Goal: Task Accomplishment & Management: Complete application form

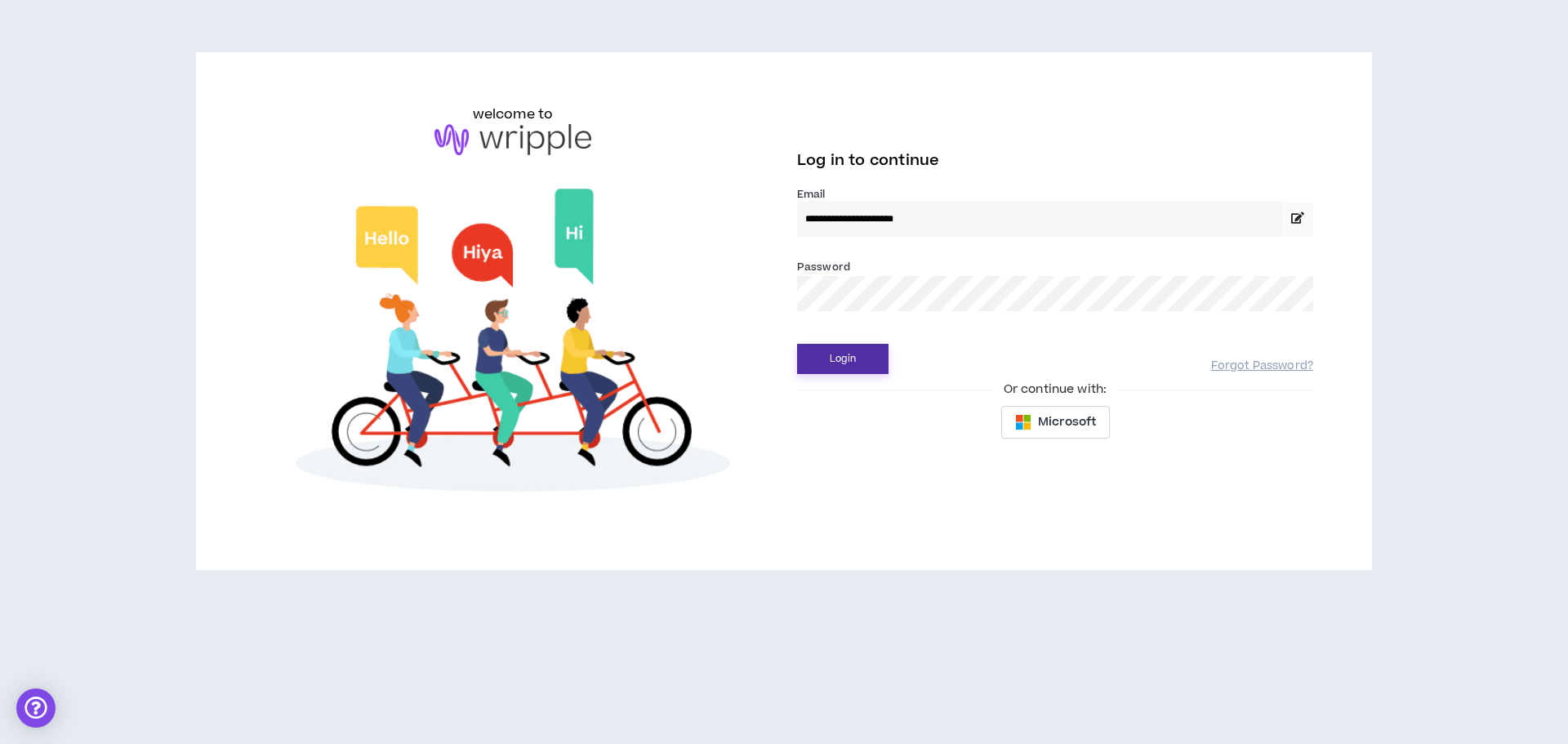
click at [863, 368] on button "Login" at bounding box center [843, 358] width 92 height 30
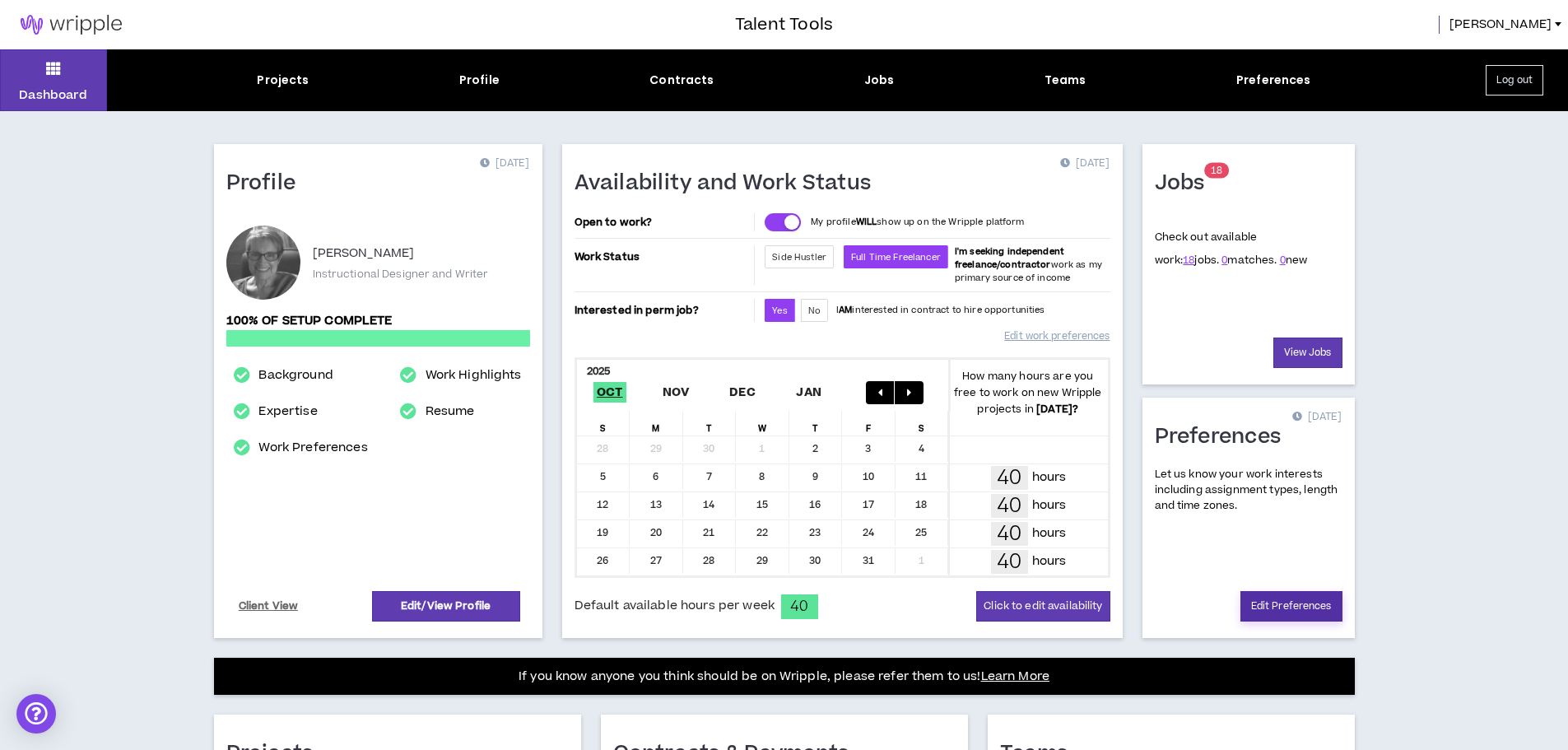
click at [1273, 605] on link "Edit Preferences" at bounding box center [1291, 606] width 102 height 30
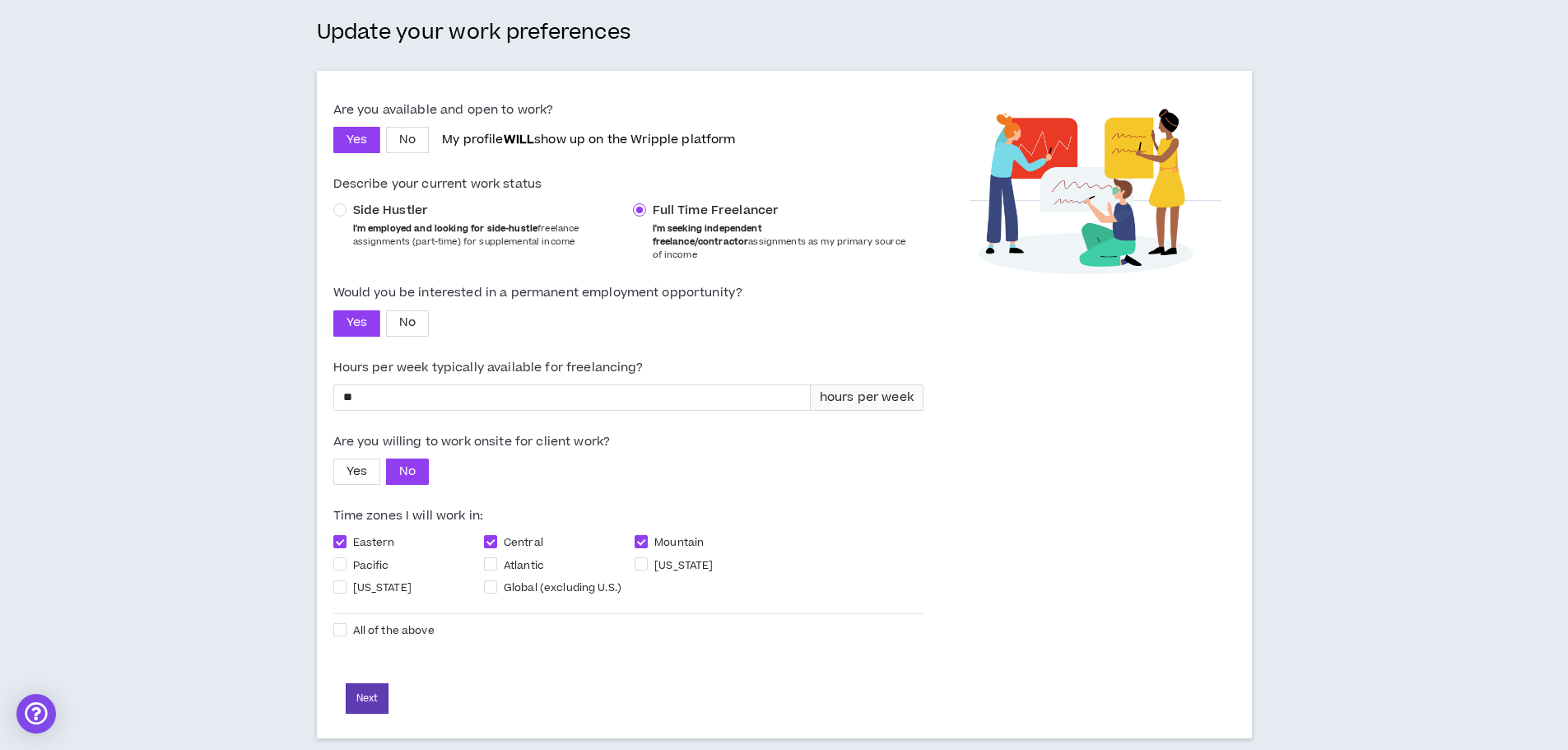
scroll to position [119, 0]
click at [368, 687] on button "Next" at bounding box center [367, 697] width 43 height 30
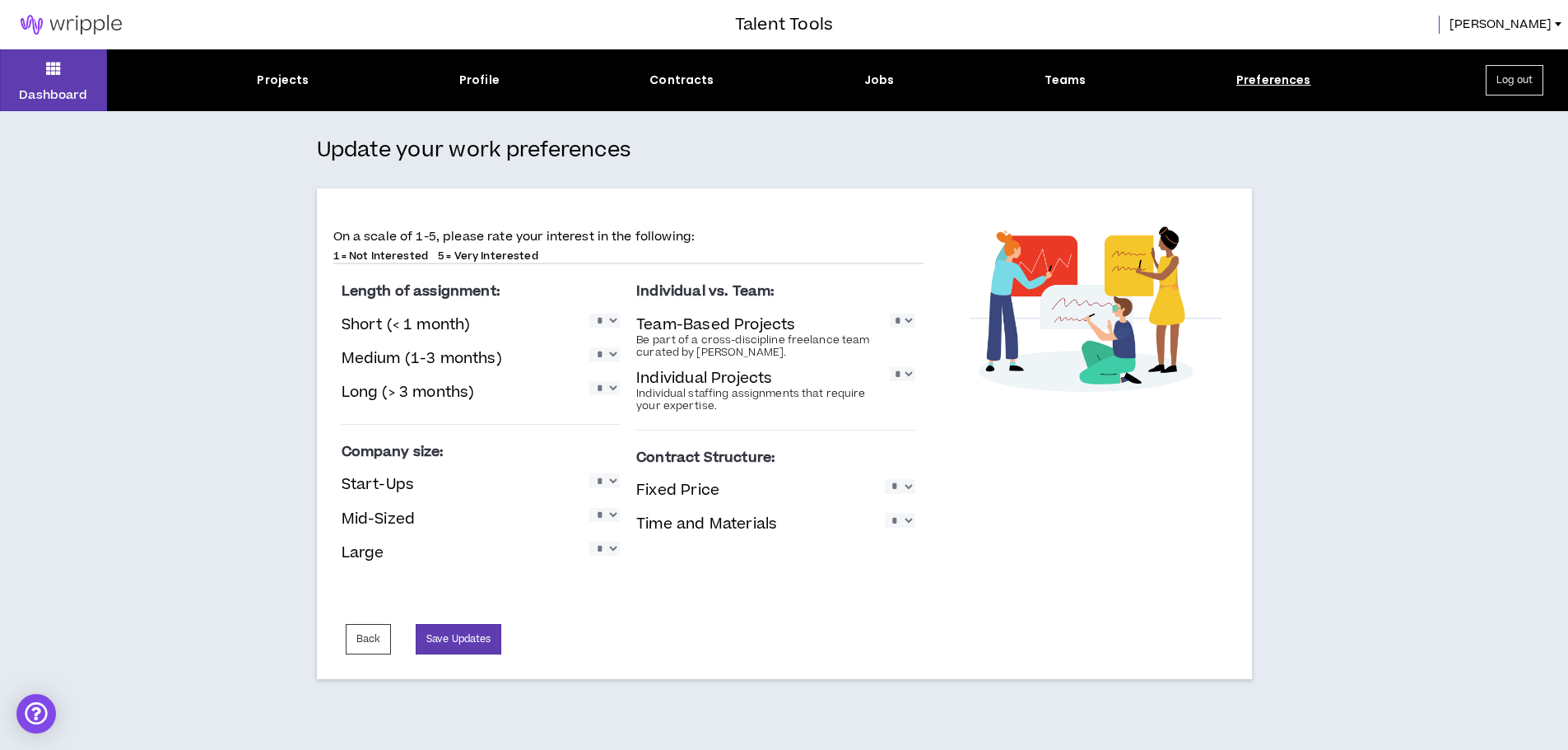
scroll to position [0, 0]
click at [621, 323] on select "* * * * *" at bounding box center [611, 320] width 30 height 14
select select "*"
click at [596, 313] on select "* * * * *" at bounding box center [611, 320] width 30 height 14
click at [619, 353] on select "* * * * *" at bounding box center [611, 354] width 30 height 14
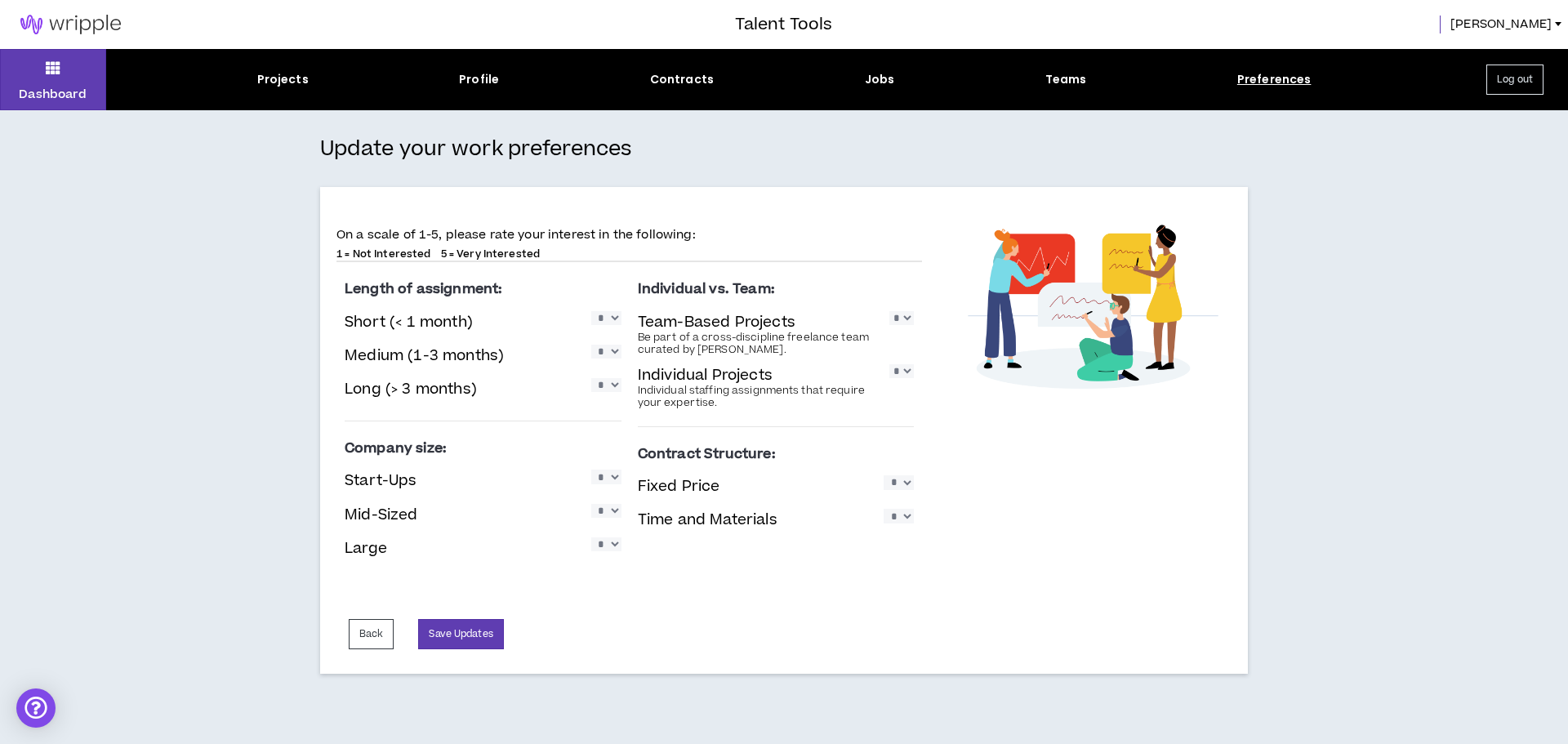
select select "*"
click at [592, 344] on select "* * * * *" at bounding box center [607, 351] width 30 height 14
click at [612, 389] on select "* * * * *" at bounding box center [607, 385] width 30 height 14
select select "*"
click at [592, 378] on select "* * * * *" at bounding box center [607, 385] width 30 height 14
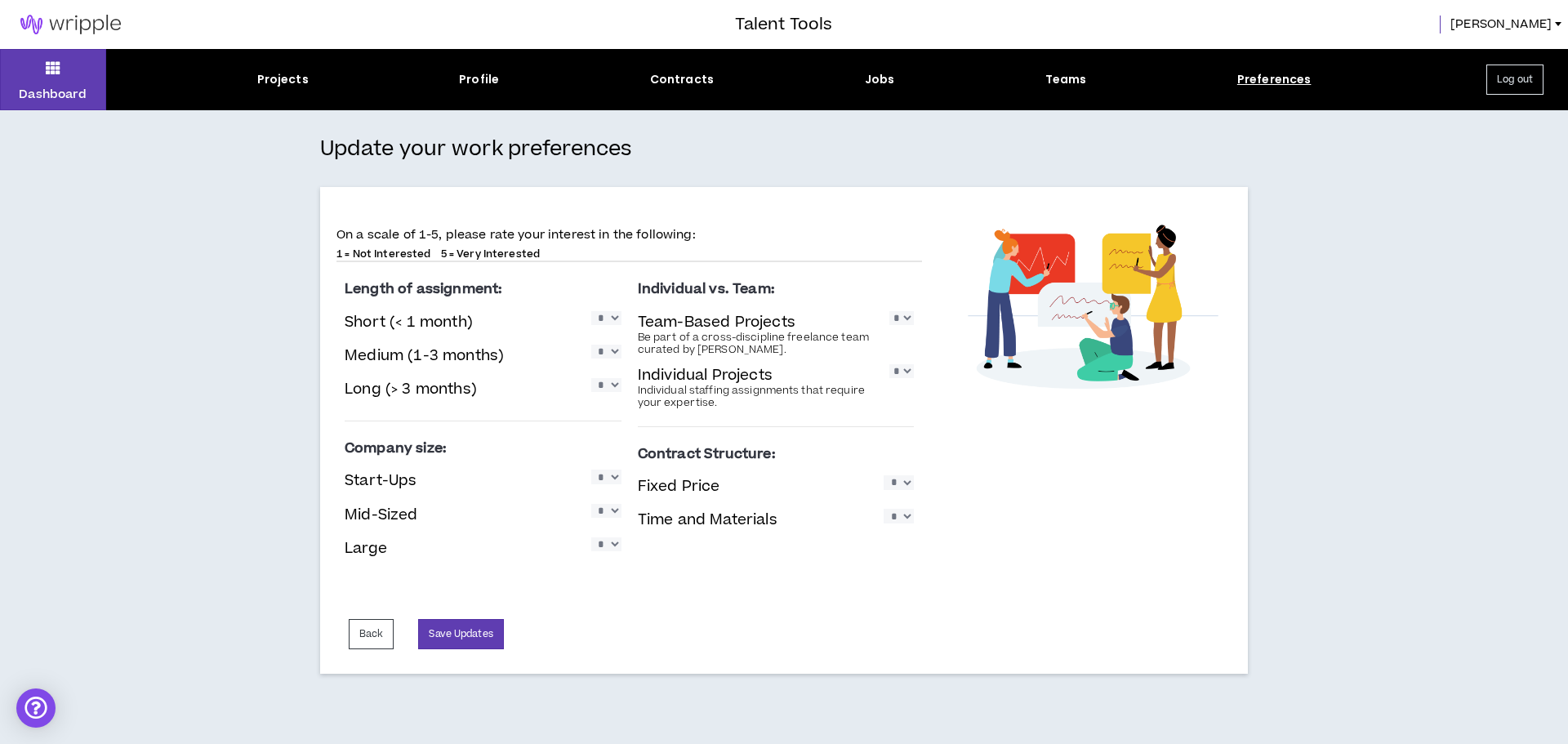
click at [902, 320] on select "* * * * *" at bounding box center [901, 318] width 25 height 14
select select "*"
click at [889, 311] on select "* * * * *" at bounding box center [901, 318] width 25 height 14
click at [899, 373] on select "* * * * *" at bounding box center [901, 371] width 25 height 14
select select "*"
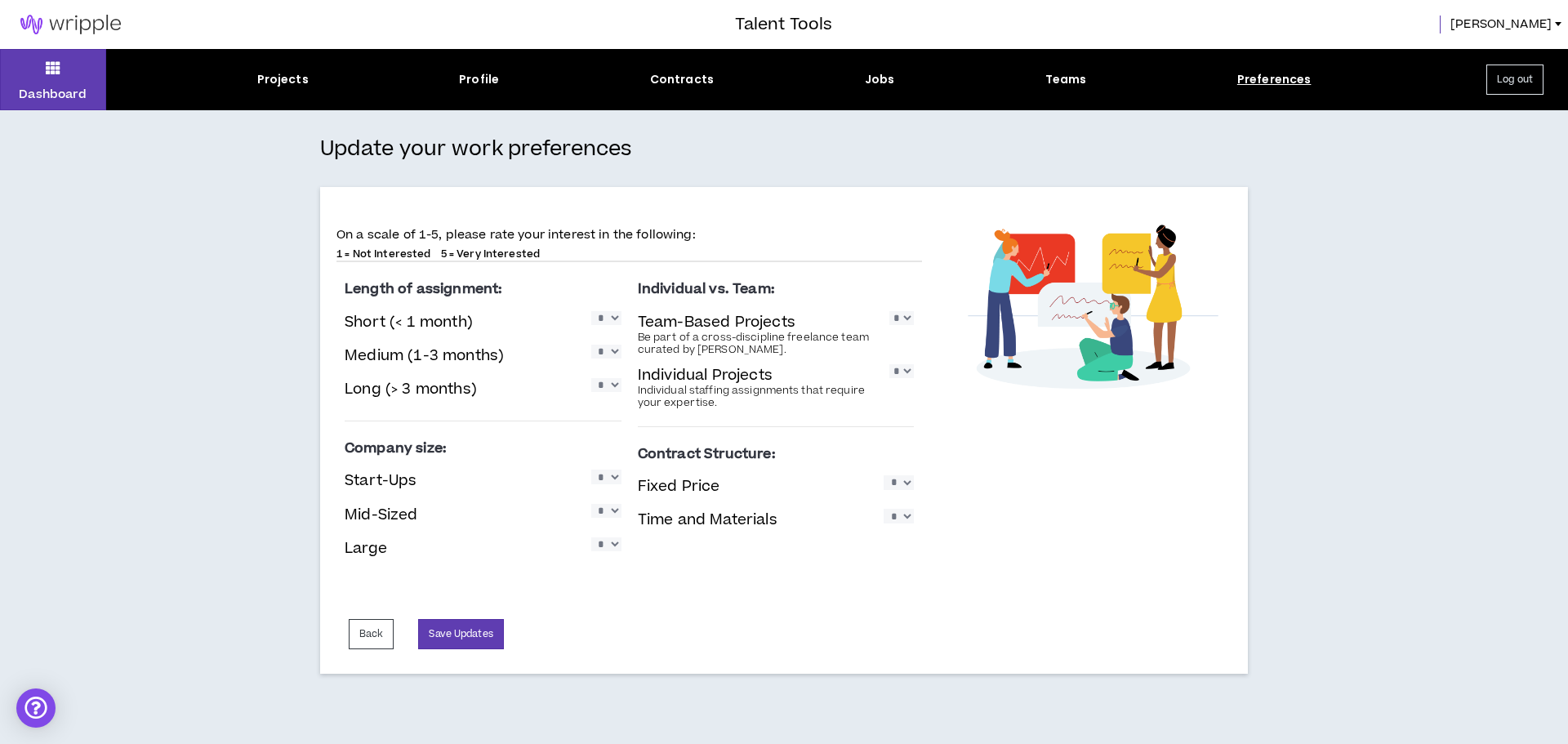
click at [889, 364] on select "* * * * *" at bounding box center [901, 371] width 25 height 14
click at [609, 479] on select "* * * * *" at bounding box center [607, 477] width 30 height 14
select select "*"
click at [592, 470] on select "* * * * *" at bounding box center [607, 477] width 30 height 14
click at [612, 509] on select "* * * * *" at bounding box center [607, 511] width 30 height 14
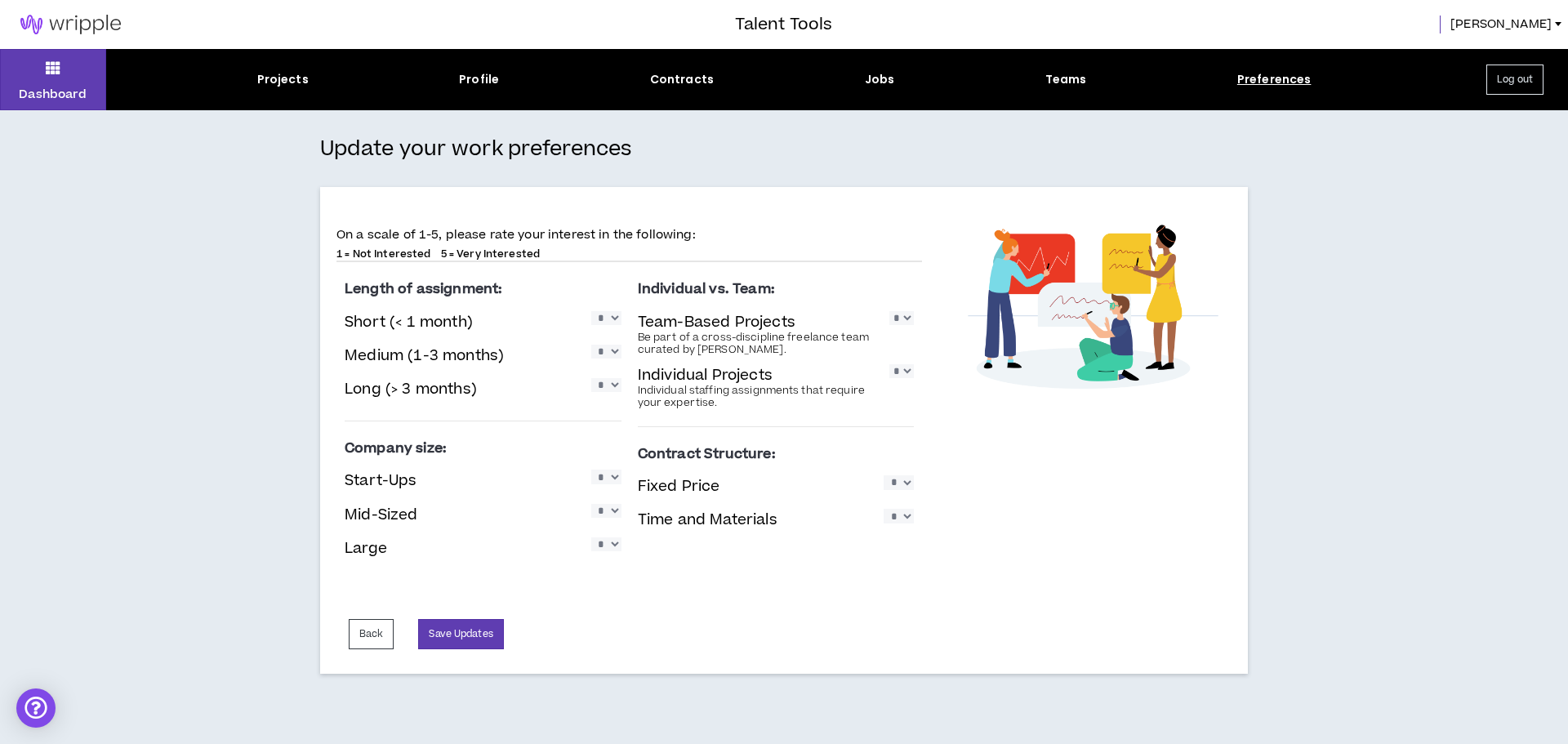
select select "*"
click at [592, 504] on select "* * * * *" at bounding box center [607, 511] width 30 height 14
click at [608, 551] on select "* * * * *" at bounding box center [607, 545] width 30 height 14
select select "*"
click at [592, 537] on select "* * * * *" at bounding box center [607, 545] width 30 height 14
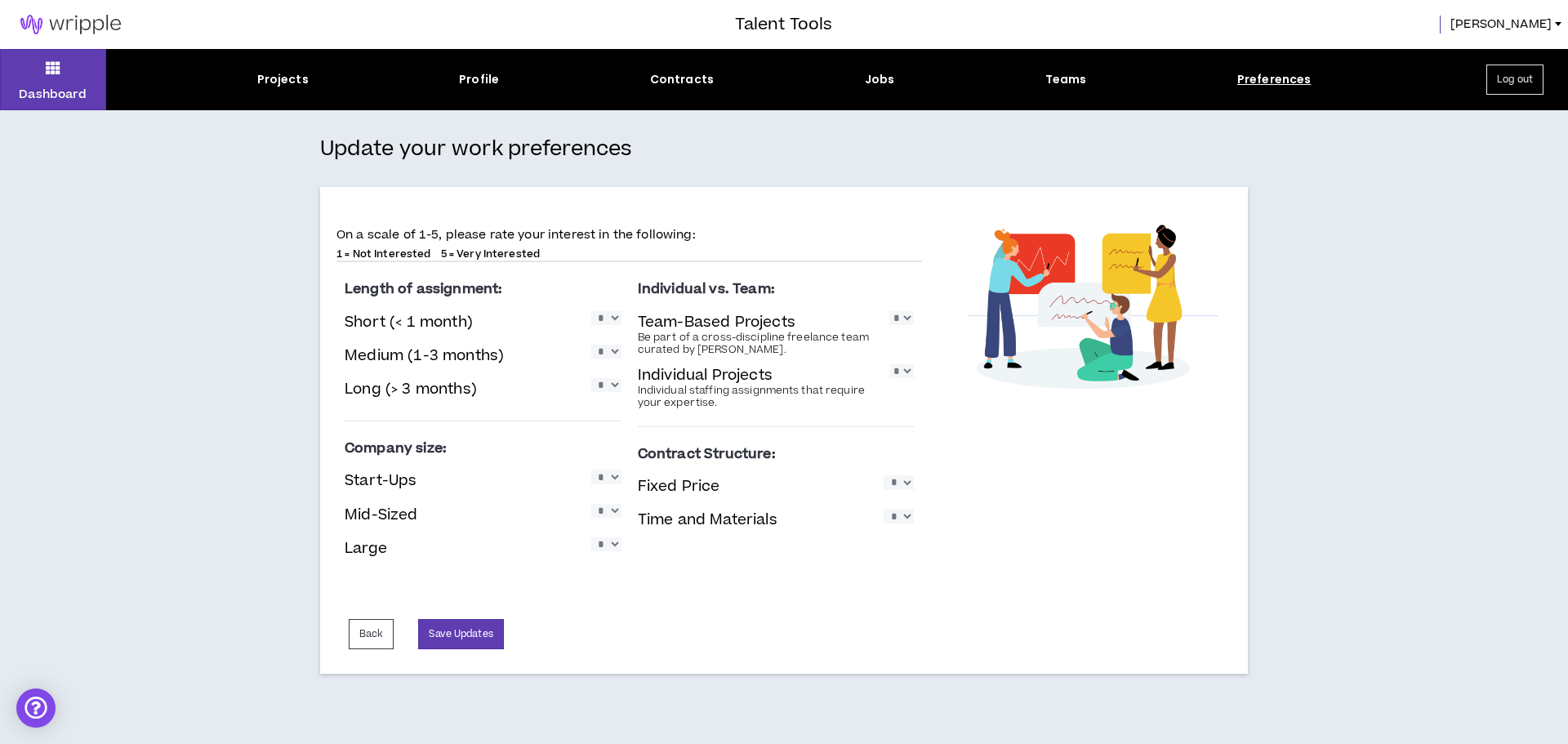
click at [896, 519] on select "* * * * *" at bounding box center [899, 515] width 30 height 14
select select "*"
click at [884, 508] on select "* * * * *" at bounding box center [899, 515] width 30 height 14
click at [896, 484] on select "* * * * *" at bounding box center [899, 482] width 30 height 14
select select "*"
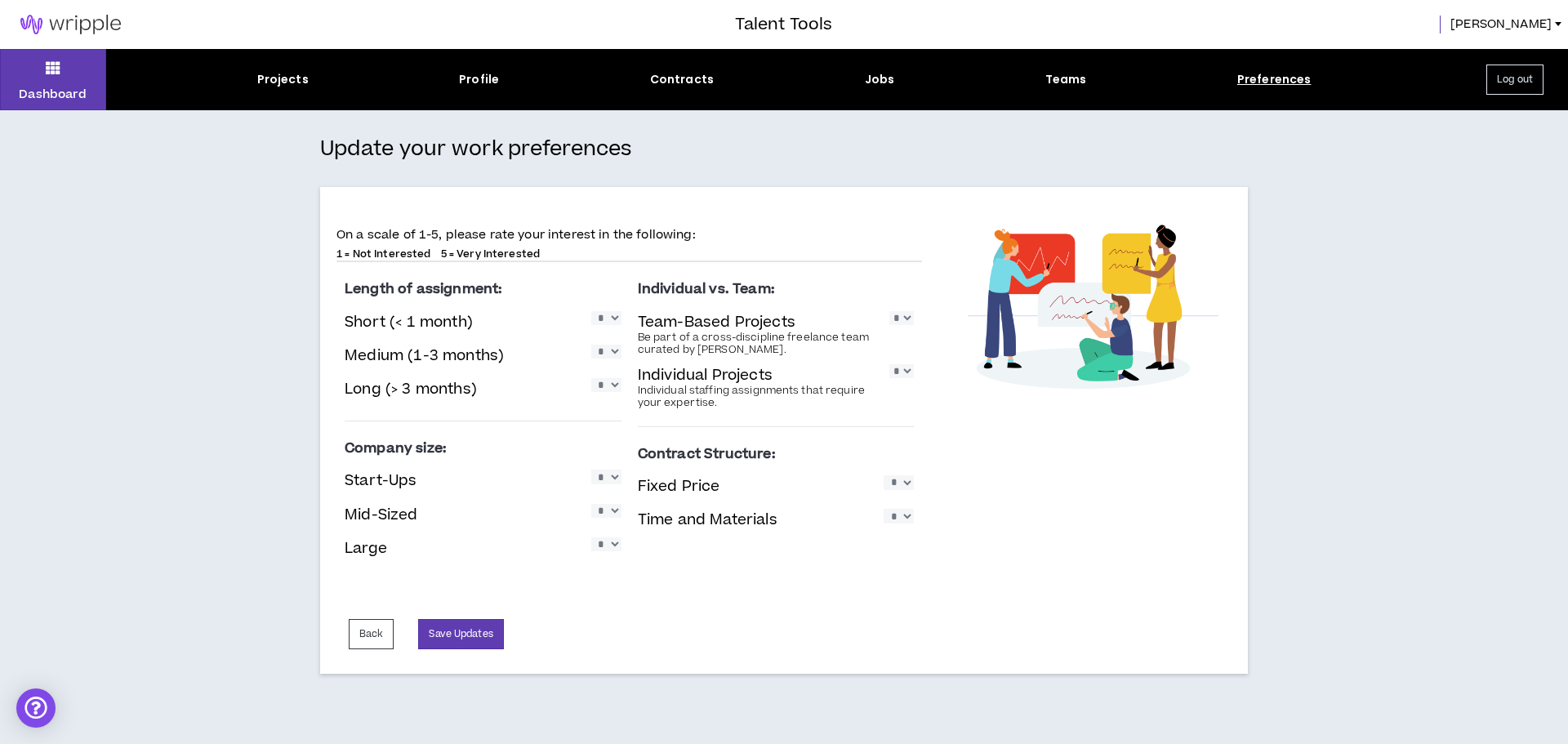
click at [884, 475] on select "* * * * *" at bounding box center [899, 482] width 30 height 14
click at [469, 628] on button "Save Updates" at bounding box center [461, 634] width 85 height 30
click at [457, 643] on button "Save Updates" at bounding box center [461, 634] width 85 height 30
click at [384, 638] on button "Back" at bounding box center [371, 634] width 45 height 30
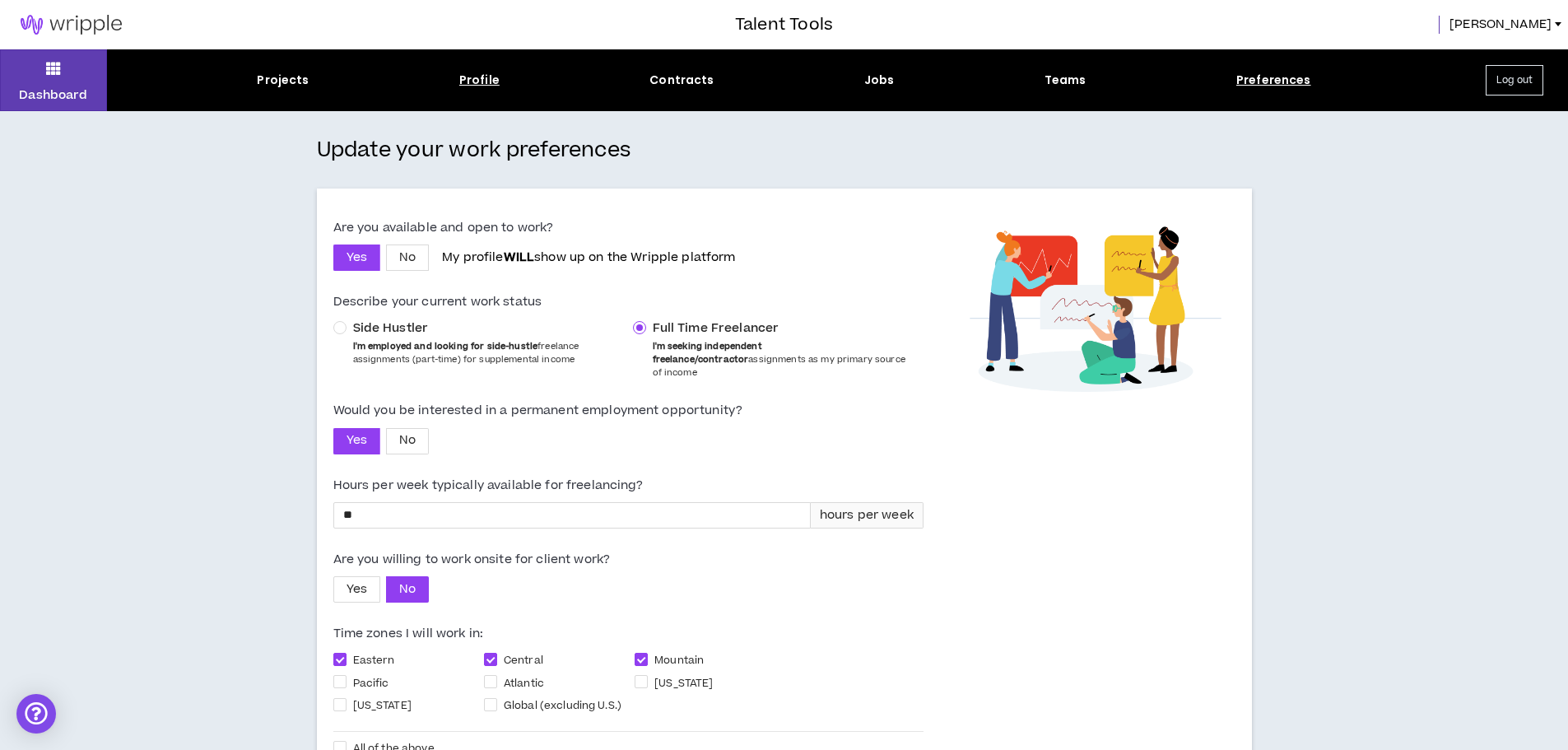
click at [475, 85] on div "Profile" at bounding box center [479, 79] width 40 height 17
select select "*"
select select "US"
select select "*******"
select select "*"
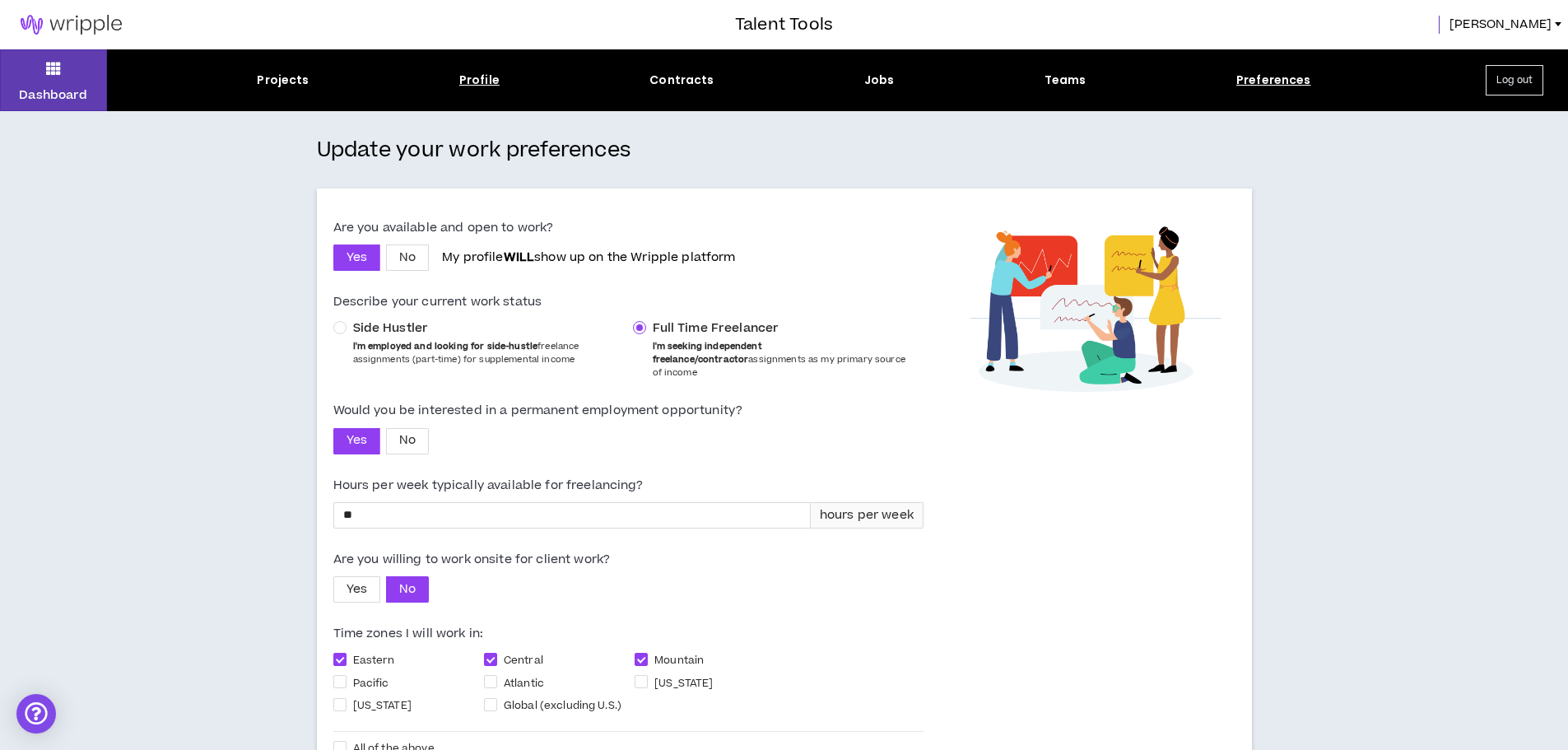
select select "**********"
select select "*****"
select select "**********"
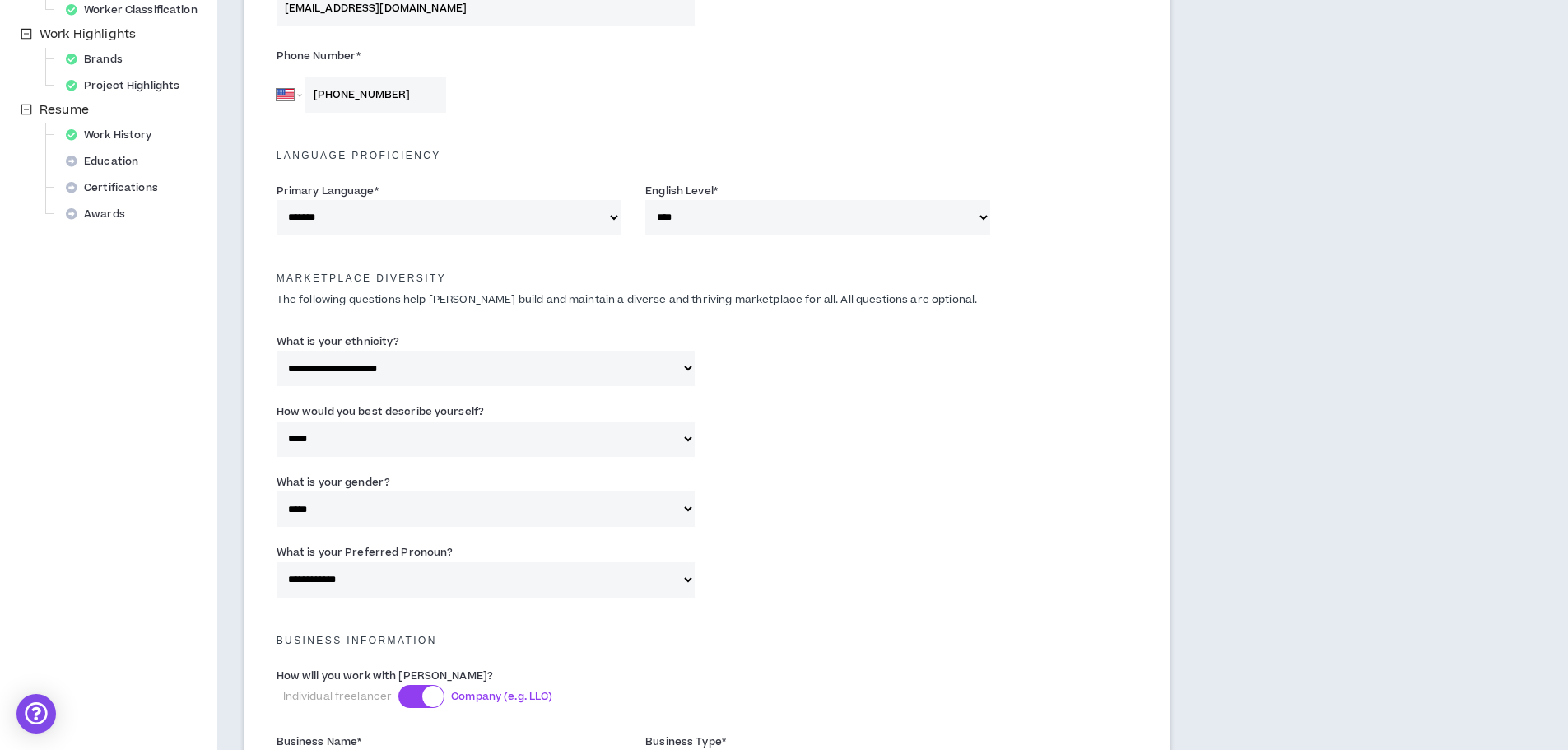
scroll to position [548, 0]
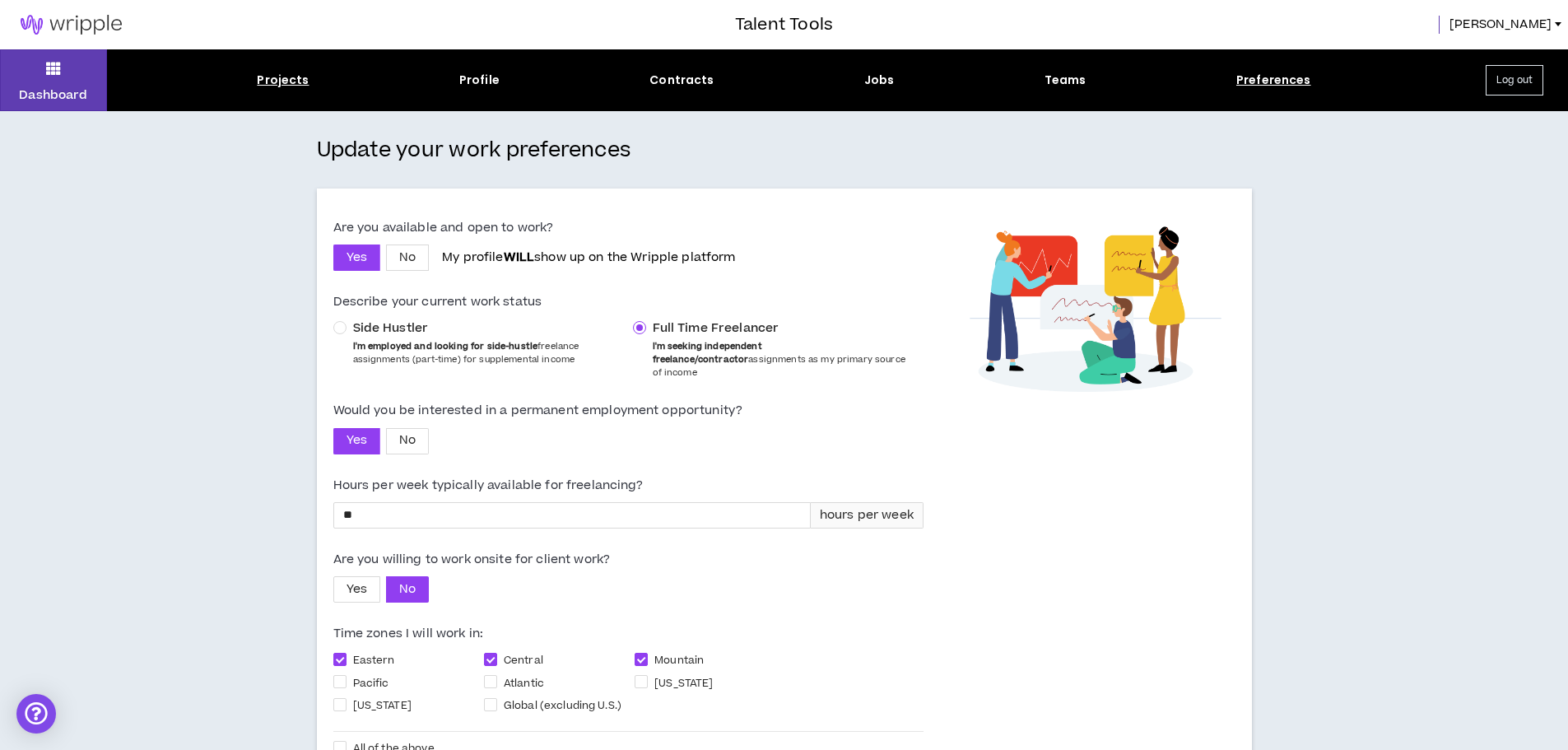
click at [260, 73] on div "Projects" at bounding box center [283, 79] width 52 height 17
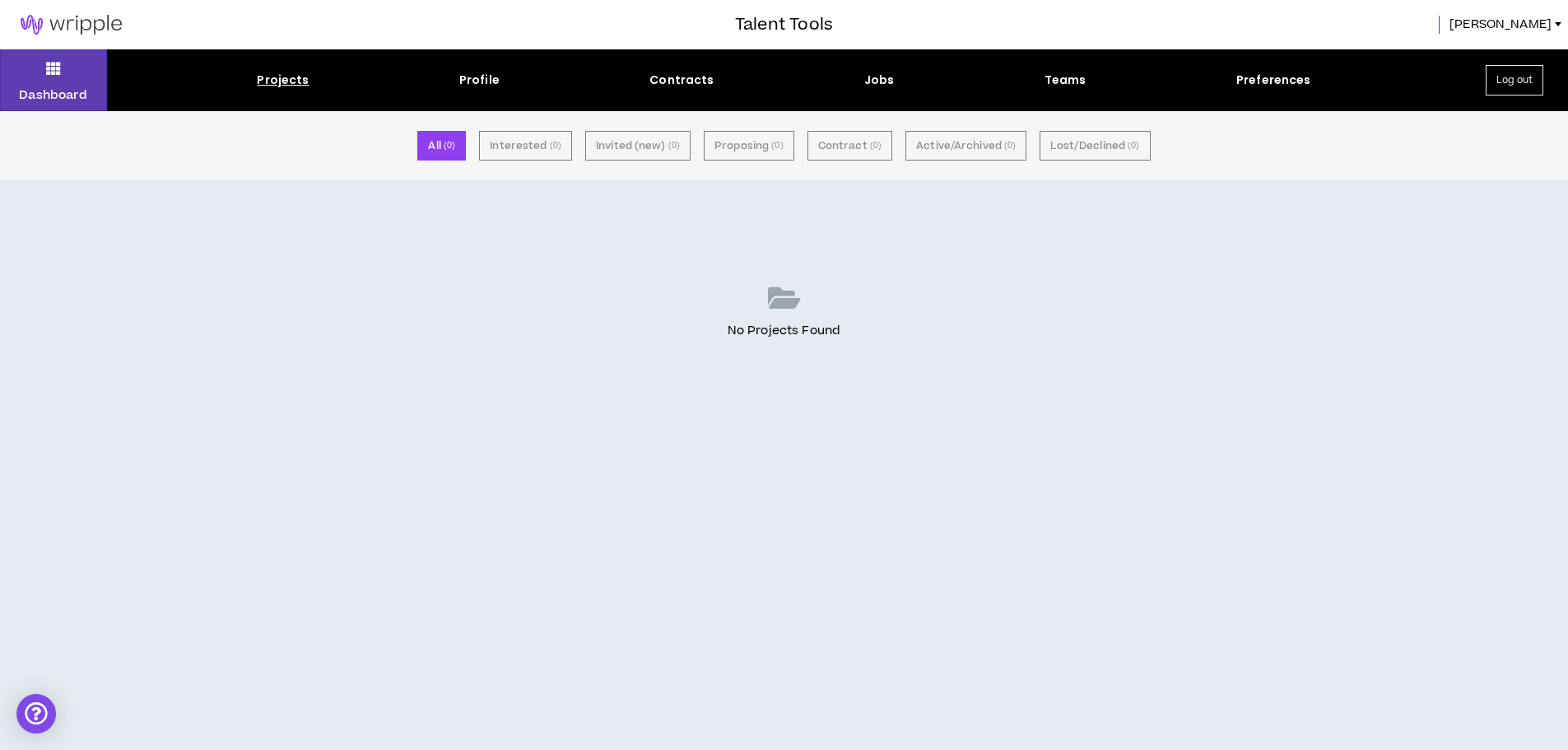
click at [715, 85] on div "Projects Profile Contracts Jobs Teams Preferences" at bounding box center [783, 79] width 1354 height 17
click at [696, 85] on div "Contracts" at bounding box center [682, 79] width 64 height 17
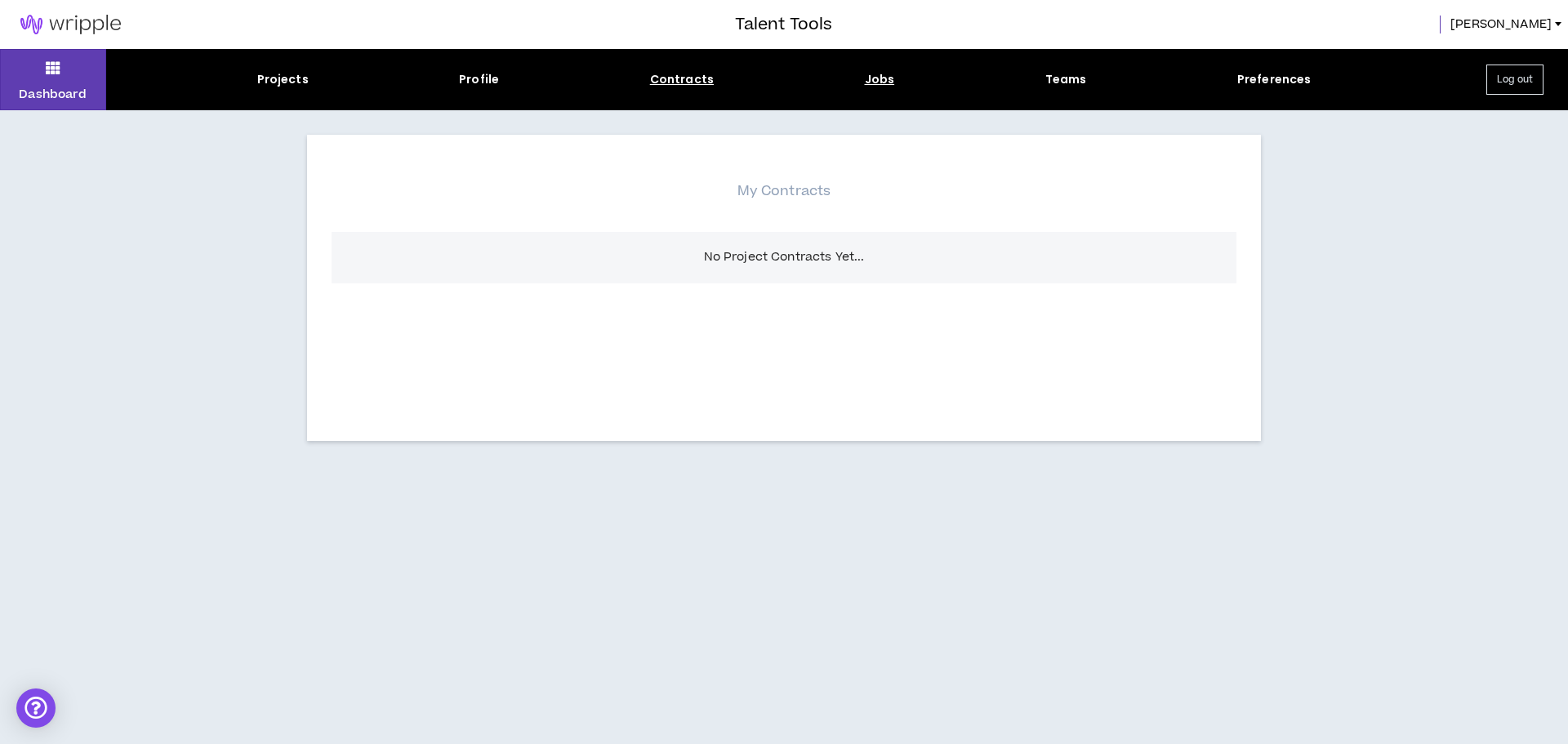
click at [887, 78] on div "Jobs" at bounding box center [879, 79] width 30 height 17
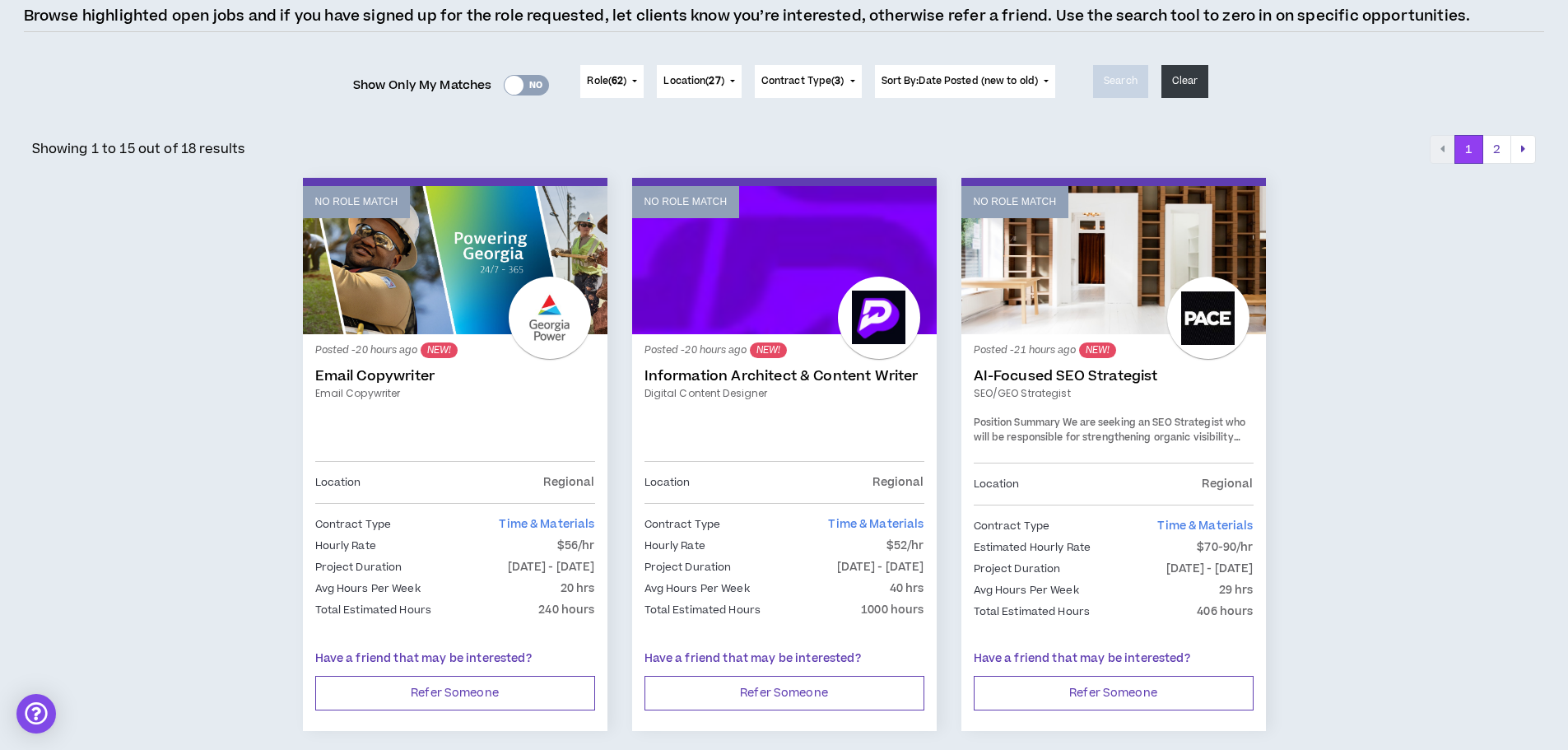
scroll to position [165, 0]
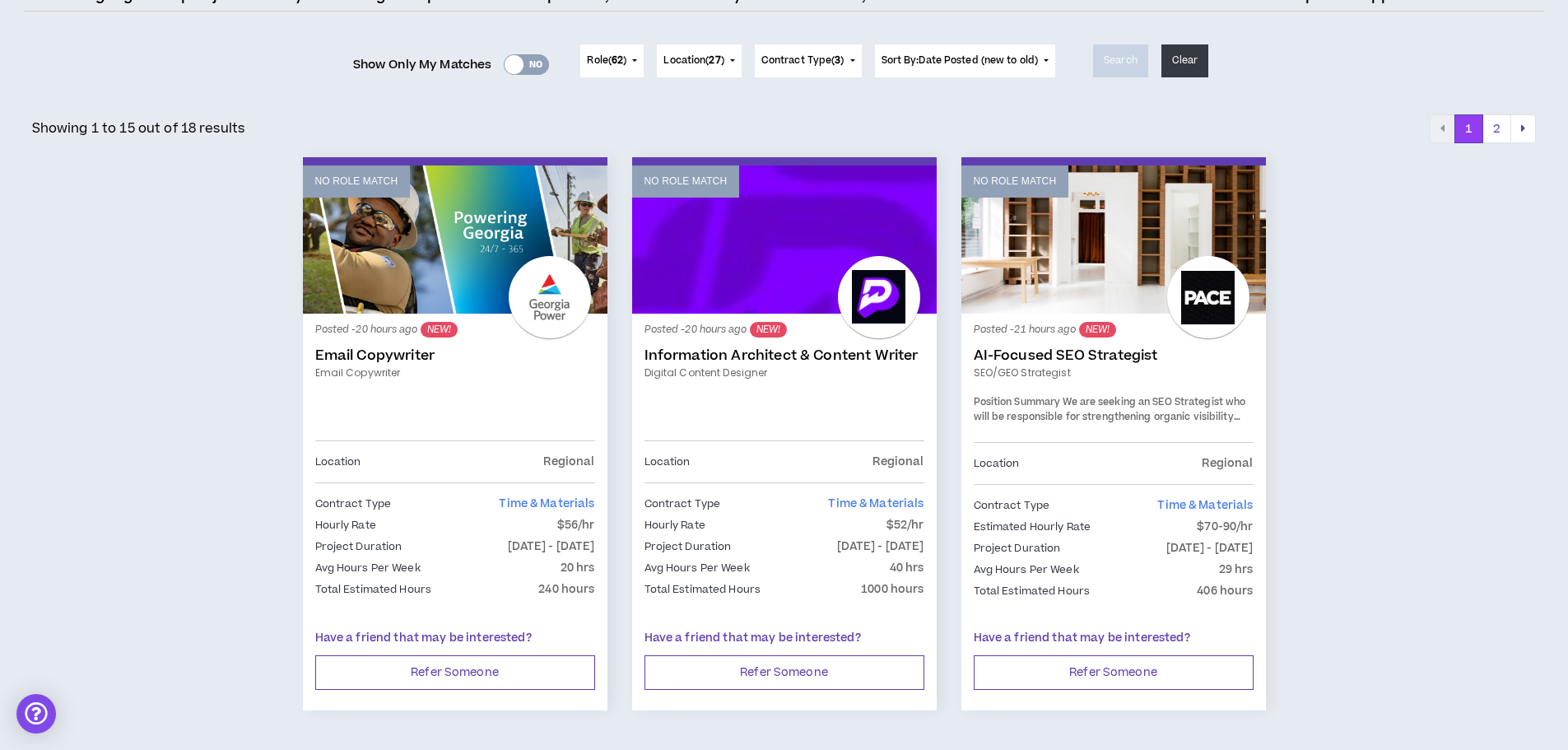
click at [414, 415] on div at bounding box center [455, 408] width 279 height 28
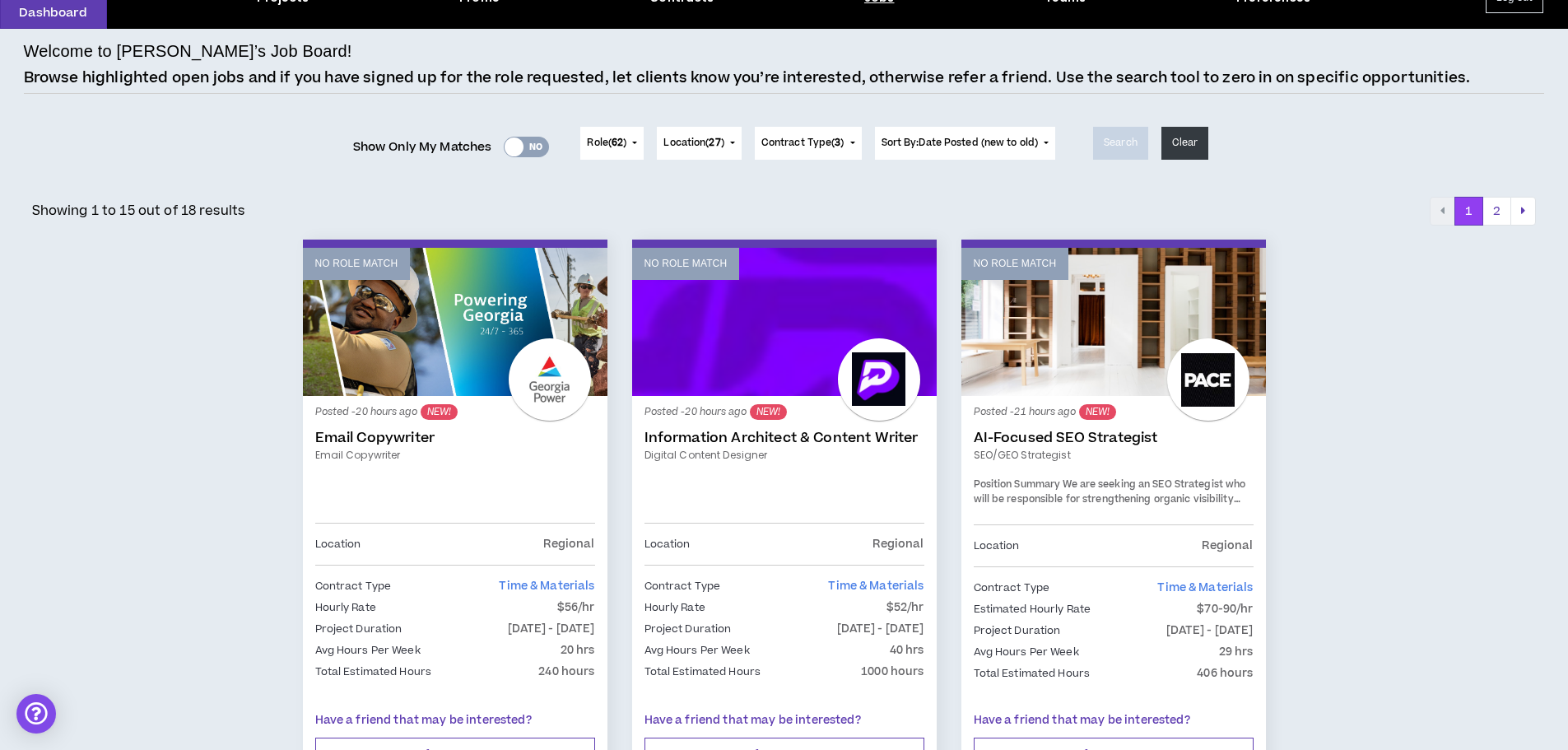
click at [391, 439] on link "Email Copywriter" at bounding box center [455, 438] width 279 height 16
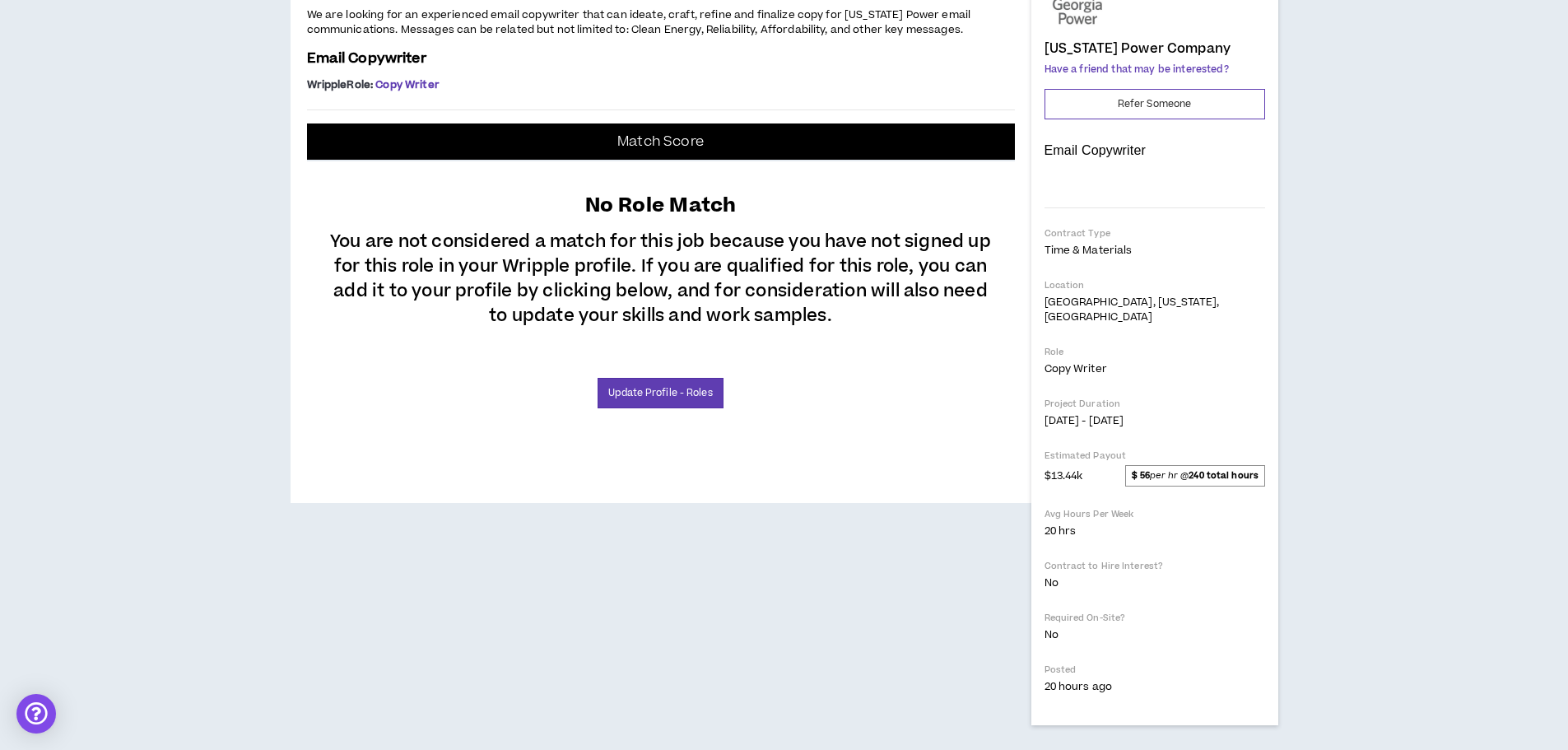
scroll to position [384, 0]
click at [638, 408] on link "Update Profile - Roles" at bounding box center [659, 393] width 125 height 30
select select "***"
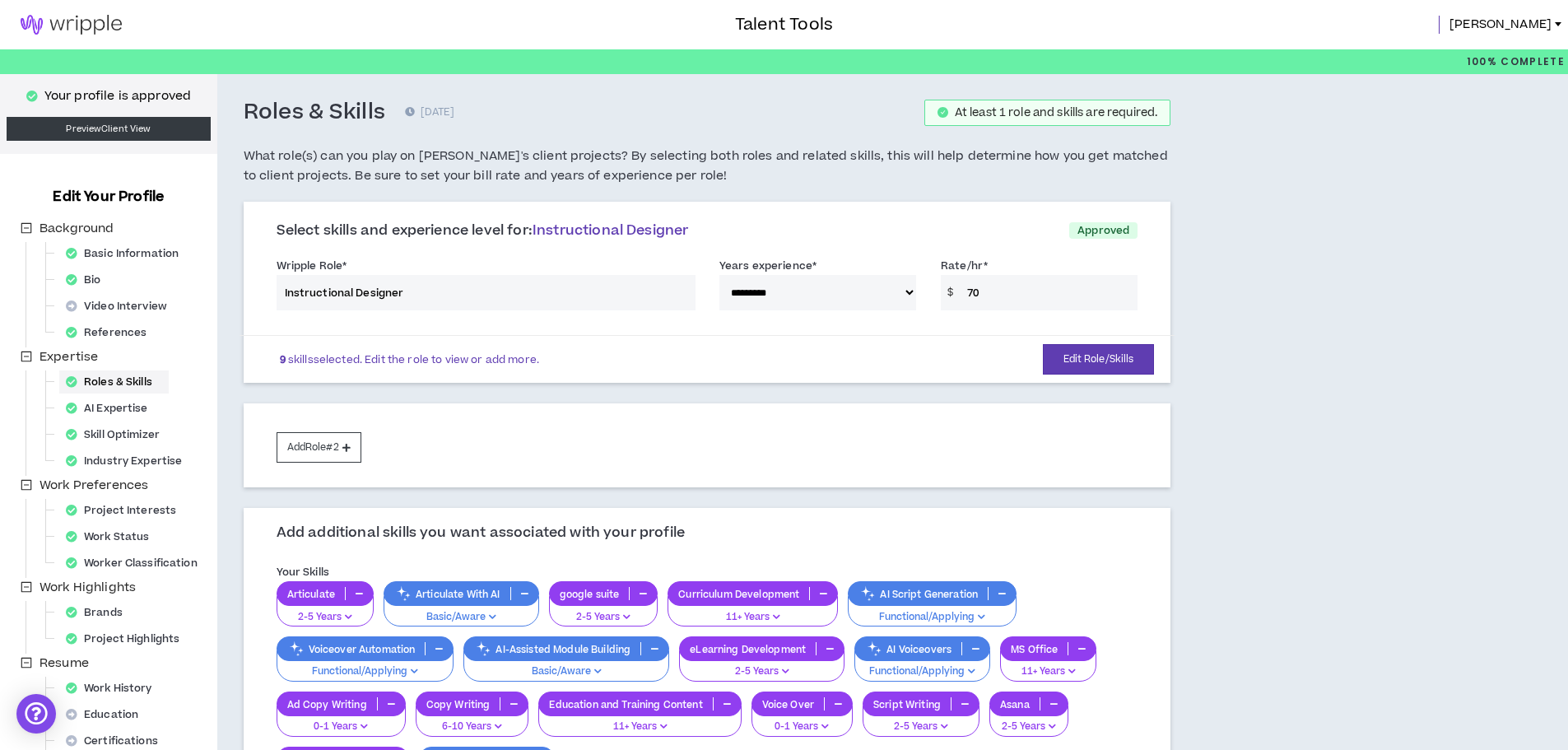
click at [405, 295] on div "**********" at bounding box center [707, 287] width 886 height 70
click at [1075, 352] on button "Edit Role/Skills" at bounding box center [1099, 359] width 112 height 30
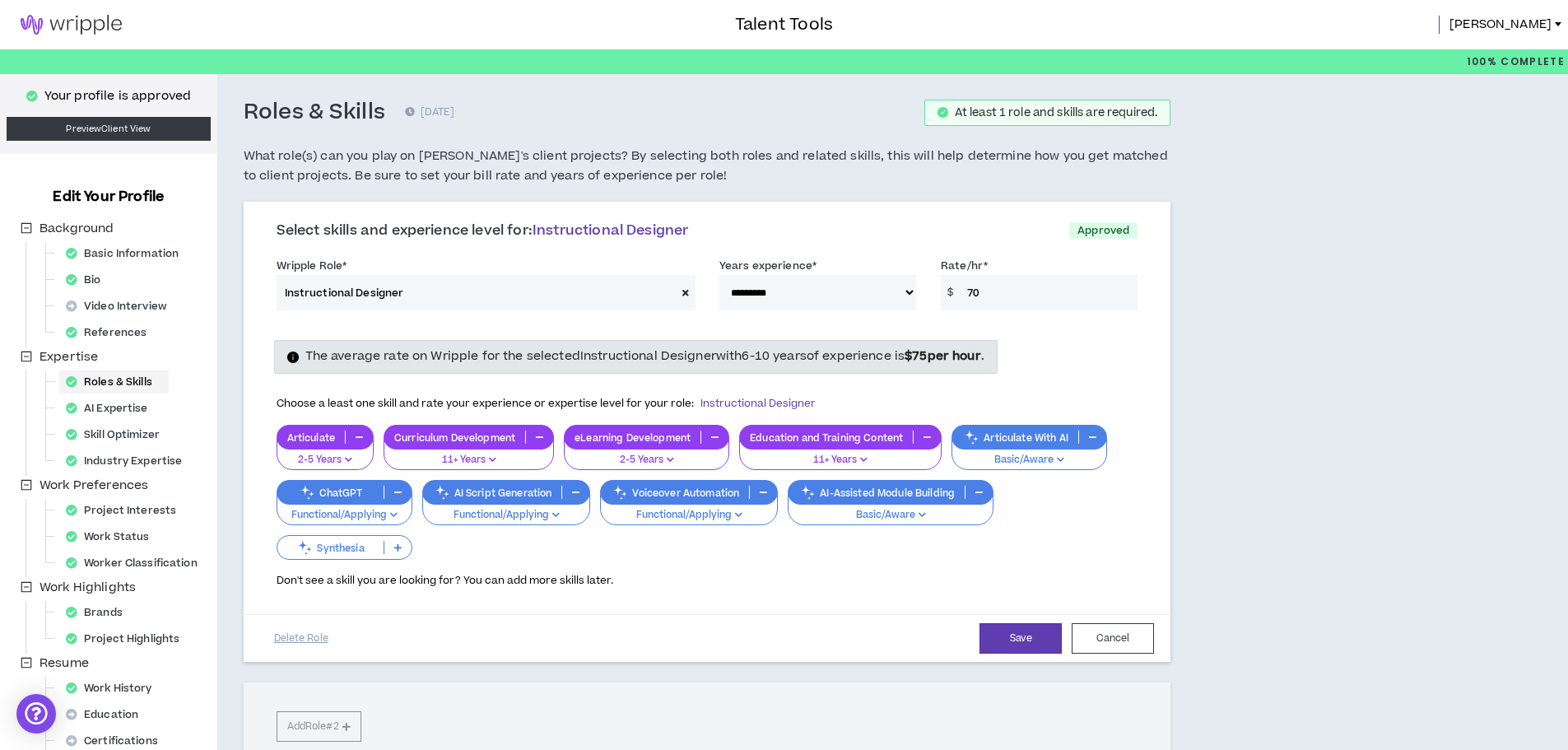
click at [488, 581] on span "Don't see a skill you are looking for? You can add more skills later." at bounding box center [445, 580] width 336 height 15
click at [731, 402] on span "Instructional Designer" at bounding box center [757, 403] width 115 height 15
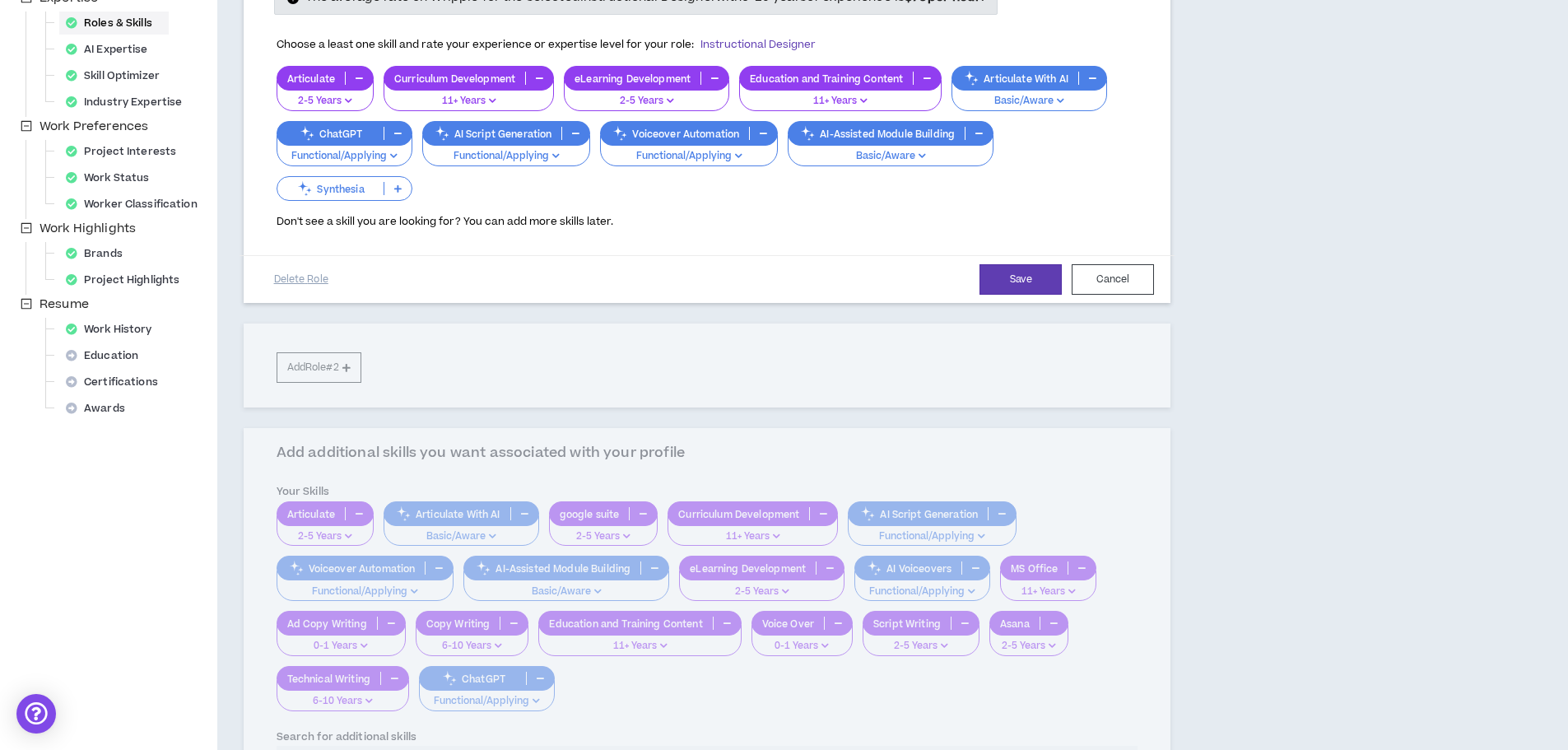
scroll to position [329, 0]
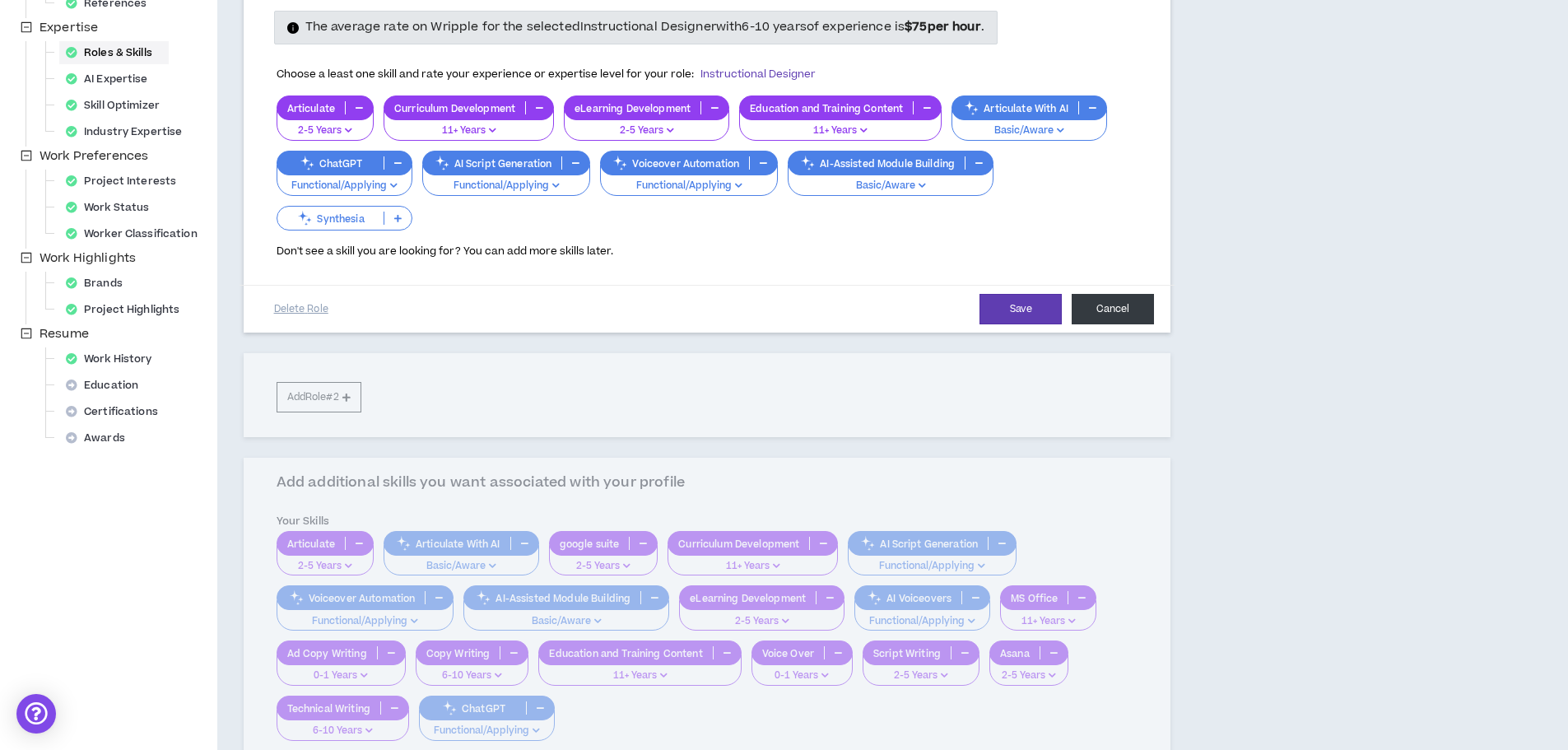
click at [1111, 316] on button "Cancel" at bounding box center [1112, 309] width 82 height 30
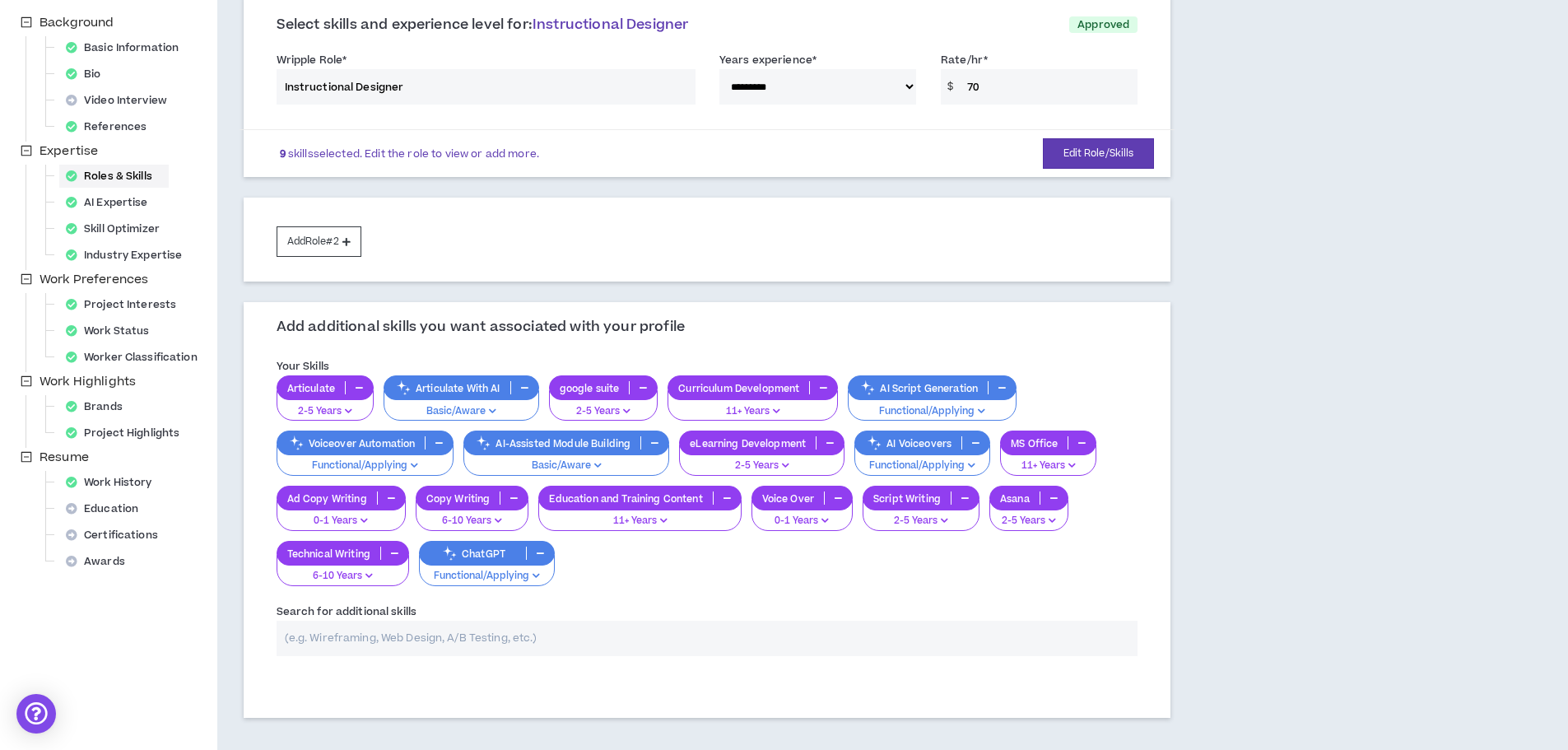
scroll to position [73, 0]
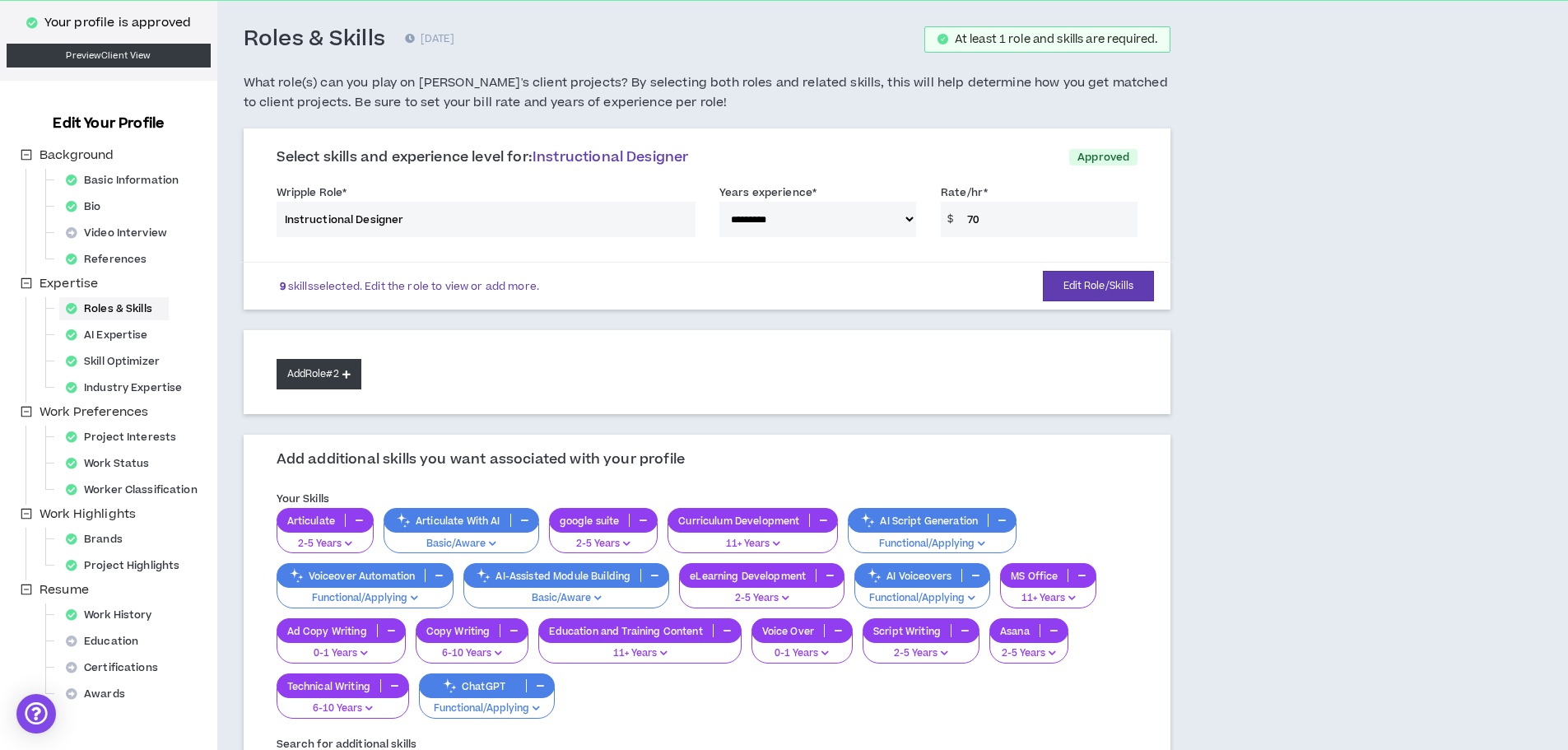
click at [315, 372] on button "Add Role #2" at bounding box center [319, 374] width 85 height 30
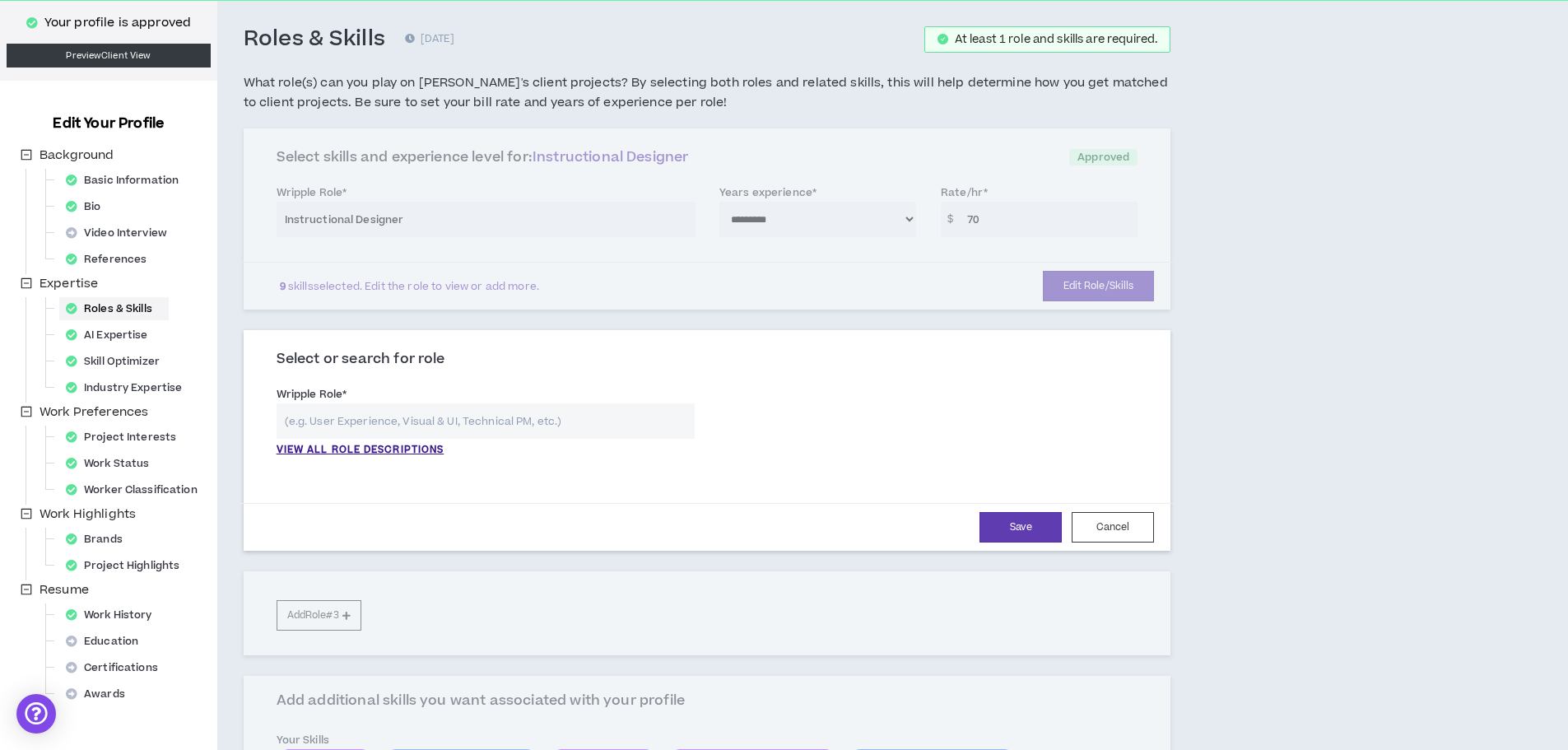
click at [306, 425] on input "text" at bounding box center [486, 421] width 418 height 36
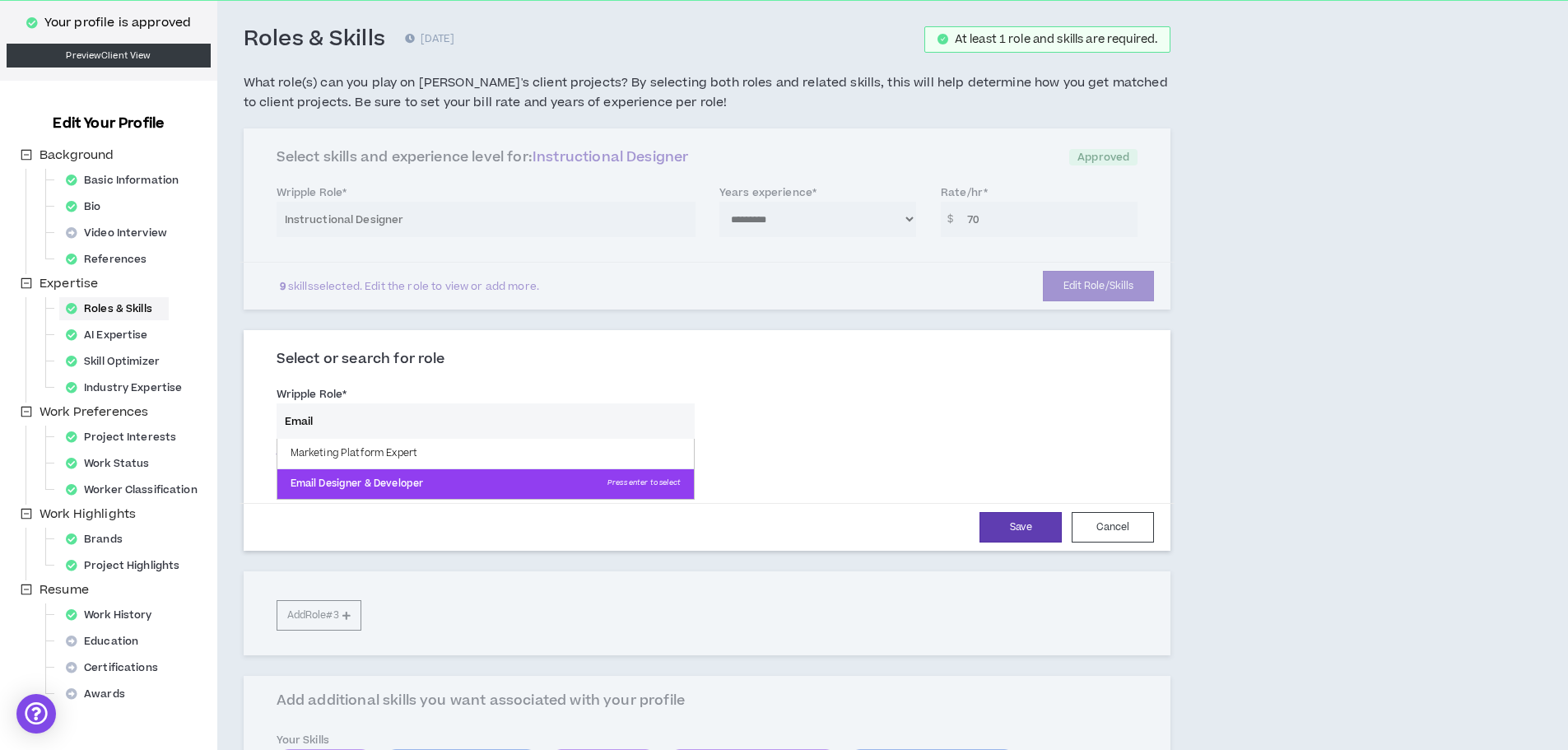
click at [485, 481] on p "Email Designer & Developer Press enter to select" at bounding box center [486, 483] width 416 height 29
type input "Email Designer & Developer"
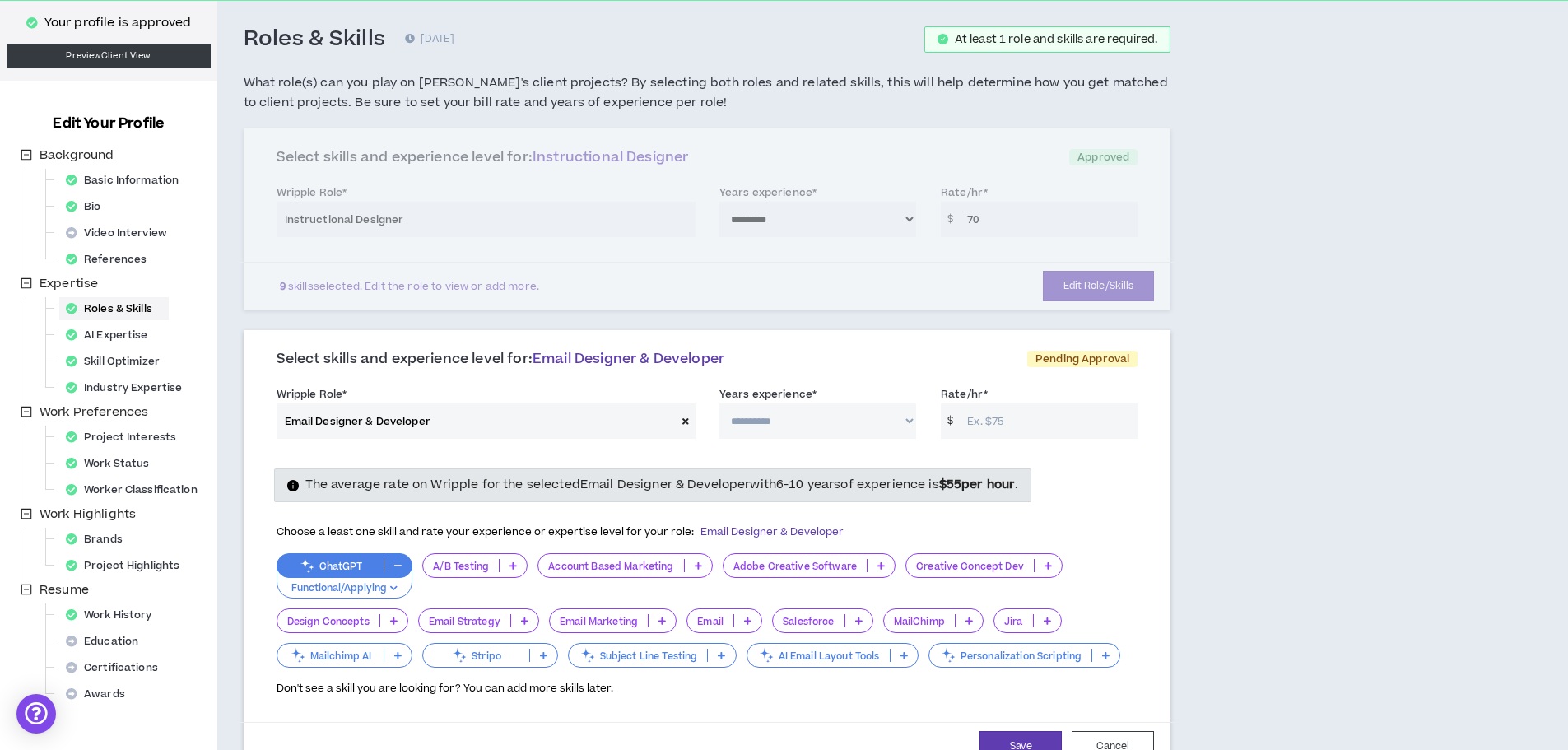
click at [661, 618] on icon at bounding box center [662, 620] width 7 height 8
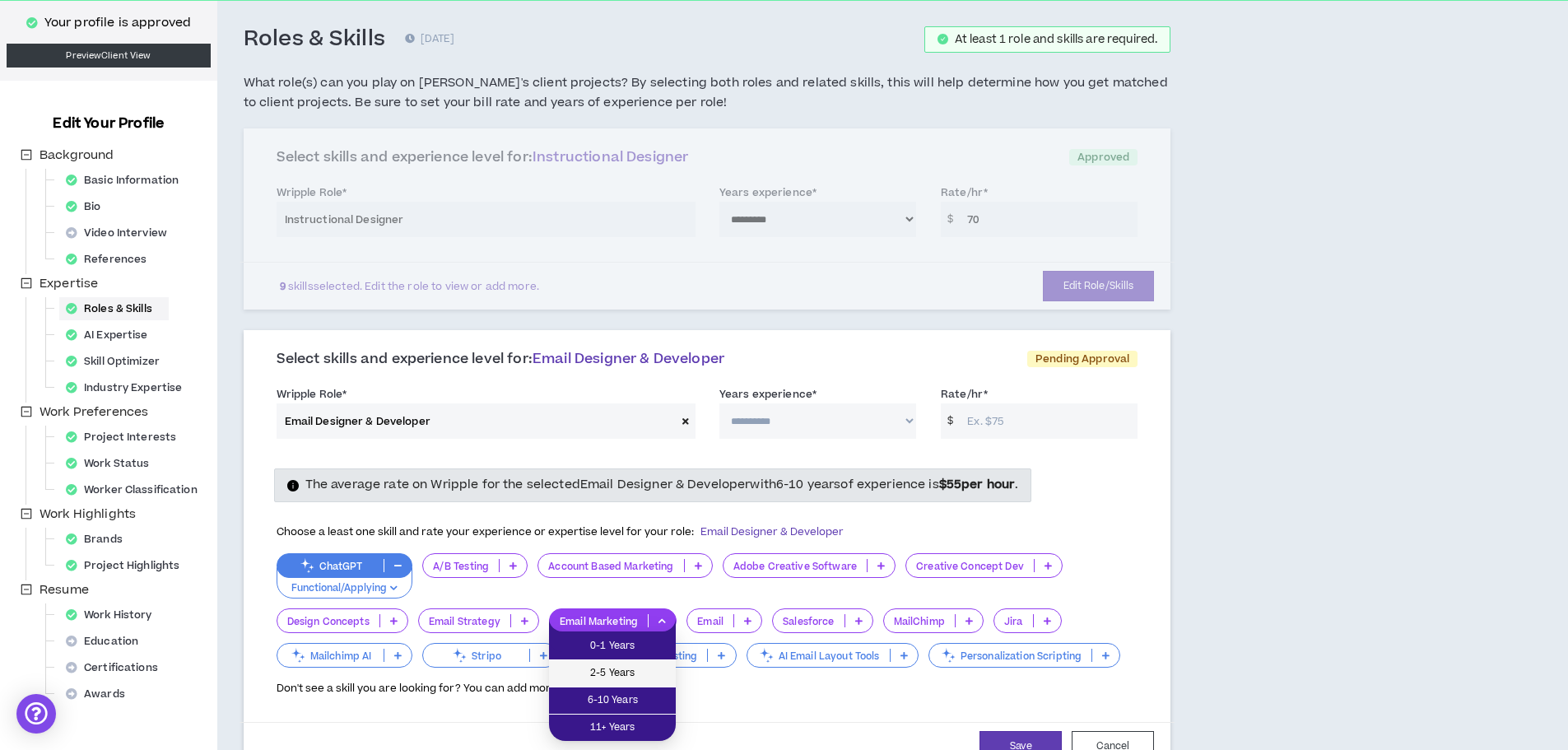
click at [591, 665] on span "2-5 Years" at bounding box center [612, 673] width 107 height 18
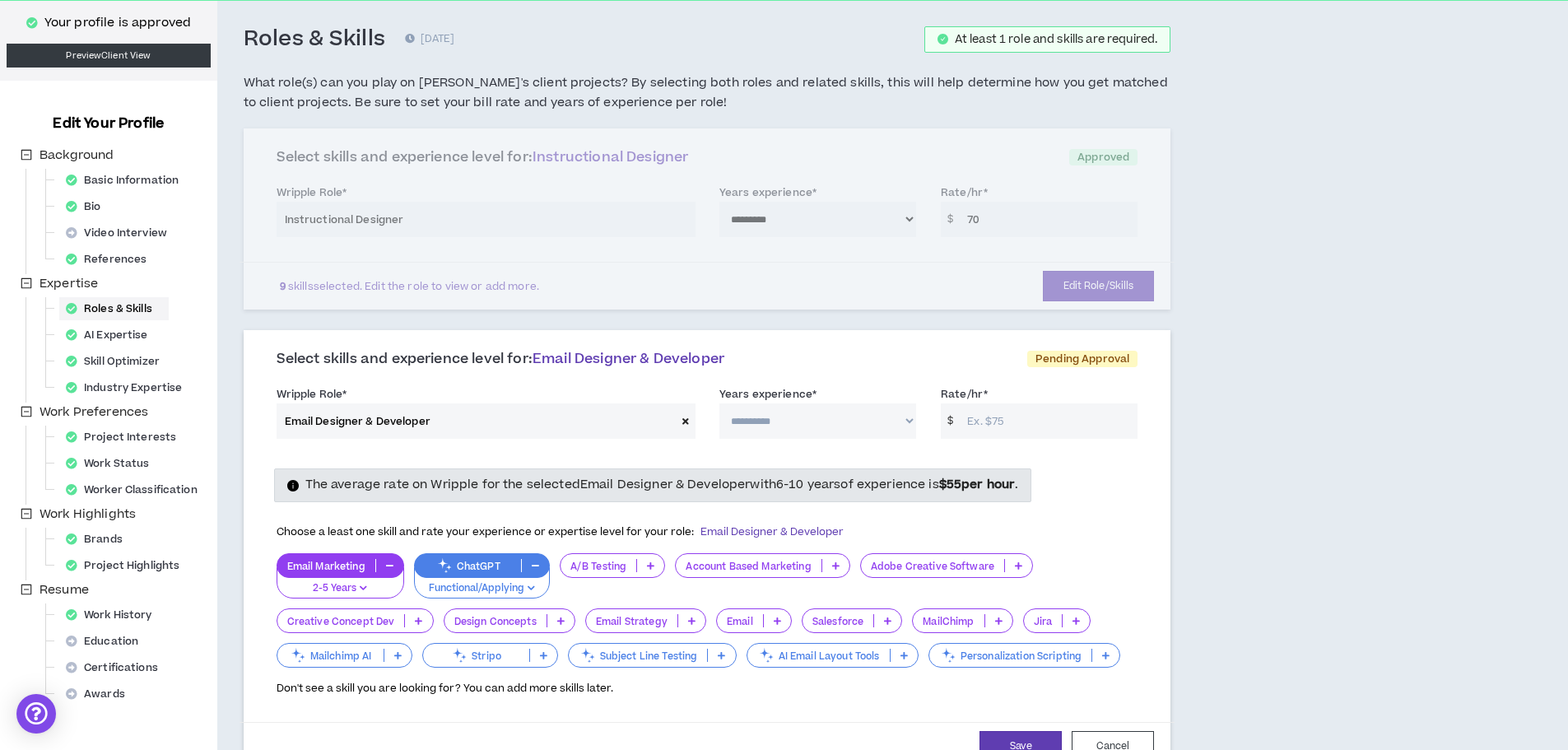
click at [371, 619] on p "Creative Concept Dev" at bounding box center [341, 621] width 127 height 12
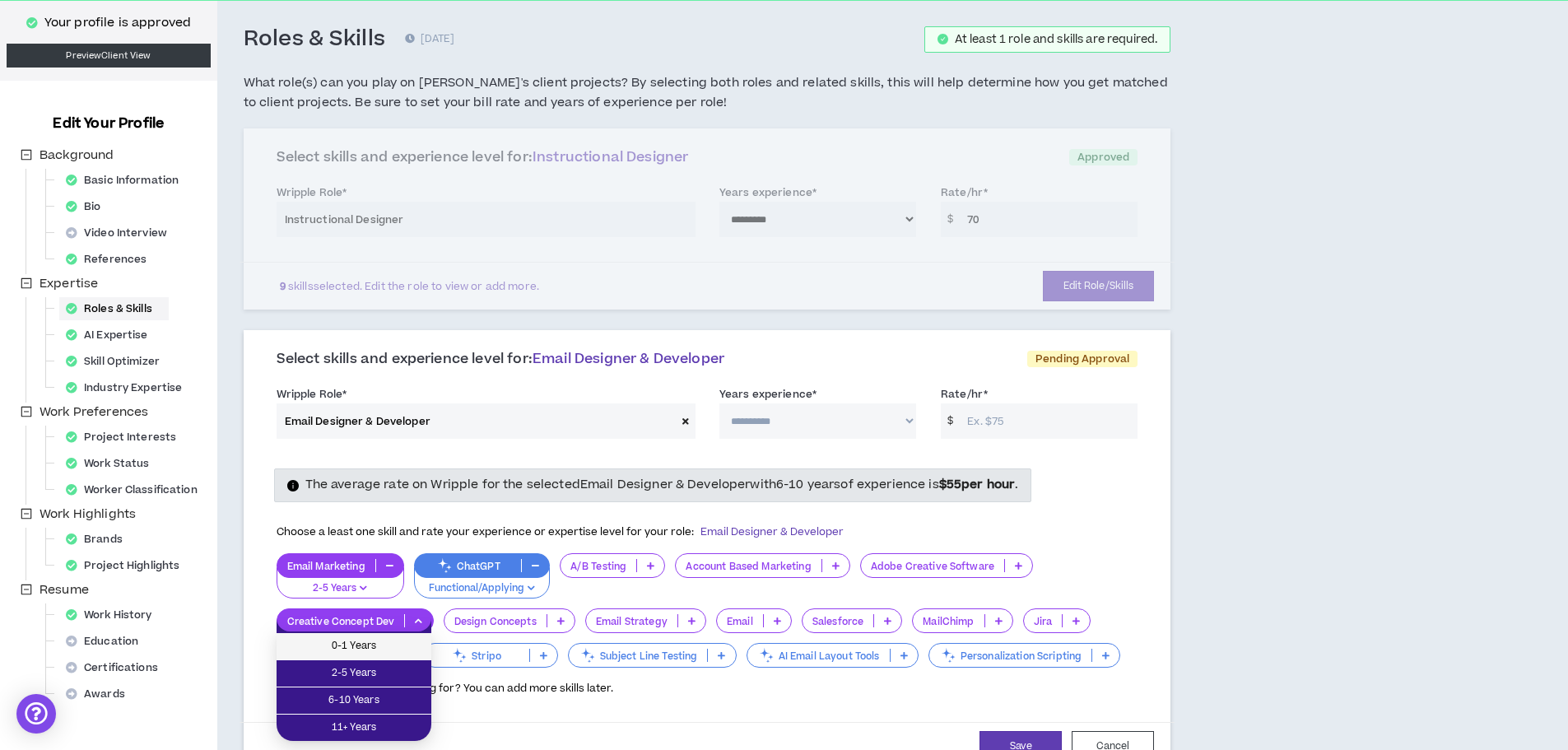
click at [364, 649] on span "0-1 Years" at bounding box center [354, 646] width 135 height 18
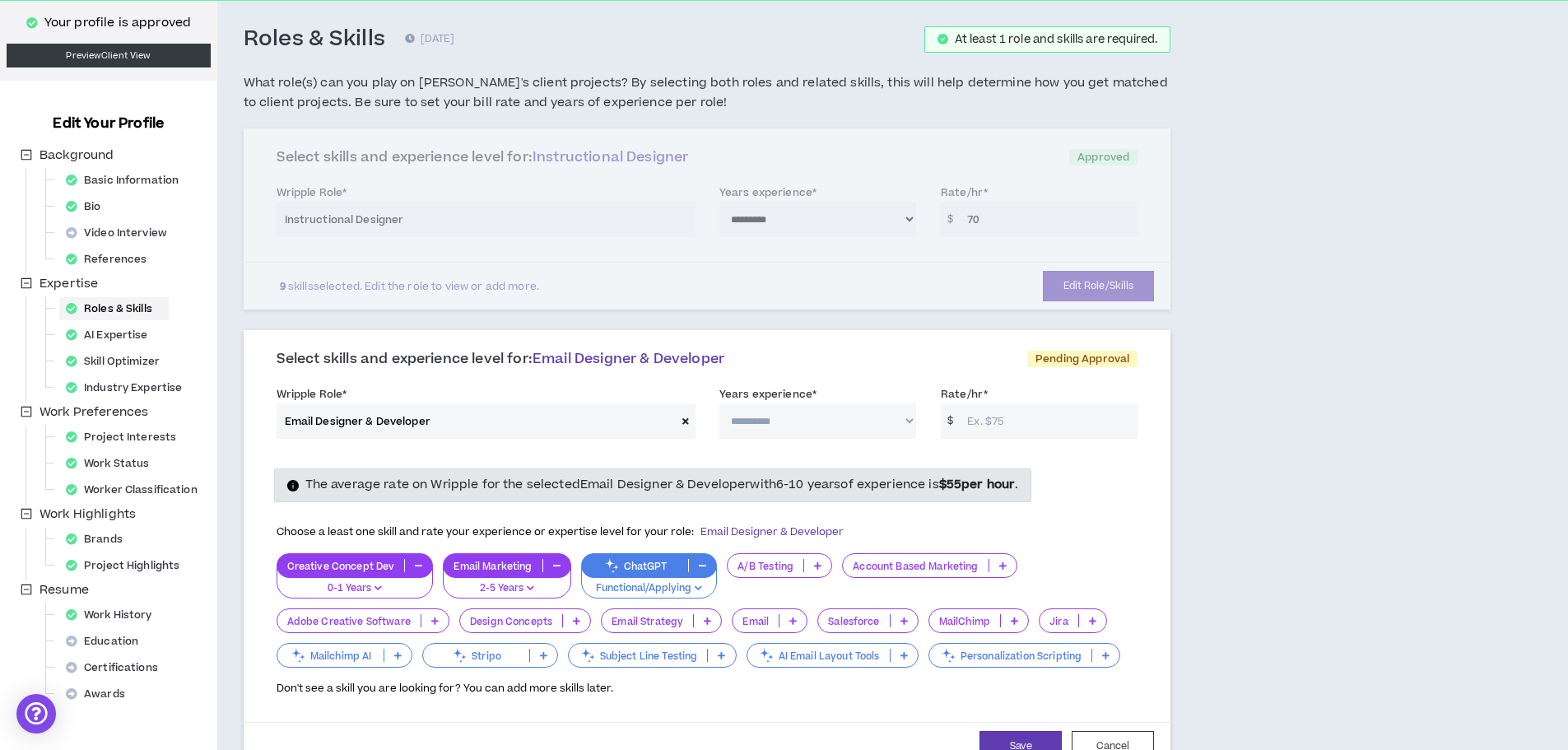
click at [855, 621] on p "Salesforce" at bounding box center [853, 621] width 71 height 12
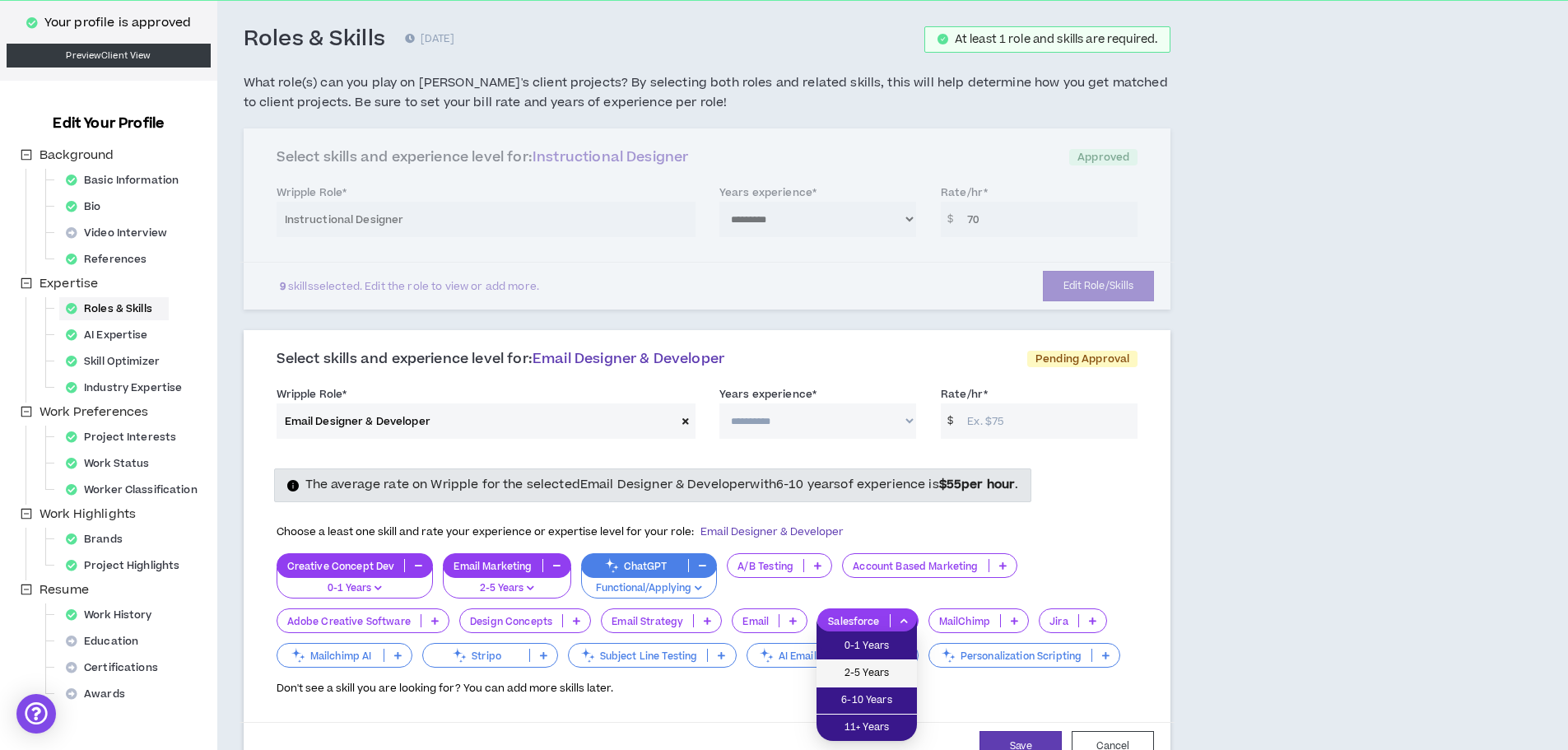
click at [855, 670] on span "2-5 Years" at bounding box center [867, 673] width 81 height 18
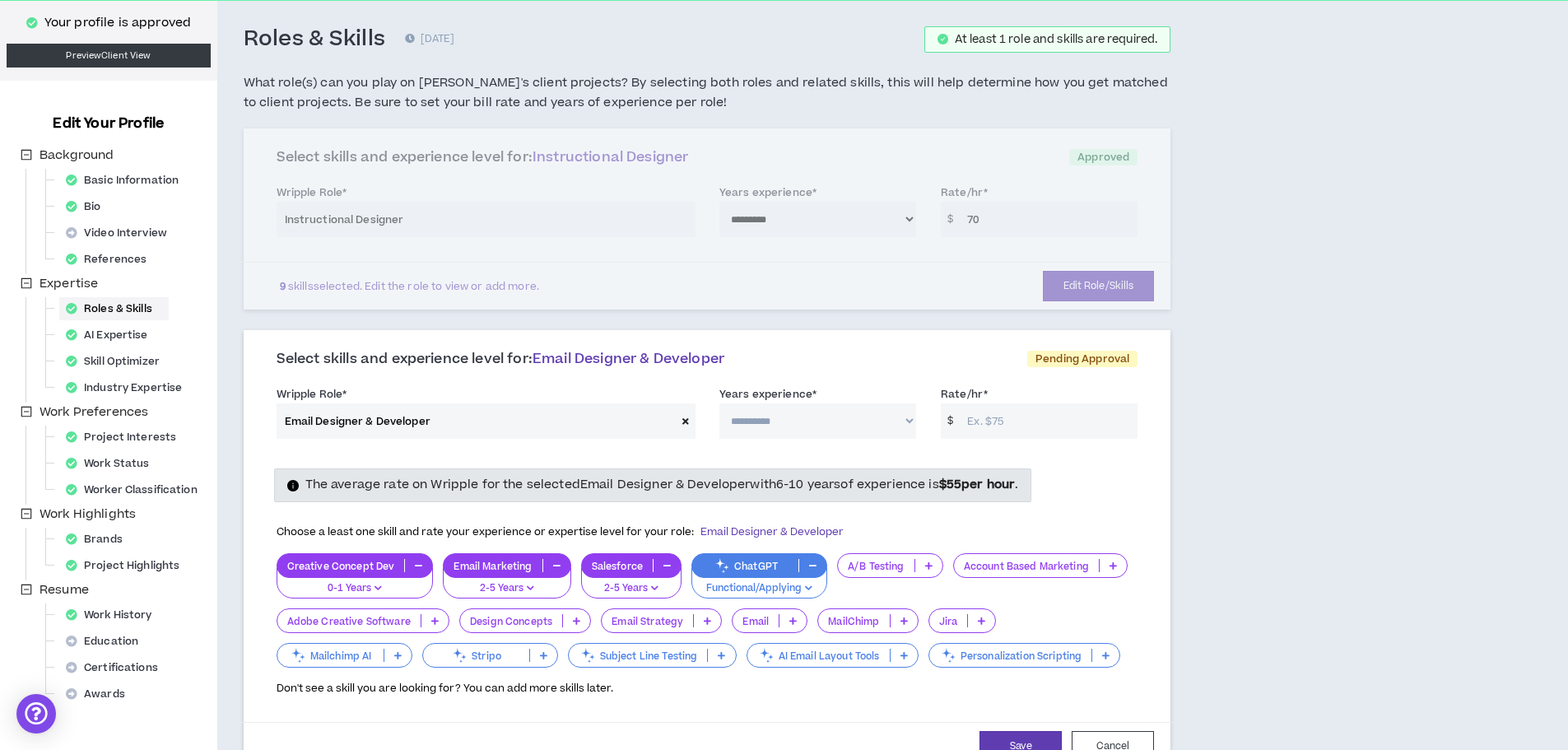
click at [869, 625] on p "MailChimp" at bounding box center [853, 621] width 71 height 12
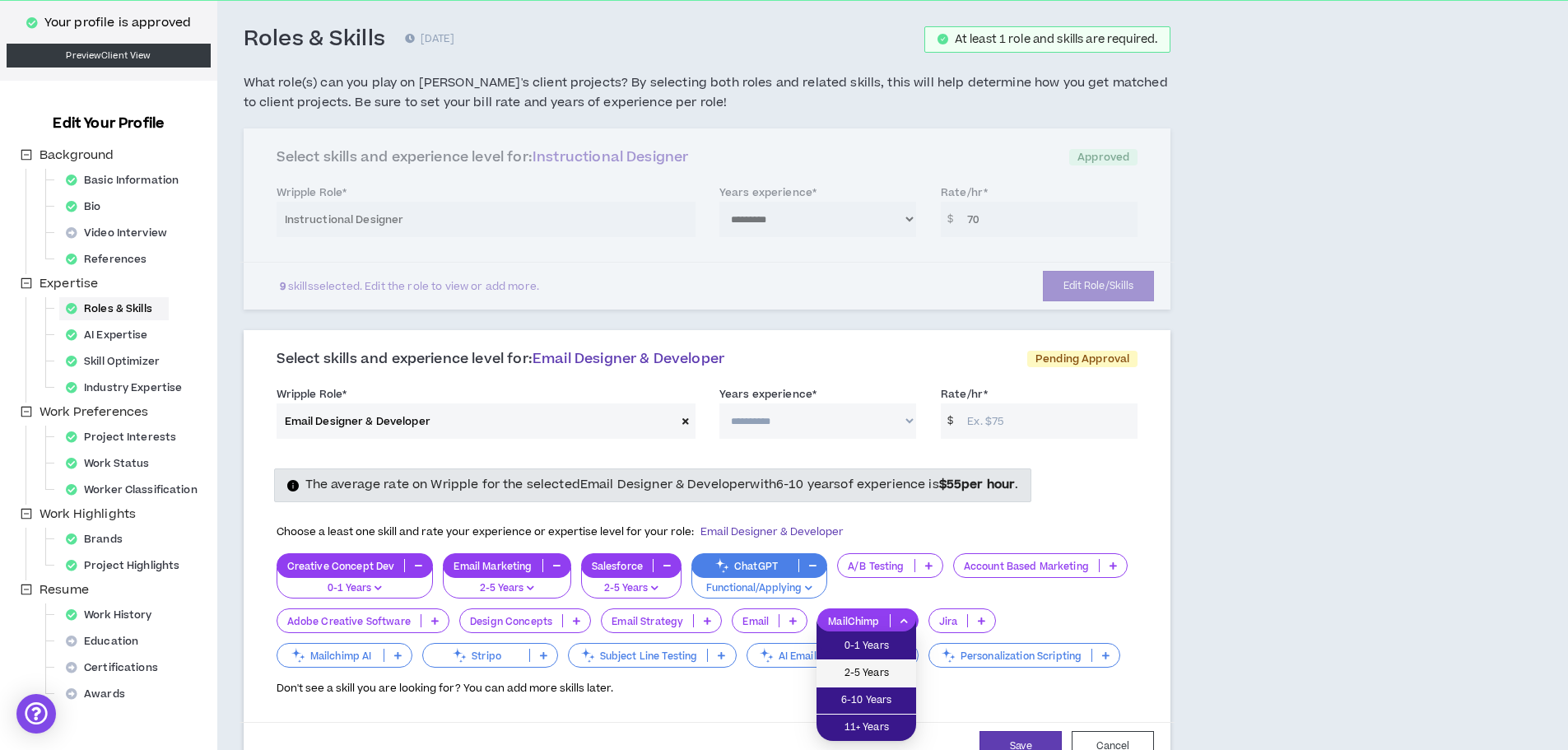
click at [860, 663] on li "2-5 Years" at bounding box center [866, 673] width 100 height 28
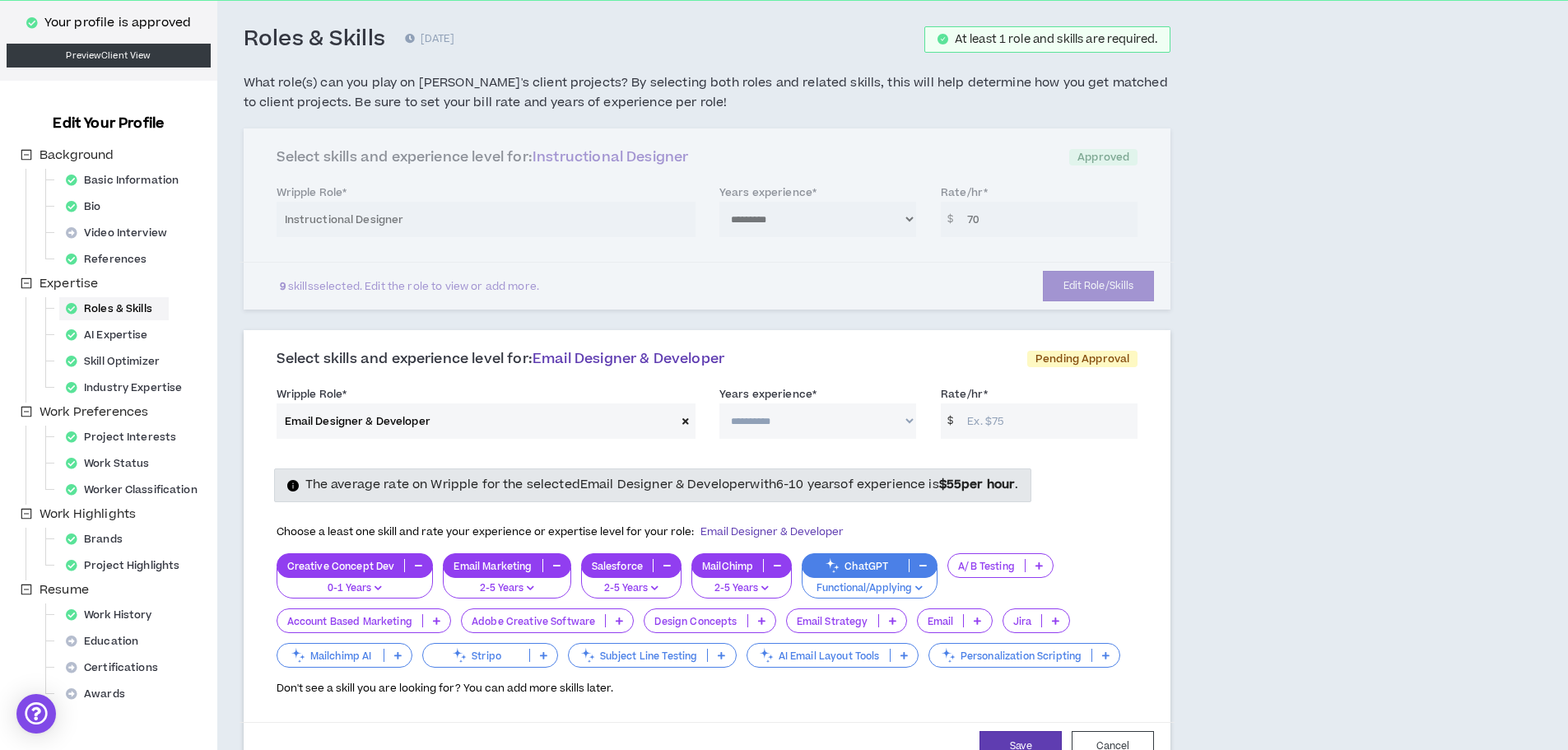
click at [845, 622] on p "Email Strategy" at bounding box center [832, 621] width 92 height 12
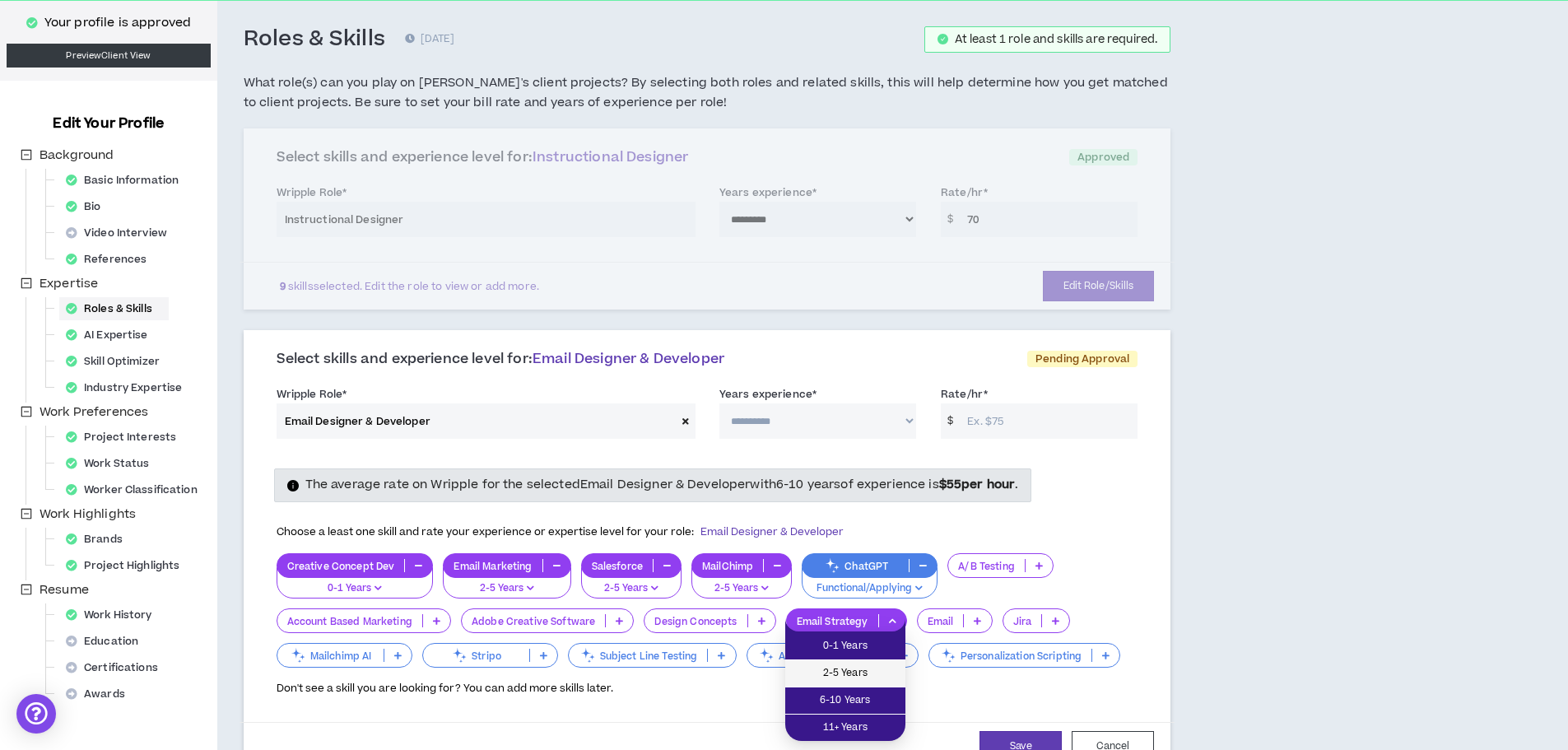
click at [837, 663] on li "2-5 Years" at bounding box center [845, 673] width 120 height 28
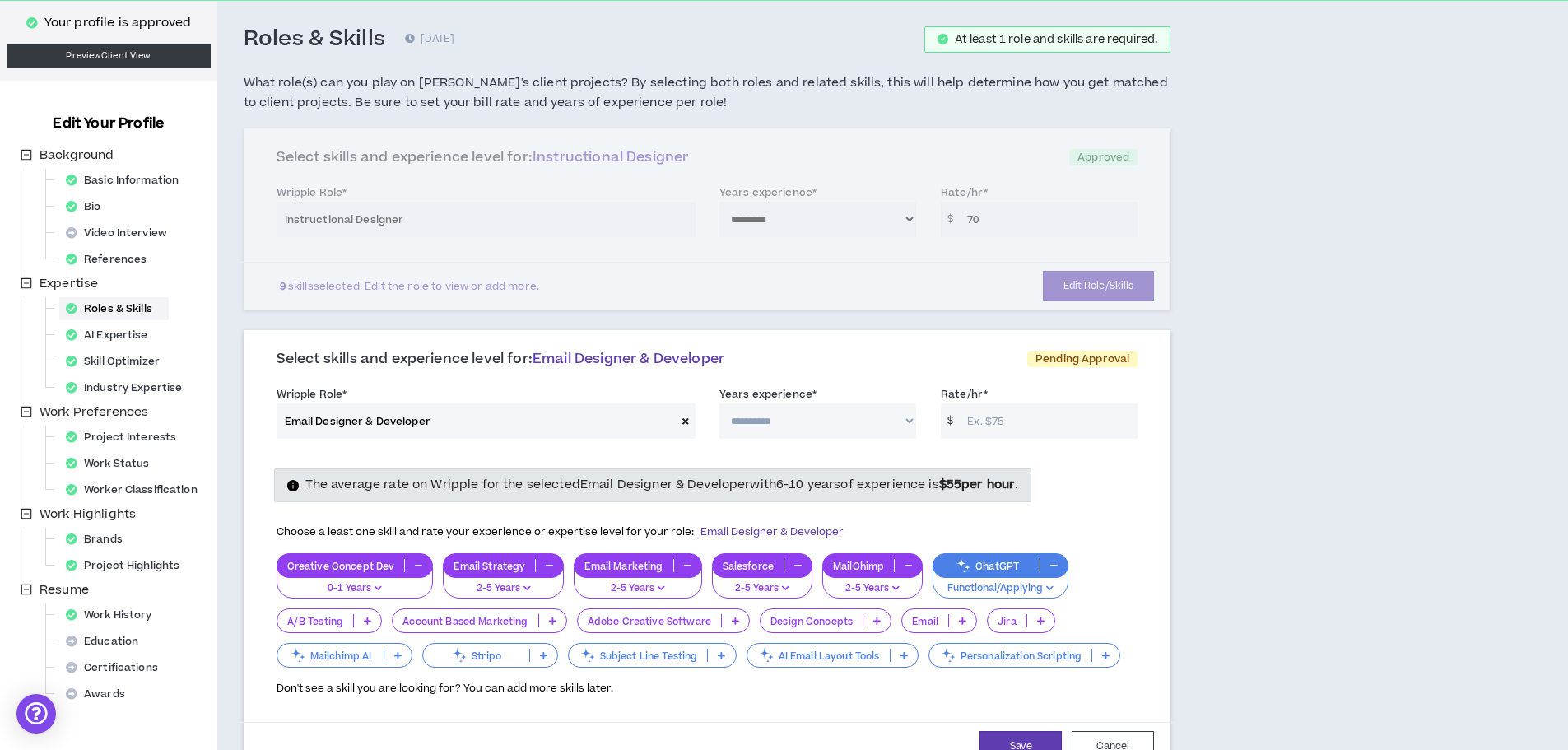
click at [648, 655] on p "Subject Line Testing" at bounding box center [638, 656] width 139 height 12
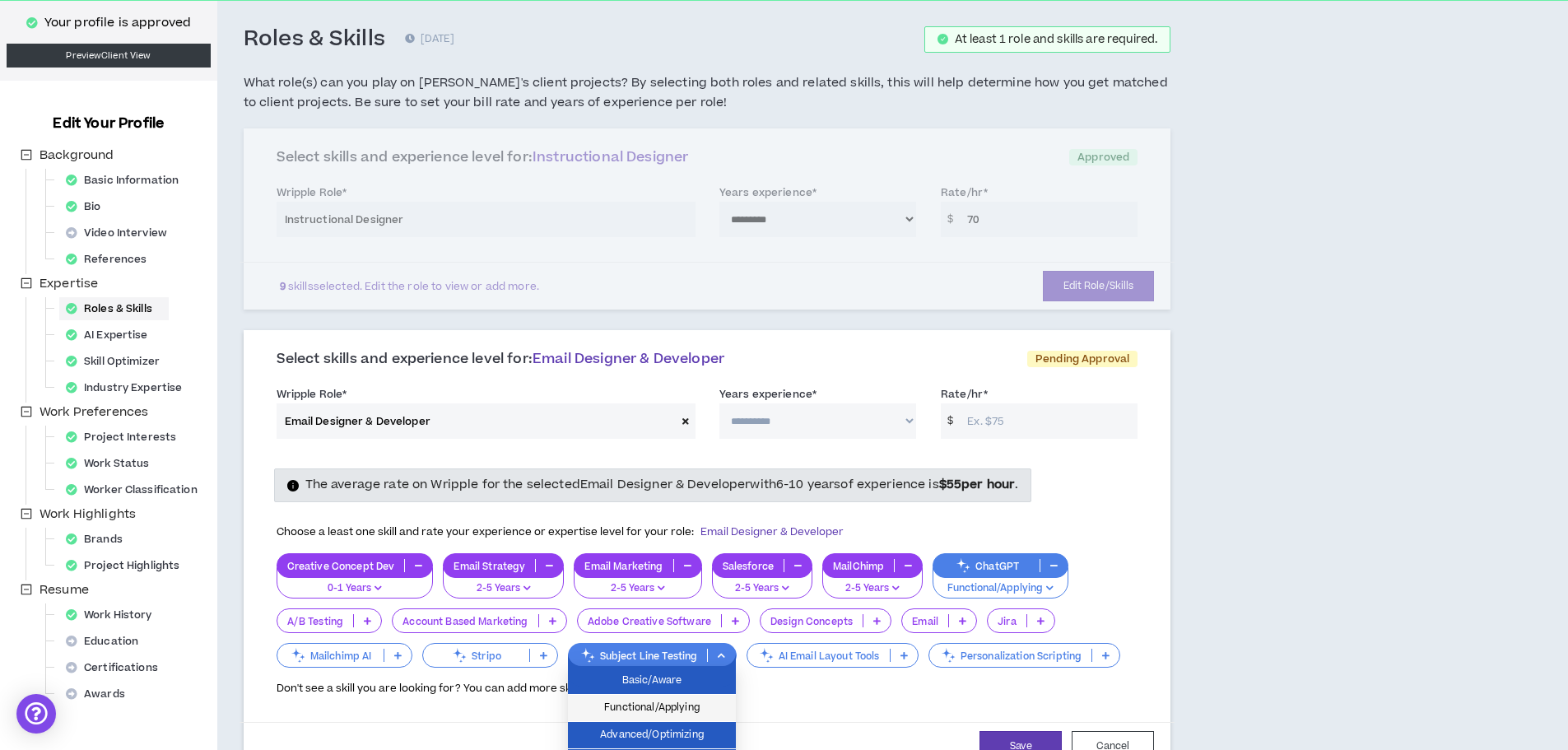
click at [648, 696] on li "Functional/Applying" at bounding box center [651, 708] width 168 height 28
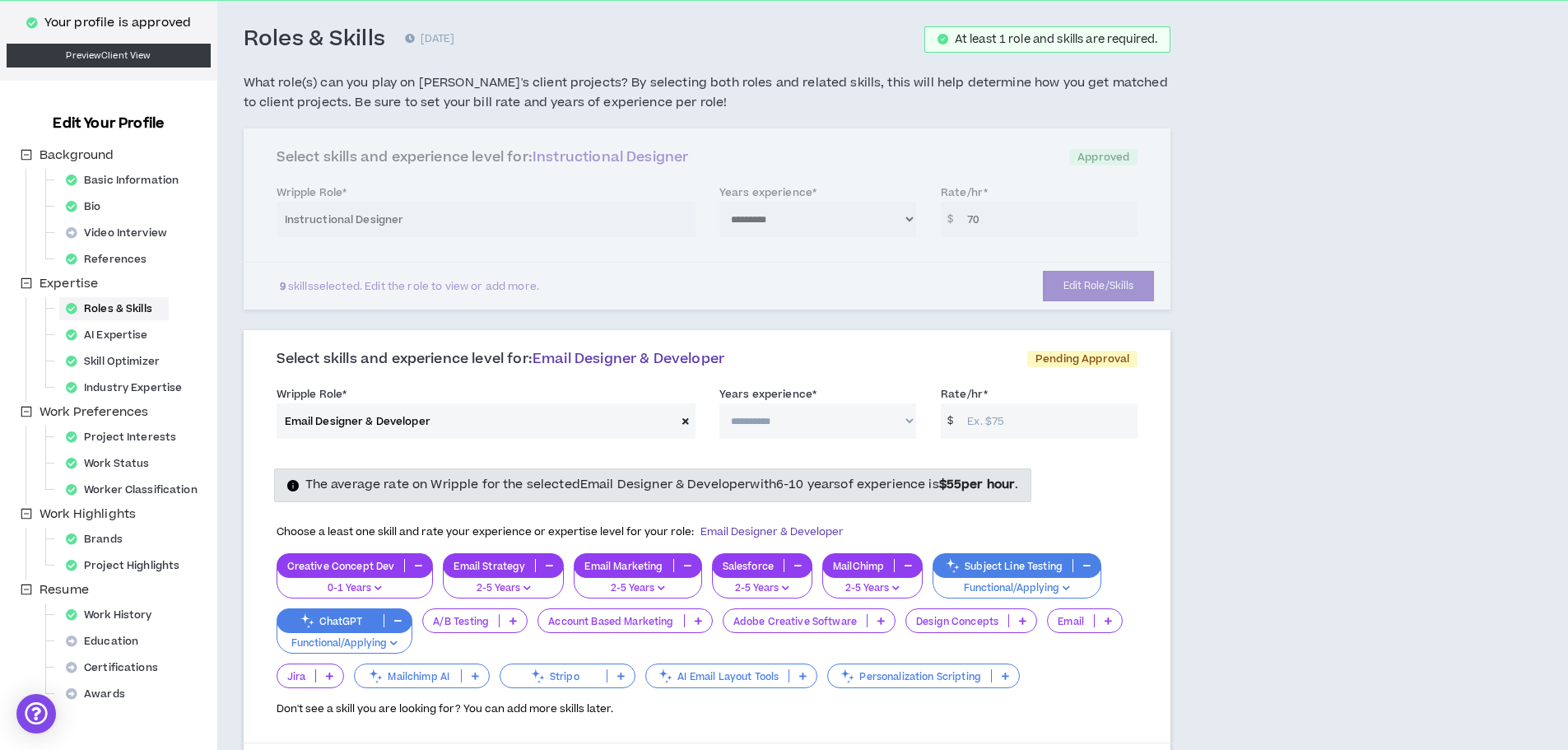
click at [446, 673] on p "Mailchimp AI" at bounding box center [408, 676] width 106 height 12
click at [436, 721] on span "Functional/Applying" at bounding box center [421, 728] width 115 height 18
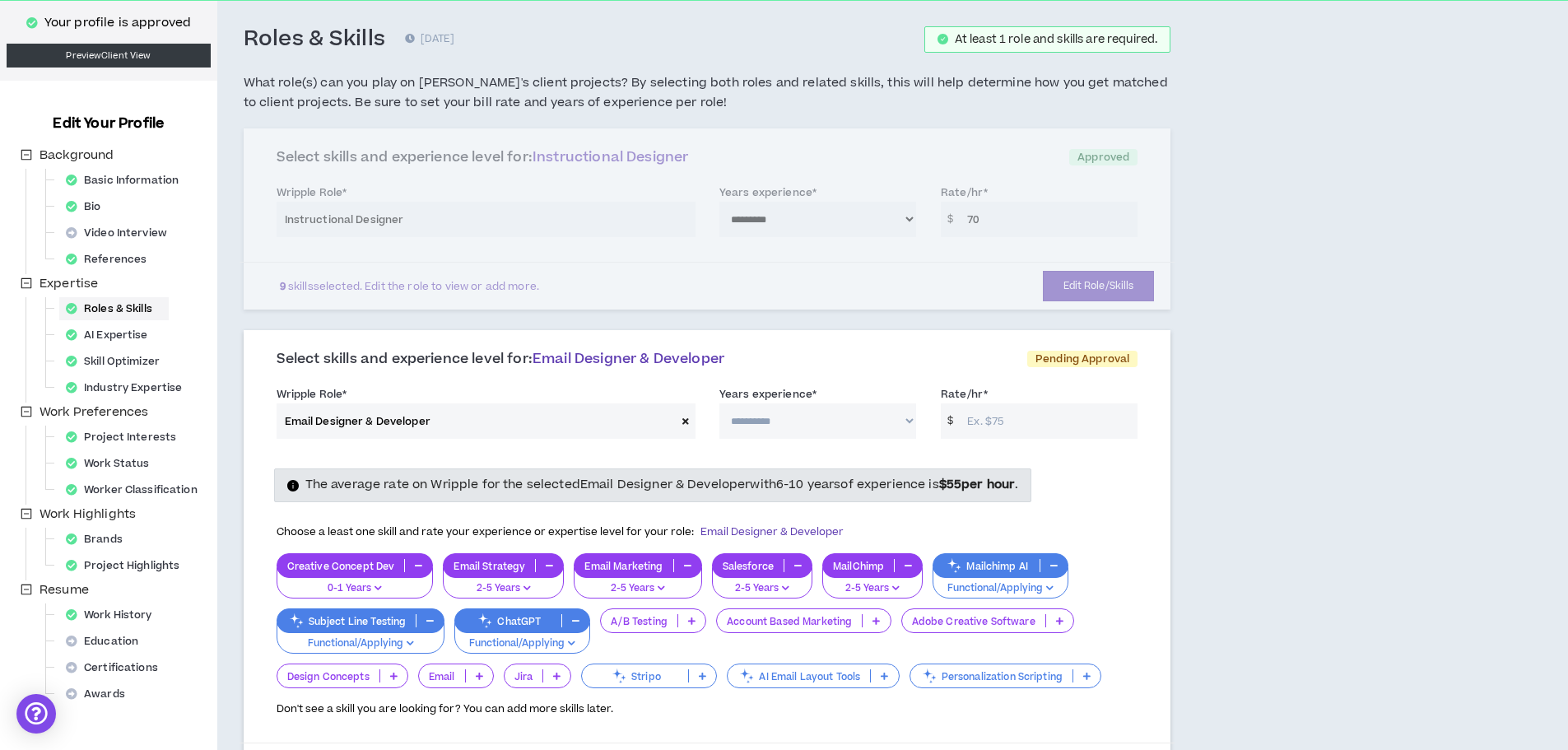
click at [980, 677] on p "Personalization Scripting" at bounding box center [991, 676] width 163 height 12
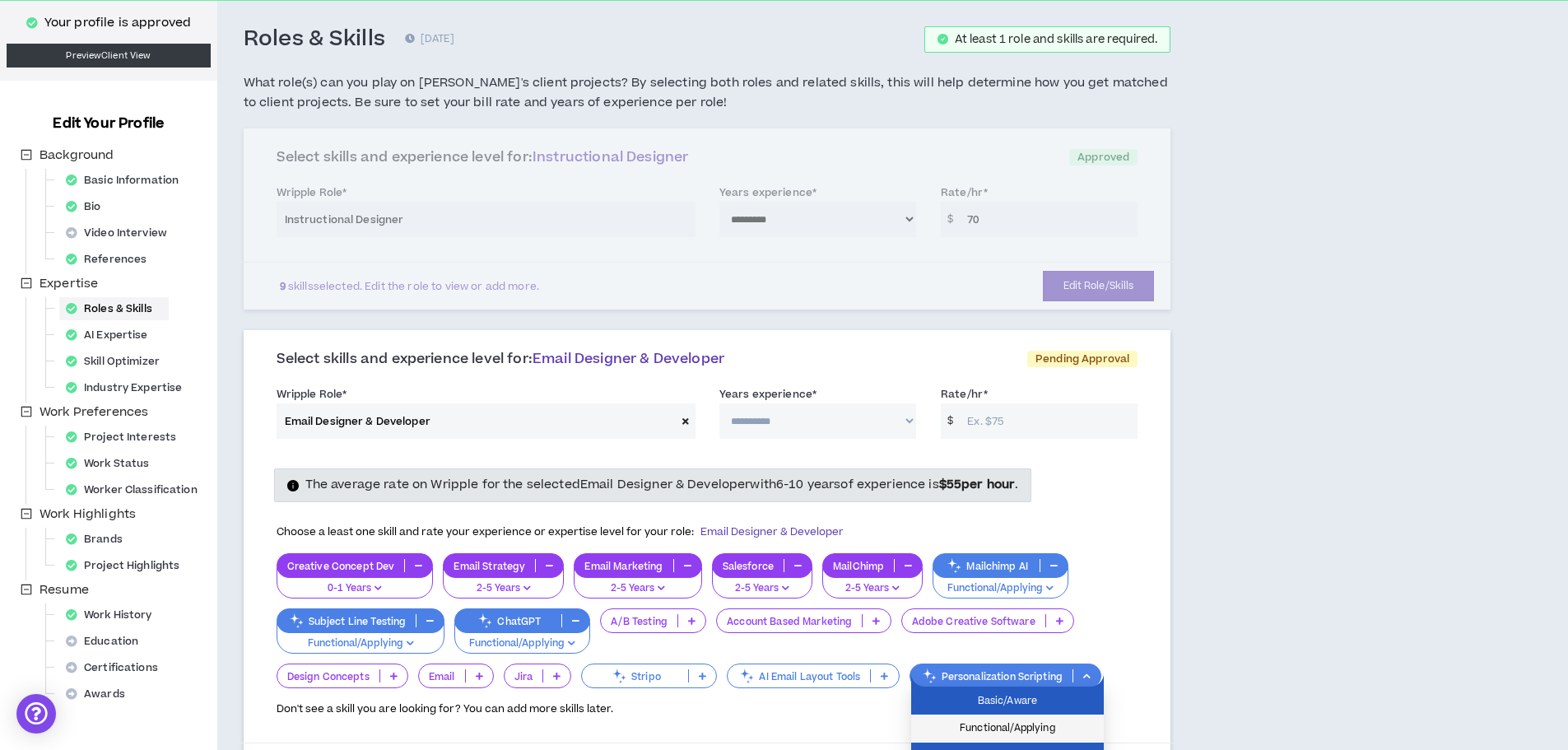
click at [974, 720] on span "Functional/Applying" at bounding box center [1007, 728] width 173 height 18
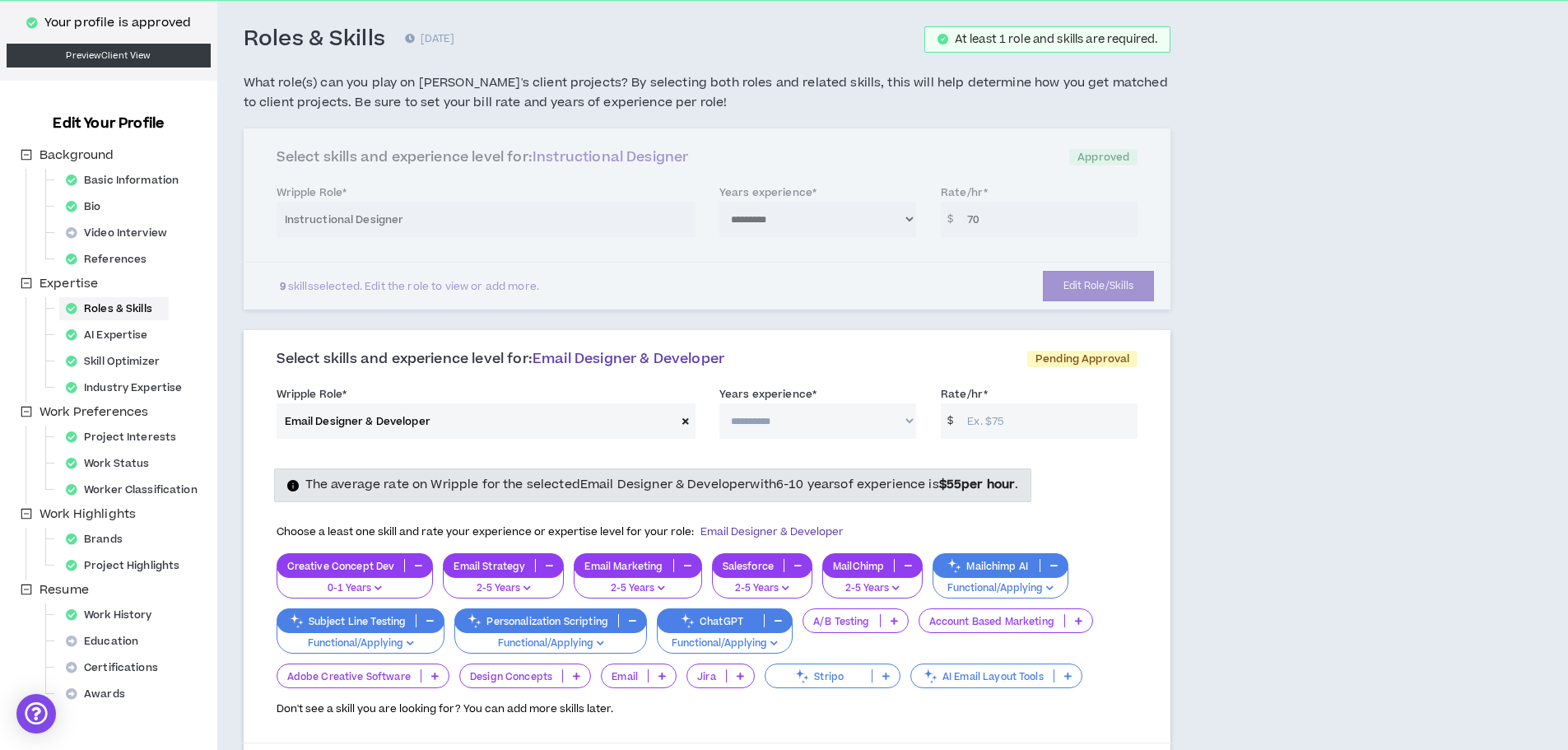
click at [837, 621] on p "A/B Testing" at bounding box center [842, 621] width 77 height 12
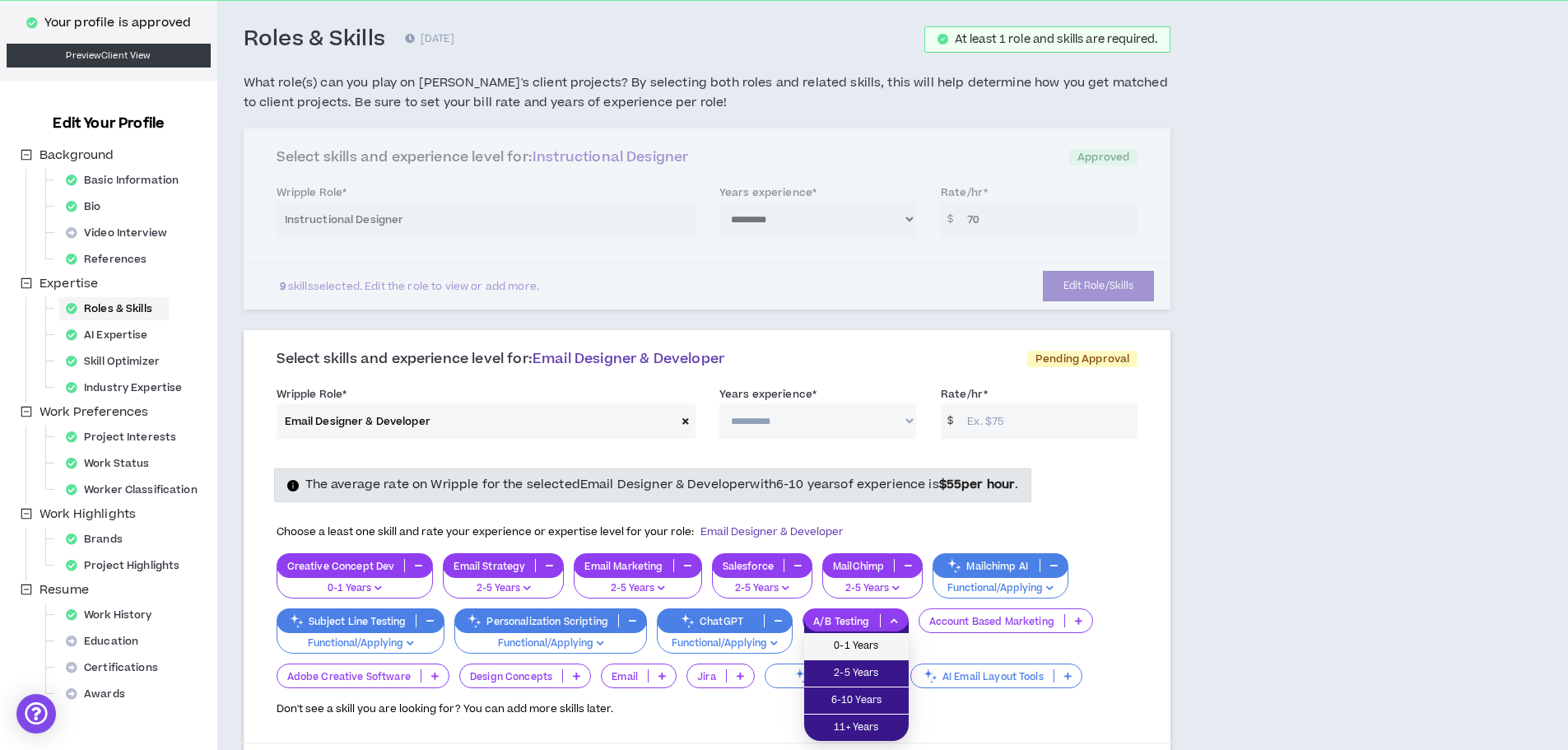
click at [838, 650] on span "0-1 Years" at bounding box center [856, 646] width 85 height 18
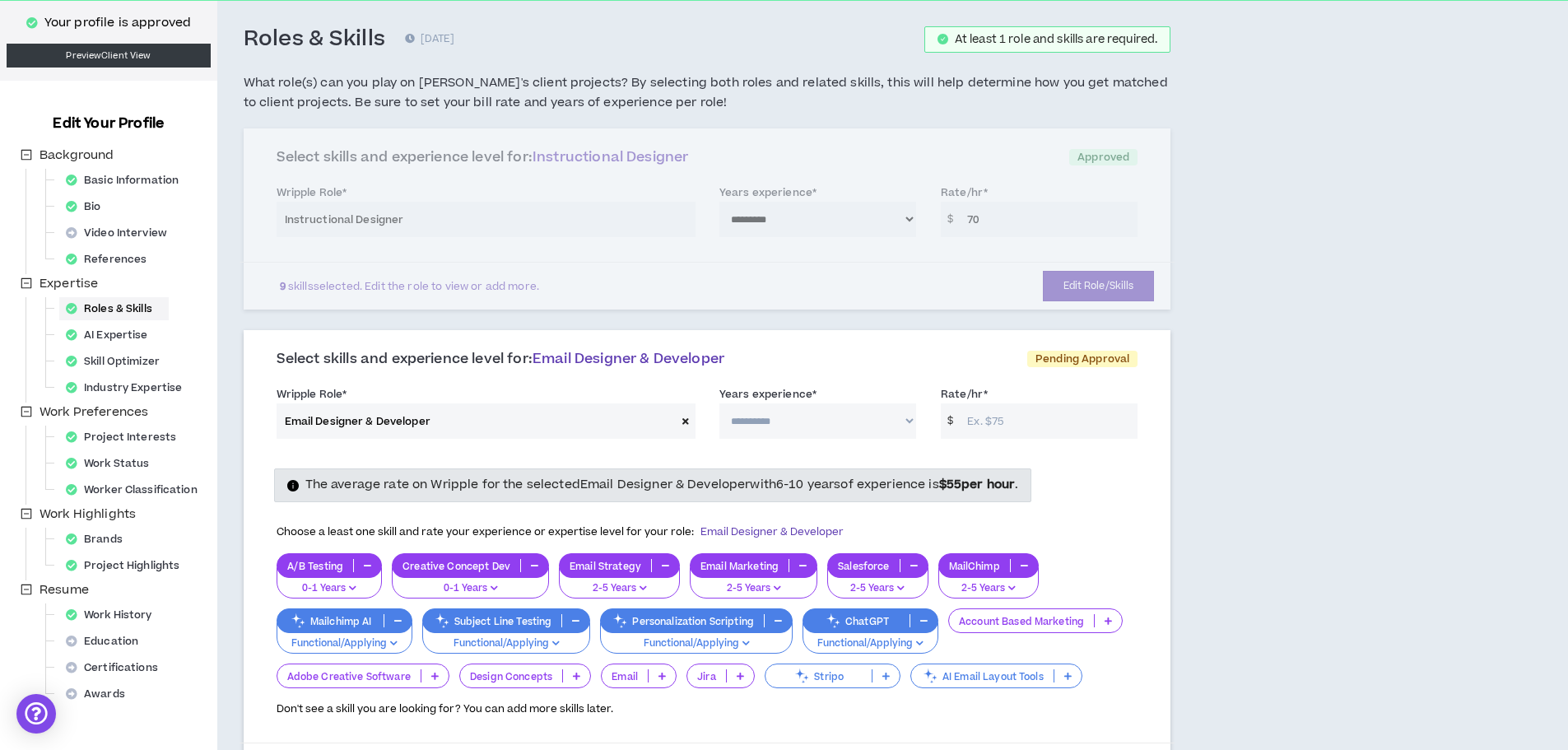
click at [1051, 626] on p "Account Based Marketing" at bounding box center [1021, 621] width 145 height 12
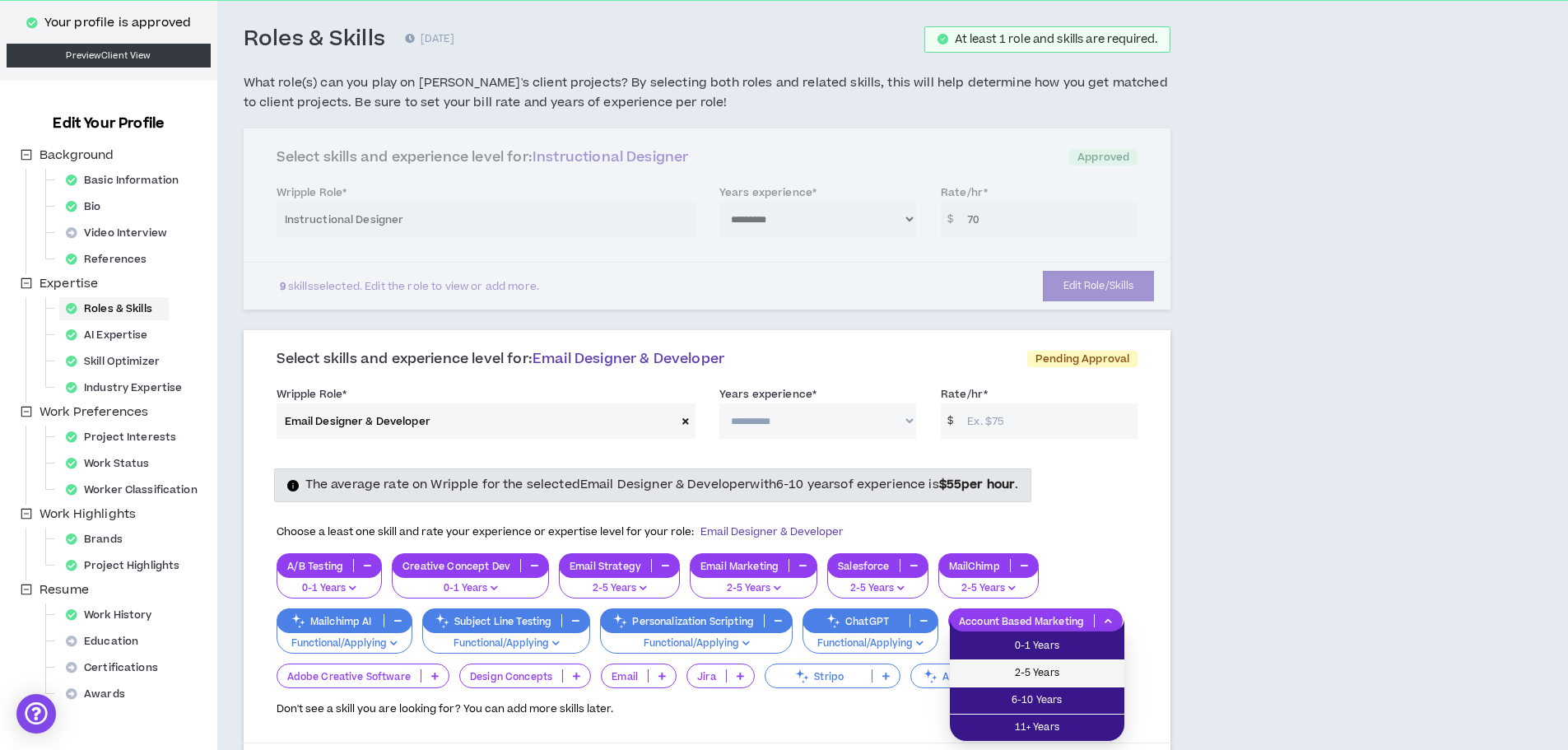
click at [1047, 663] on li "2-5 Years" at bounding box center [1037, 673] width 174 height 28
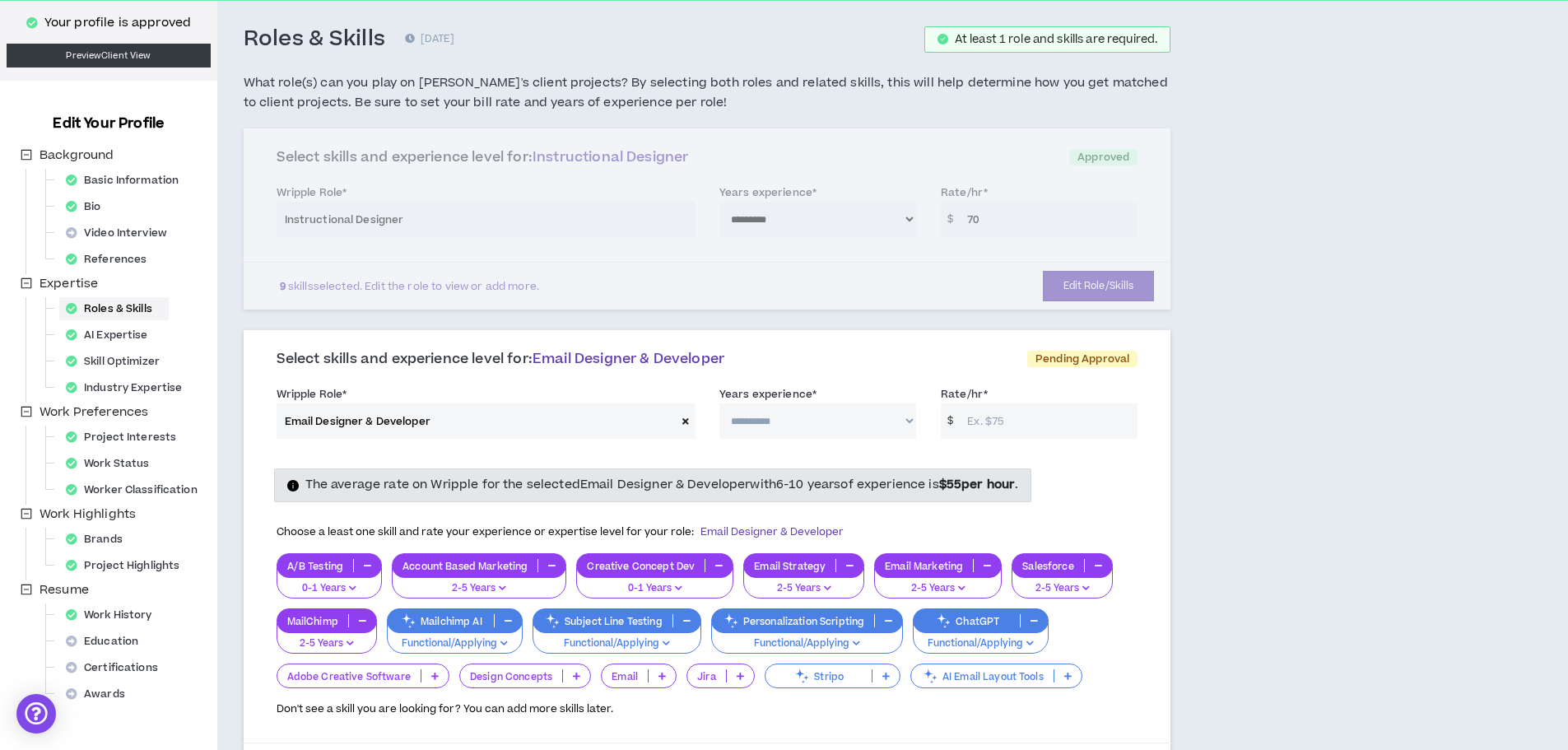
click at [631, 673] on p "Email" at bounding box center [625, 676] width 46 height 12
click at [630, 717] on li "2-5 Years" at bounding box center [637, 729] width 75 height 28
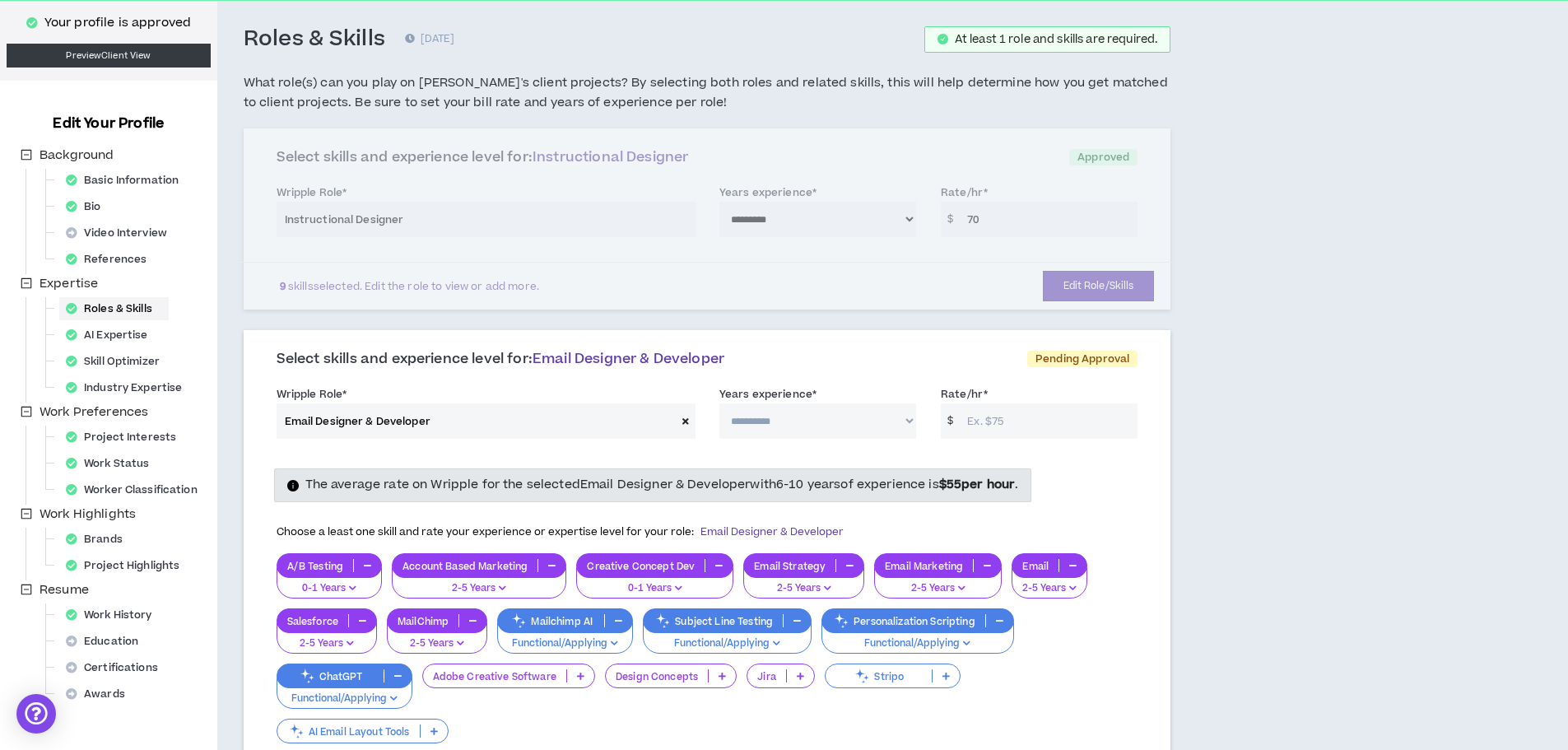
click at [644, 677] on p "Design Concepts" at bounding box center [657, 676] width 102 height 12
click at [651, 722] on span "2-5 Years" at bounding box center [669, 728] width 112 height 18
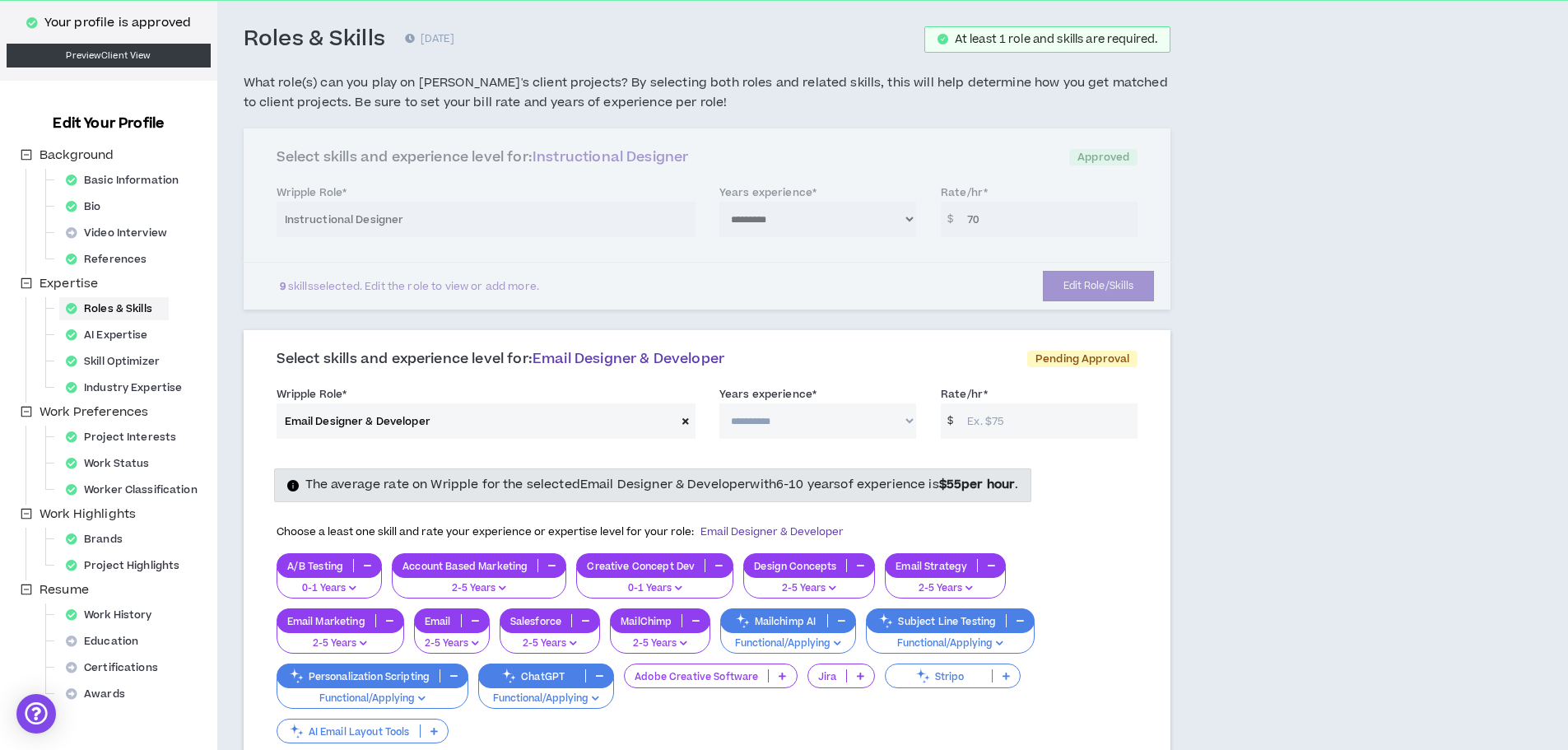
scroll to position [156, 0]
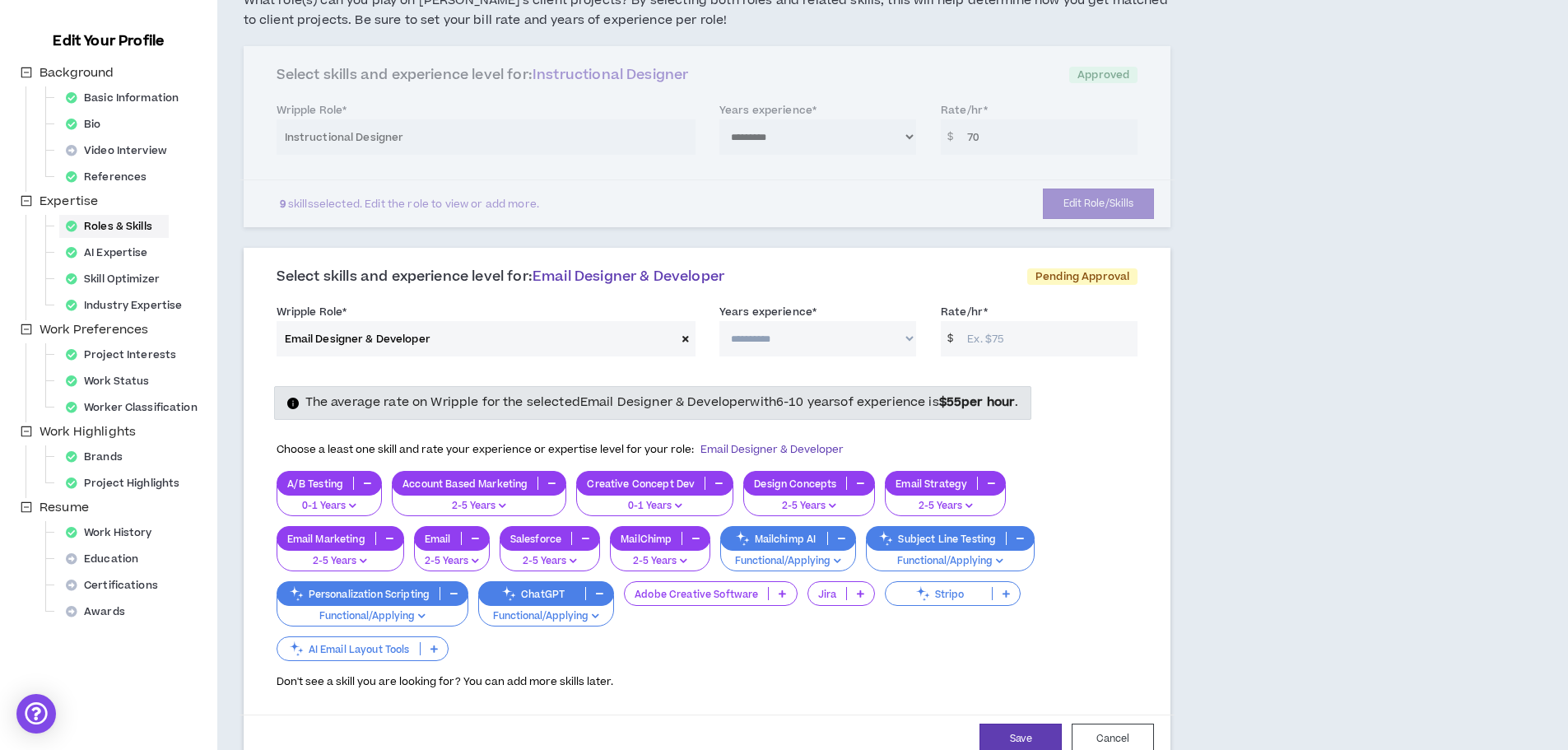
click at [376, 646] on p "AI Email Layout Tools" at bounding box center [349, 649] width 142 height 12
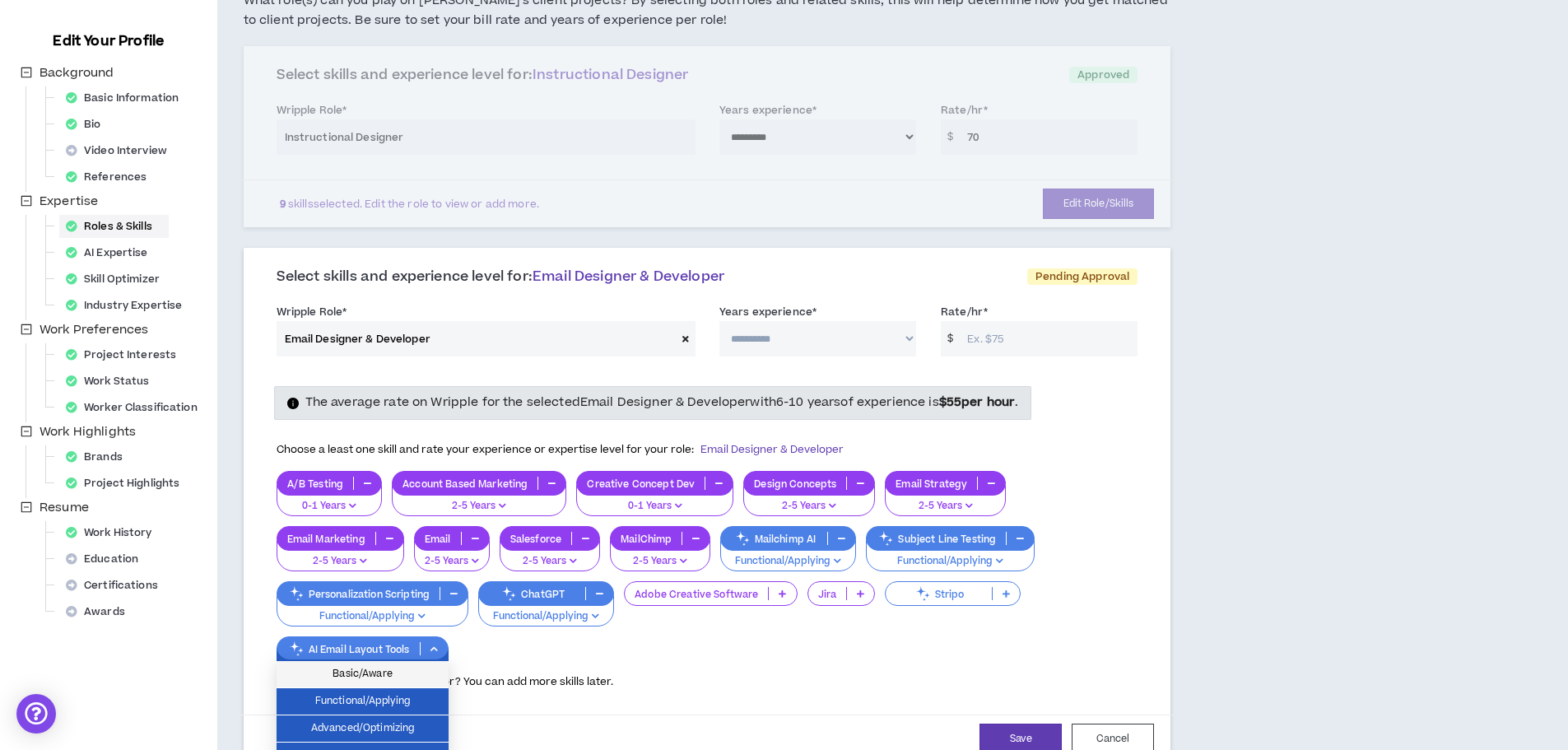
click at [372, 665] on span "Basic/Aware" at bounding box center [362, 673] width 152 height 18
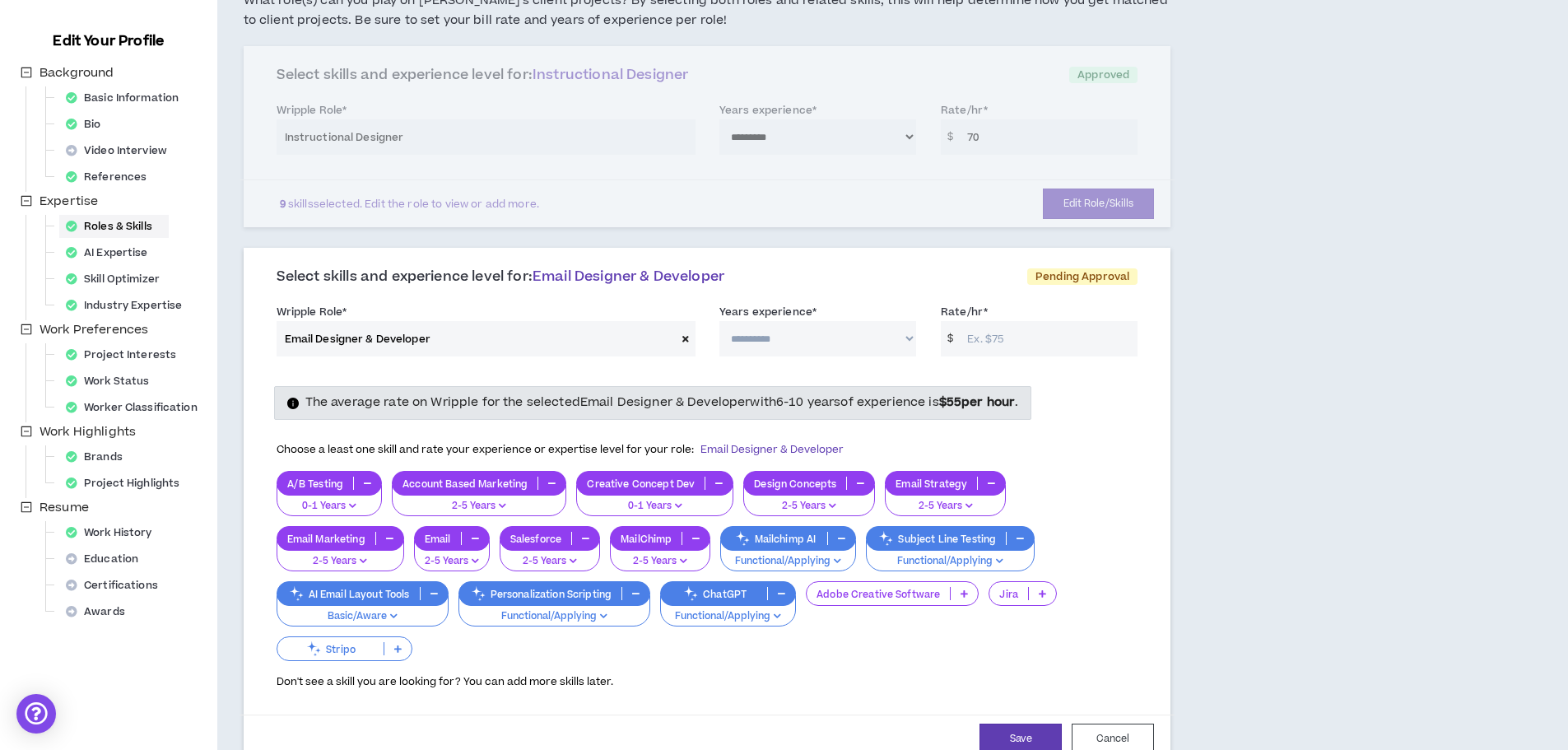
click at [314, 649] on icon at bounding box center [313, 649] width 18 height 18
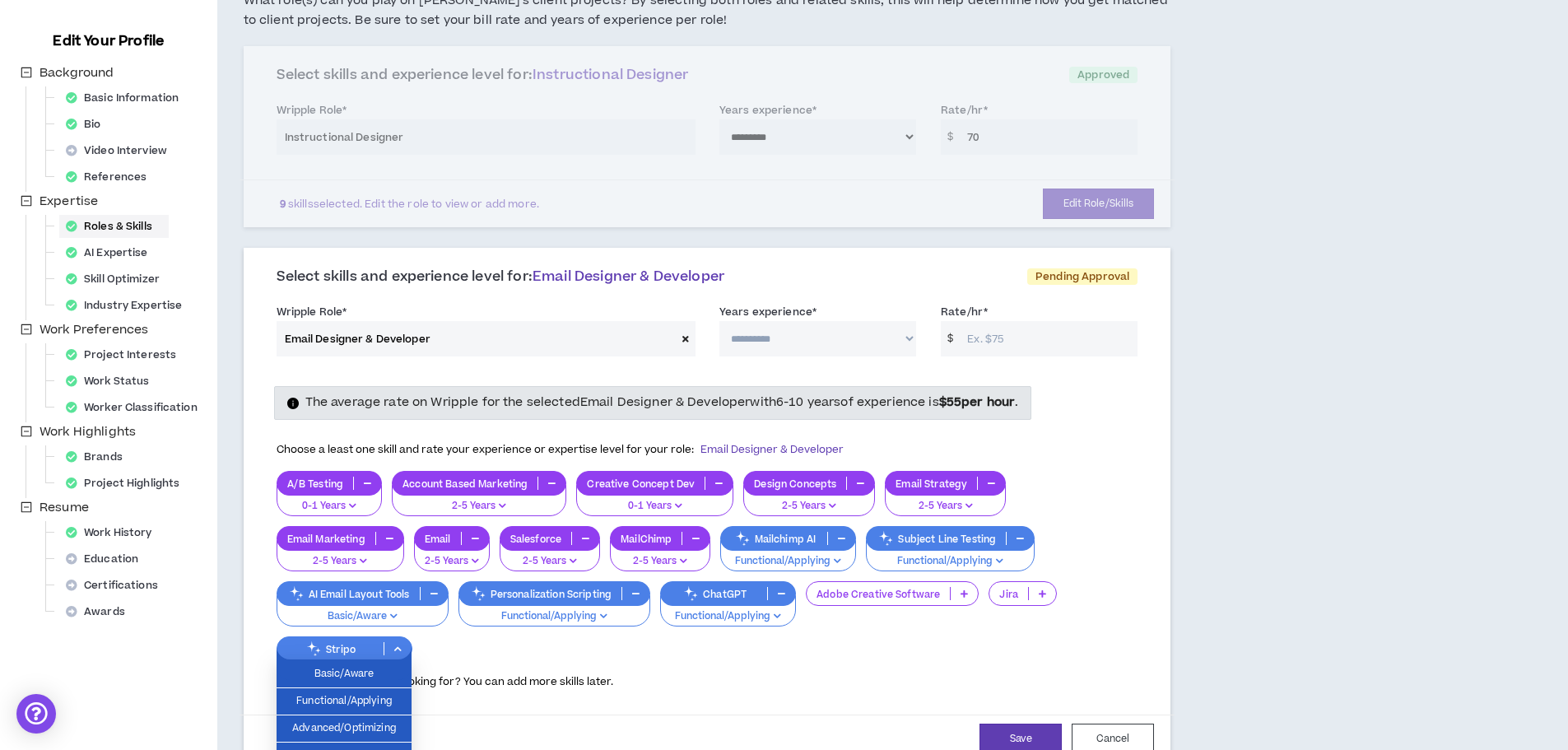
click at [559, 651] on div "A/B Testing 0-1 Years Account Based Marketing 2-5 Years Creative Concept Dev 0-…" at bounding box center [707, 567] width 861 height 192
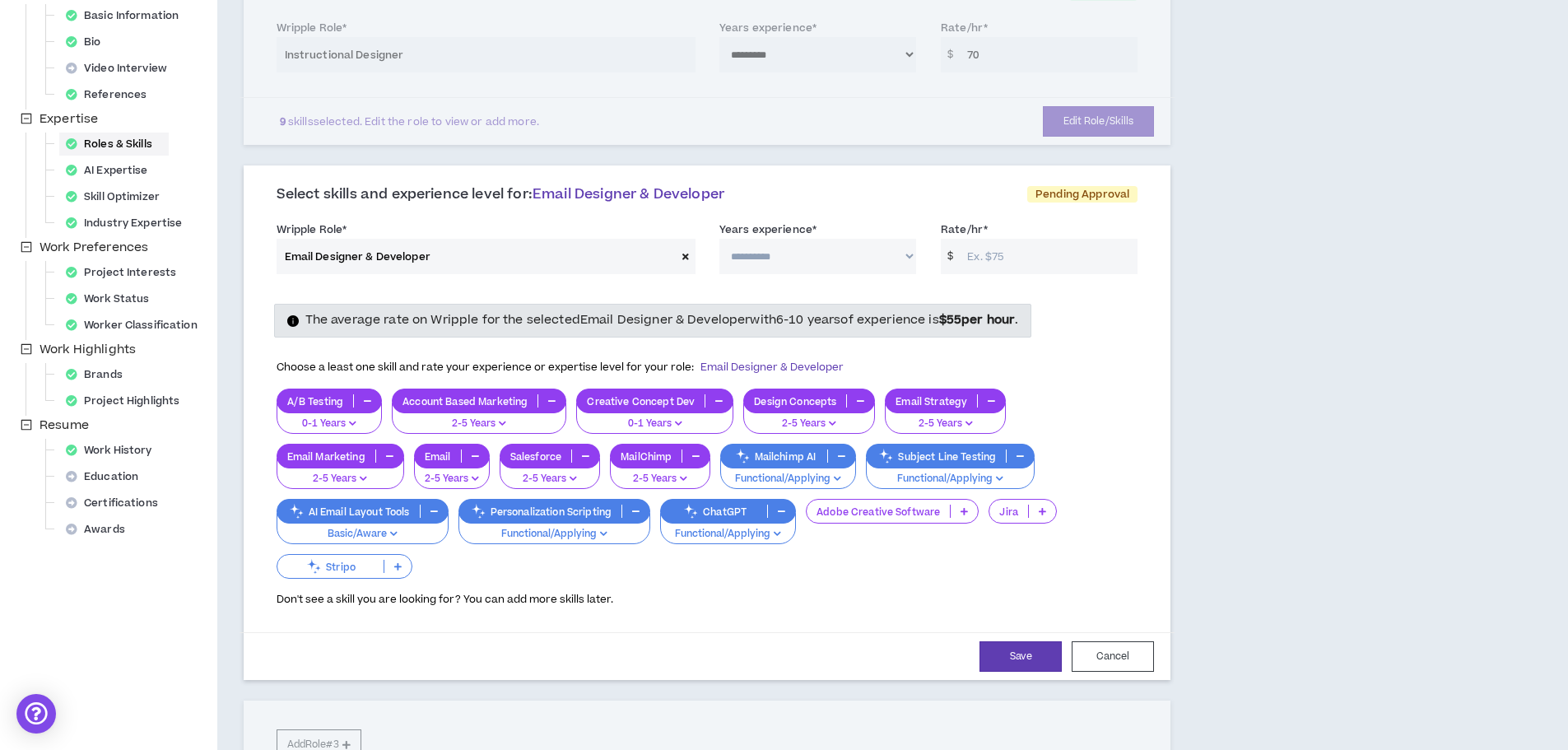
scroll to position [320, 0]
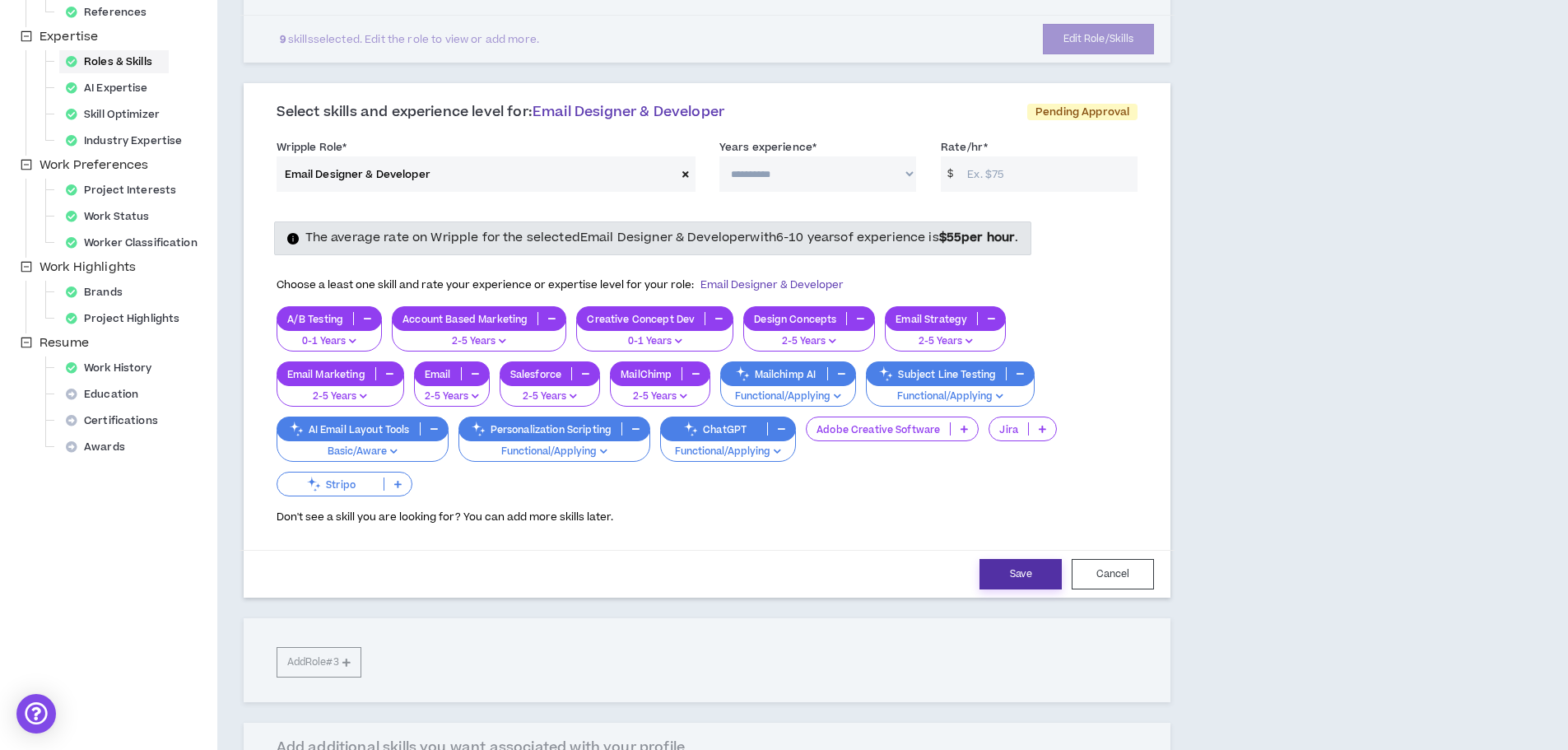
click at [1005, 573] on button "Save" at bounding box center [1021, 574] width 82 height 30
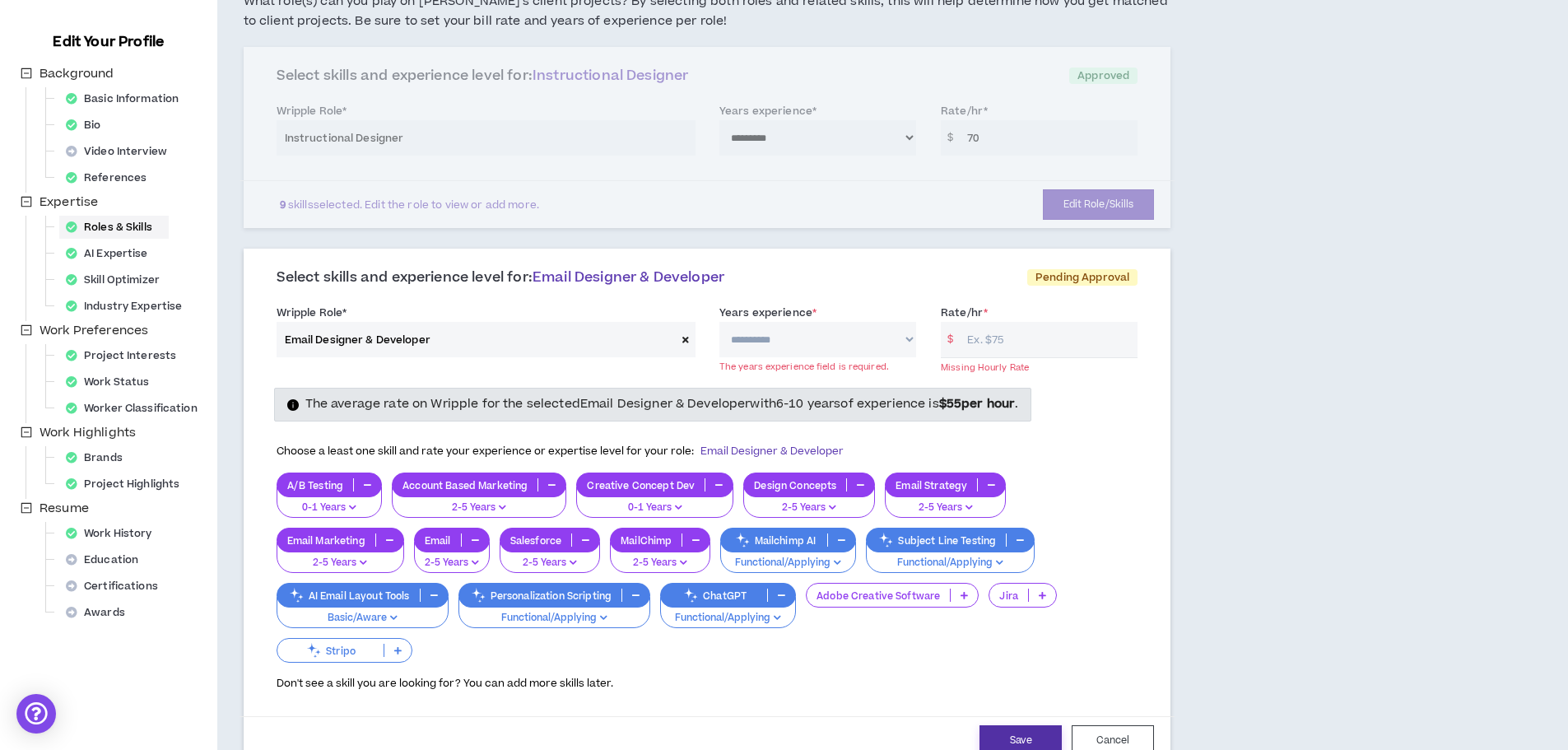
scroll to position [129, 0]
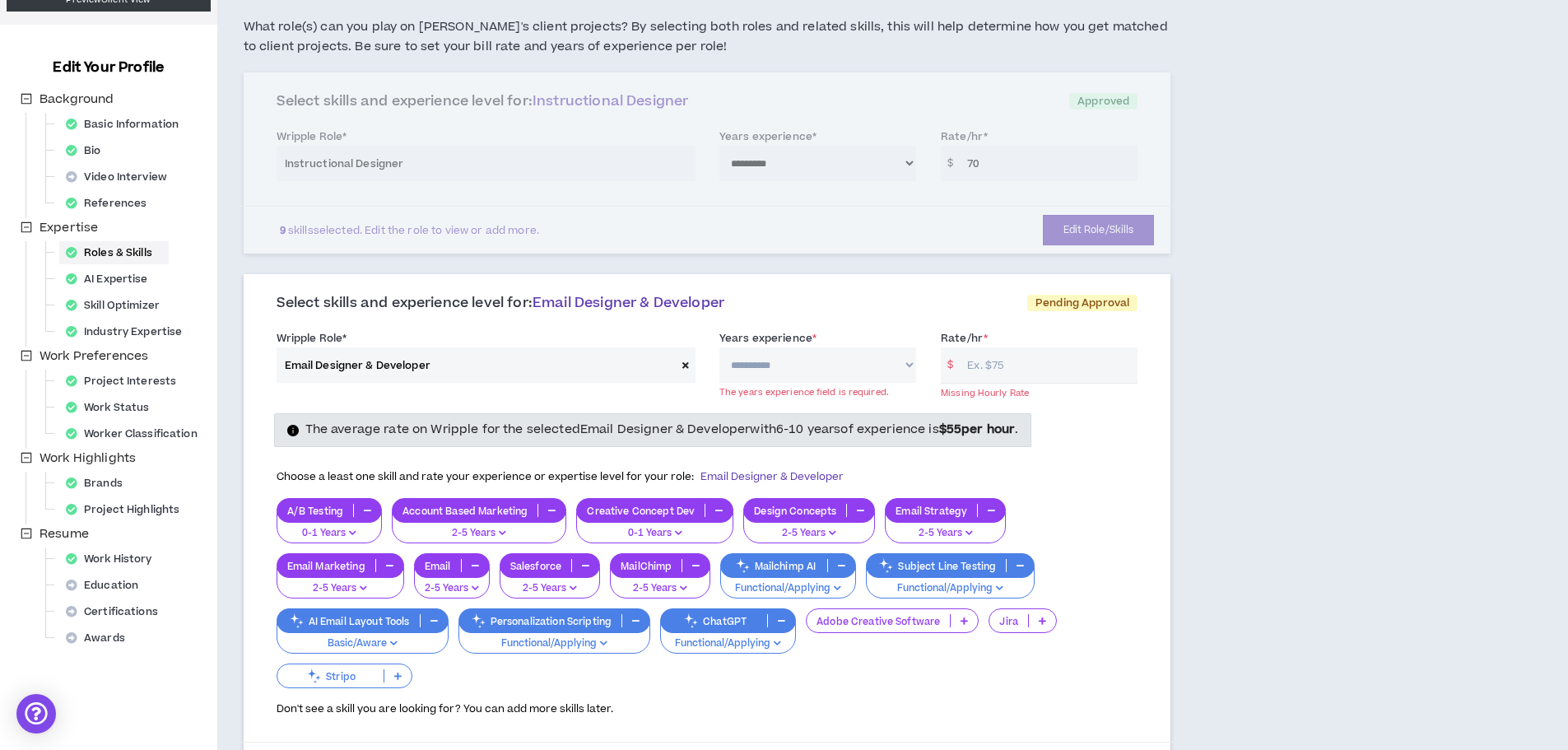
click at [767, 366] on select "**********" at bounding box center [817, 365] width 197 height 36
select select "**"
click at [719, 347] on select "**********" at bounding box center [817, 365] width 197 height 36
click at [980, 362] on input "Rate/hr *" at bounding box center [1047, 365] width 179 height 36
type input "2"
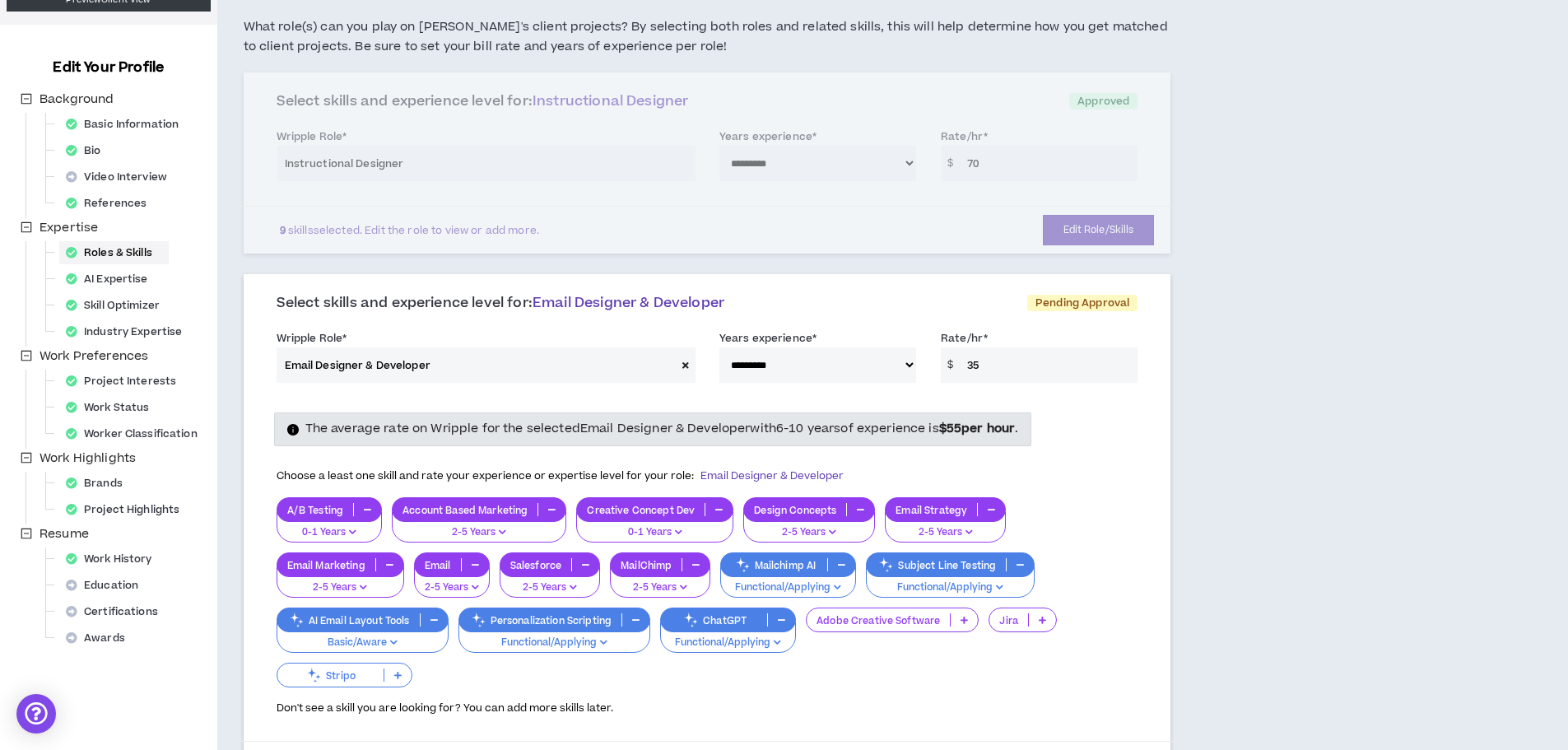
type input "35"
click at [1089, 577] on div "A/B Testing 0-1 Years Account Based Marketing 2-5 Years Creative Concept Dev 0-…" at bounding box center [707, 593] width 861 height 192
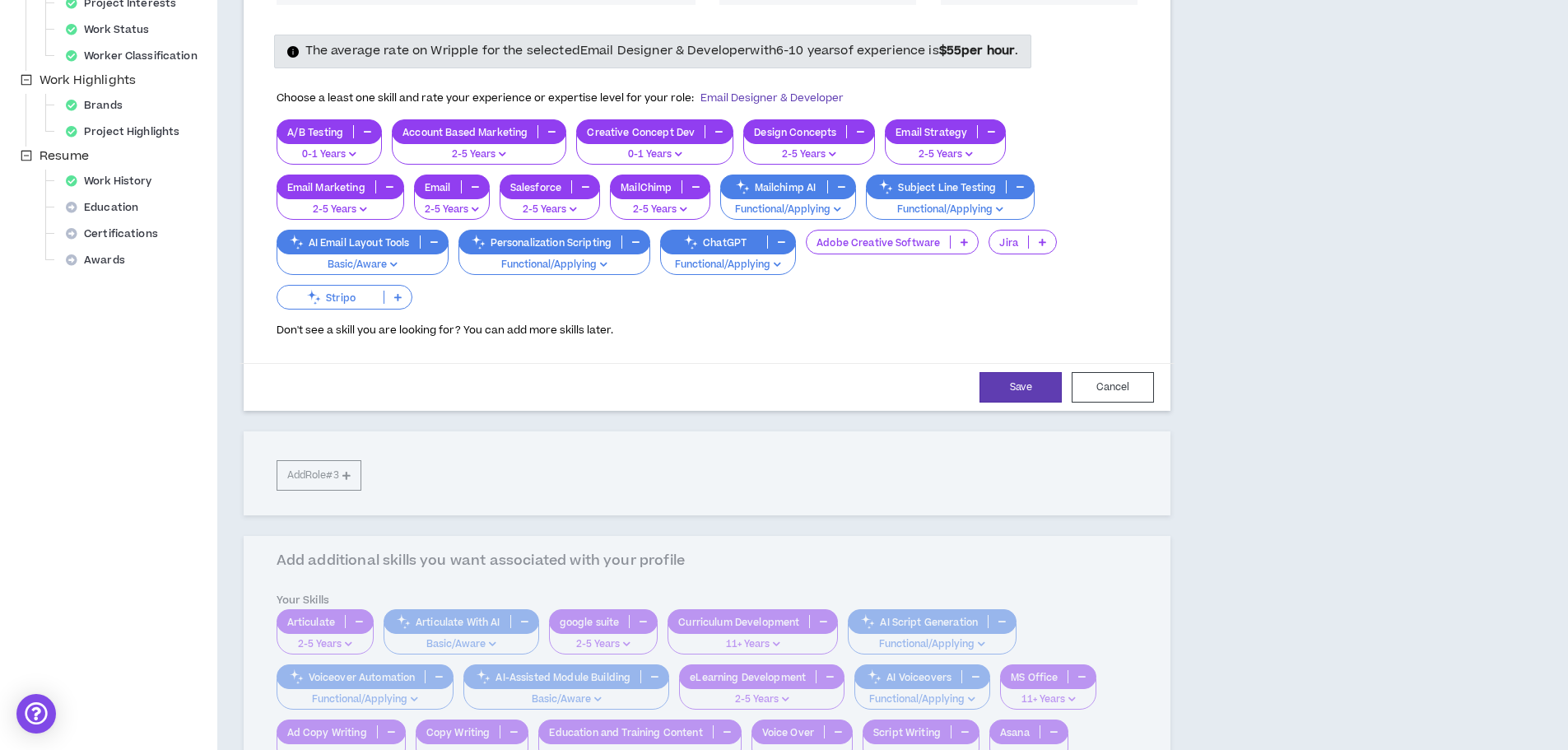
scroll to position [541, 0]
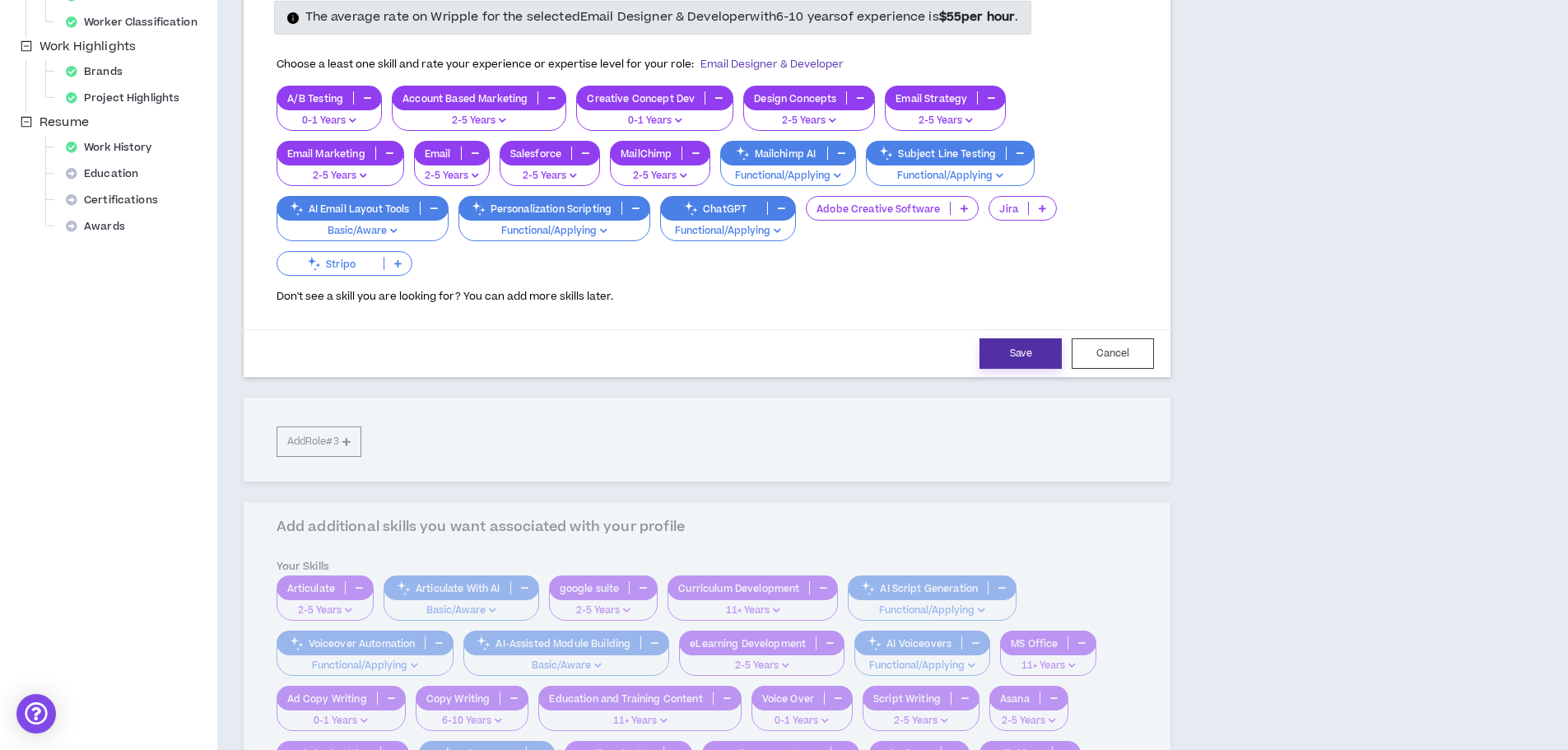
click at [1026, 354] on button "Save" at bounding box center [1021, 353] width 82 height 30
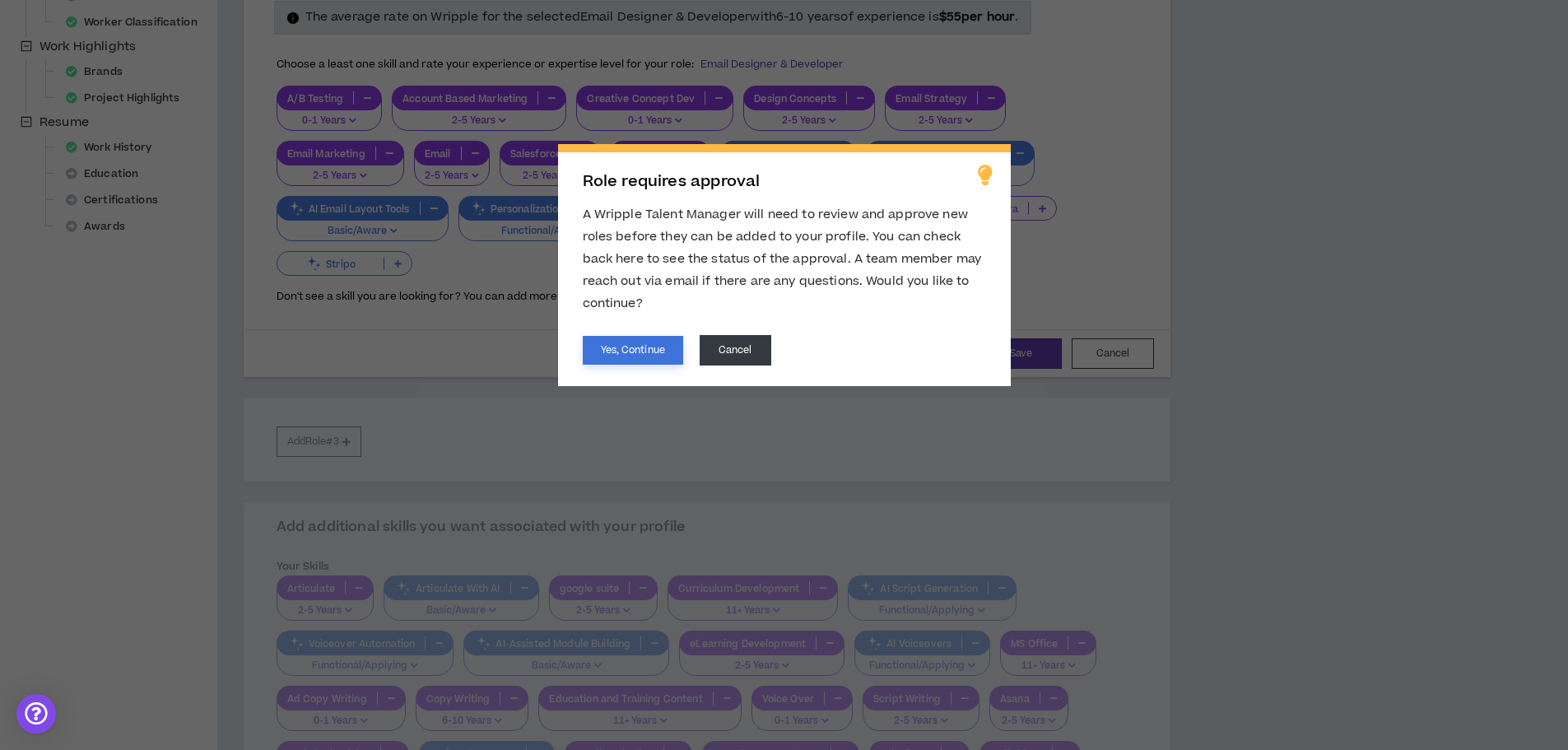
click at [605, 345] on button "Yes, Continue" at bounding box center [633, 350] width 101 height 28
select select "**"
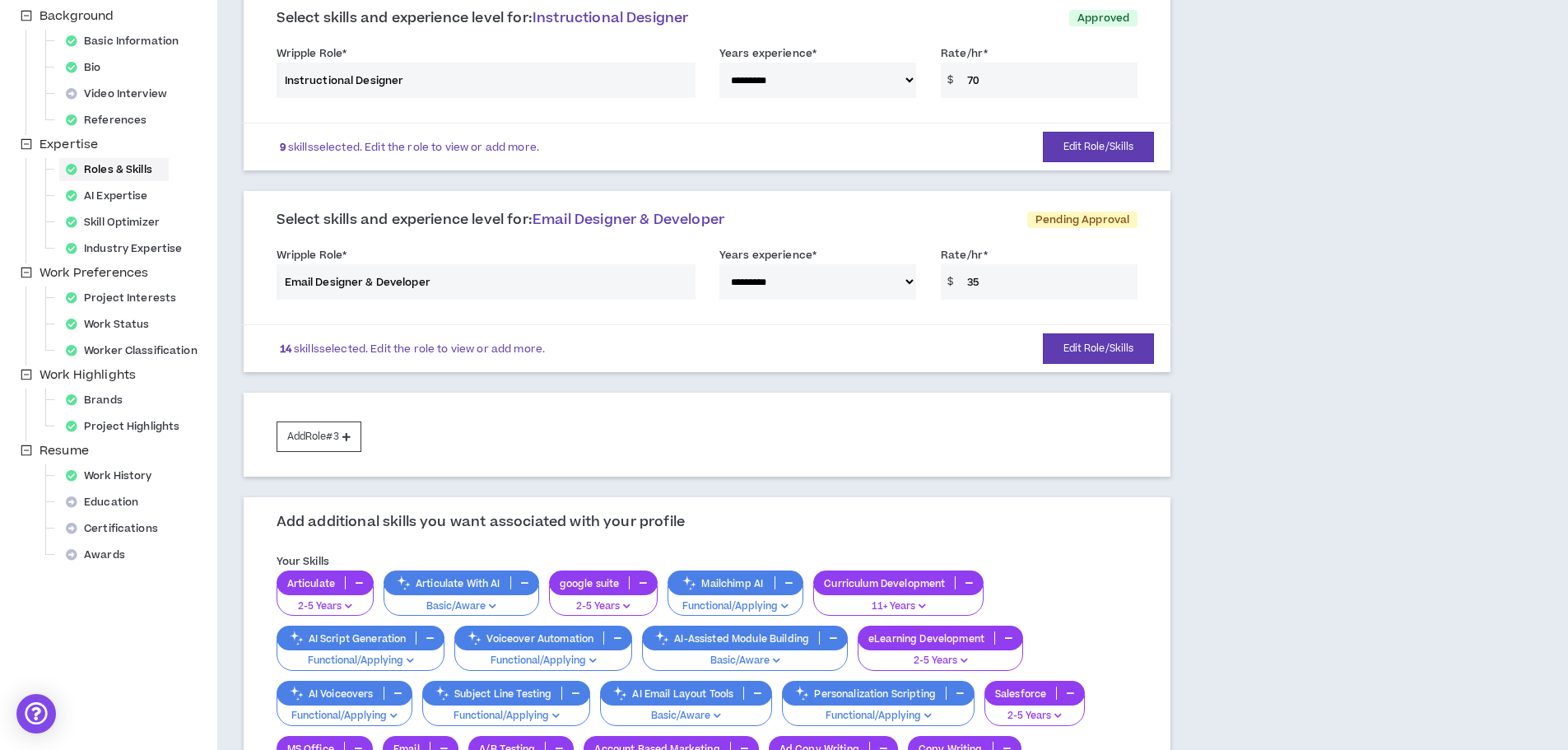
scroll to position [212, 0]
click at [296, 436] on button "Add Role #3" at bounding box center [319, 437] width 85 height 30
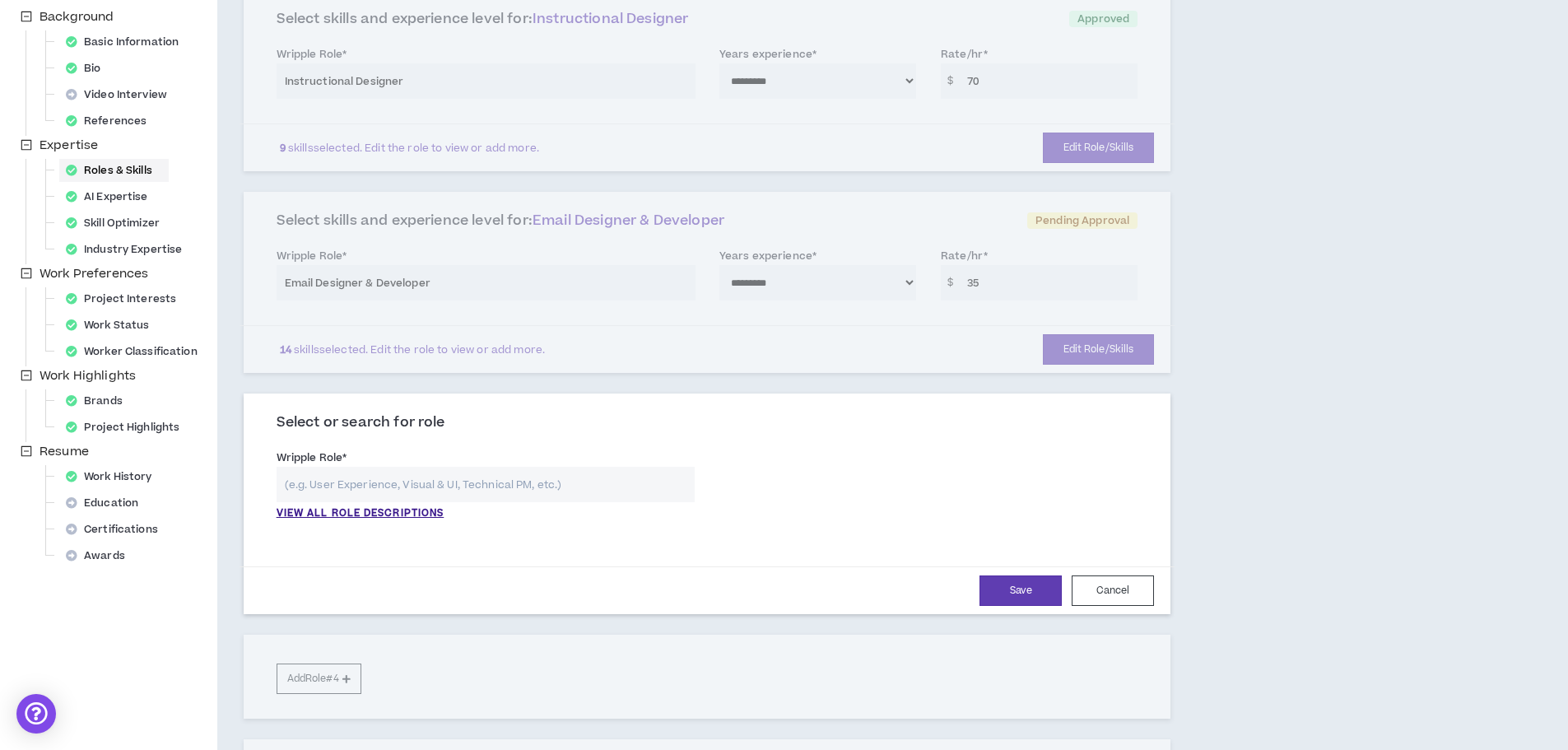
click at [329, 484] on input "text" at bounding box center [486, 484] width 418 height 36
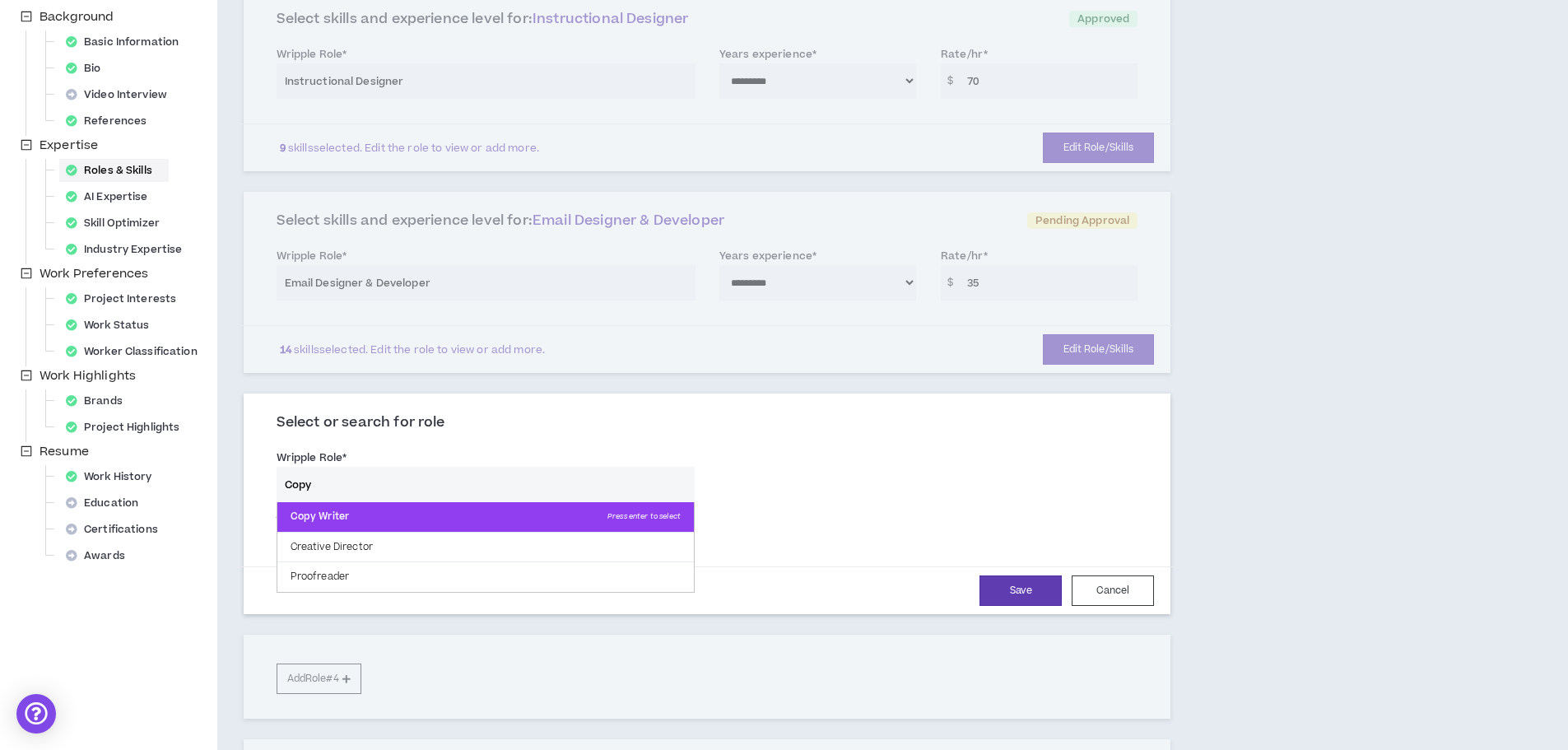
click at [311, 524] on p "Copy Writer Press enter to select" at bounding box center [486, 516] width 416 height 29
type input "Copy Writer"
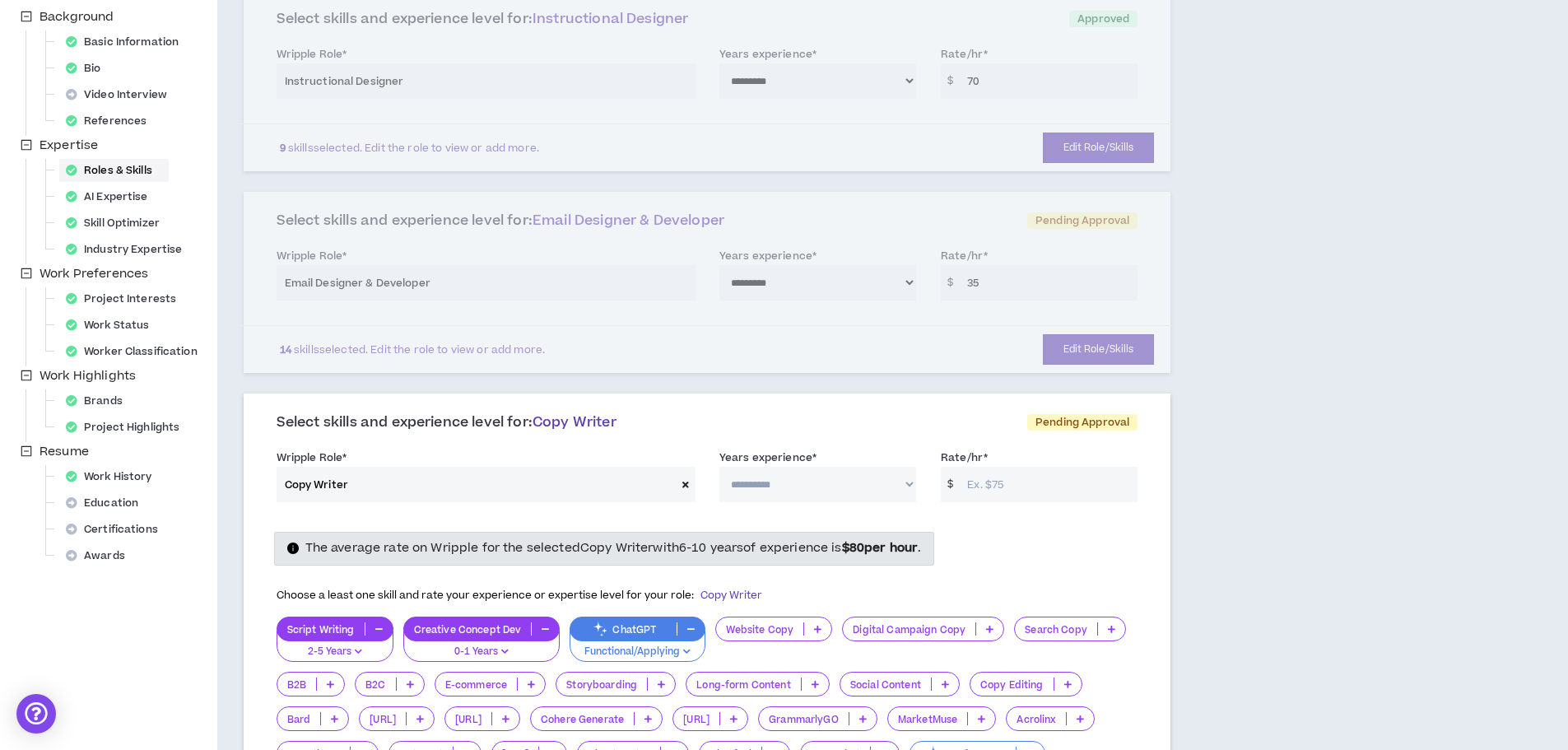
click at [795, 491] on select "**********" at bounding box center [817, 484] width 197 height 36
select select "**"
click at [719, 466] on select "**********" at bounding box center [817, 484] width 197 height 36
click at [1002, 483] on input "Rate/hr *" at bounding box center [1047, 484] width 179 height 36
click at [1000, 535] on div "The average rate on Wripple for the selected Copy Writer with 6-10 years of exp…" at bounding box center [707, 547] width 886 height 33
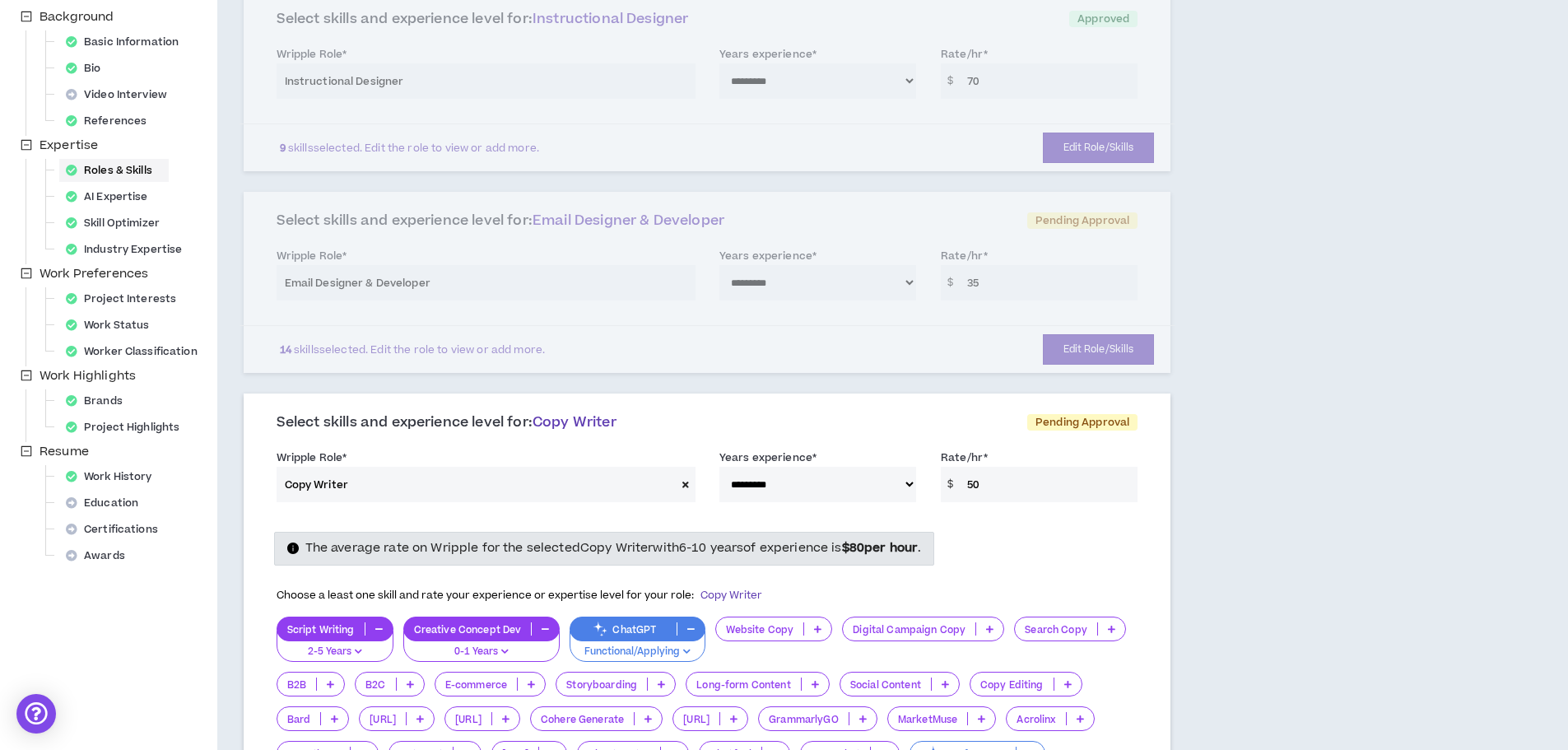
click at [974, 480] on input "50" at bounding box center [1047, 484] width 179 height 36
click at [974, 485] on input "50" at bounding box center [1047, 484] width 179 height 36
type input "4"
click at [1048, 552] on div "The average rate on Wripple for the selected Copy Writer with 6-10 years of exp…" at bounding box center [707, 547] width 886 height 33
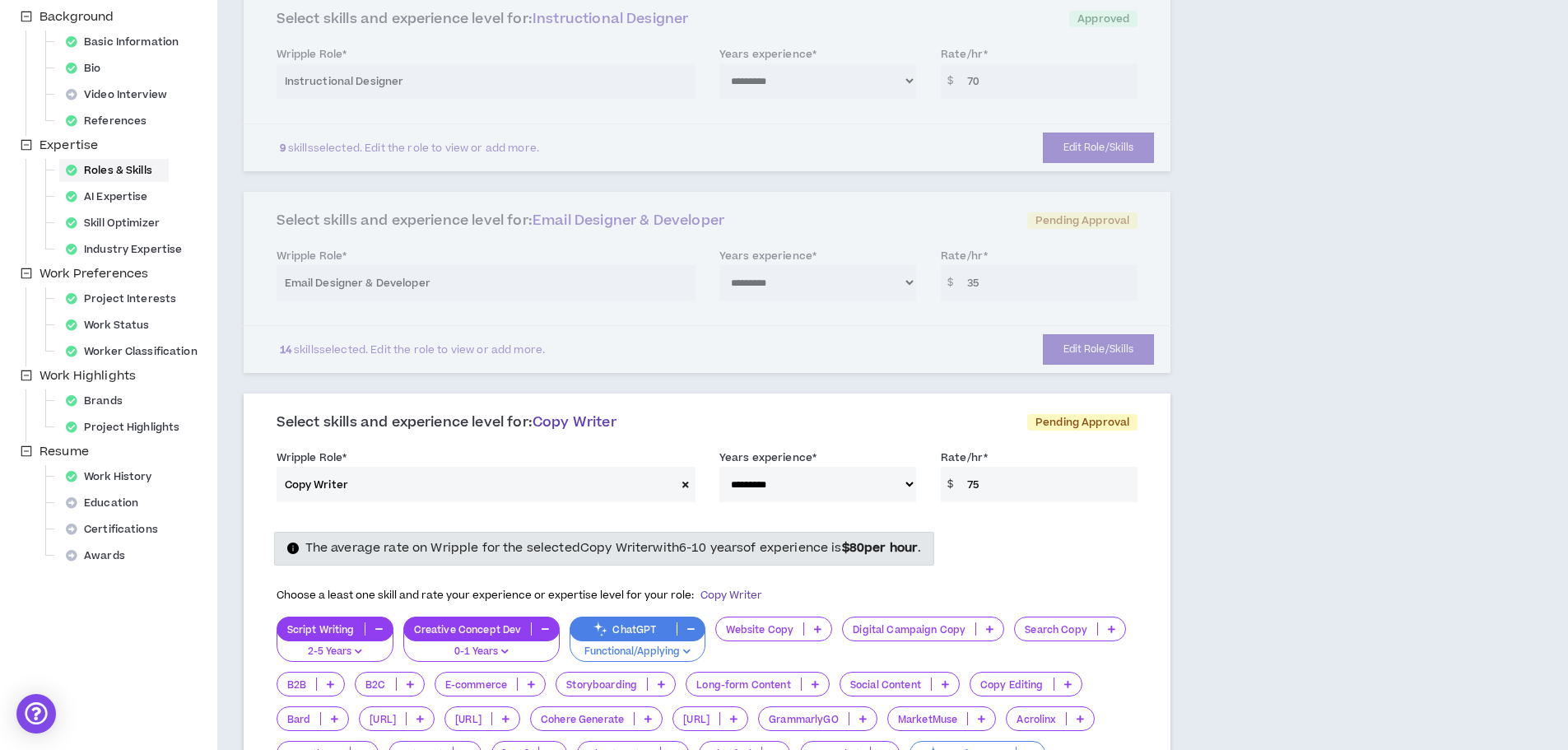
click at [1085, 354] on div "**********" at bounding box center [707, 281] width 927 height 181
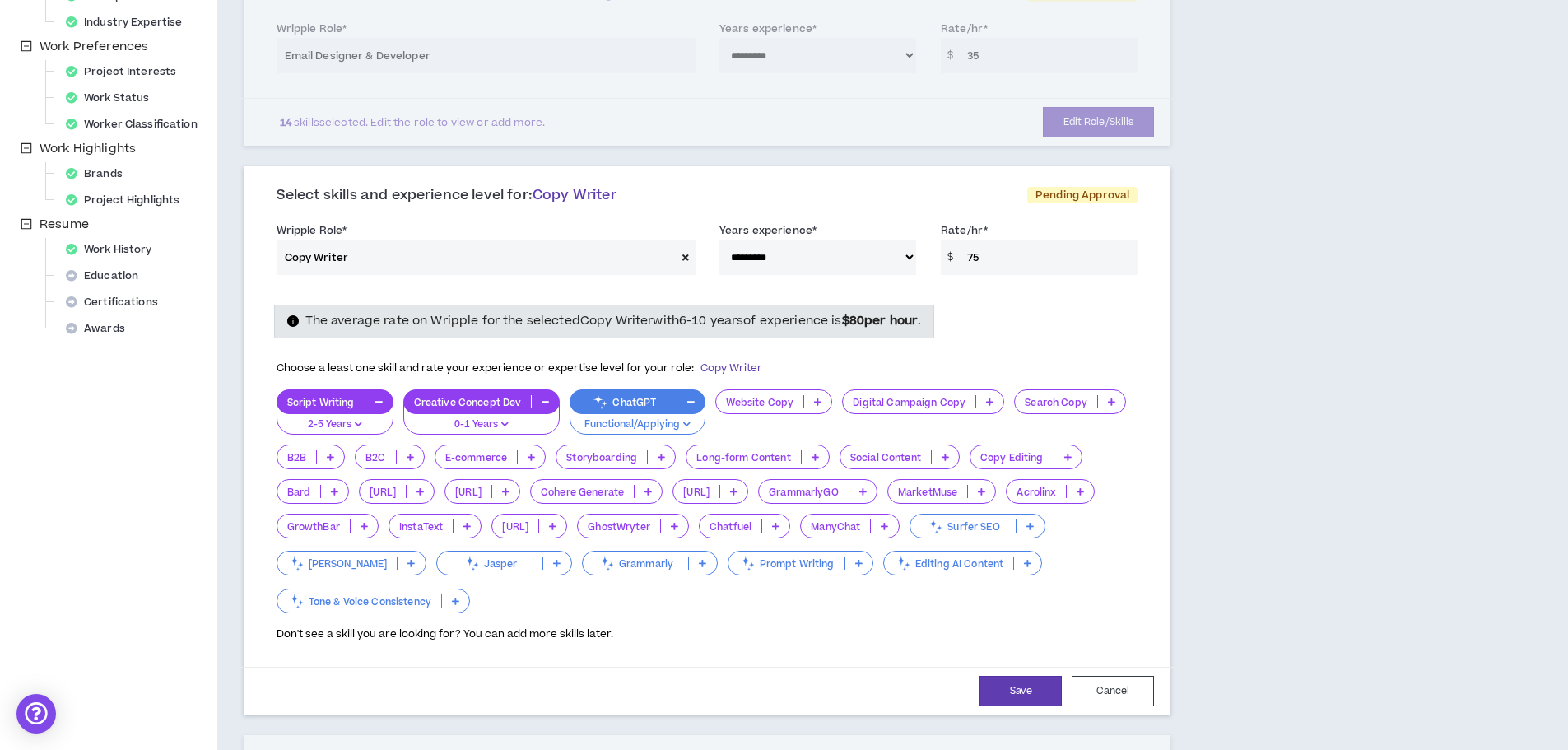
scroll to position [541, 0]
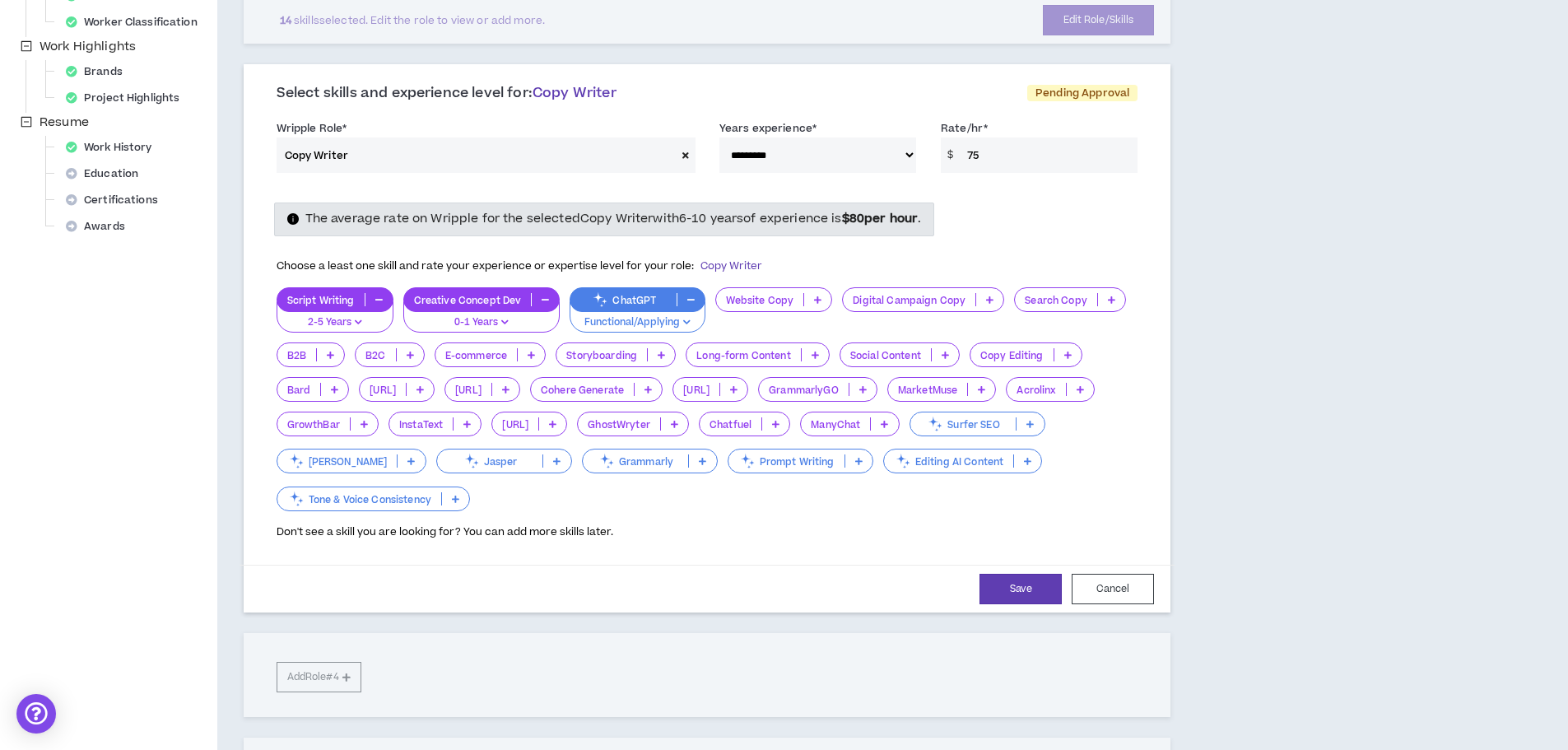
click at [338, 302] on p "Script Writing" at bounding box center [321, 300] width 87 height 12
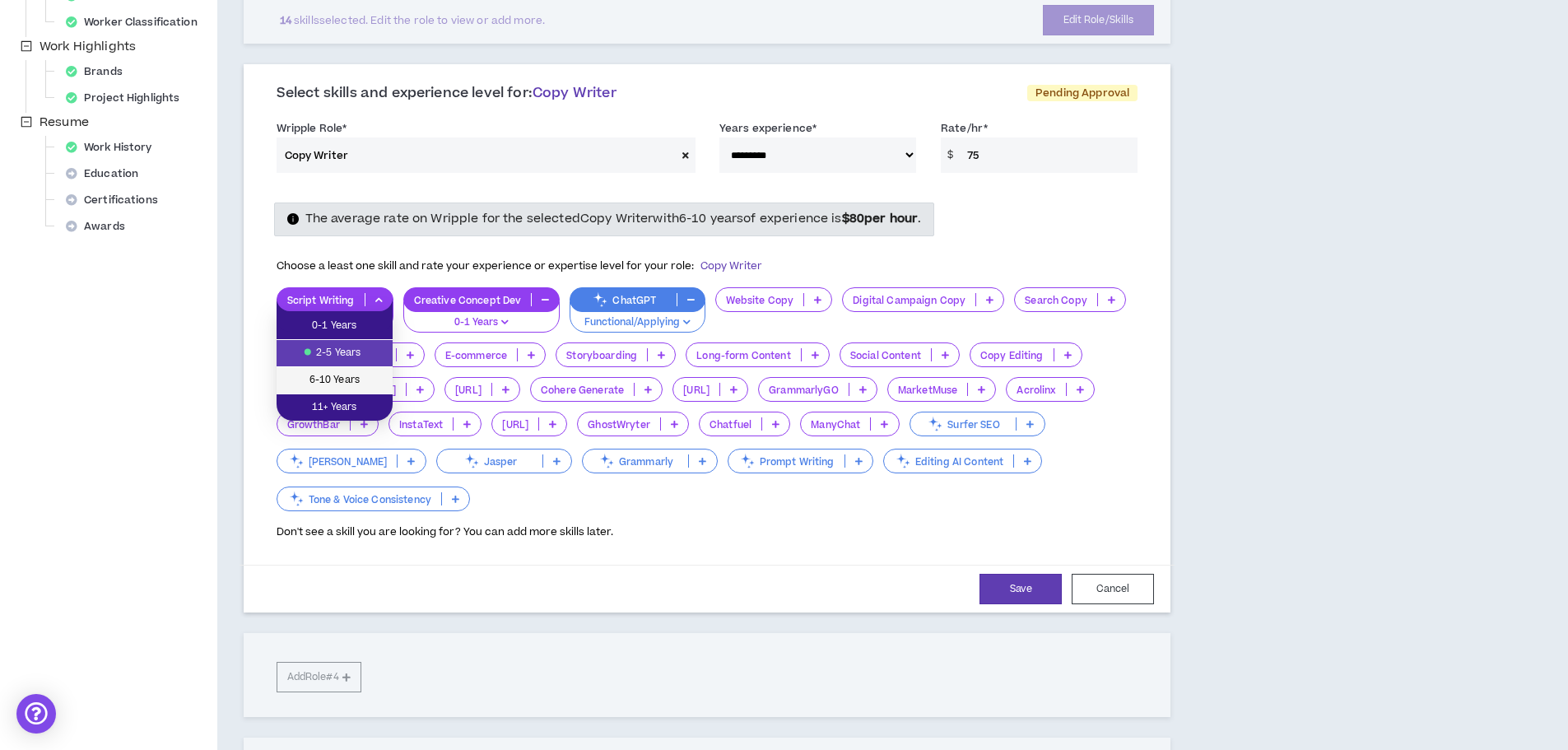
click at [332, 373] on span "6-10 Years" at bounding box center [335, 380] width 96 height 18
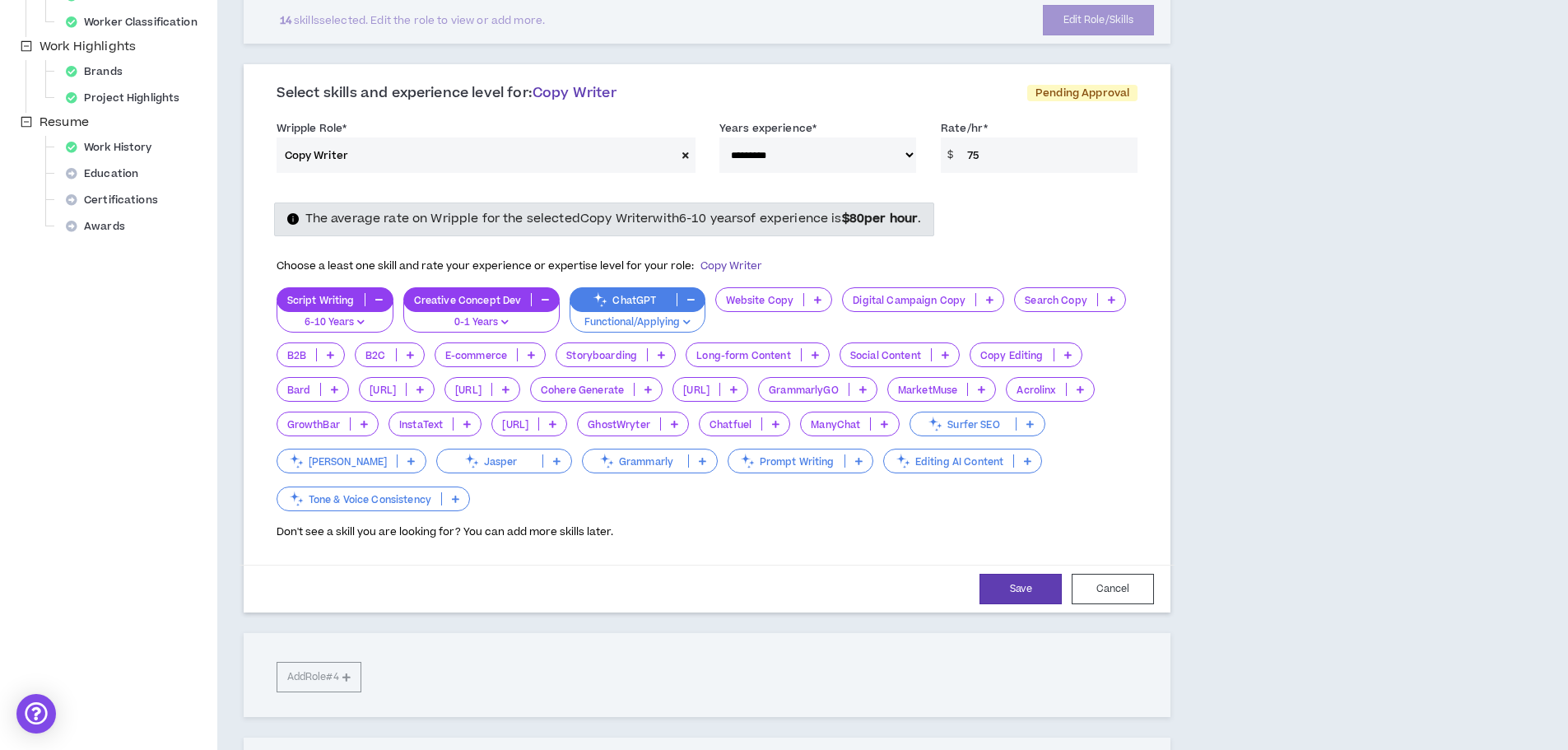
click at [481, 300] on p "Creative Concept Dev" at bounding box center [467, 300] width 127 height 12
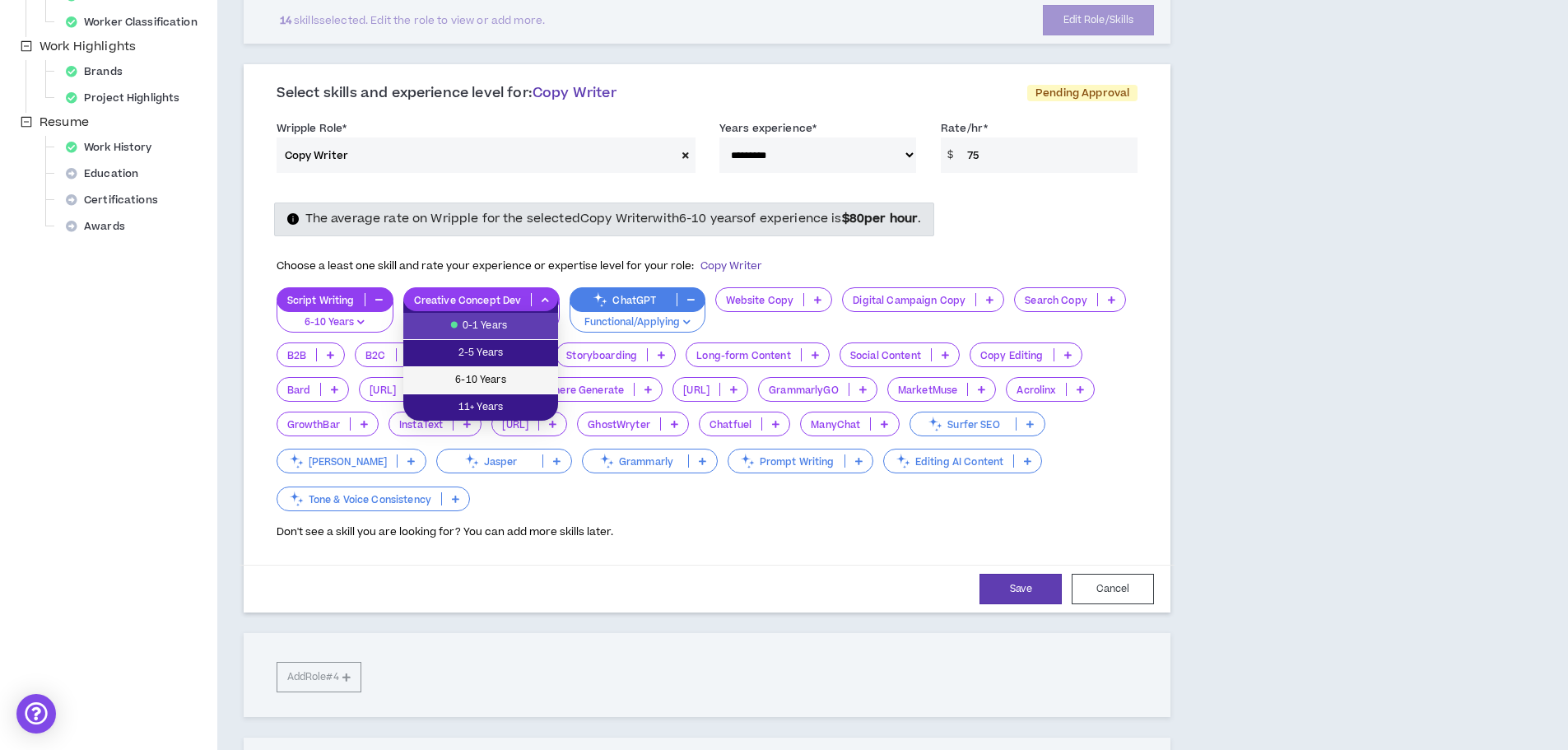
click at [468, 373] on span "6-10 Years" at bounding box center [481, 380] width 135 height 18
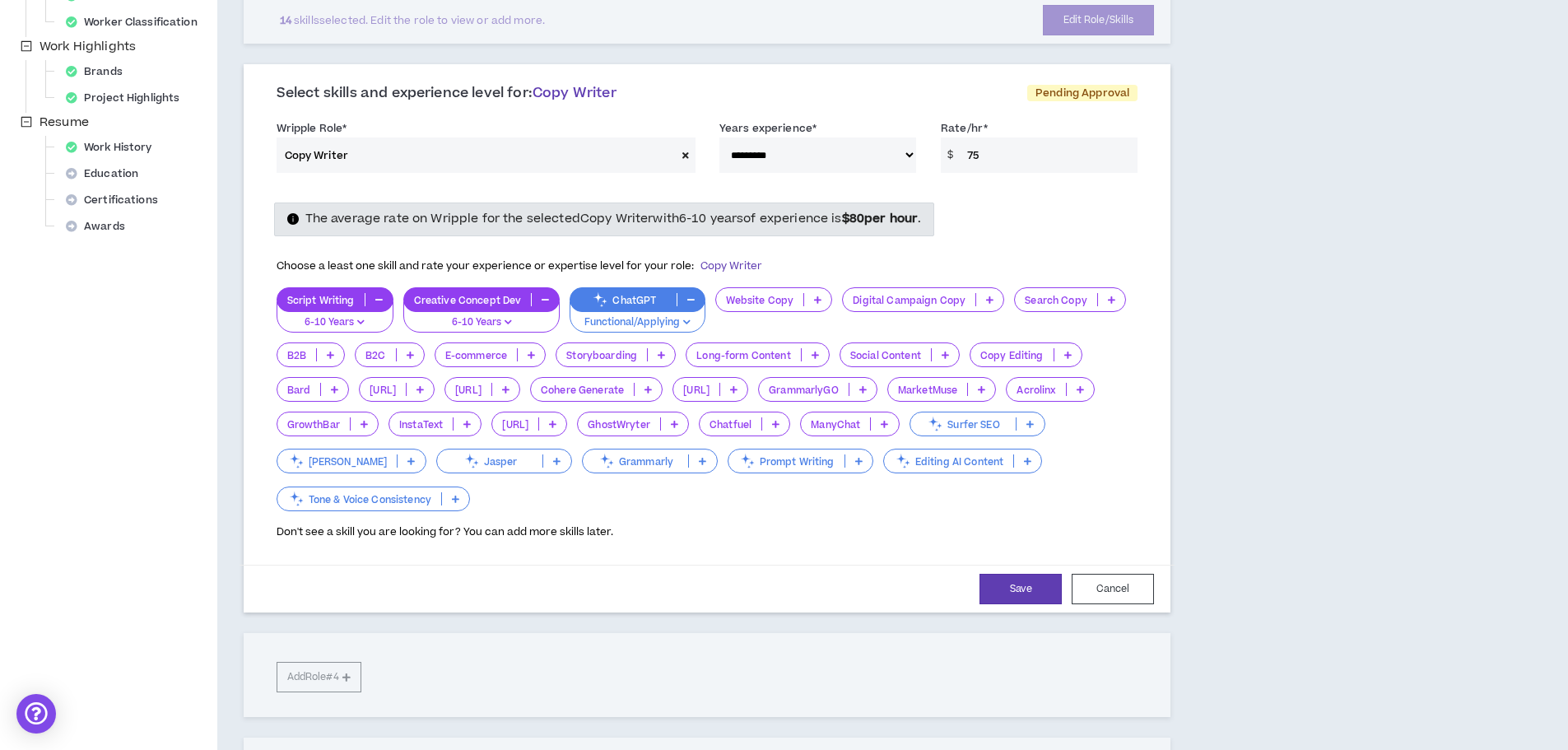
click at [630, 301] on p "ChatGPT" at bounding box center [623, 300] width 106 height 12
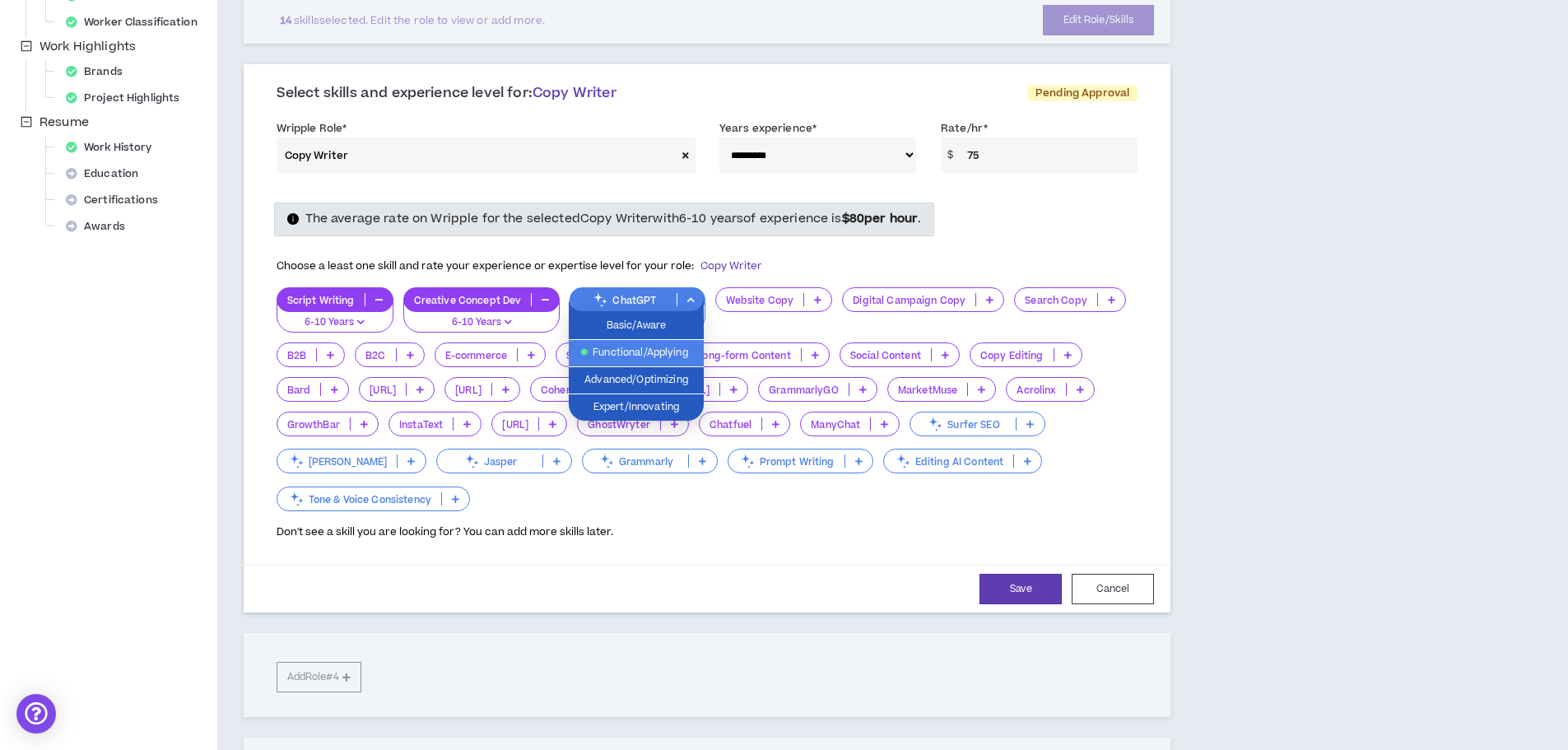
click at [626, 351] on span "Functional/Applying" at bounding box center [635, 353] width 115 height 18
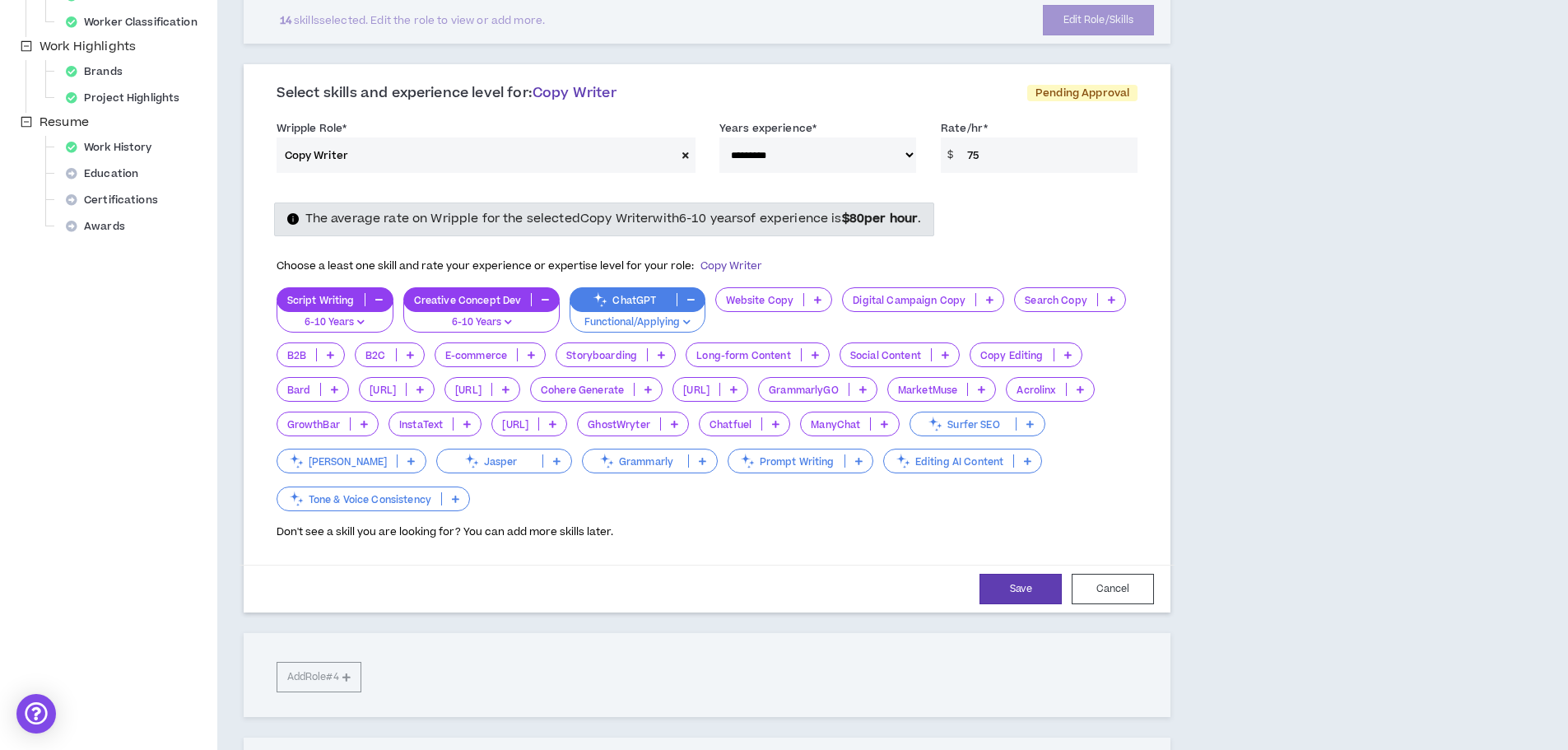
click at [753, 301] on p "Website Copy" at bounding box center [760, 300] width 87 height 12
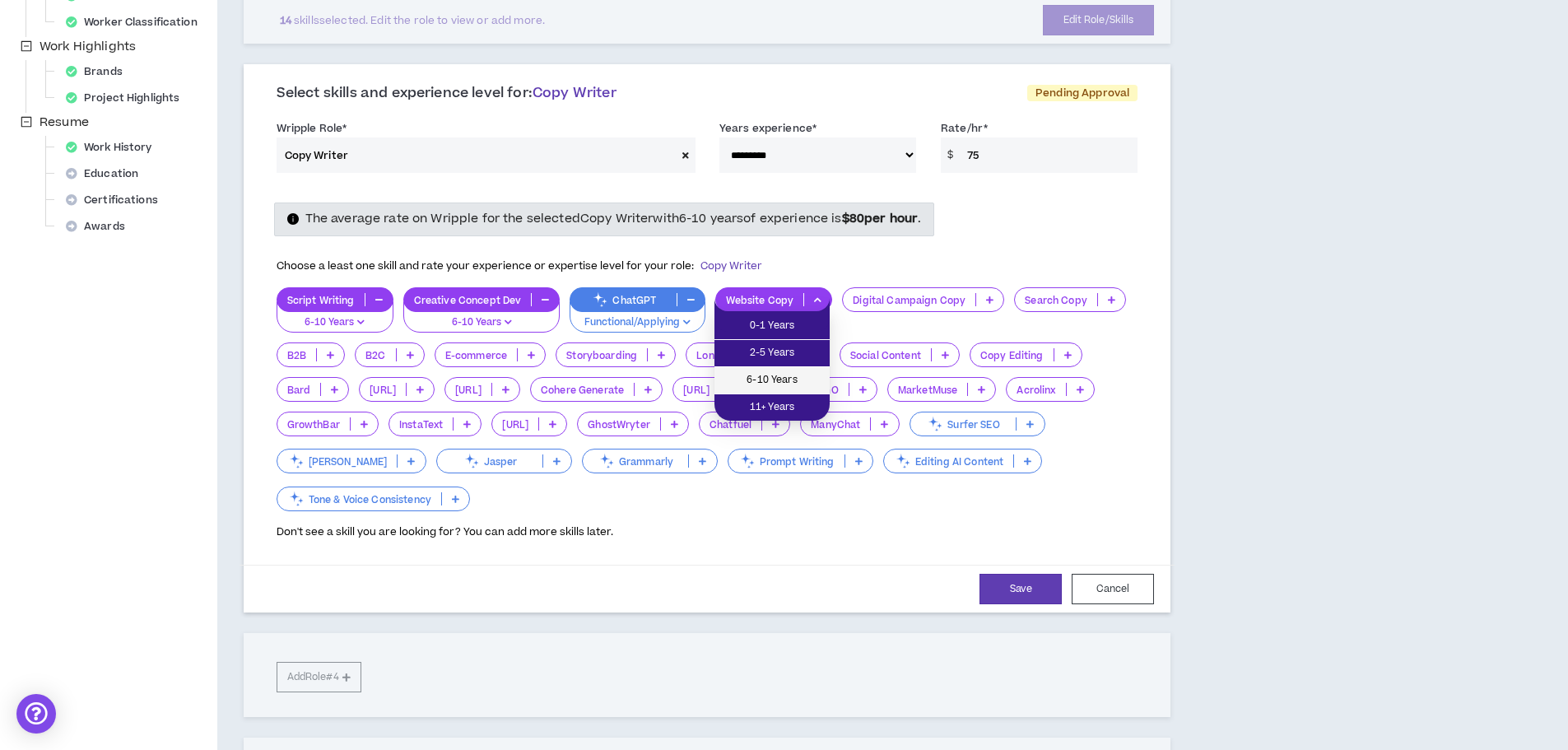
click at [757, 370] on li "6-10 Years" at bounding box center [772, 380] width 115 height 28
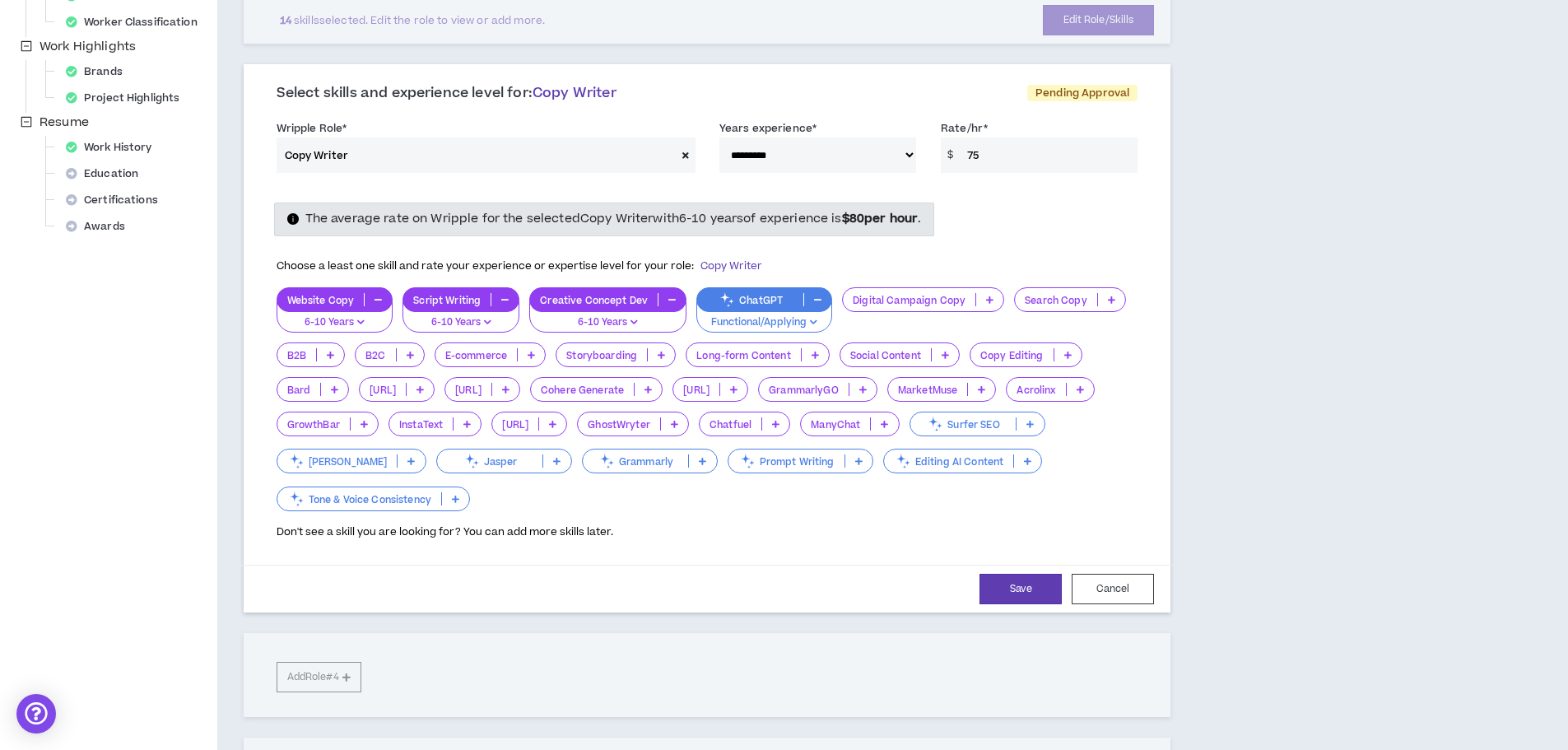
click at [915, 299] on p "Digital Campaign Copy" at bounding box center [909, 300] width 133 height 12
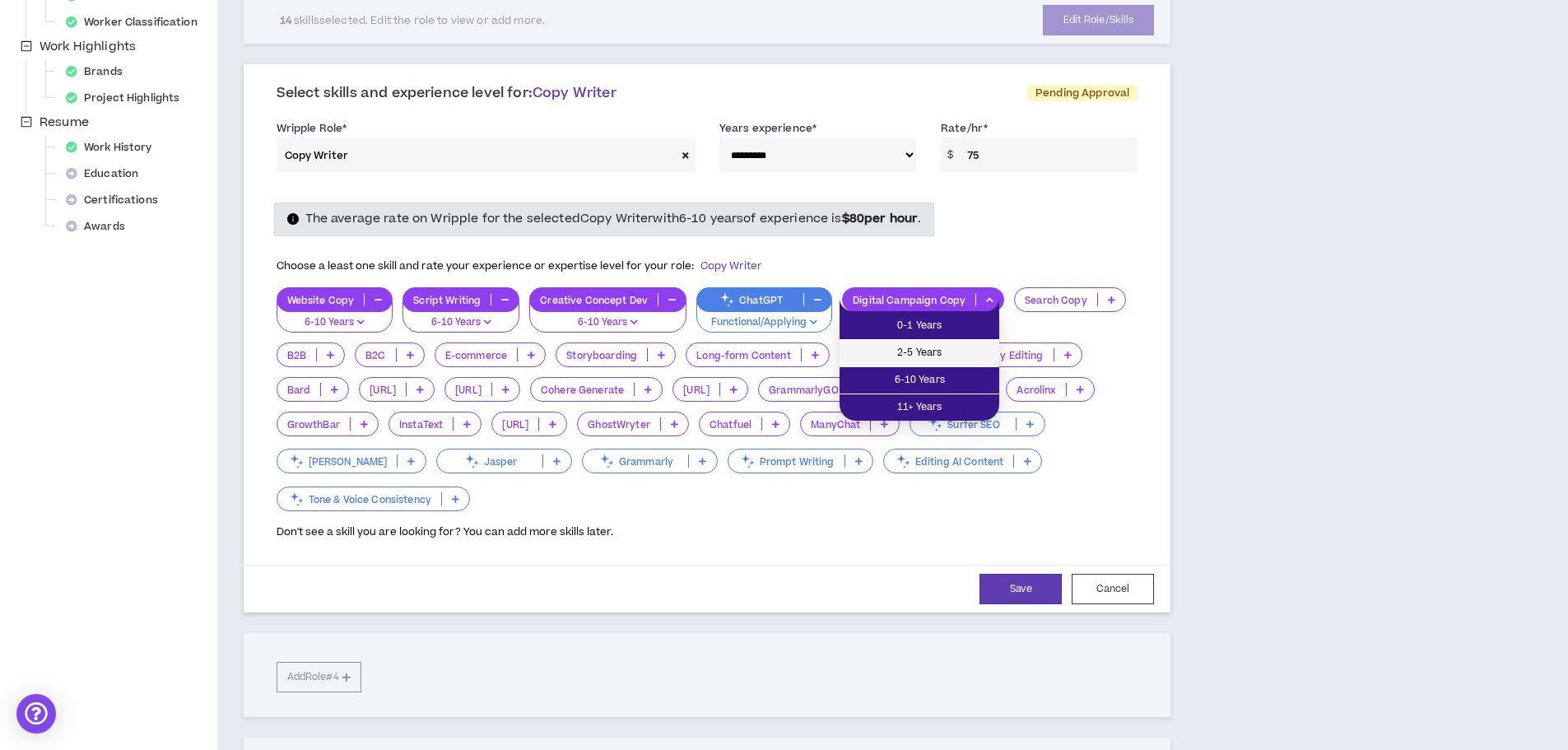
click at [901, 355] on span "2-5 Years" at bounding box center [918, 353] width 140 height 18
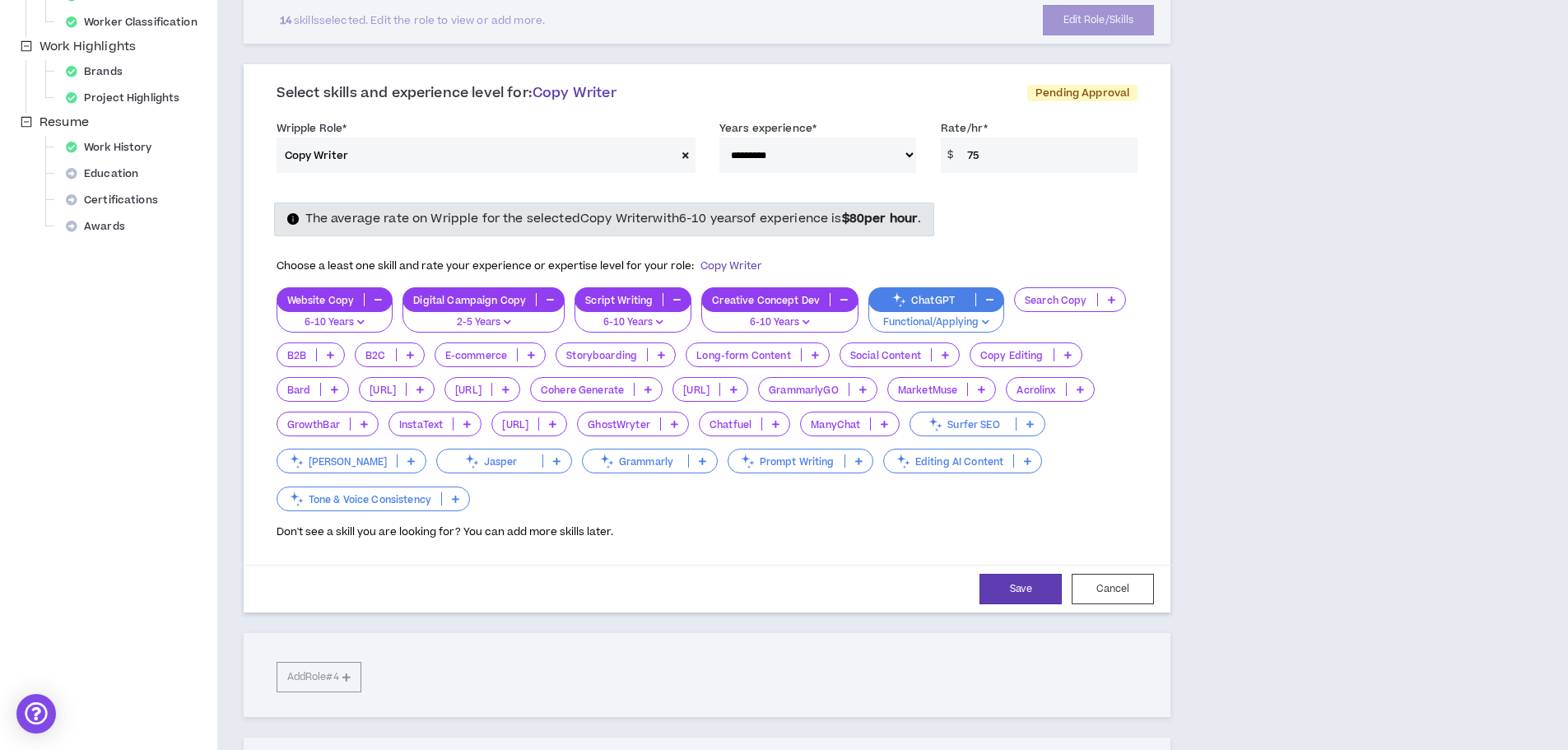
click at [1055, 299] on p "Search Copy" at bounding box center [1055, 300] width 82 height 12
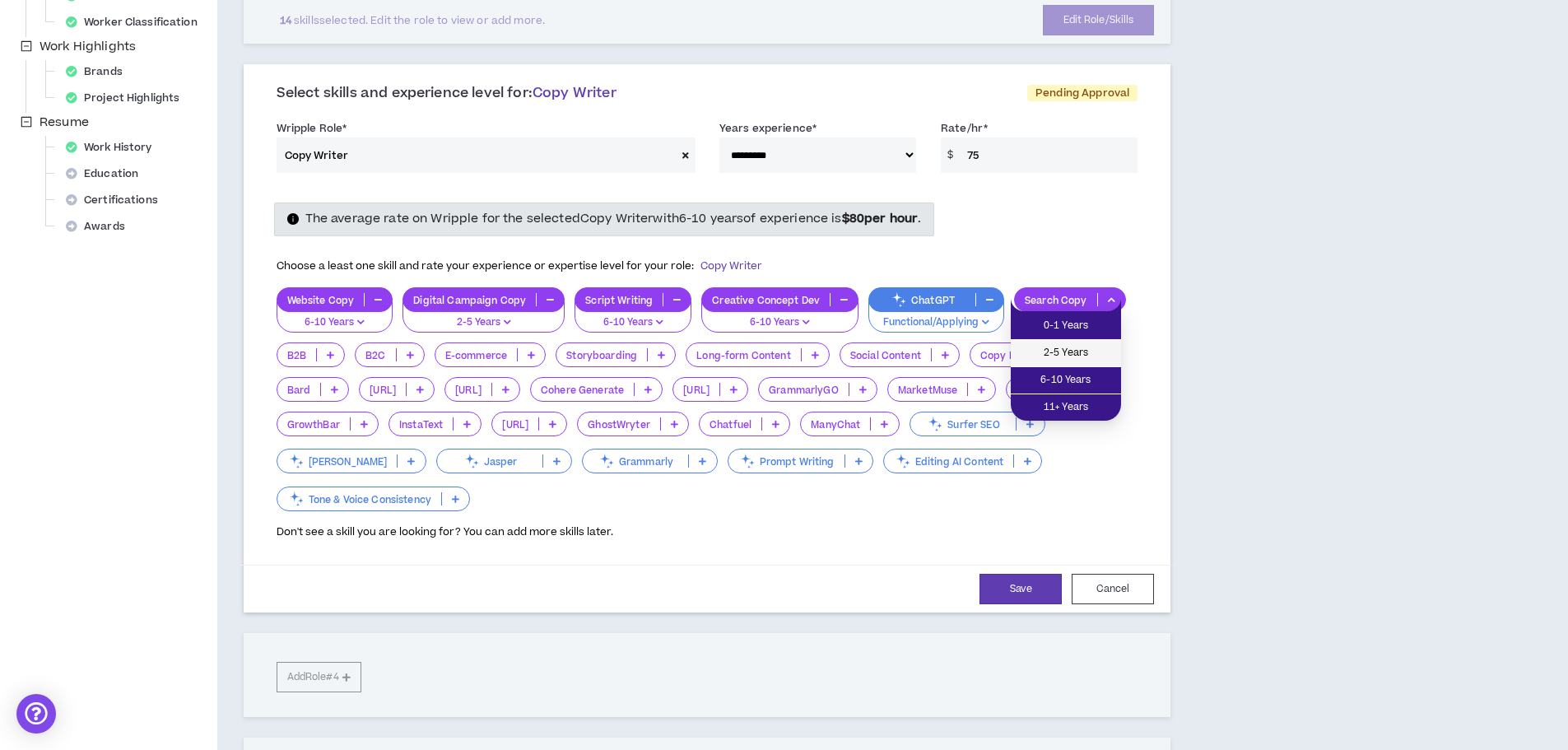
click at [1045, 361] on span "2-5 Years" at bounding box center [1066, 353] width 91 height 18
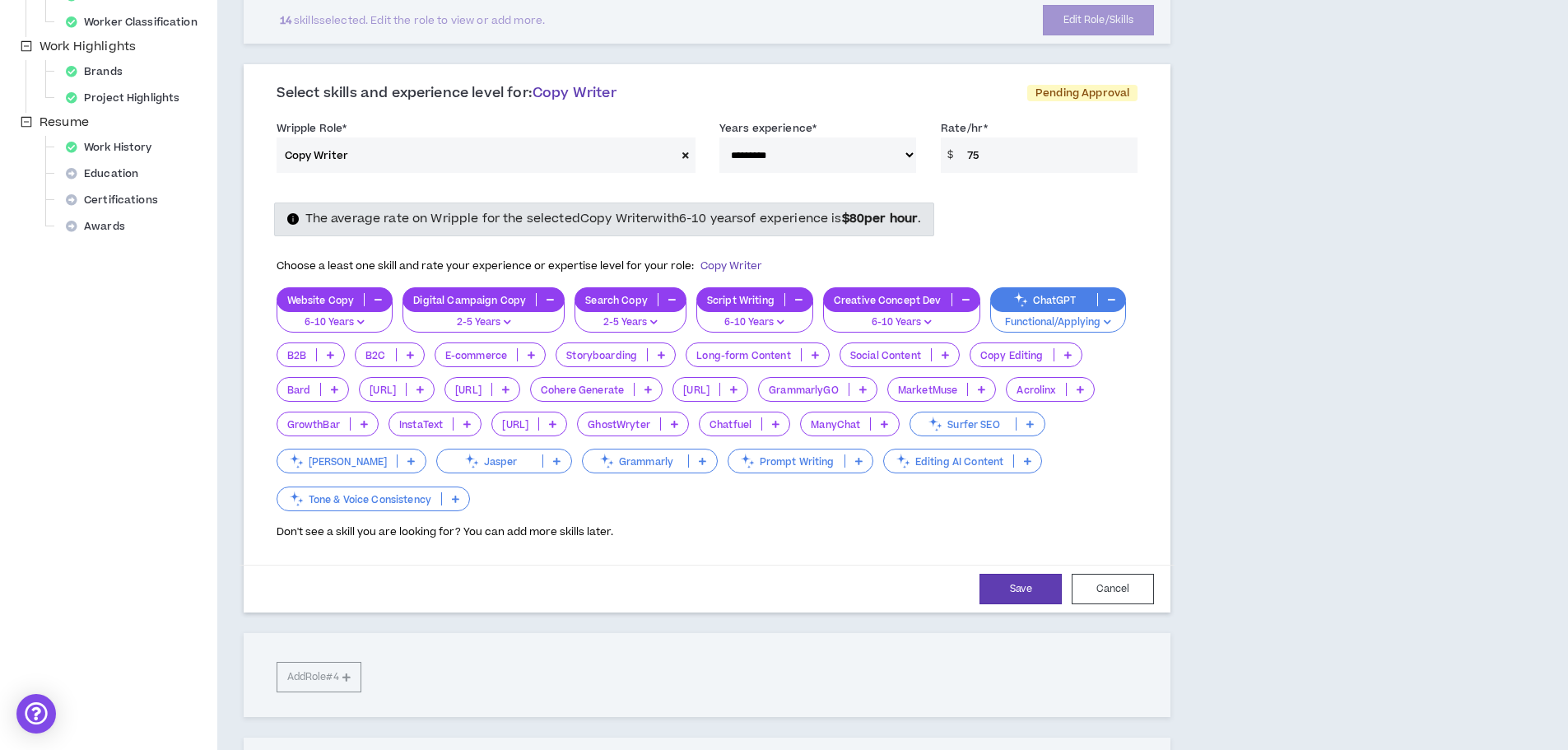
click at [293, 356] on p "B2B" at bounding box center [296, 355] width 38 height 12
click at [301, 426] on span "6-10 Years" at bounding box center [311, 434] width 50 height 18
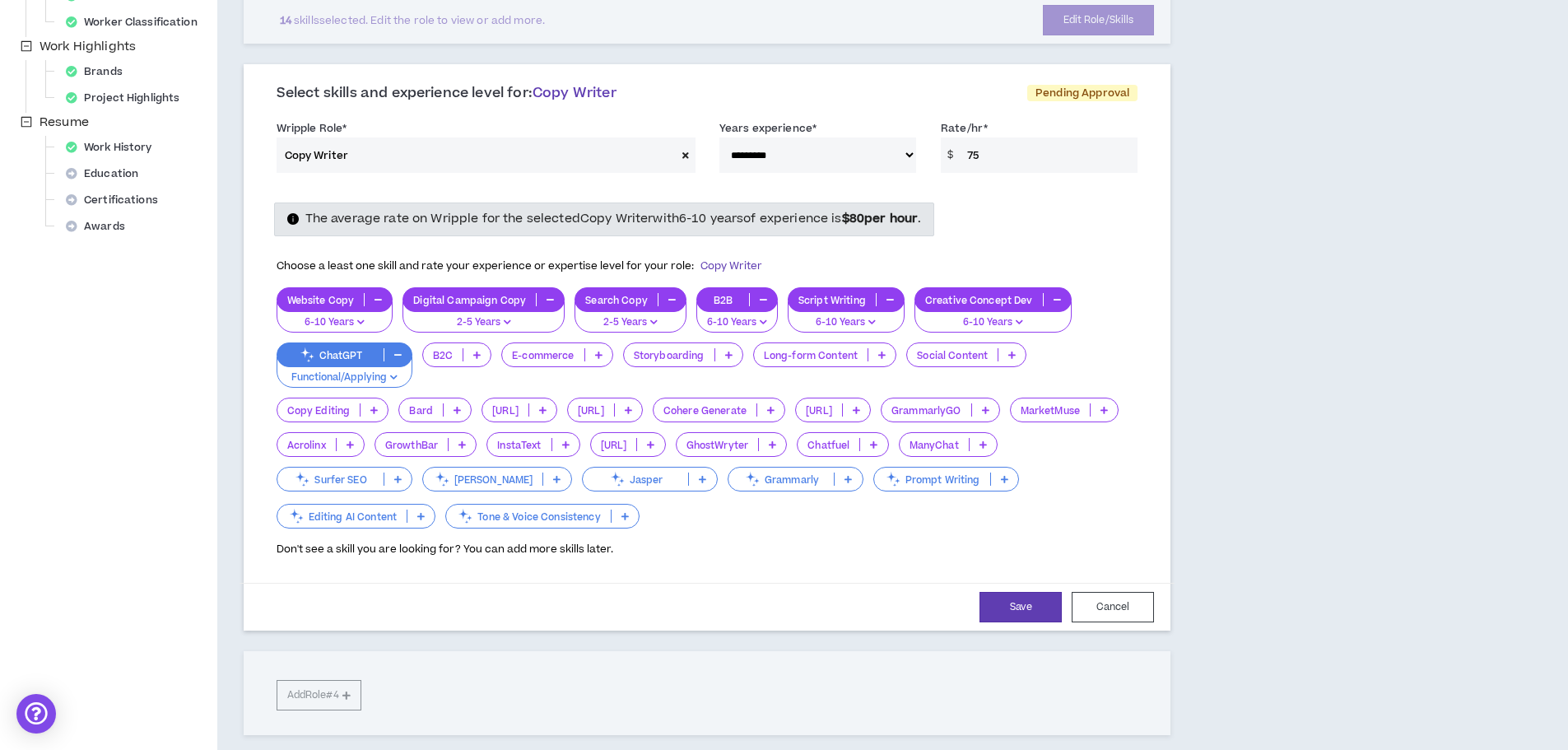
click at [441, 353] on p "B2C" at bounding box center [442, 355] width 39 height 12
click at [453, 422] on li "6-10 Years" at bounding box center [457, 435] width 70 height 28
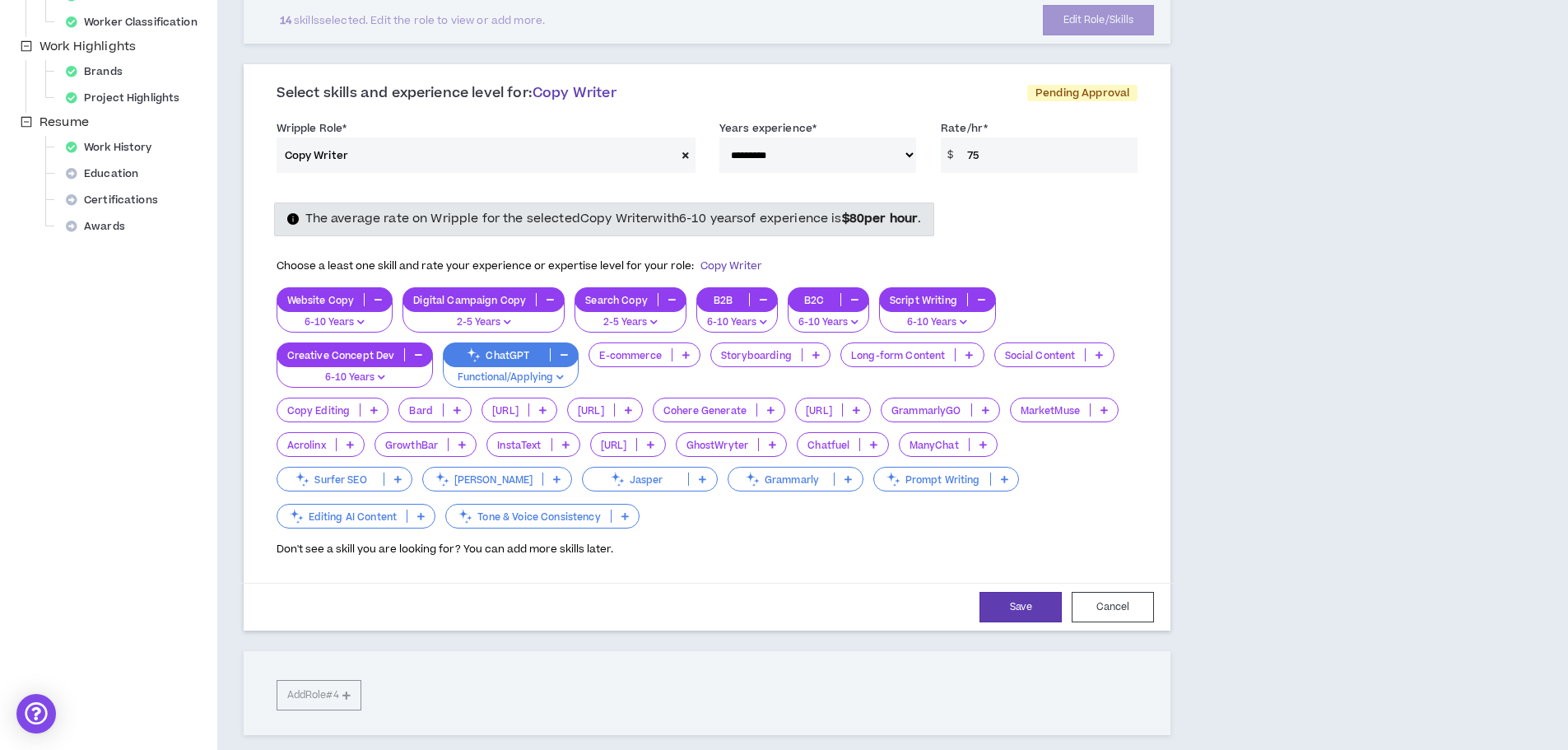
click at [631, 358] on p "E-commerce" at bounding box center [630, 355] width 82 height 12
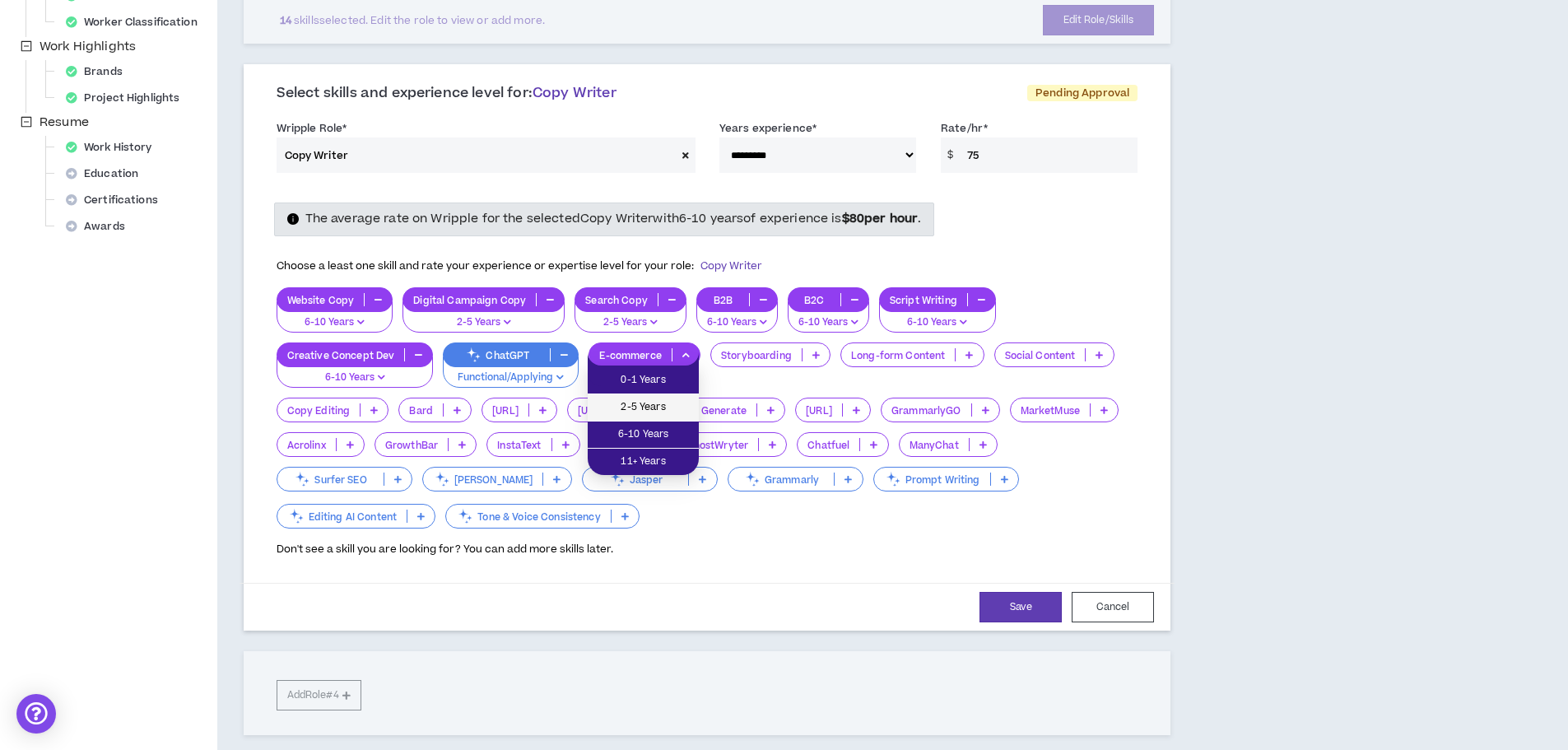
click at [641, 413] on span "2-5 Years" at bounding box center [643, 407] width 92 height 18
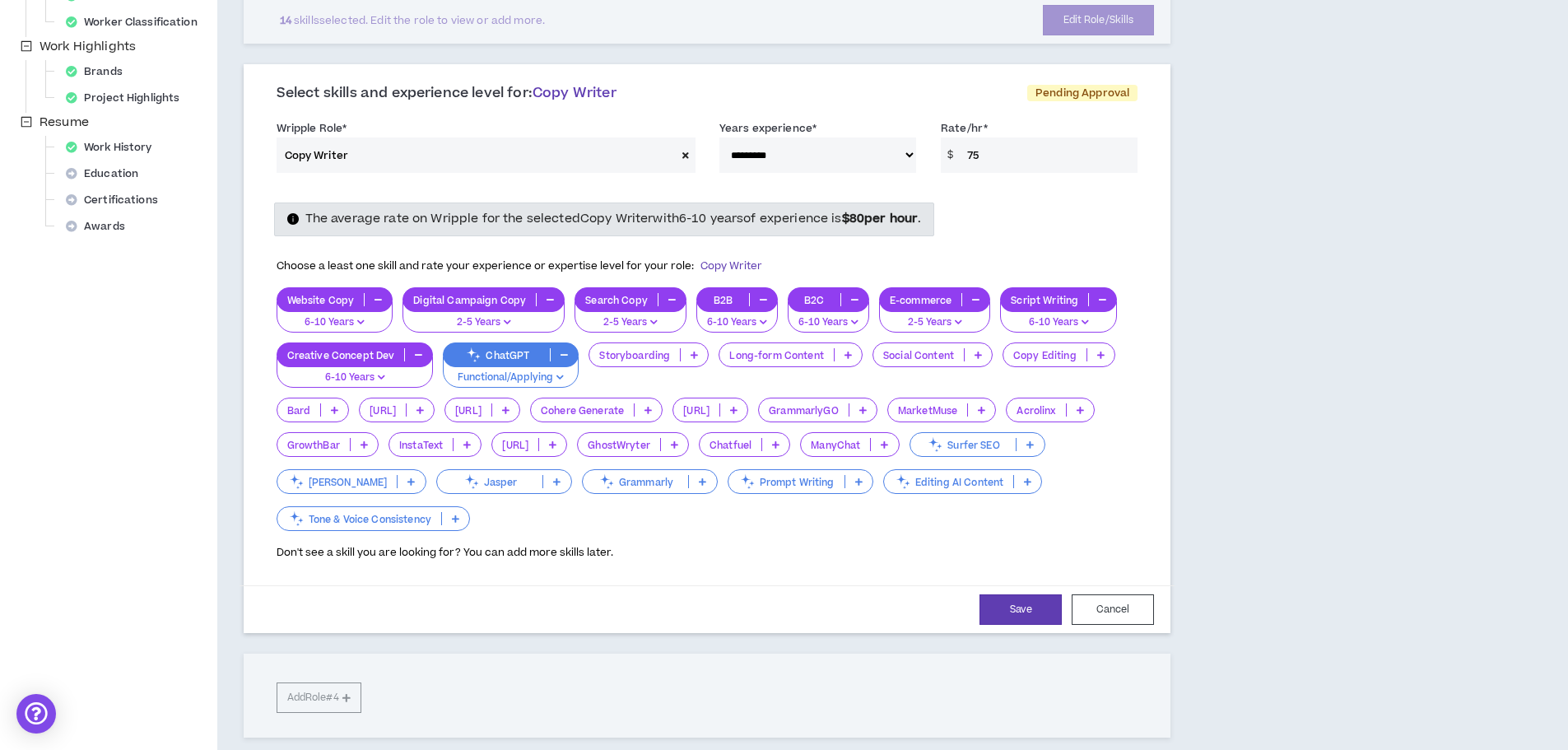
click at [636, 355] on p "Storyboarding" at bounding box center [634, 355] width 91 height 12
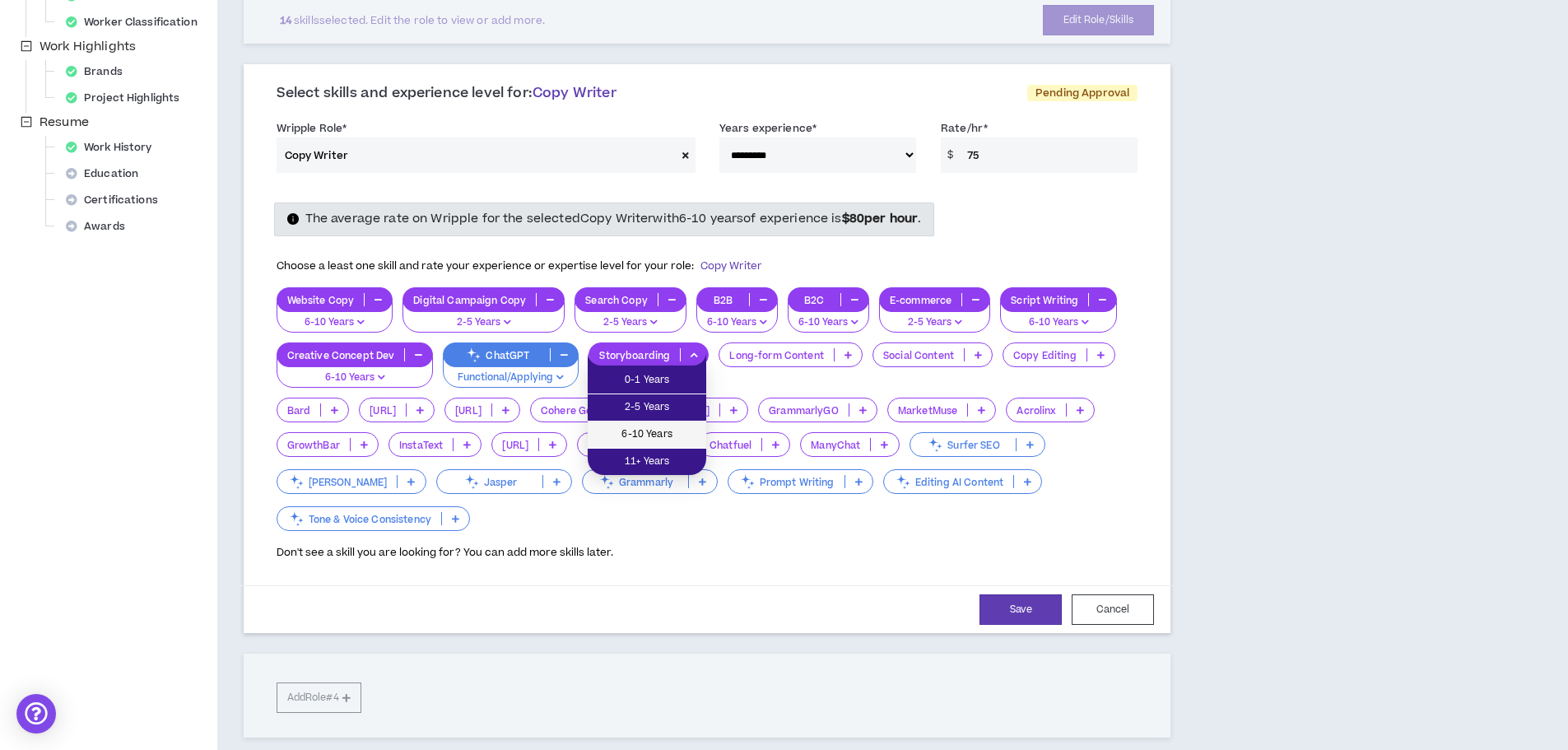
click at [638, 430] on span "6-10 Years" at bounding box center [646, 434] width 99 height 18
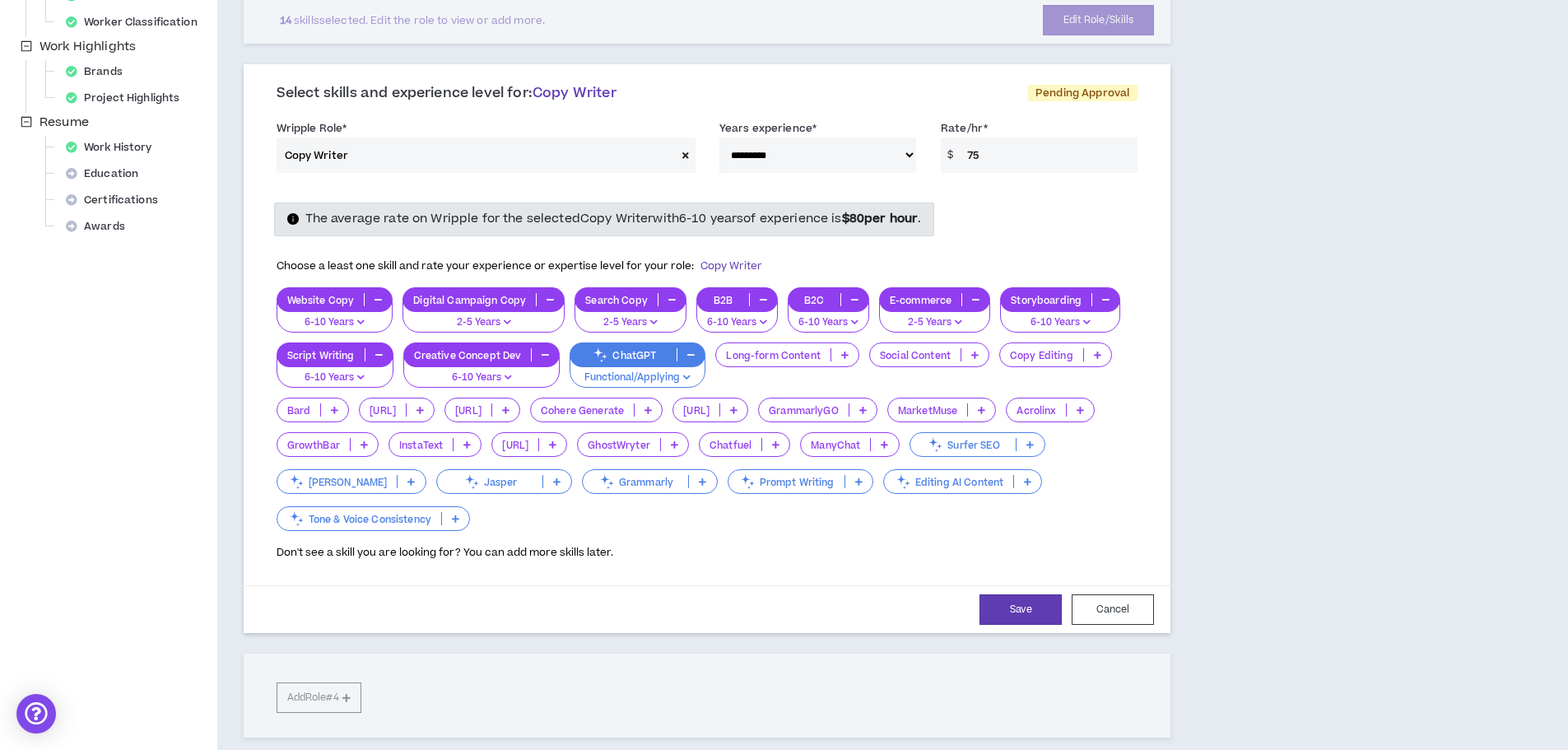
click at [773, 358] on p "Long-form Content" at bounding box center [773, 355] width 114 height 12
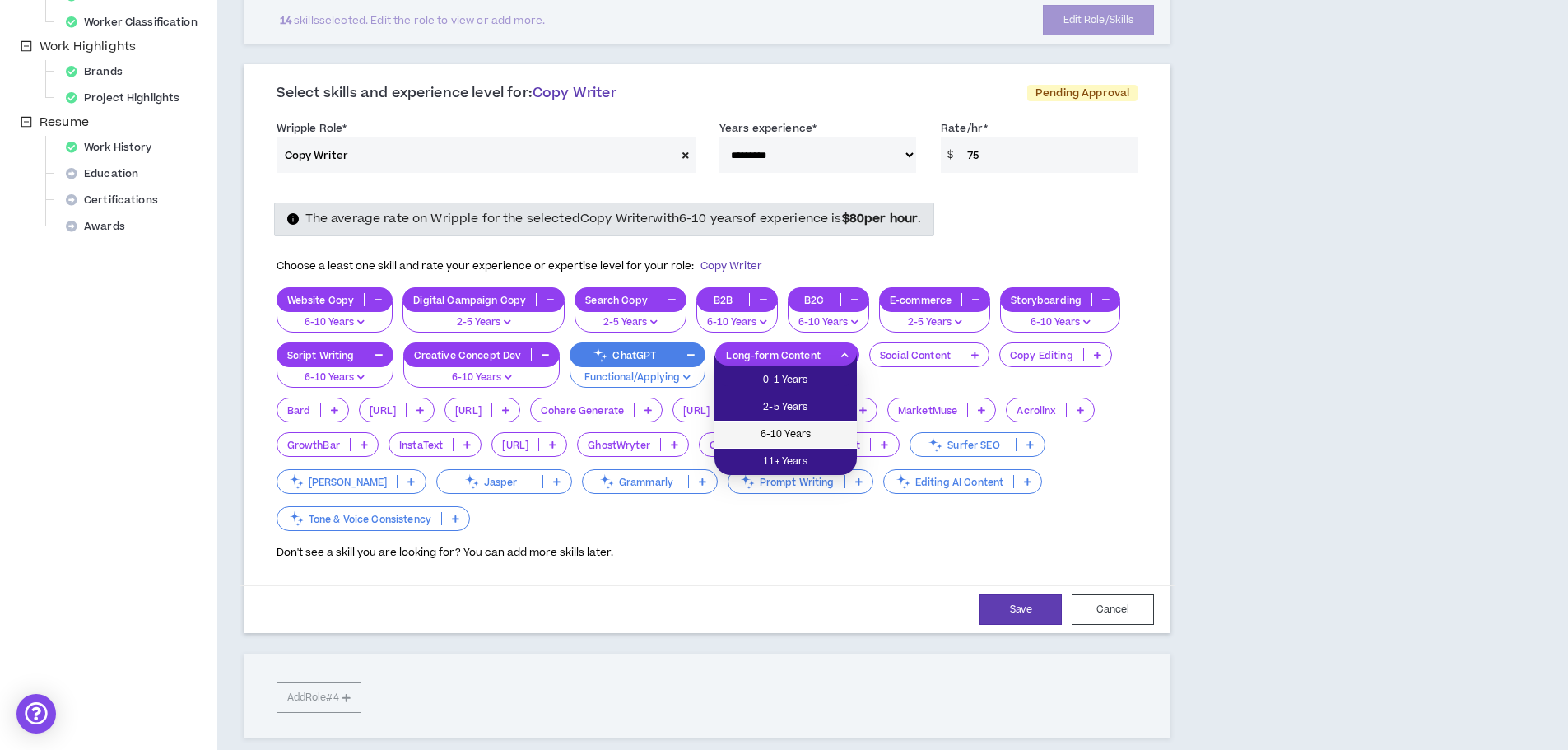
click at [765, 423] on li "6-10 Years" at bounding box center [786, 435] width 142 height 28
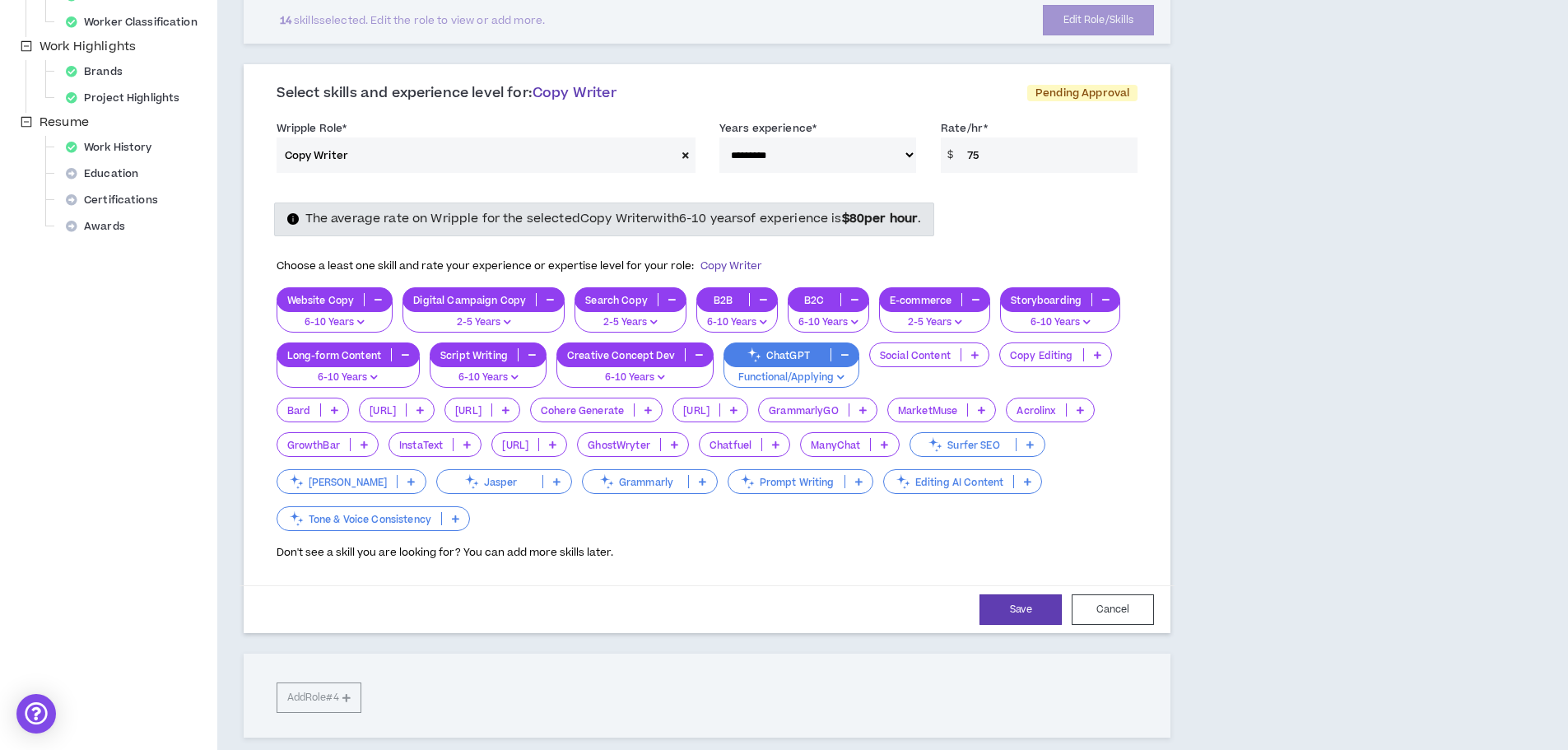
click at [903, 352] on p "Social Content" at bounding box center [916, 355] width 91 height 12
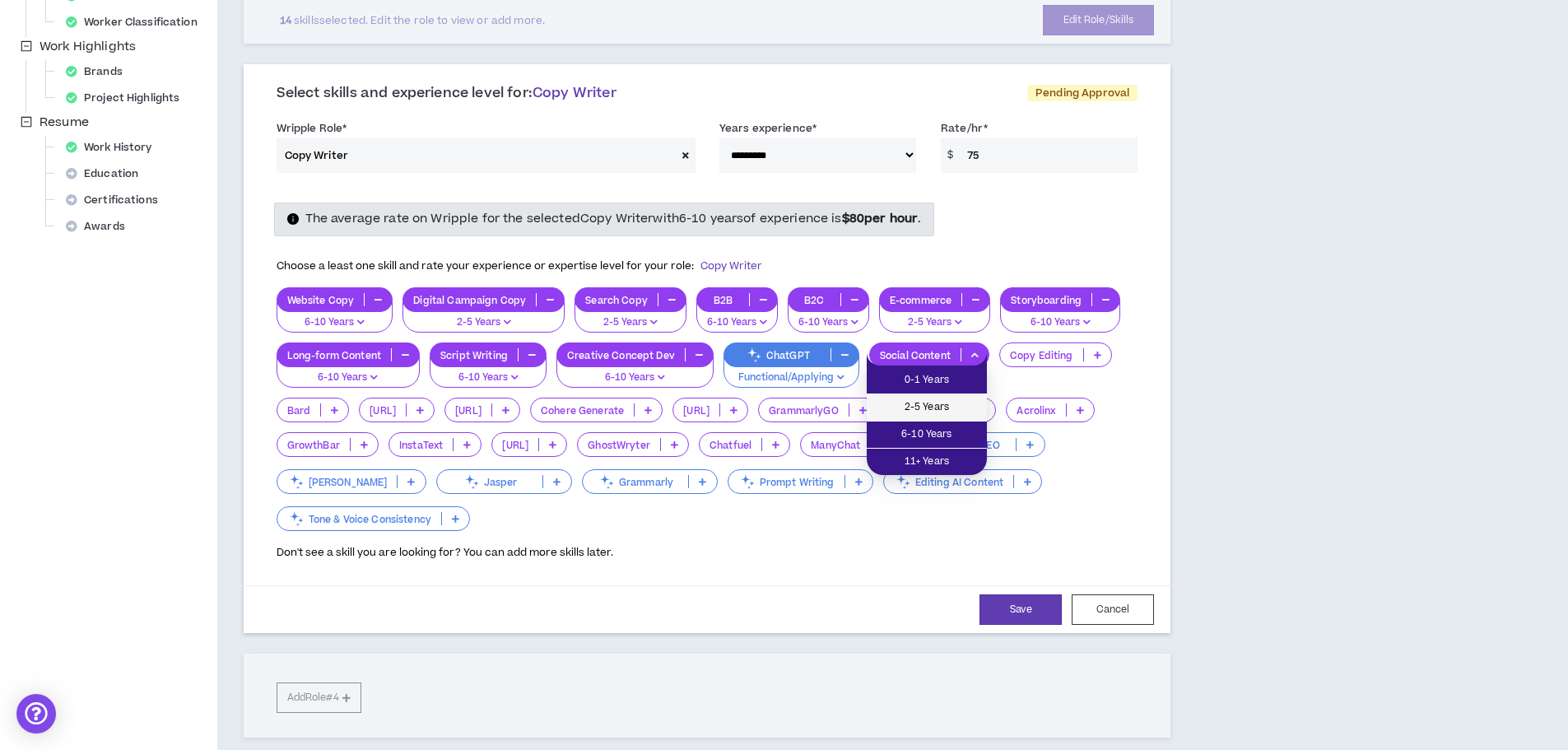
click at [903, 398] on li "2-5 Years" at bounding box center [926, 407] width 120 height 28
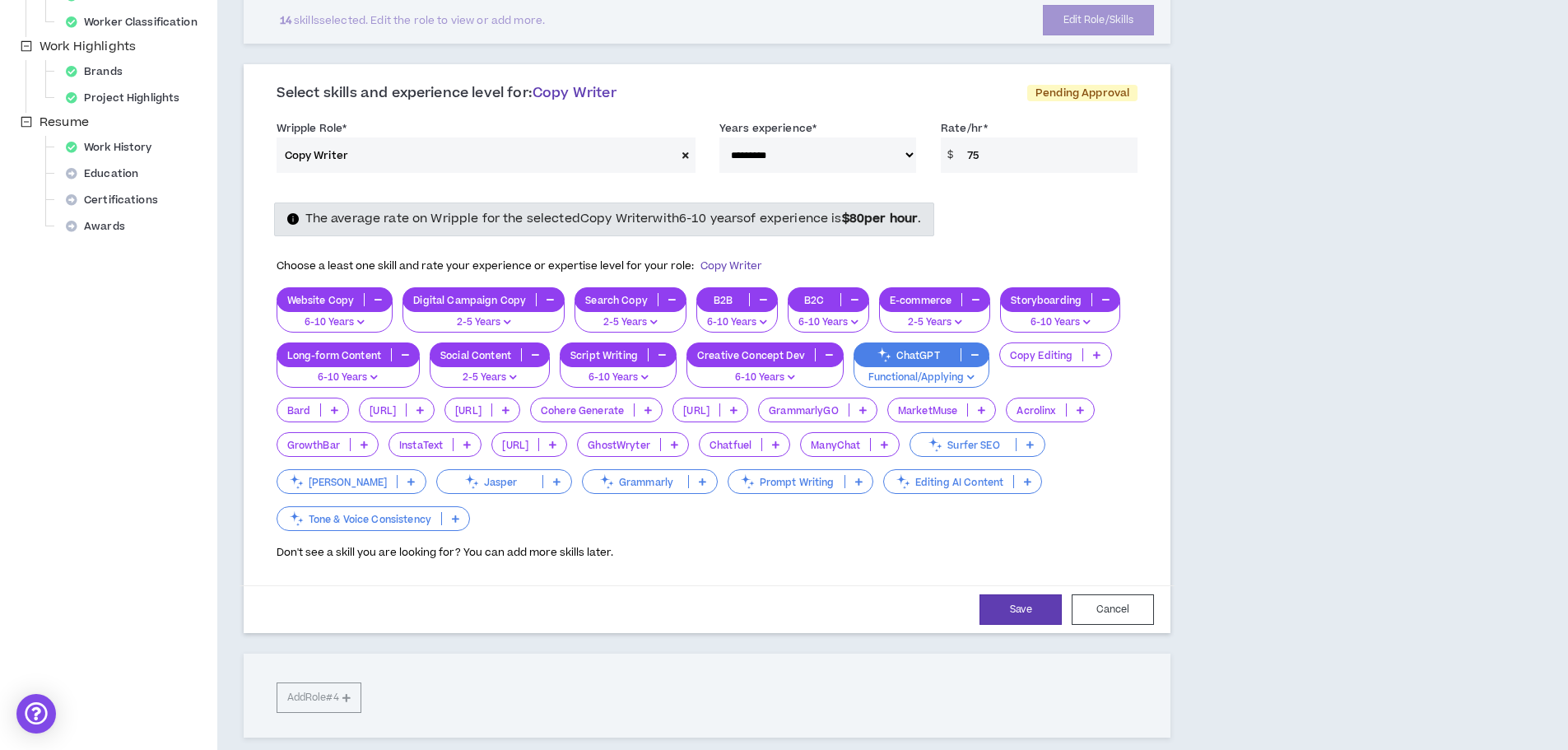
click at [849, 410] on p "GrammarlyGO" at bounding box center [804, 410] width 90 height 12
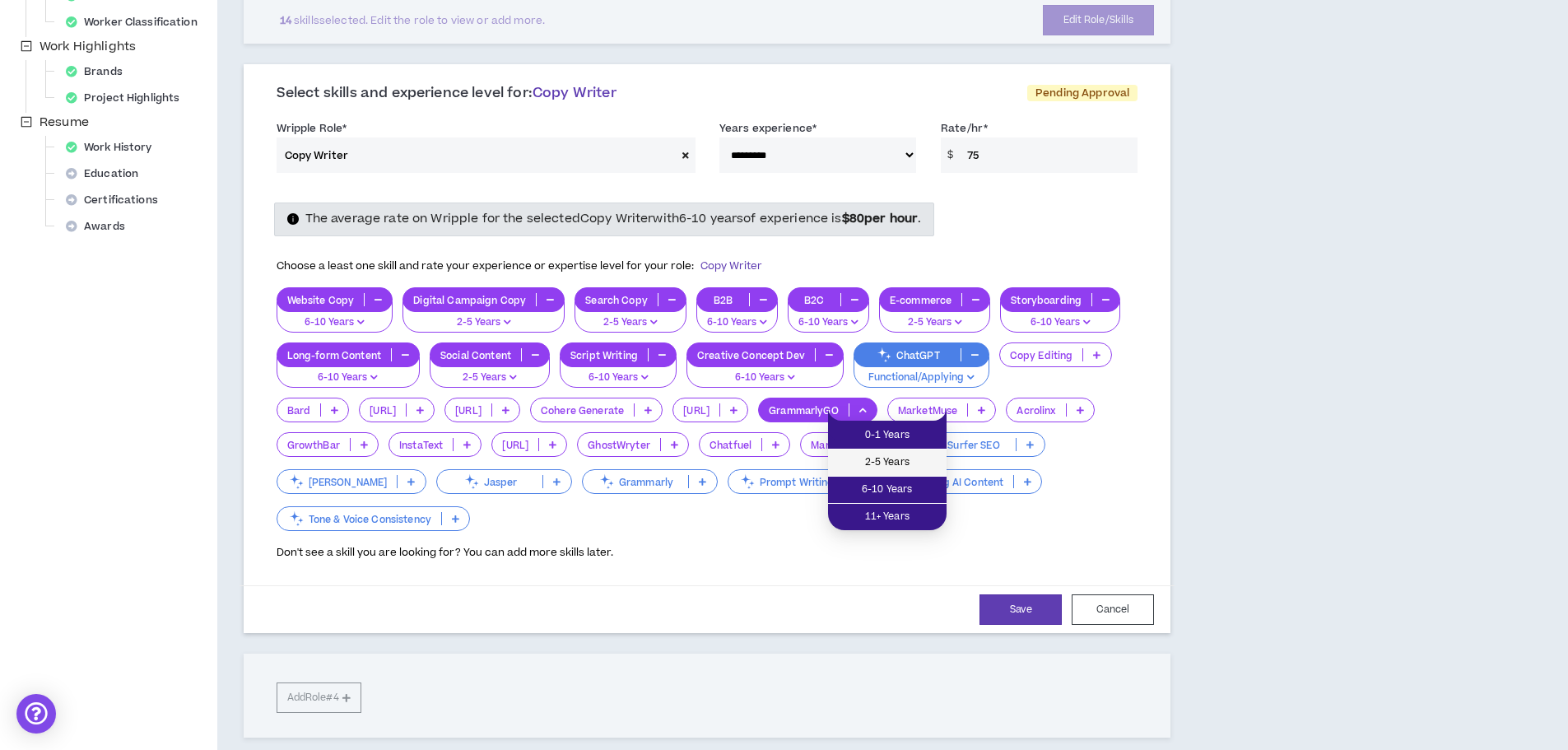
click at [883, 469] on span "2-5 Years" at bounding box center [886, 463] width 99 height 18
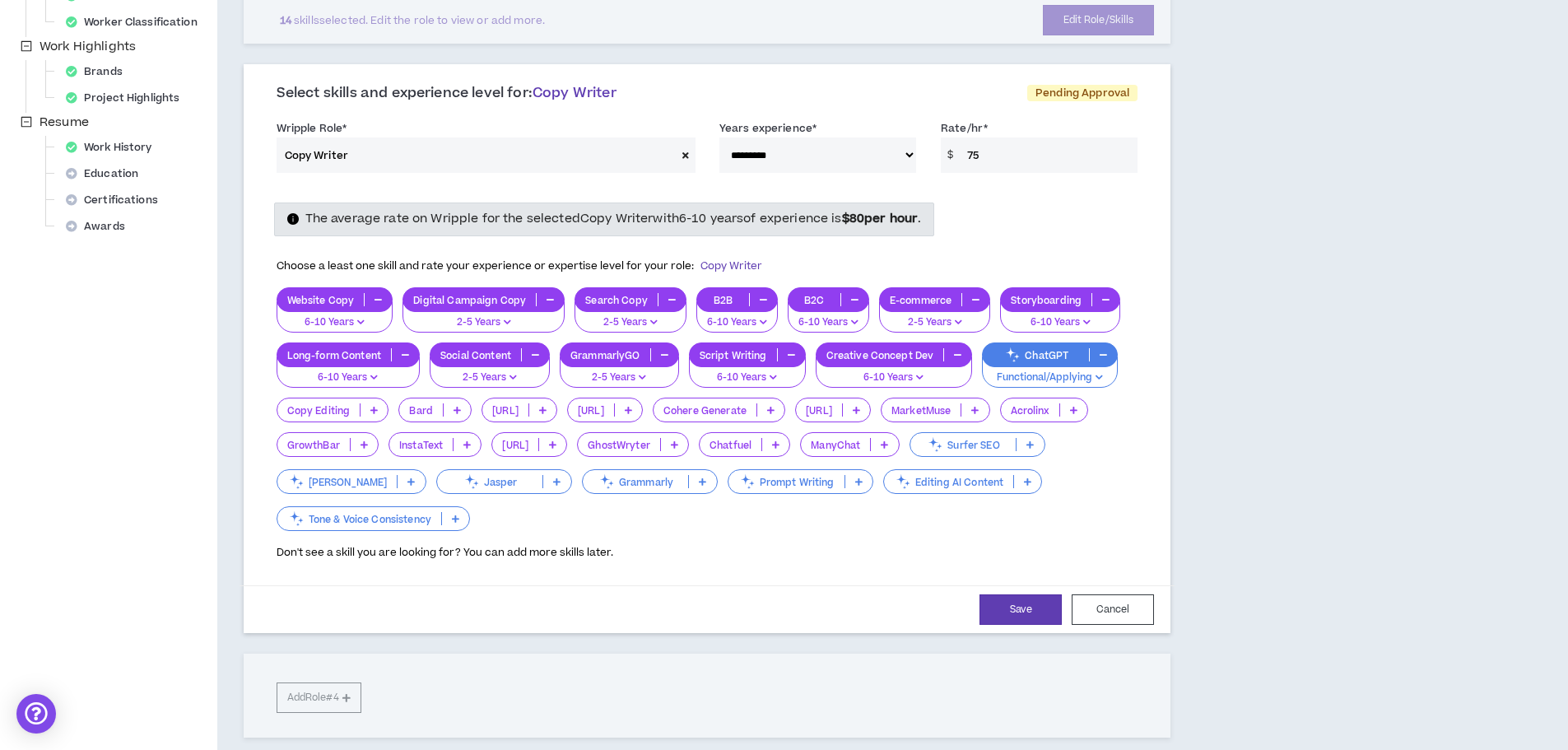
click at [689, 480] on p "Grammarly" at bounding box center [635, 482] width 106 height 12
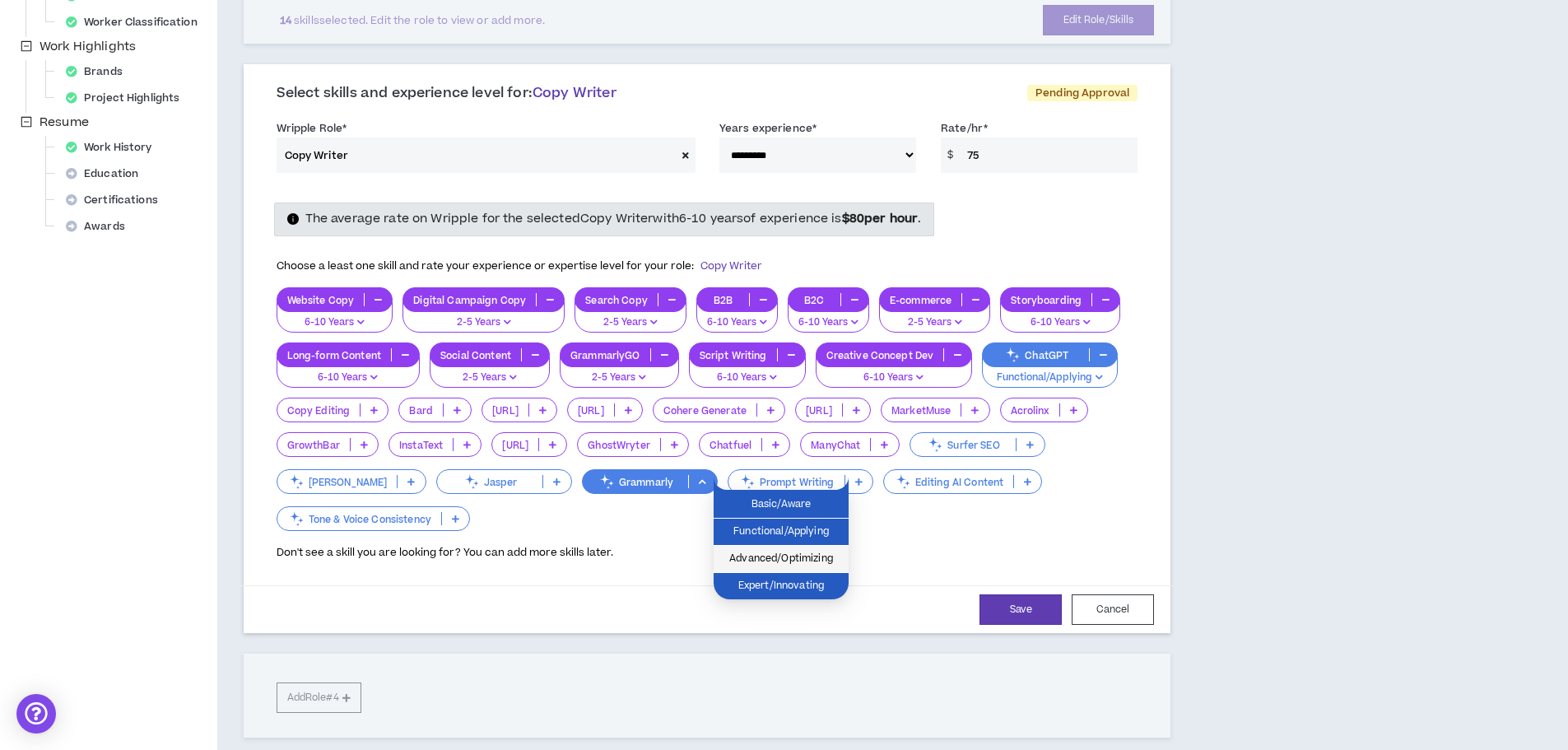
click at [782, 551] on span "Advanced/Optimizing" at bounding box center [780, 559] width 115 height 18
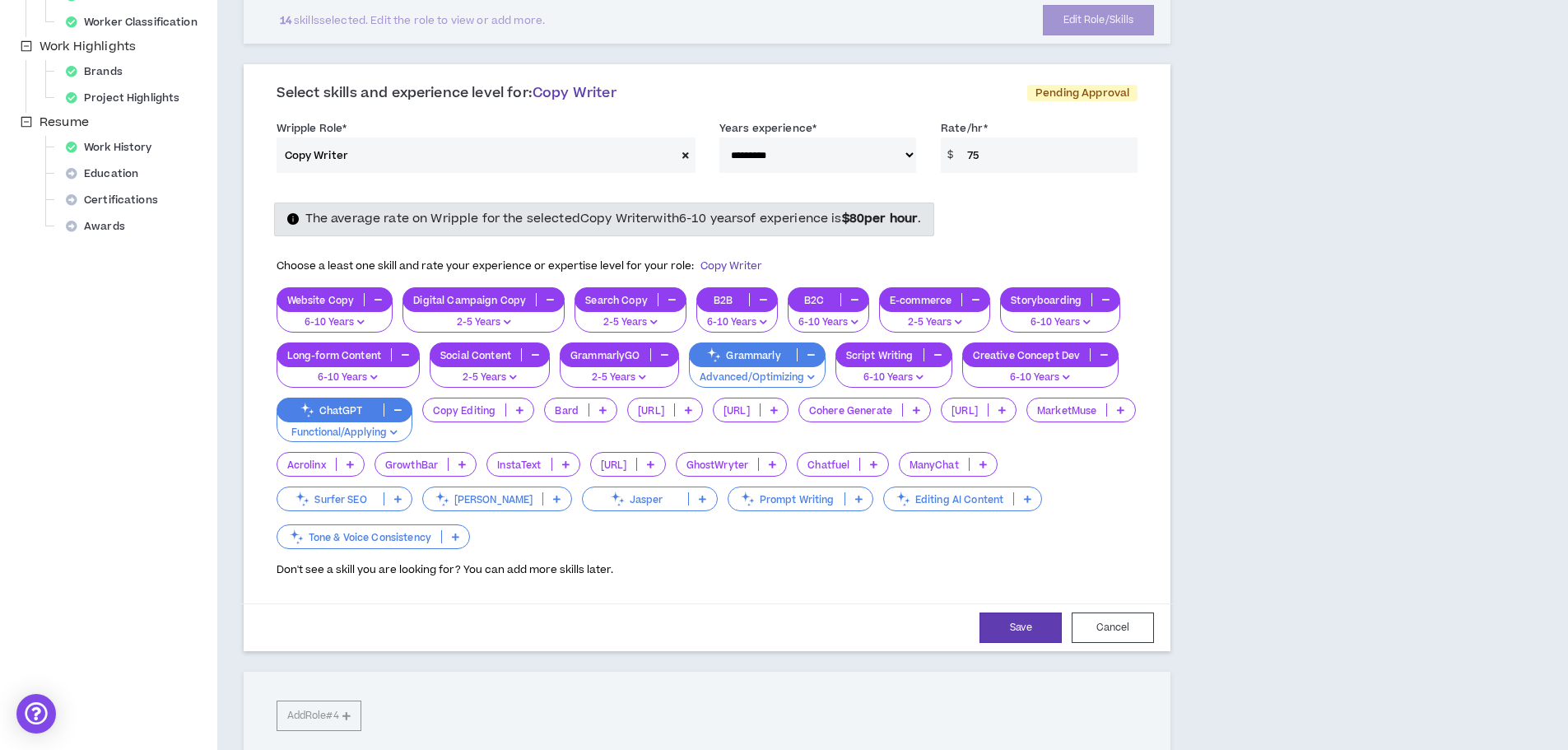
click at [385, 532] on p "Tone & Voice Consistency" at bounding box center [360, 537] width 164 height 12
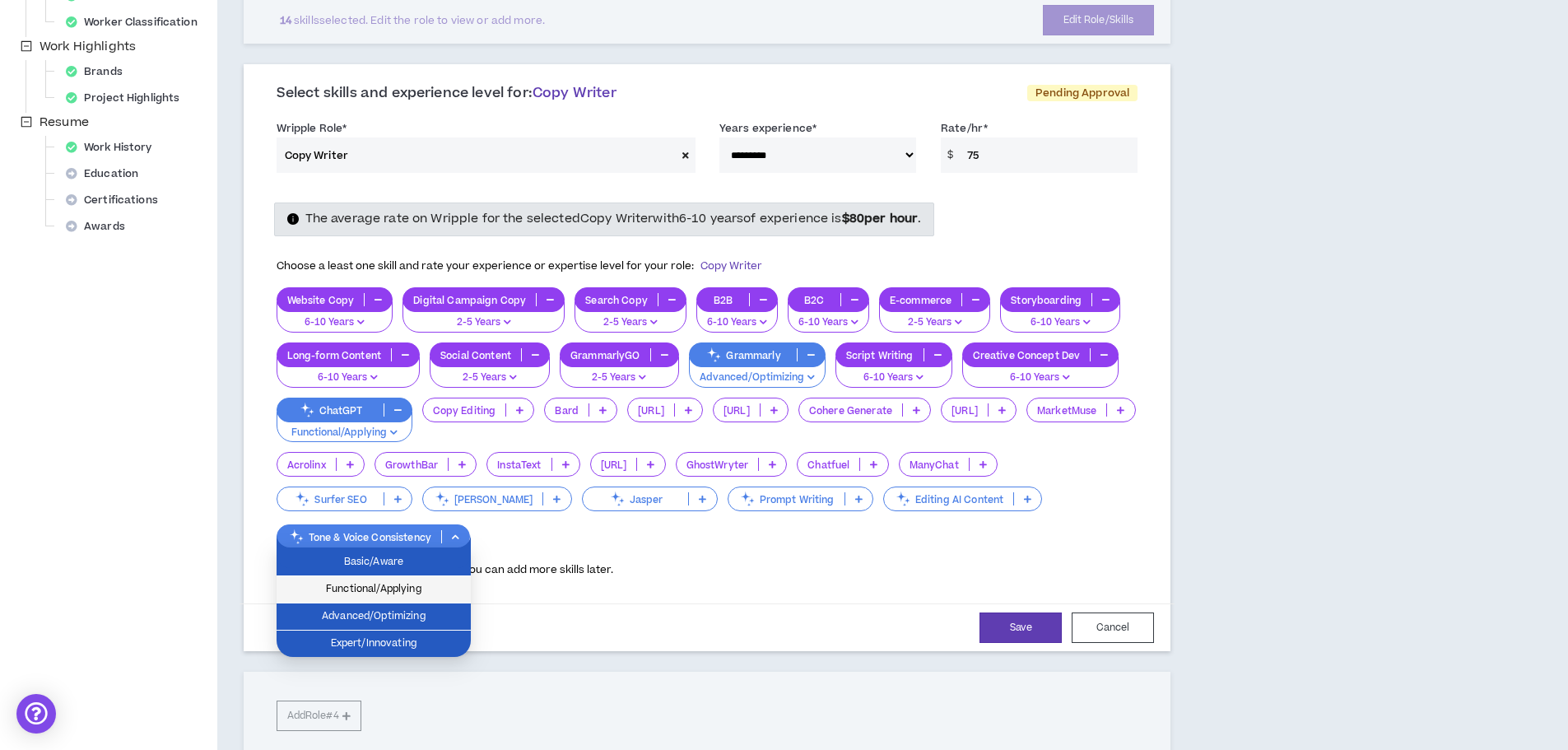
click at [384, 585] on span "Functional/Applying" at bounding box center [374, 589] width 174 height 18
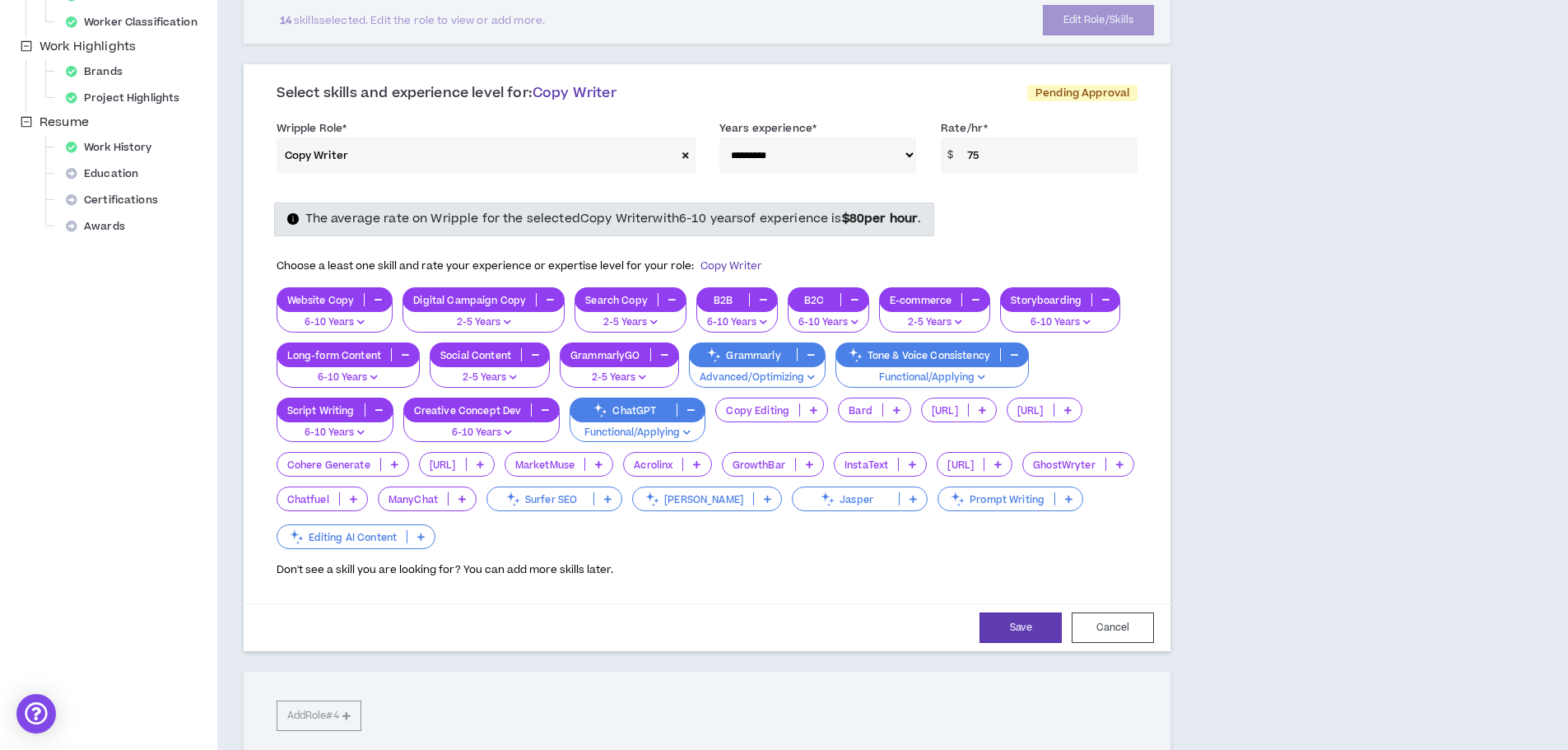
click at [967, 156] on input "75" at bounding box center [1047, 155] width 179 height 36
type input "65"
click at [1017, 622] on button "Save" at bounding box center [1021, 627] width 82 height 30
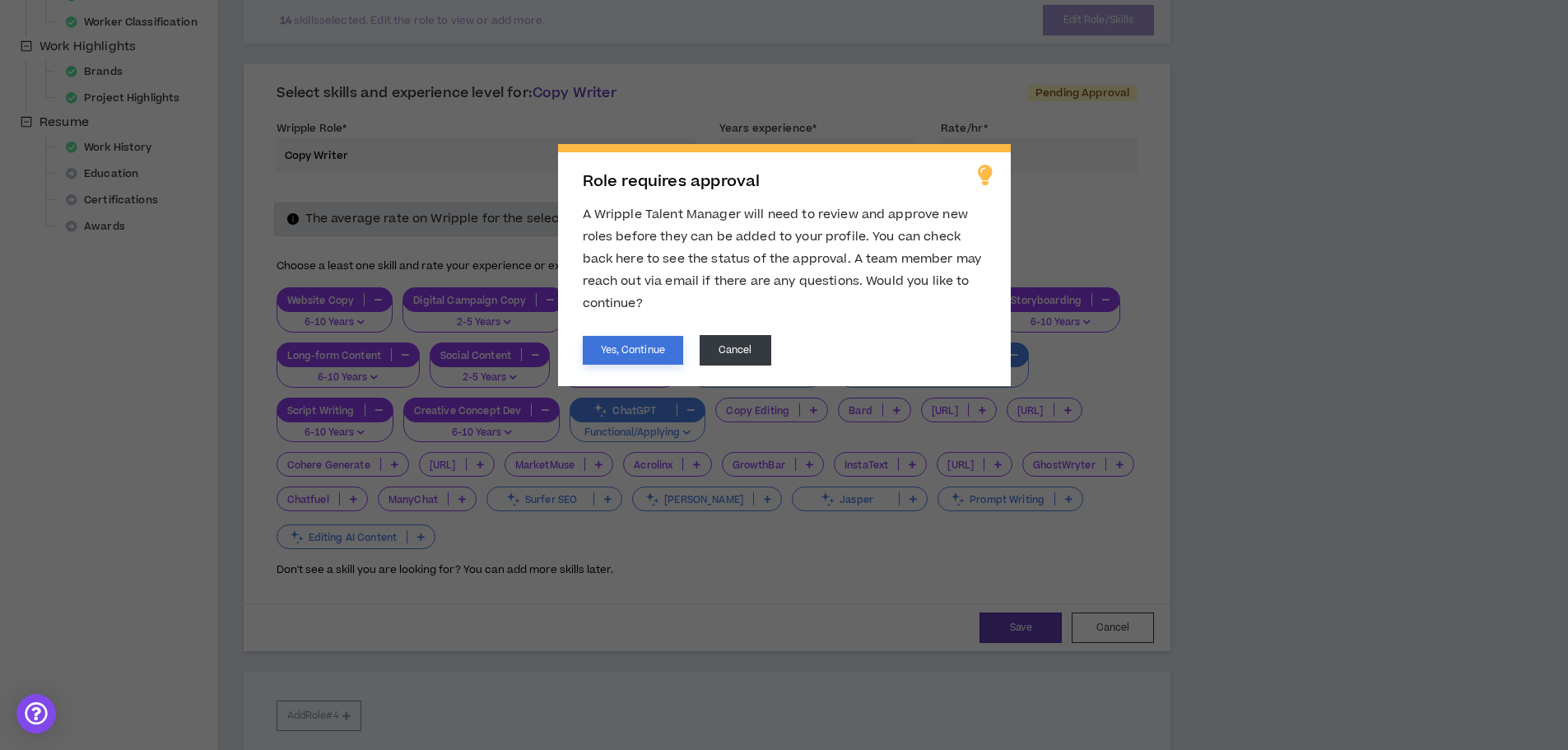
click at [613, 352] on button "Yes, Continue" at bounding box center [633, 350] width 101 height 28
select select "**"
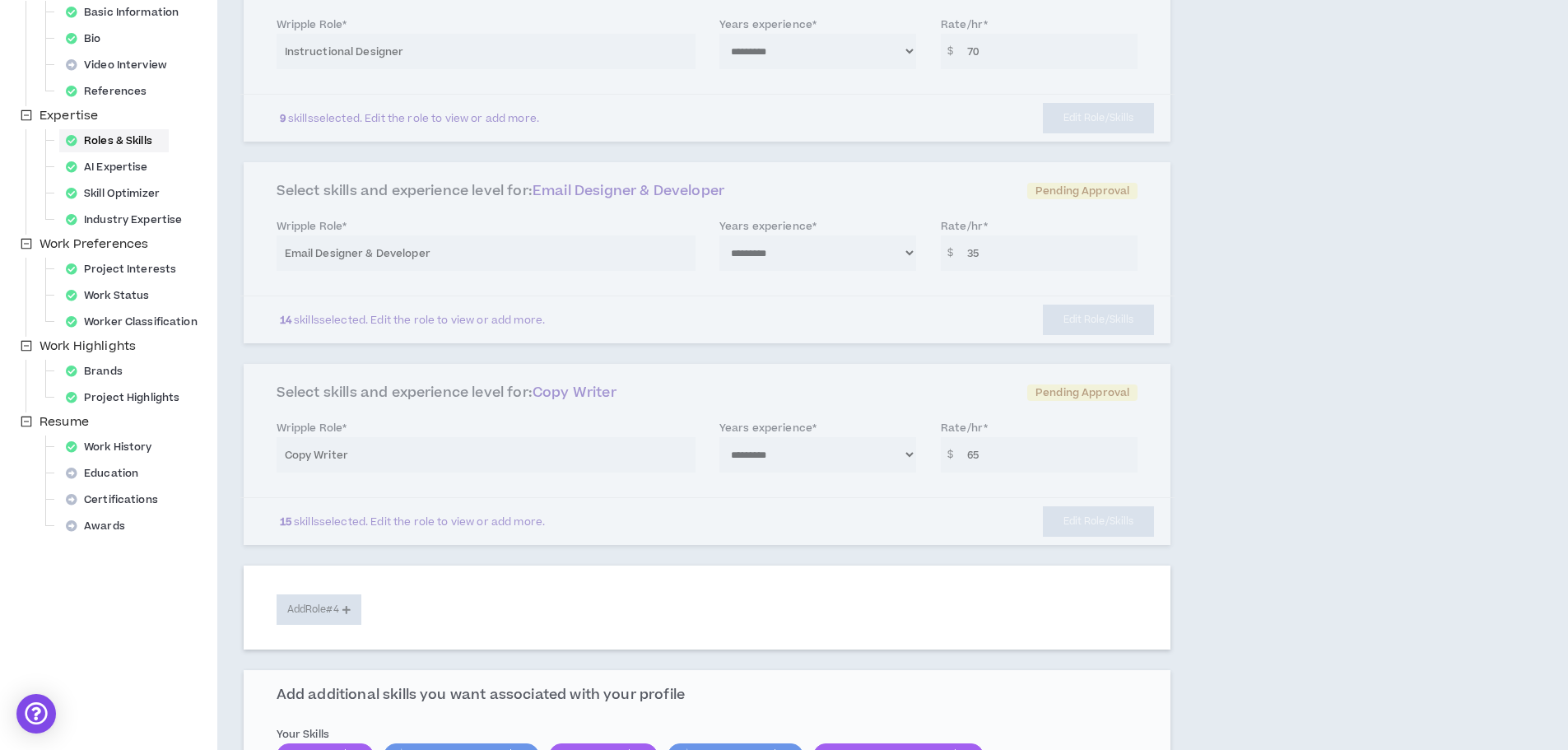
scroll to position [212, 0]
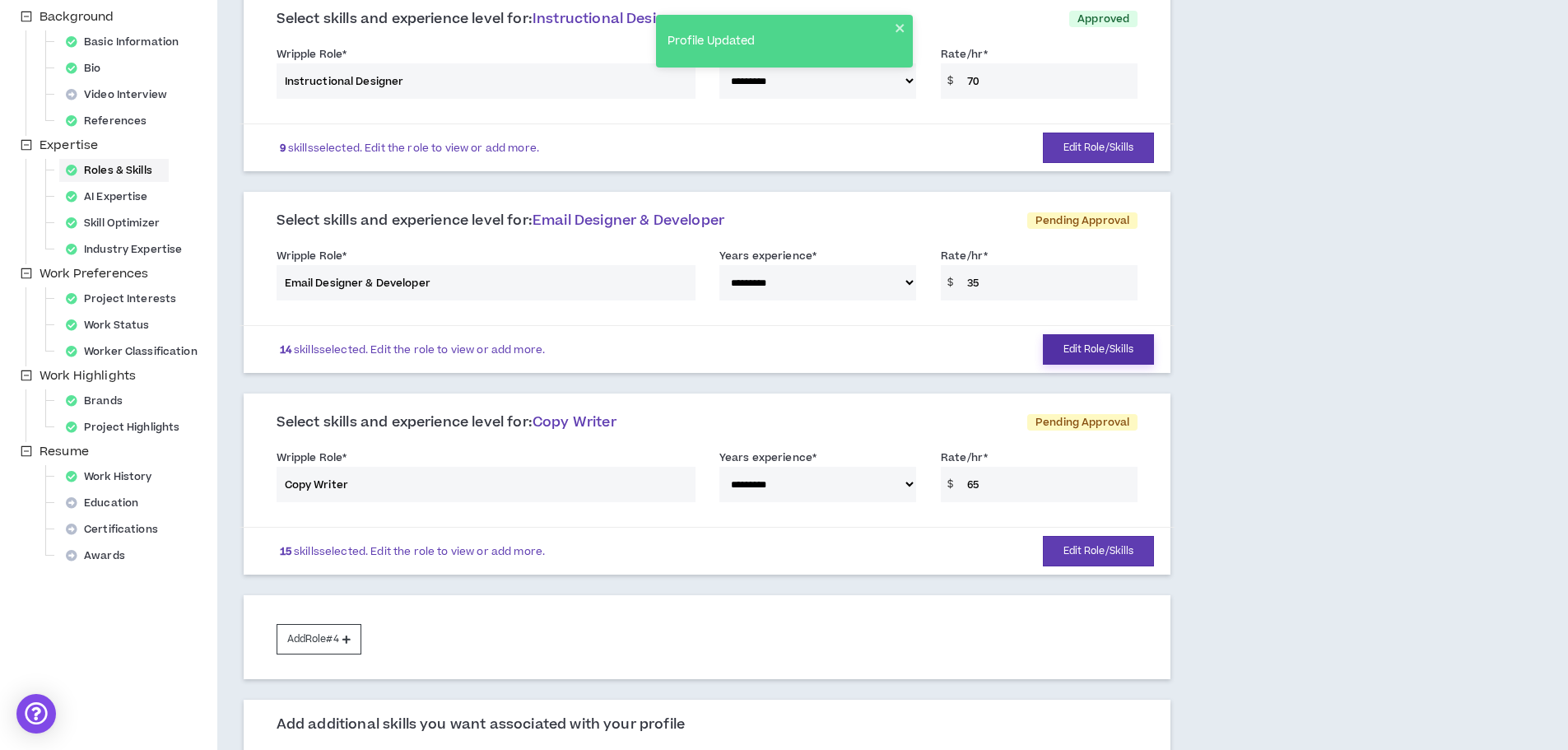
click at [1092, 345] on button "Edit Role/Skills" at bounding box center [1099, 349] width 112 height 30
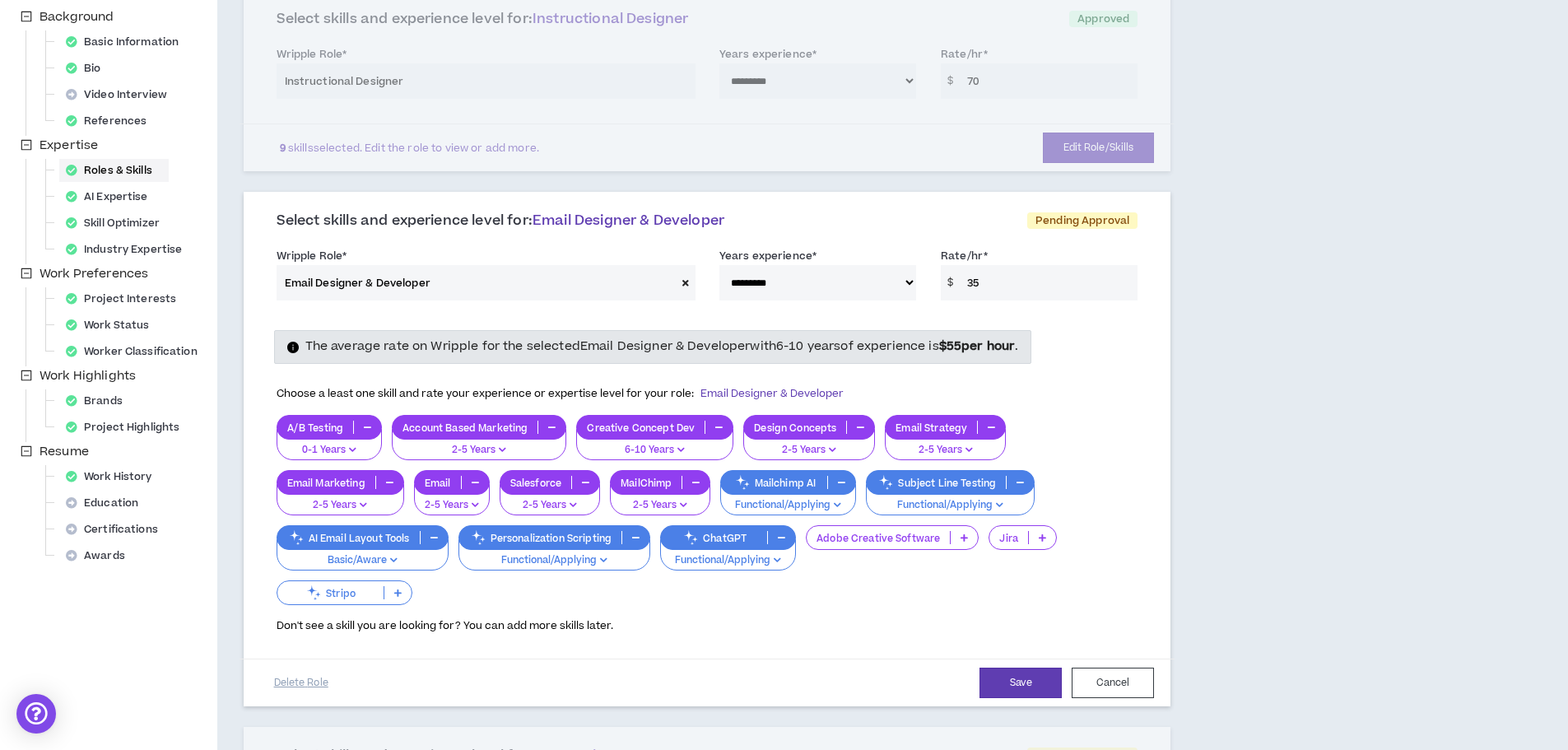
click at [969, 286] on input "35" at bounding box center [1047, 283] width 179 height 36
click at [975, 287] on input "35" at bounding box center [1047, 283] width 179 height 36
type input "50"
click at [998, 681] on button "Save" at bounding box center [1021, 682] width 82 height 30
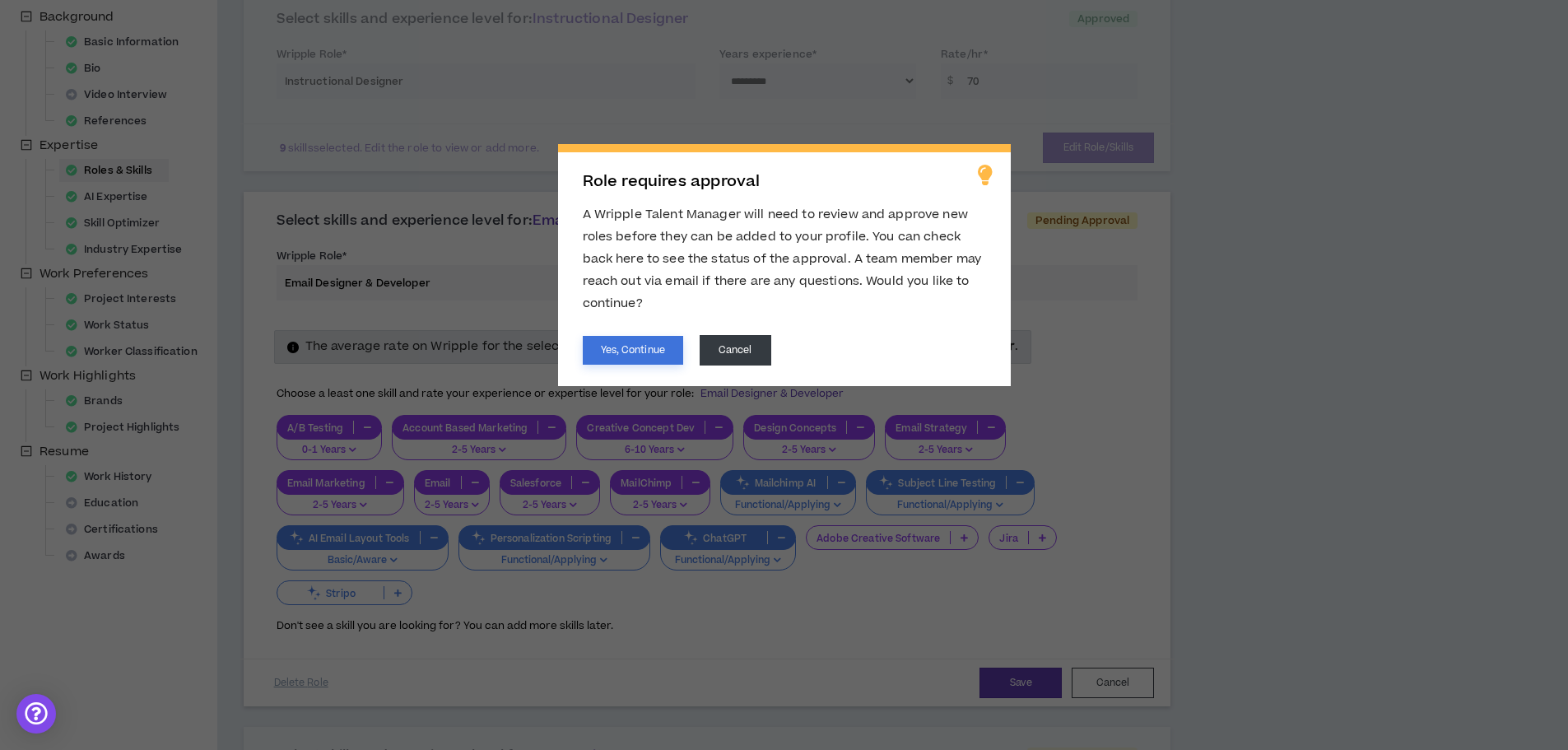
click at [612, 346] on button "Yes, Continue" at bounding box center [633, 350] width 101 height 28
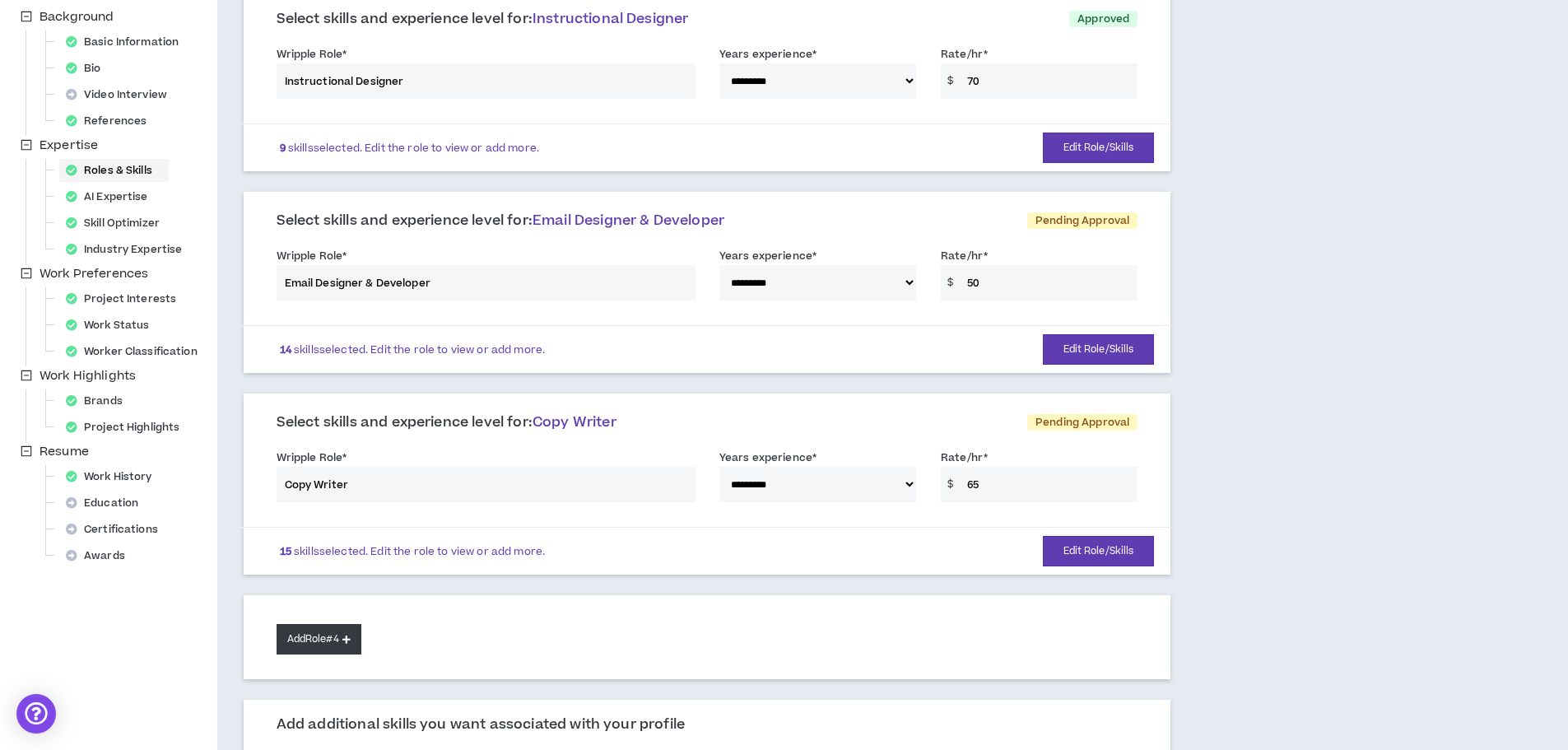
click at [332, 638] on button "Add Role #4" at bounding box center [319, 639] width 85 height 30
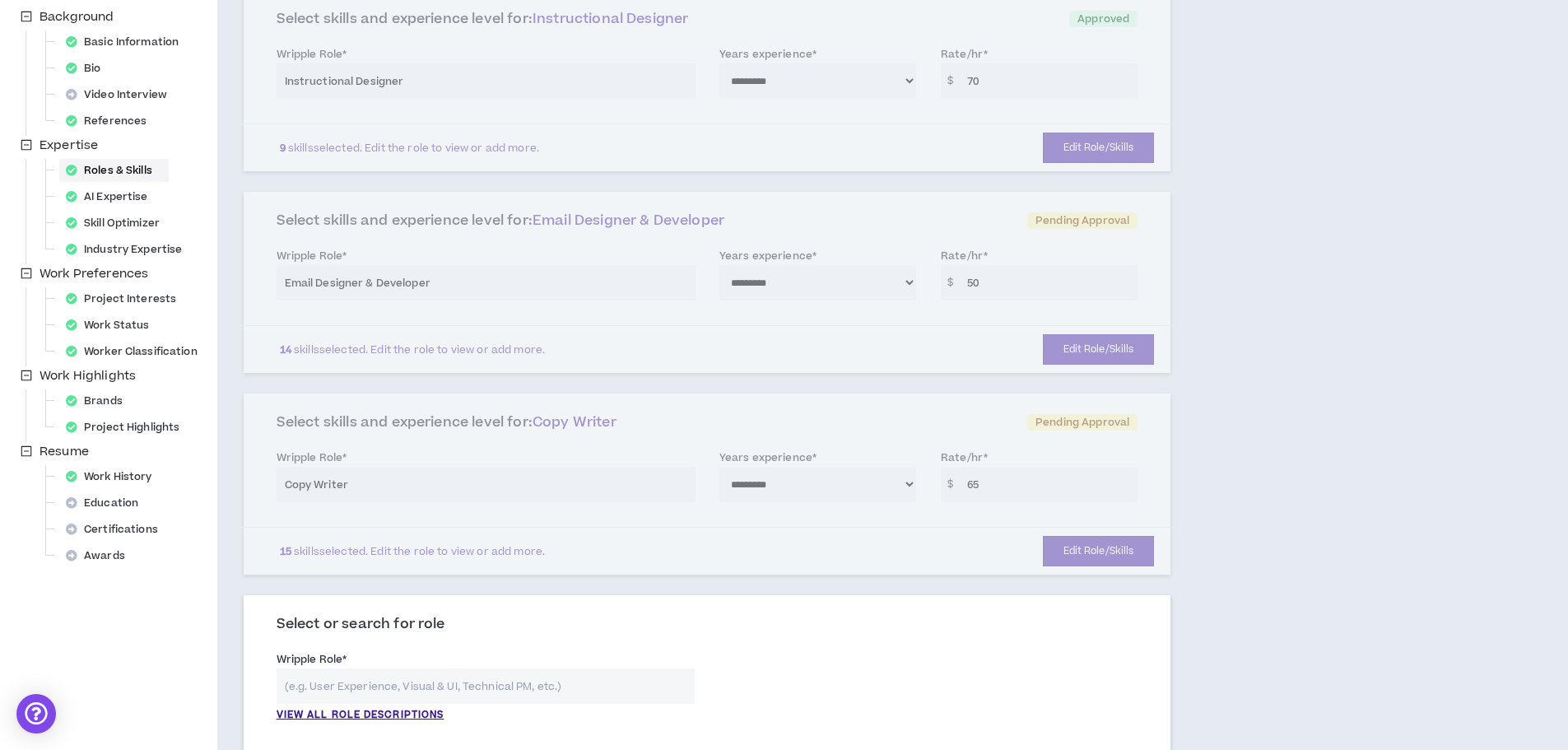
click at [318, 693] on input "text" at bounding box center [486, 686] width 418 height 36
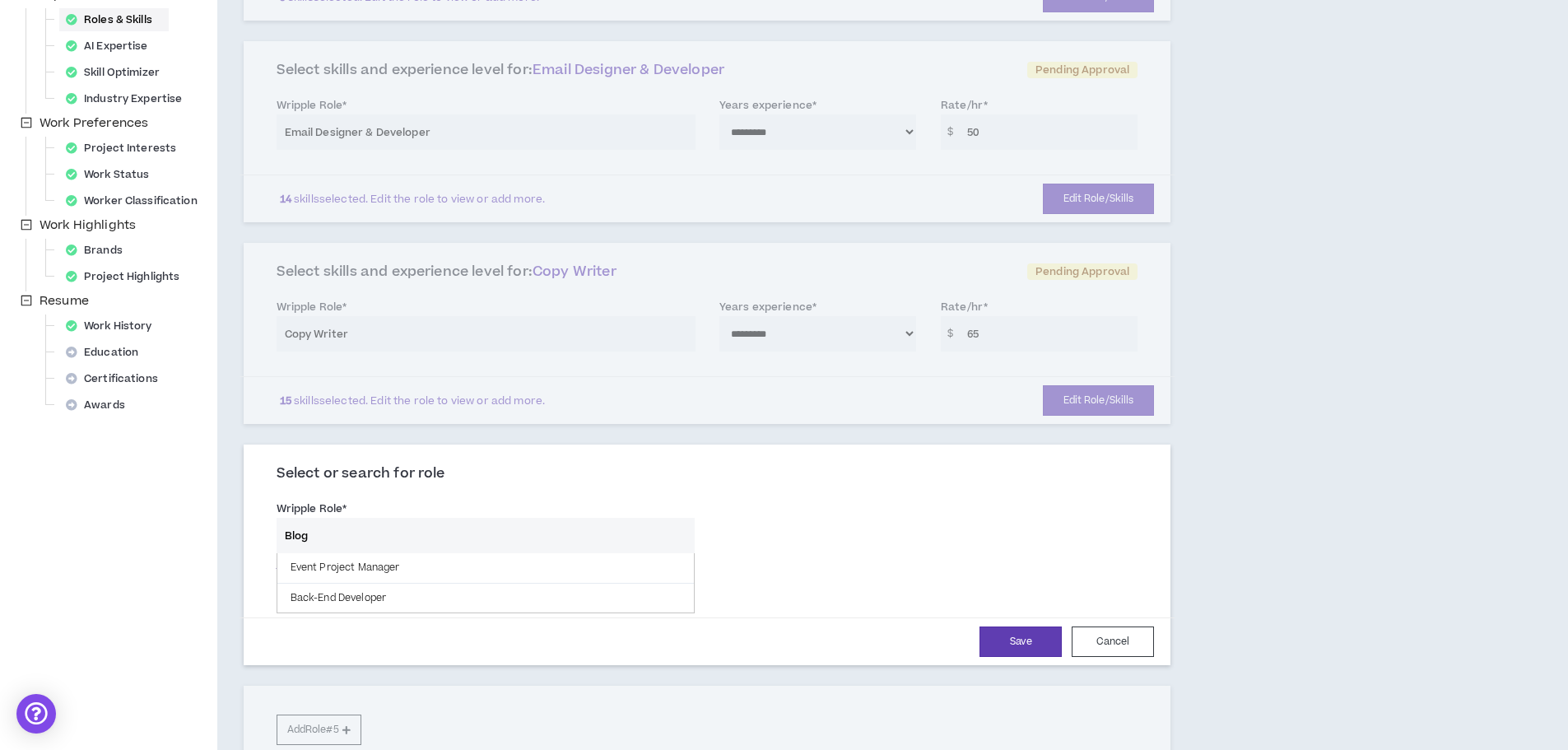
scroll to position [376, 0]
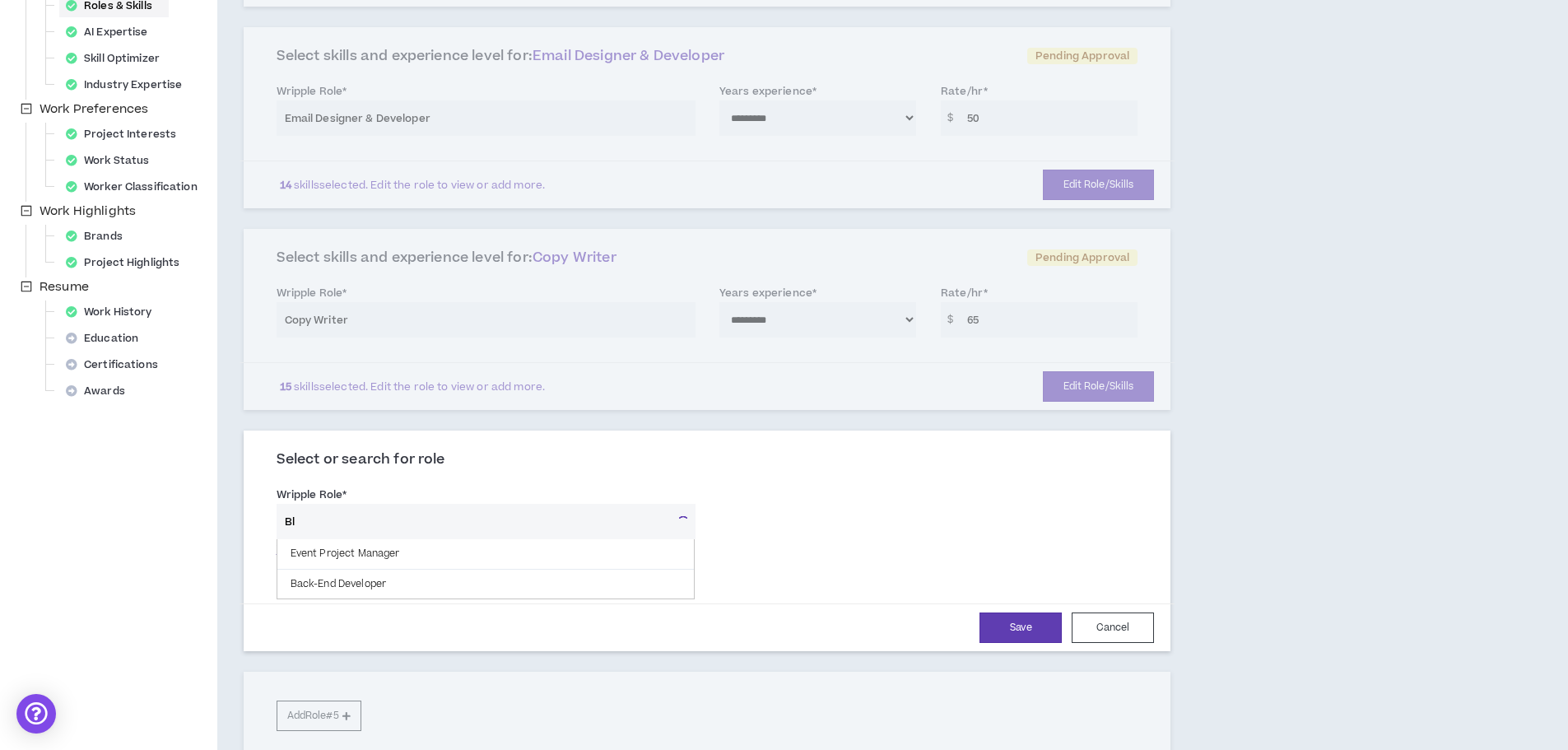
type input "B"
type input "F"
click at [1112, 625] on button "Cancel" at bounding box center [1112, 627] width 82 height 30
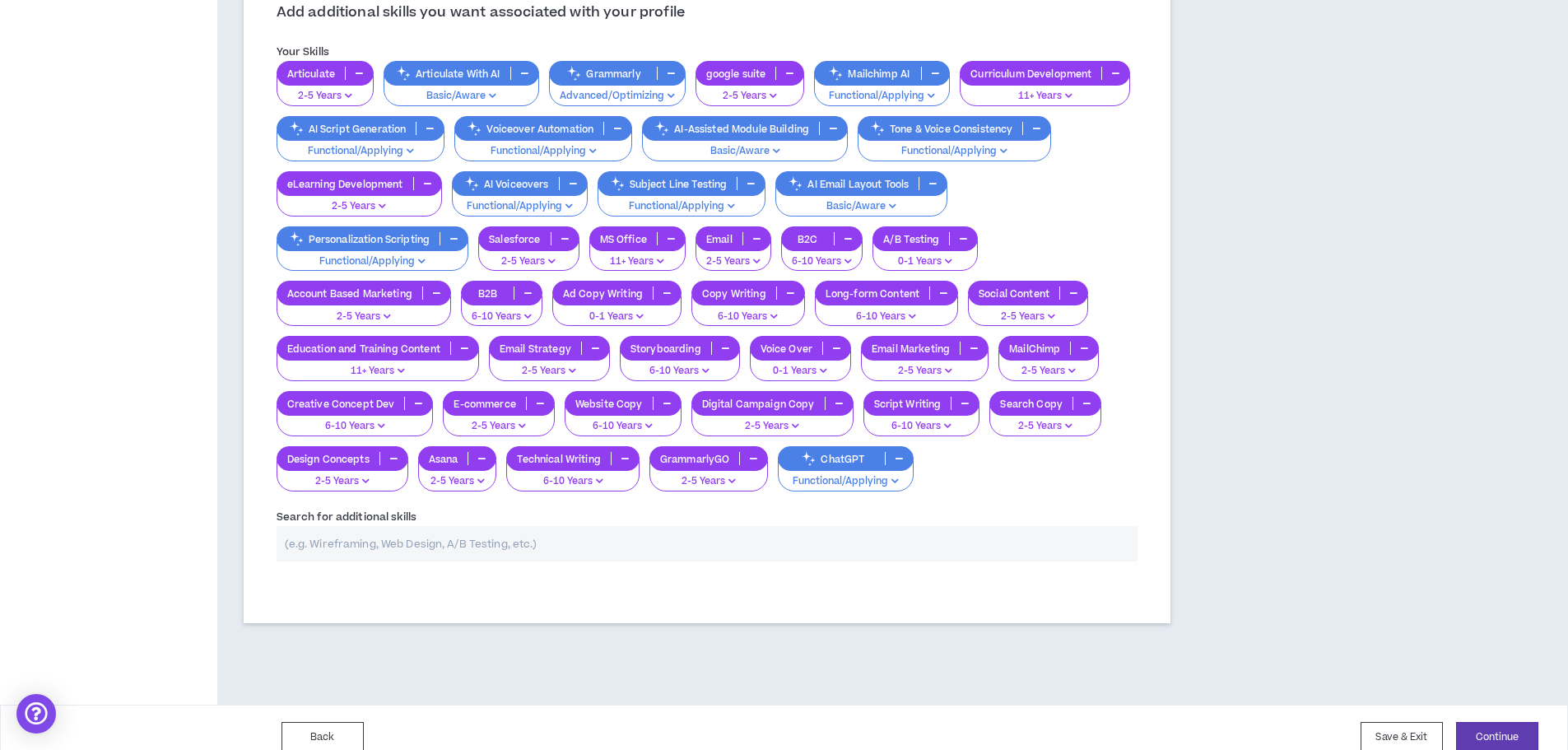
scroll to position [943, 0]
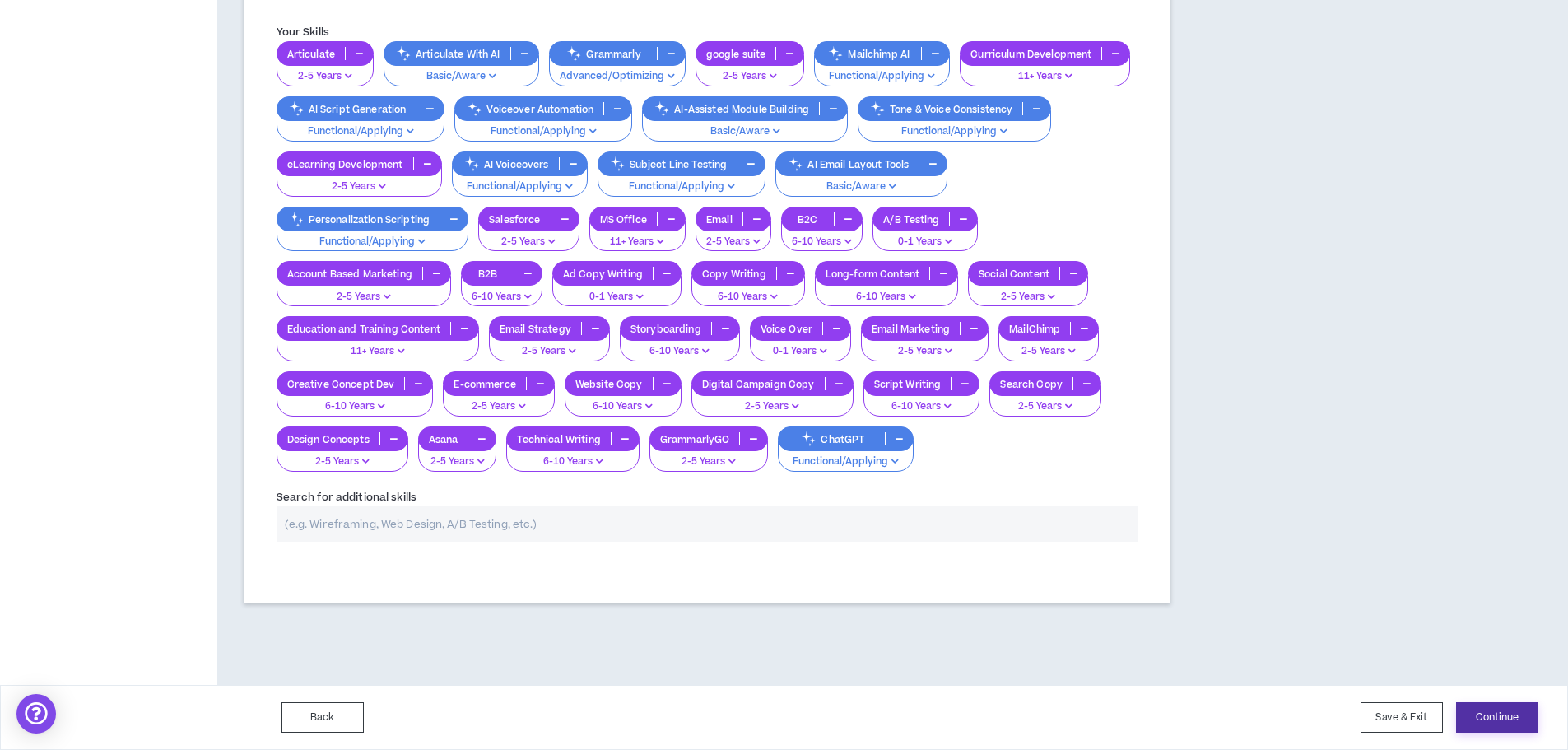
click at [1488, 722] on button "Continue" at bounding box center [1497, 717] width 82 height 30
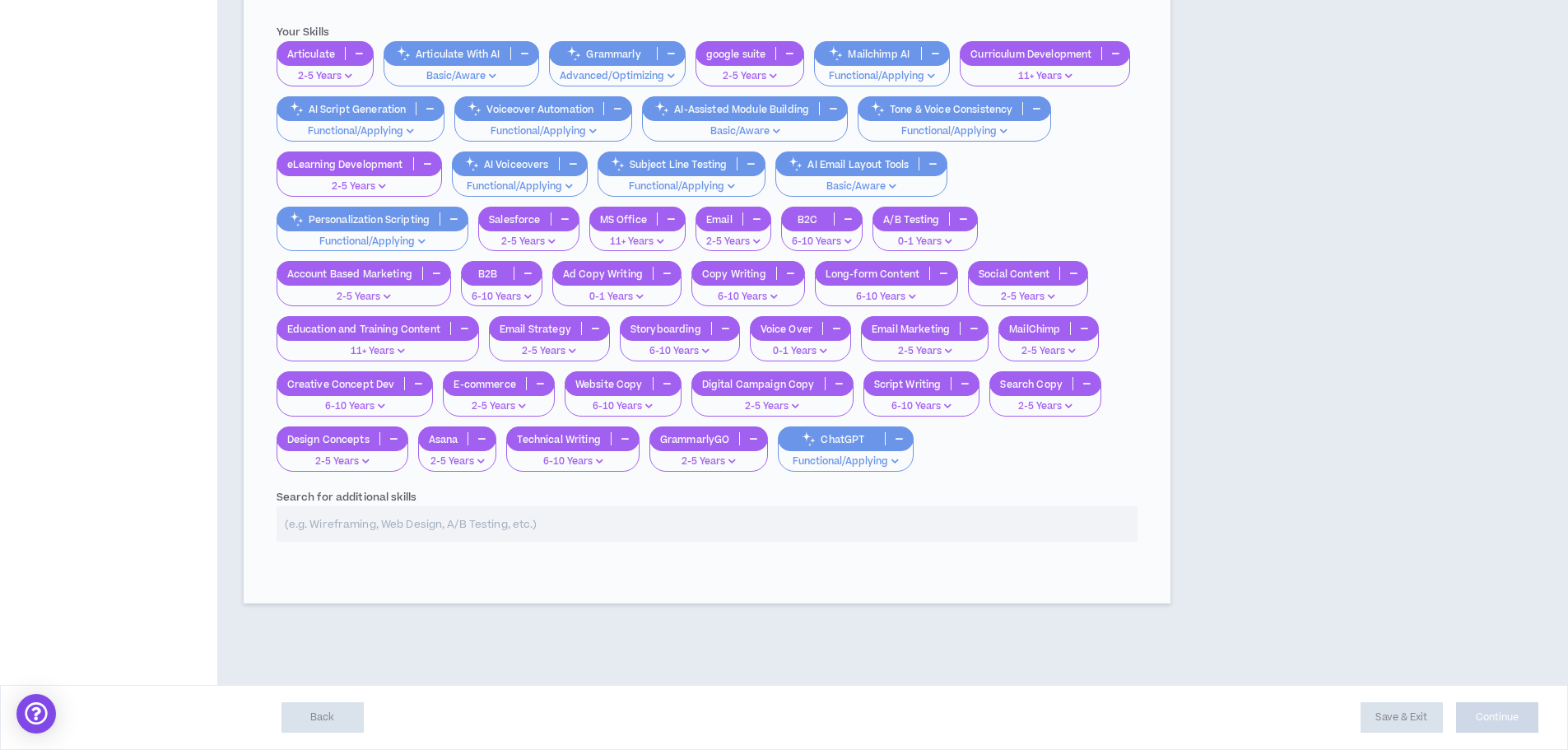
select select "*"
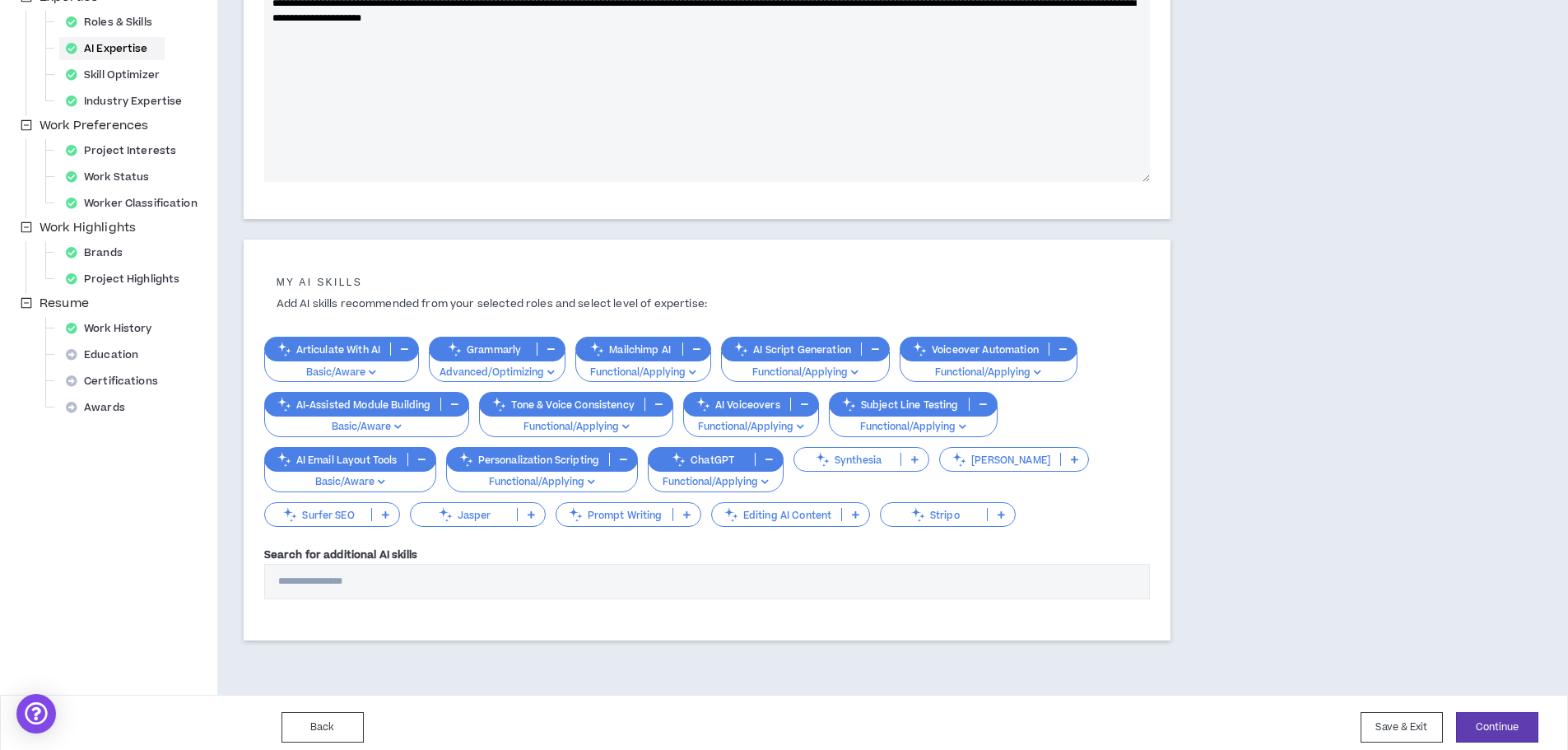
scroll to position [369, 0]
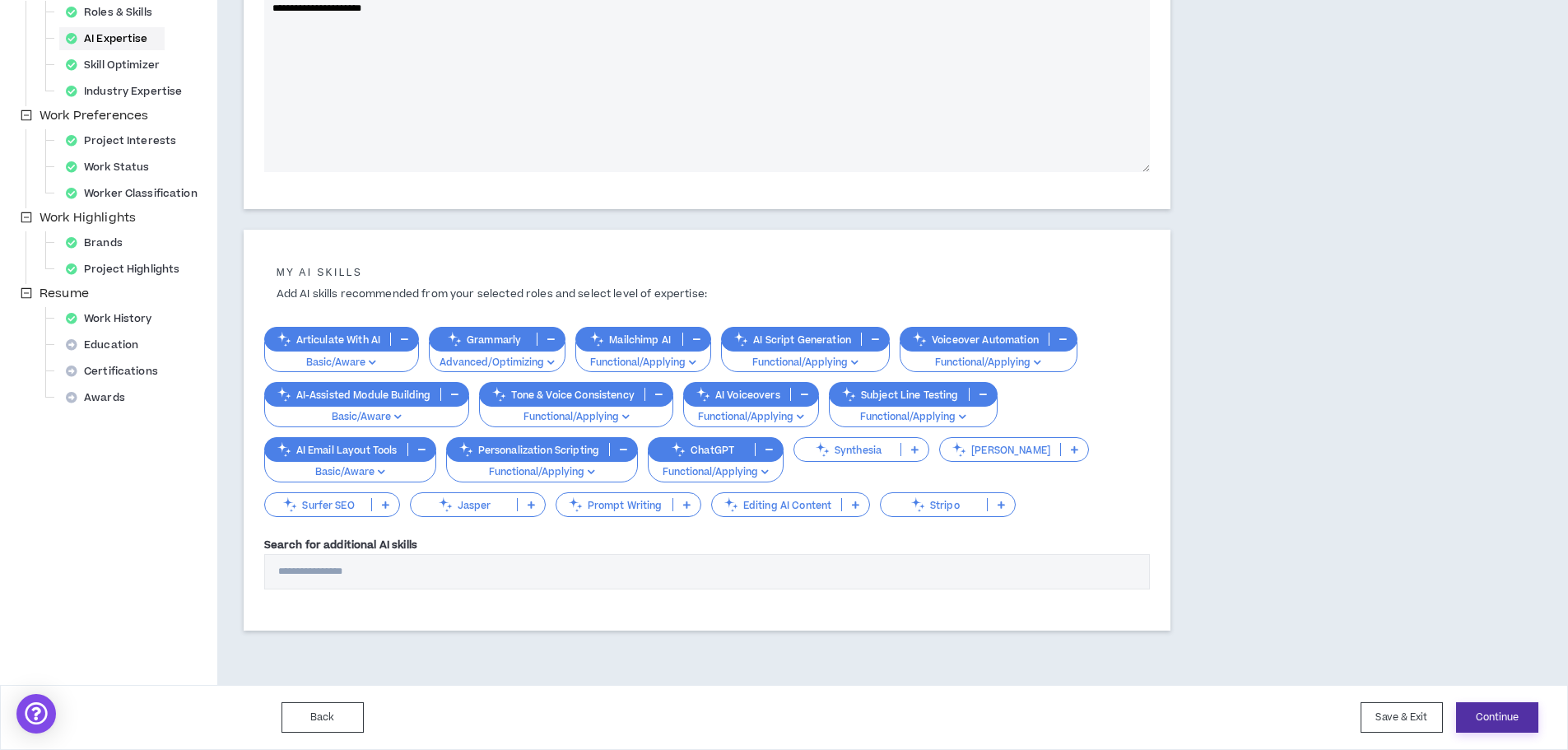
click at [1470, 714] on button "Continue" at bounding box center [1497, 717] width 82 height 30
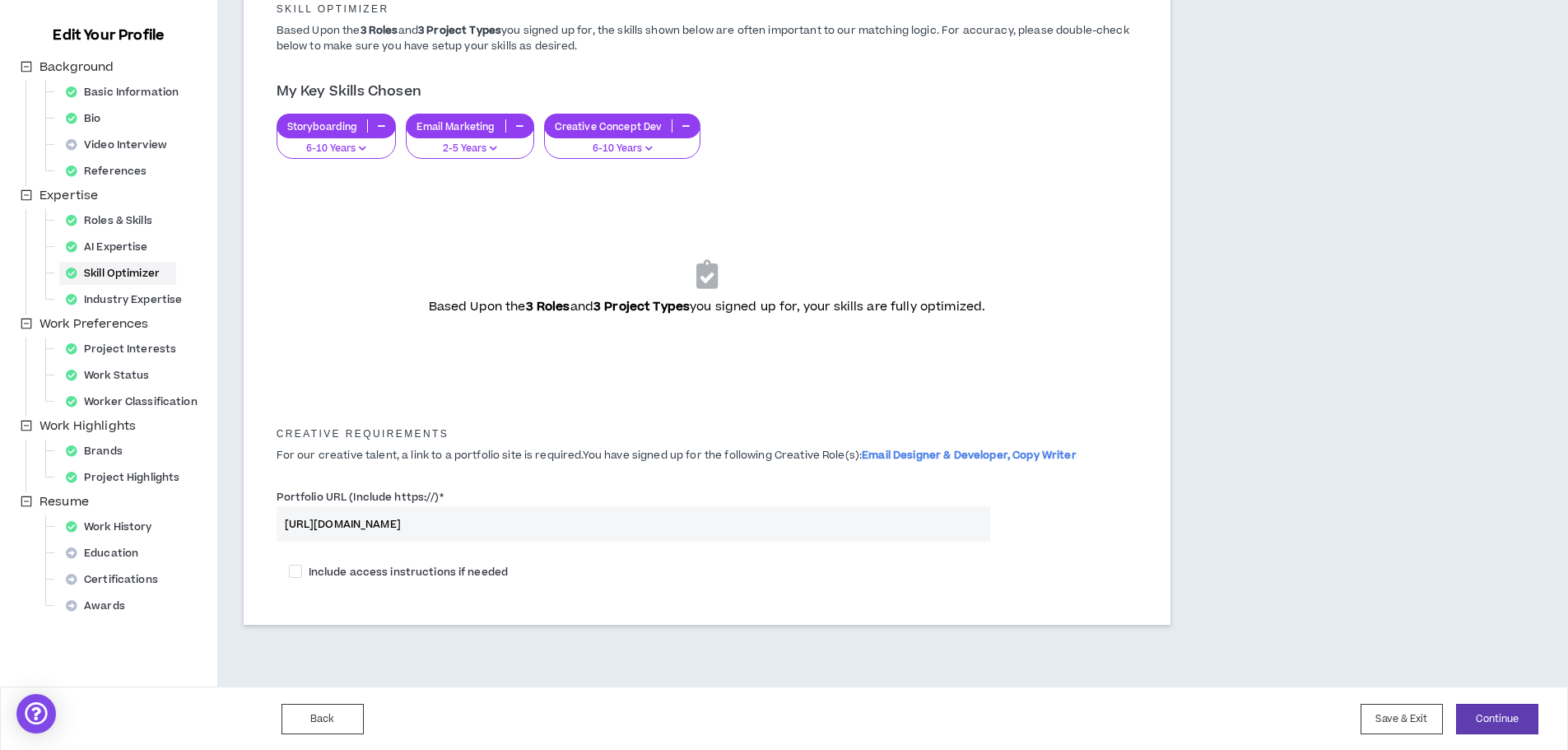
scroll to position [163, 0]
click at [1517, 717] on button "Continue" at bounding box center [1497, 717] width 82 height 30
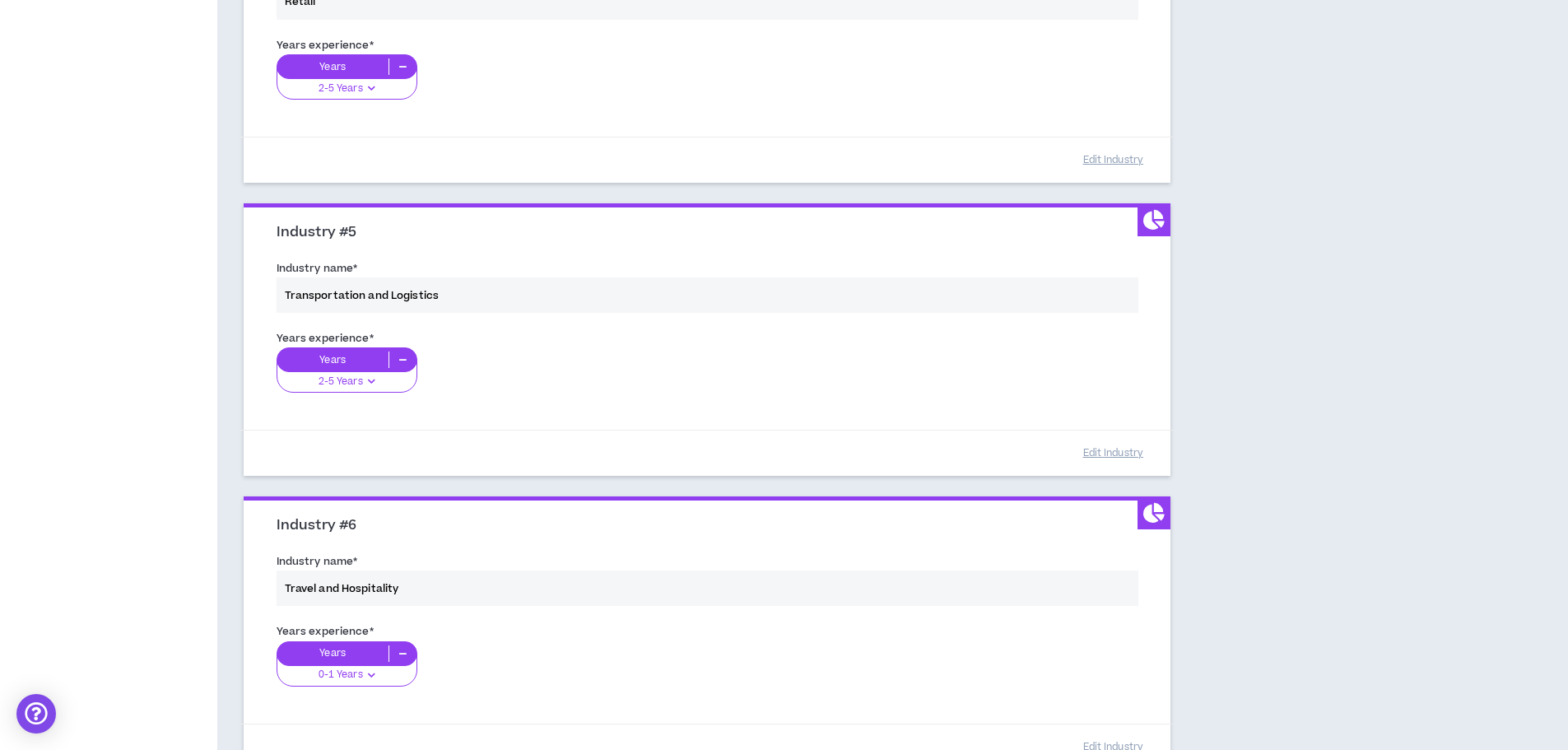
scroll to position [1715, 0]
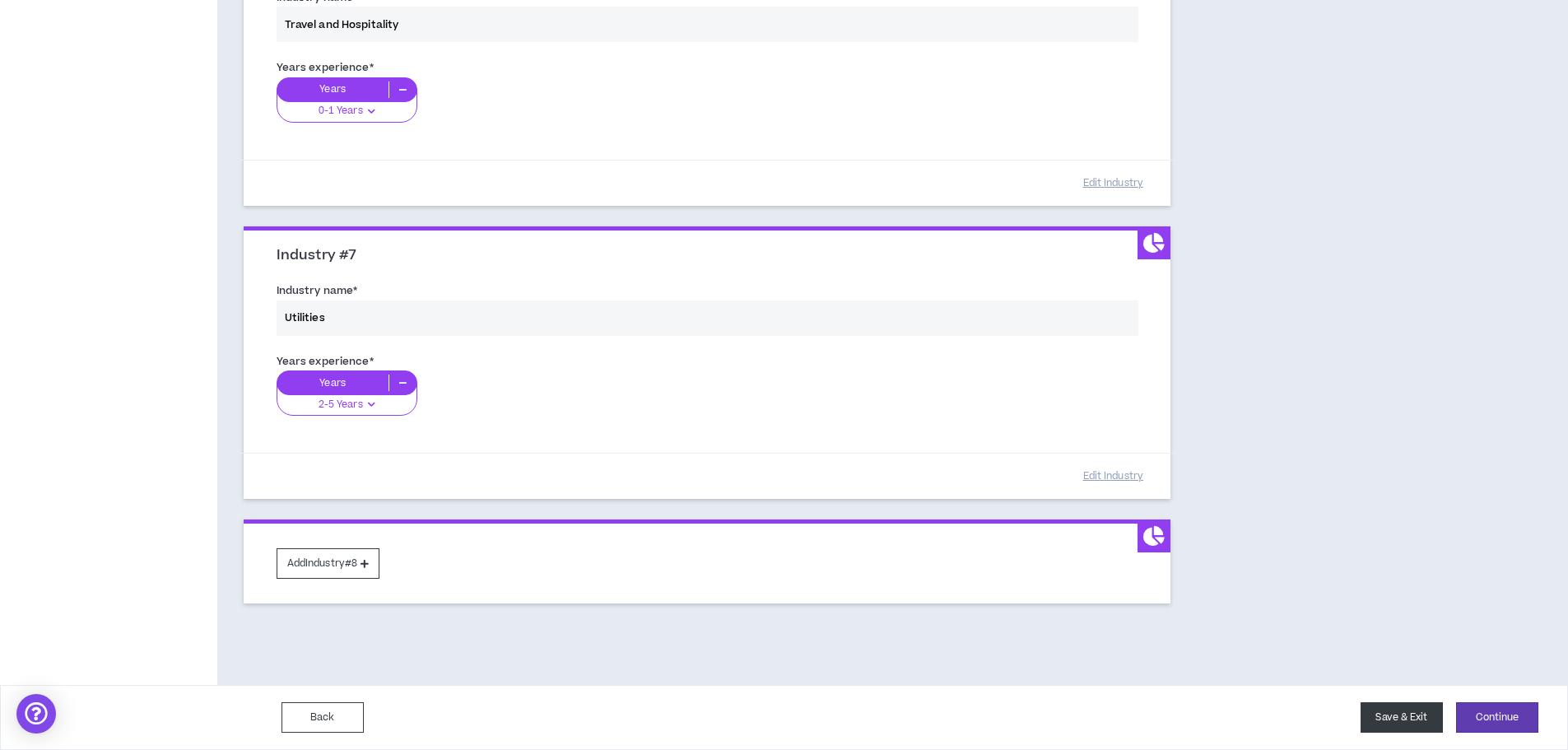
click at [1406, 712] on button "Save & Exit" at bounding box center [1402, 717] width 82 height 30
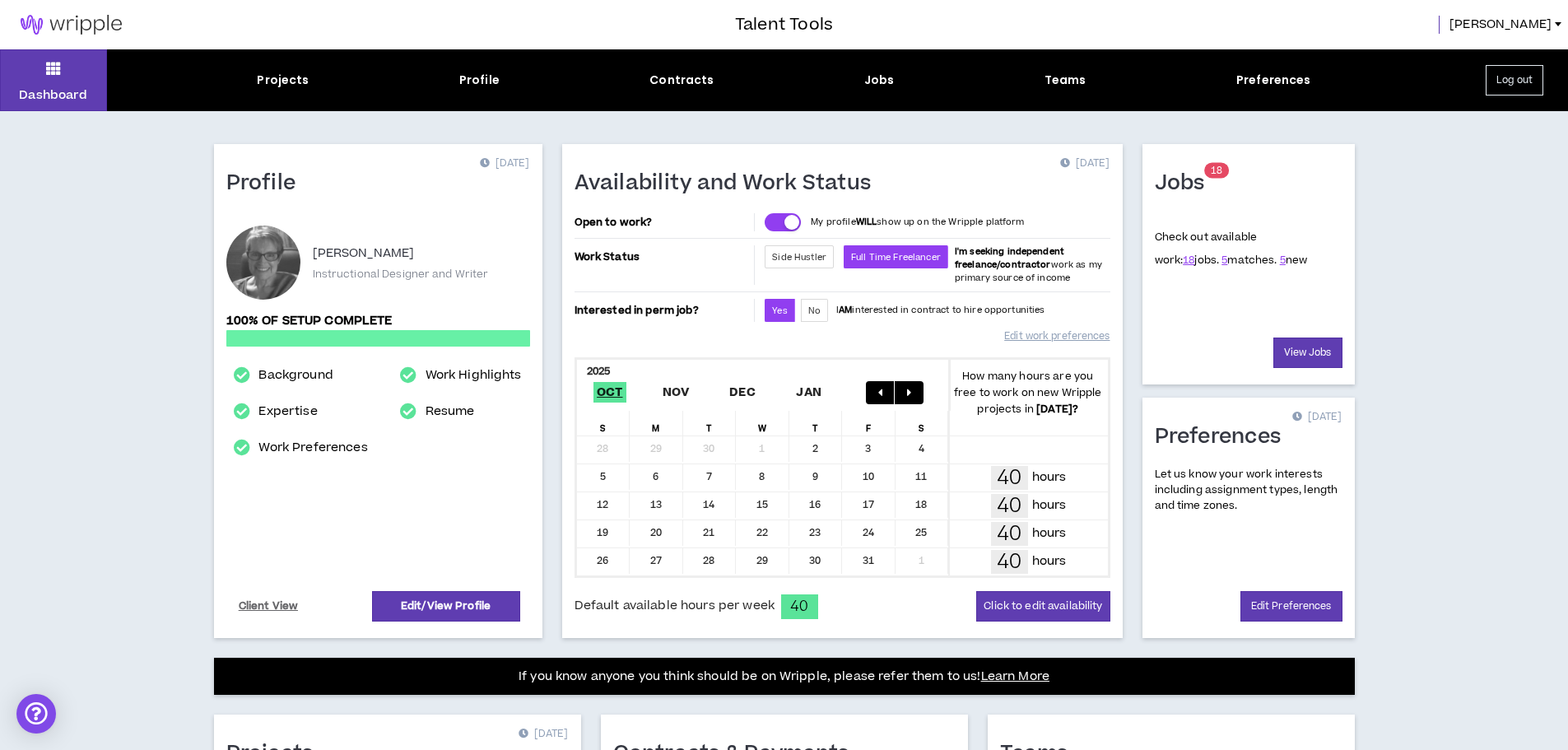
click at [870, 77] on div "Jobs" at bounding box center [879, 79] width 30 height 17
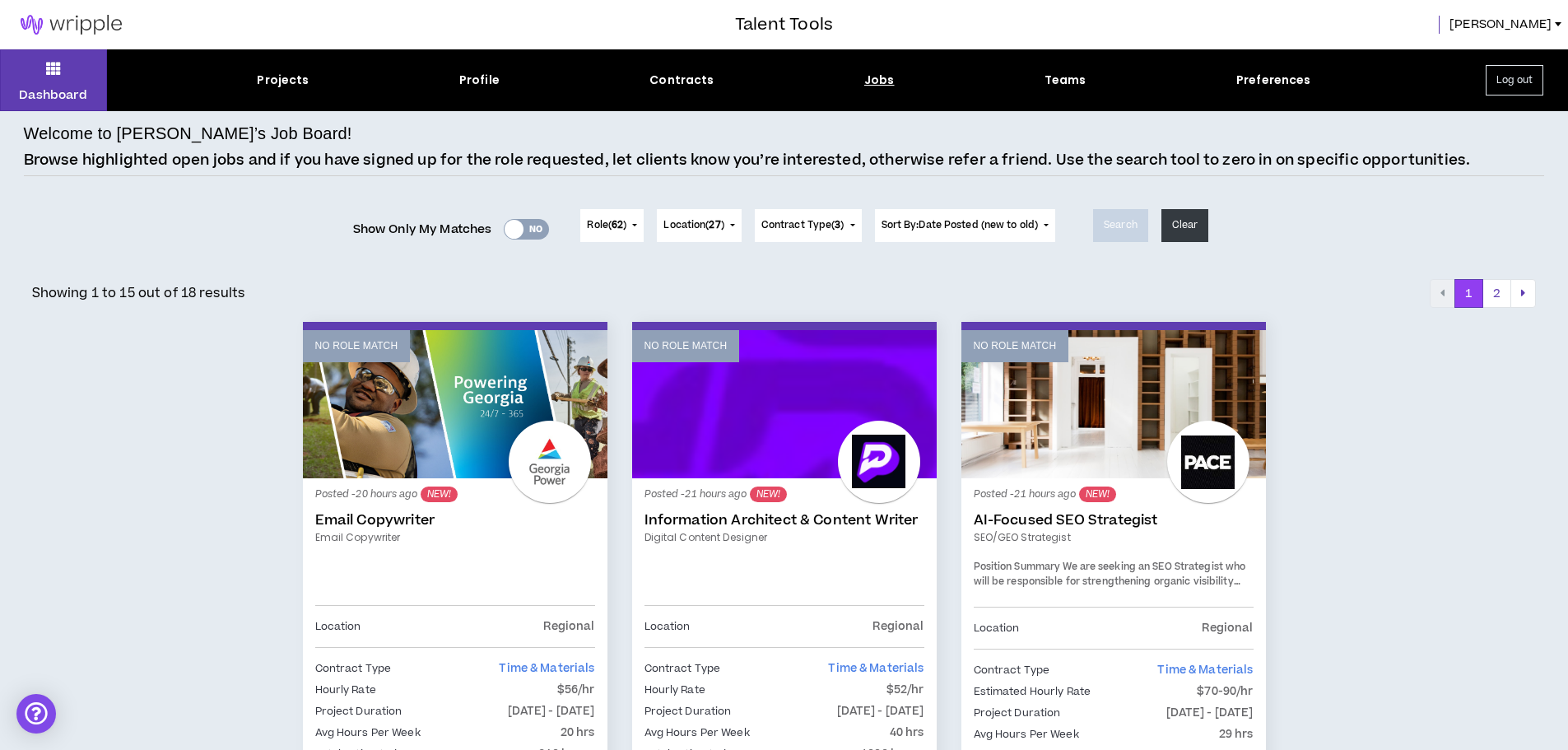
click at [529, 223] on div "Yes No" at bounding box center [526, 229] width 45 height 20
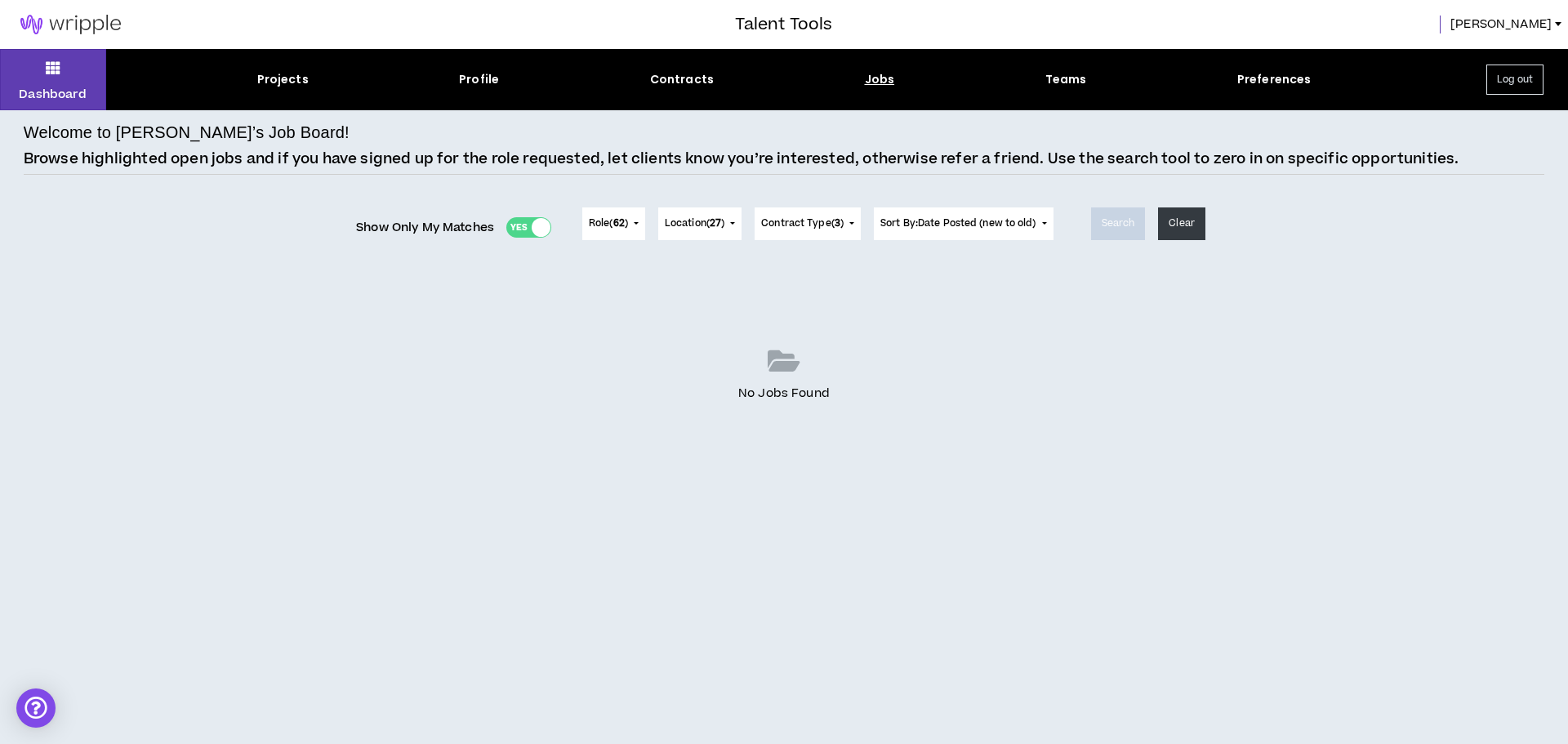
click at [516, 224] on div "Yes No" at bounding box center [528, 227] width 45 height 20
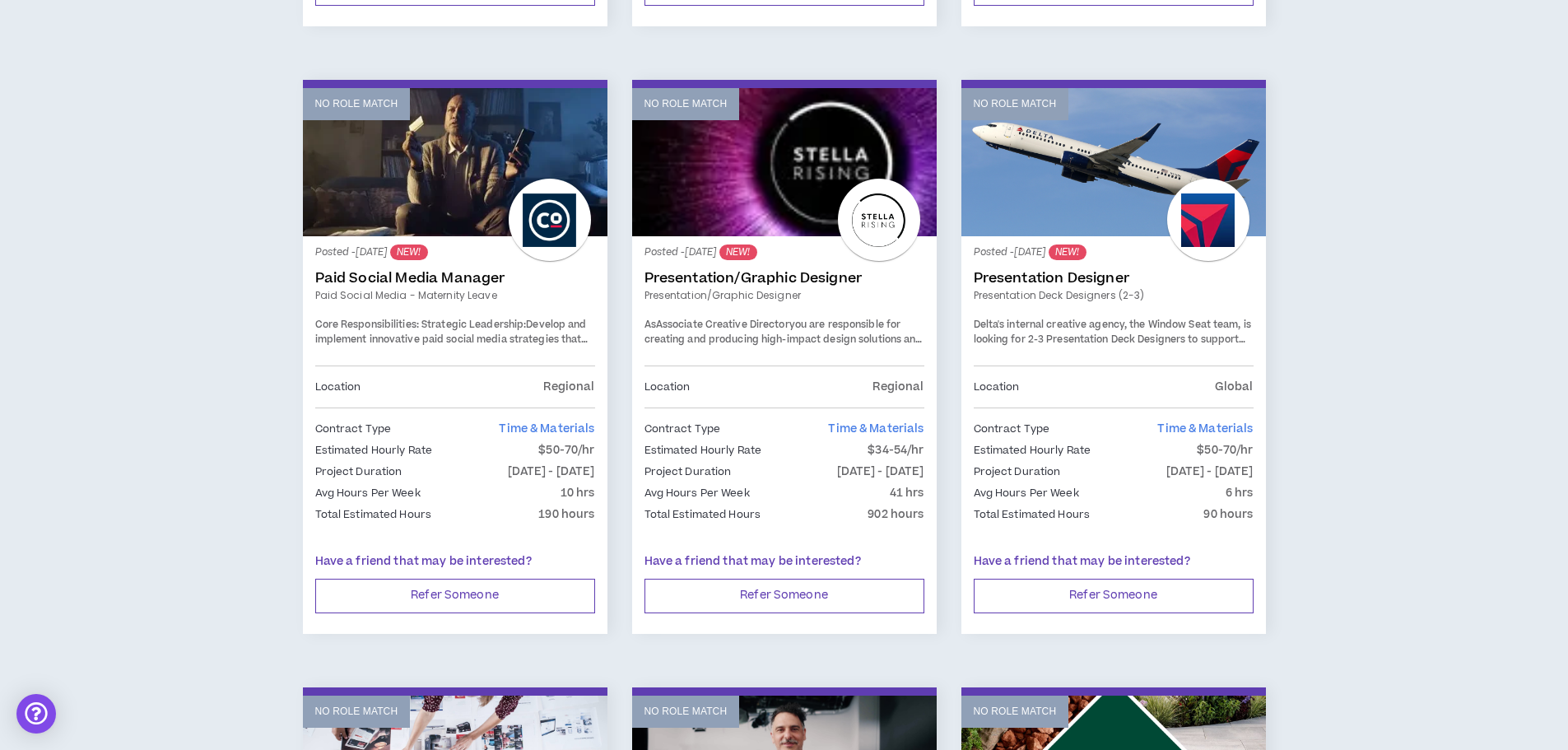
scroll to position [2057, 0]
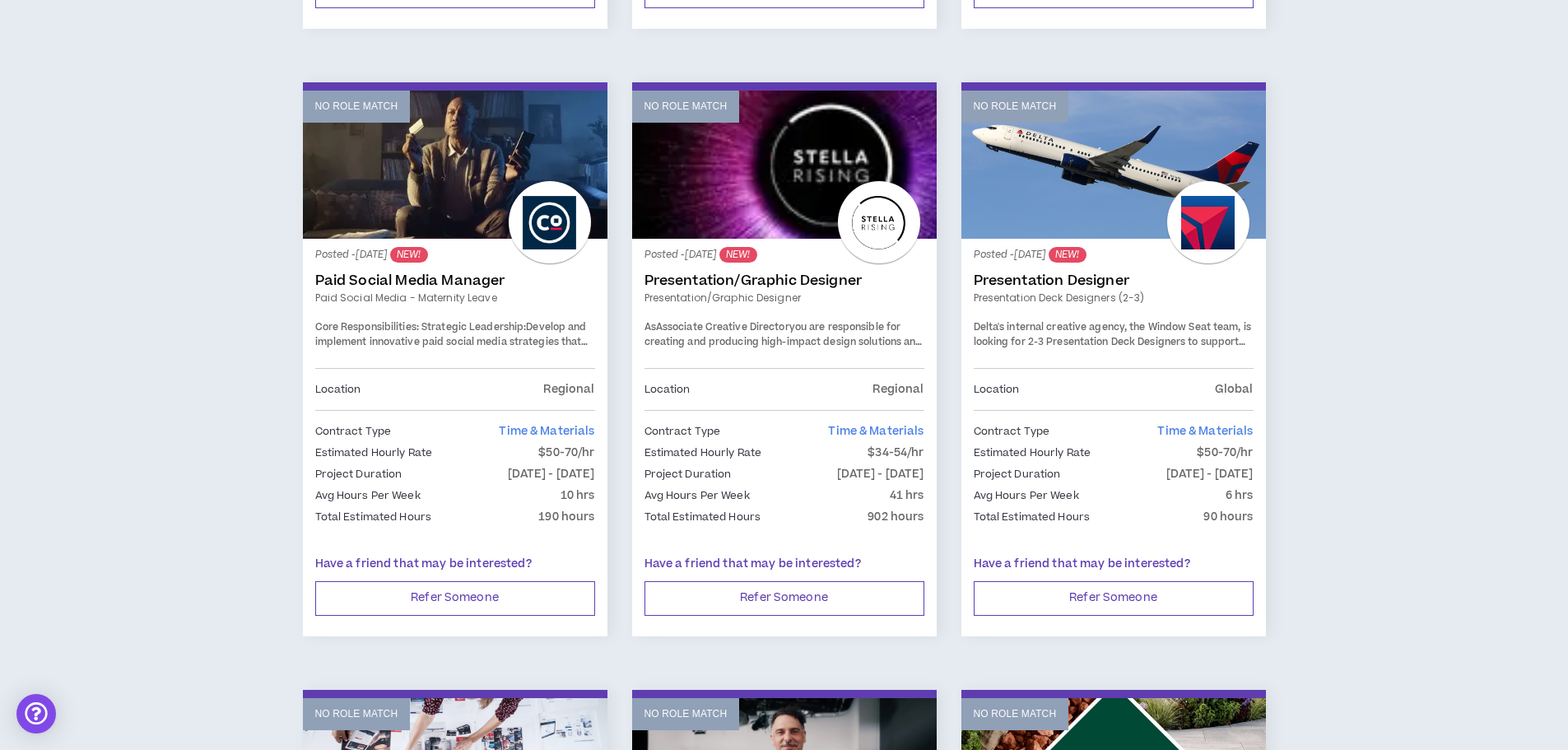
click at [1044, 323] on span "Delta's internal creative agency, the Window Seat team, is looking for 2-3 Pres…" at bounding box center [1112, 349] width 278 height 58
click at [1038, 282] on link "Presentation Designer" at bounding box center [1113, 280] width 279 height 16
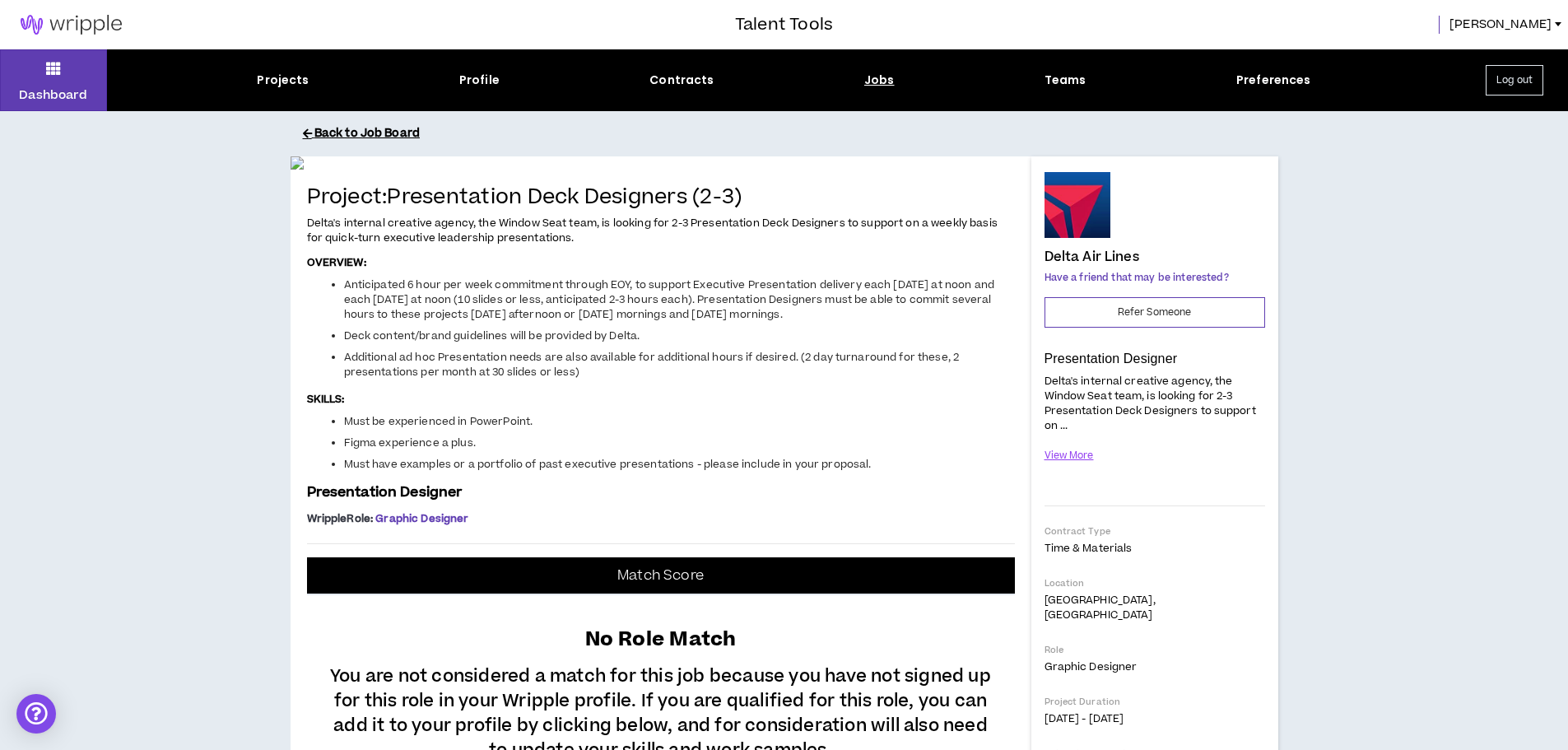
click at [404, 122] on button "Back to Job Board" at bounding box center [796, 133] width 988 height 28
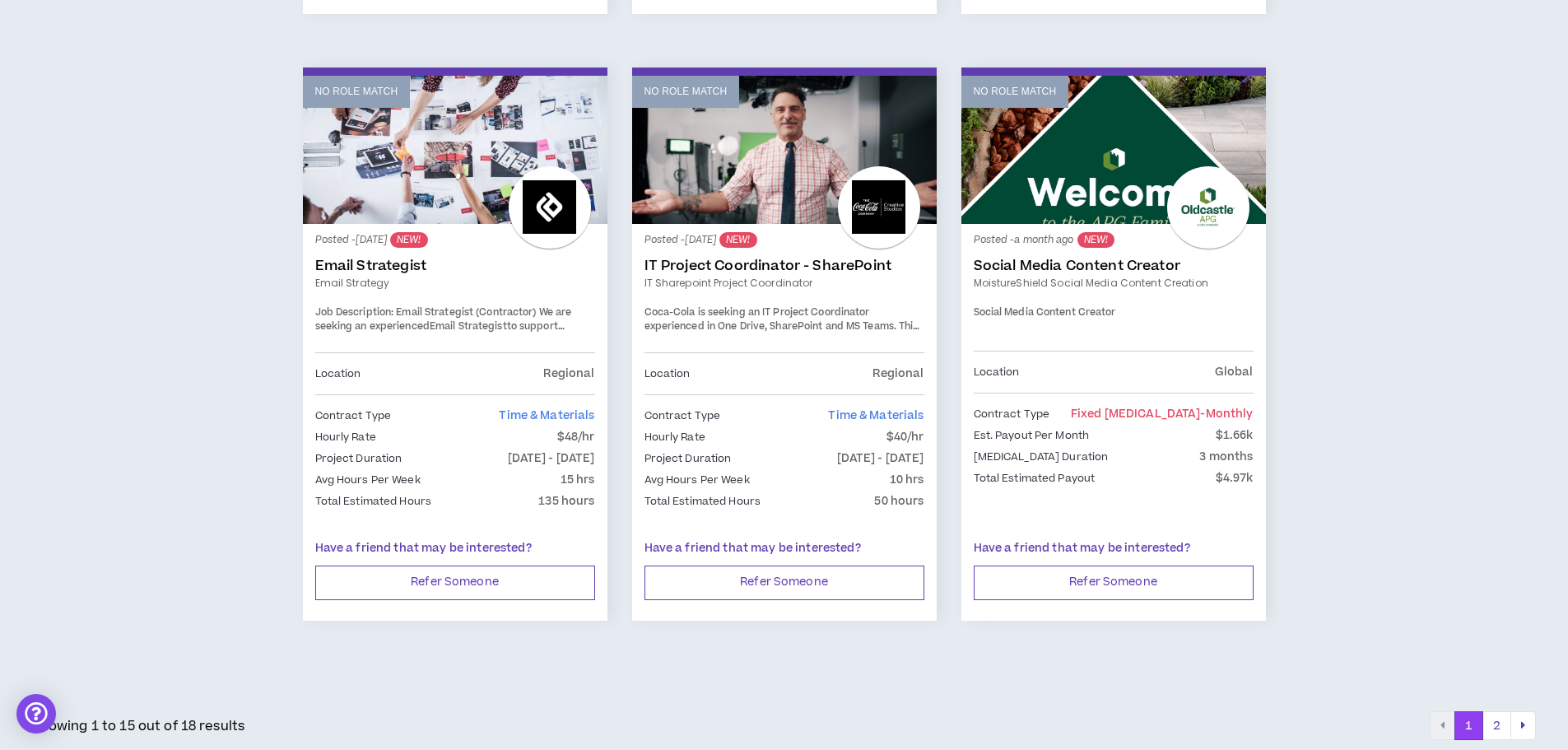
scroll to position [2683, 0]
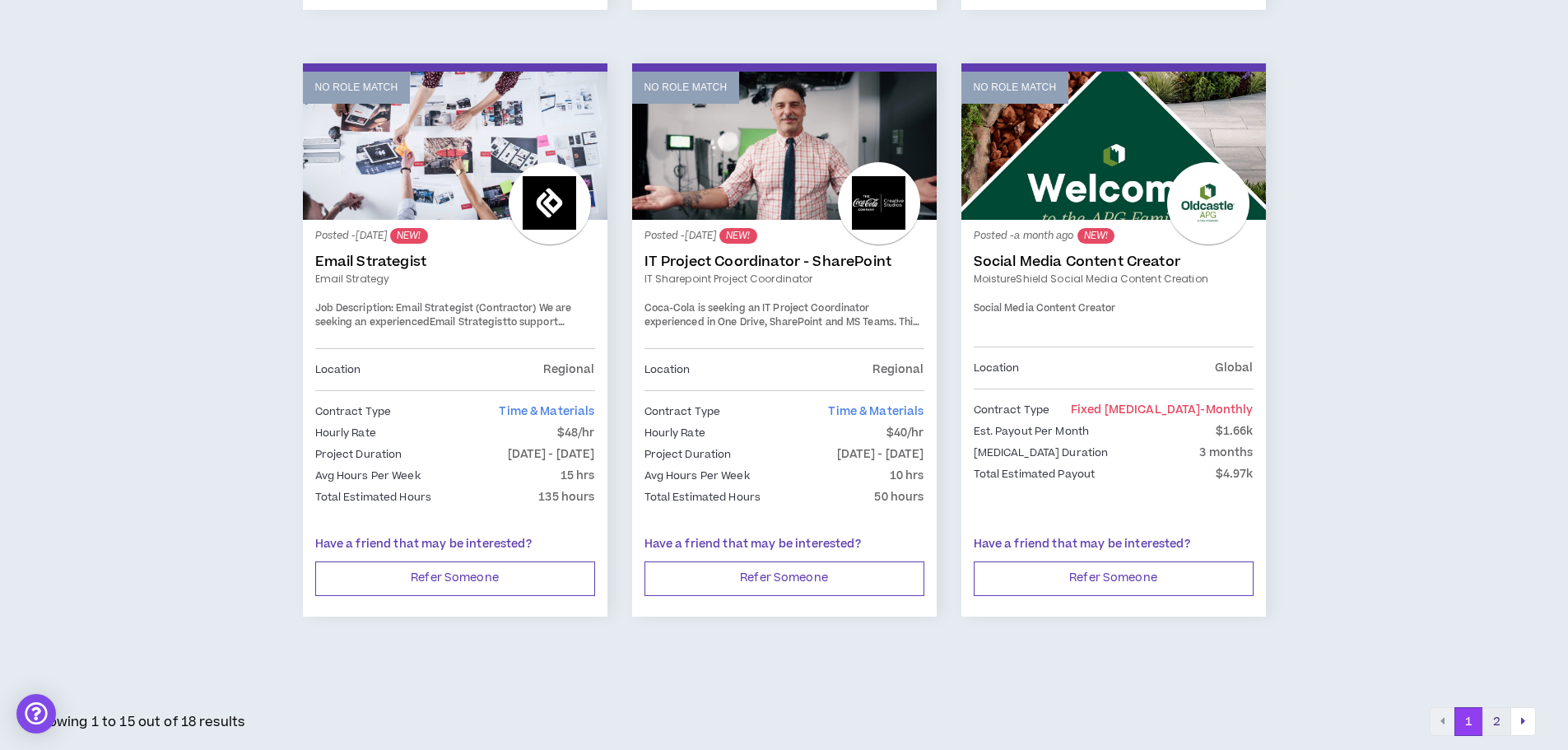
click at [1491, 722] on button "2" at bounding box center [1497, 721] width 28 height 29
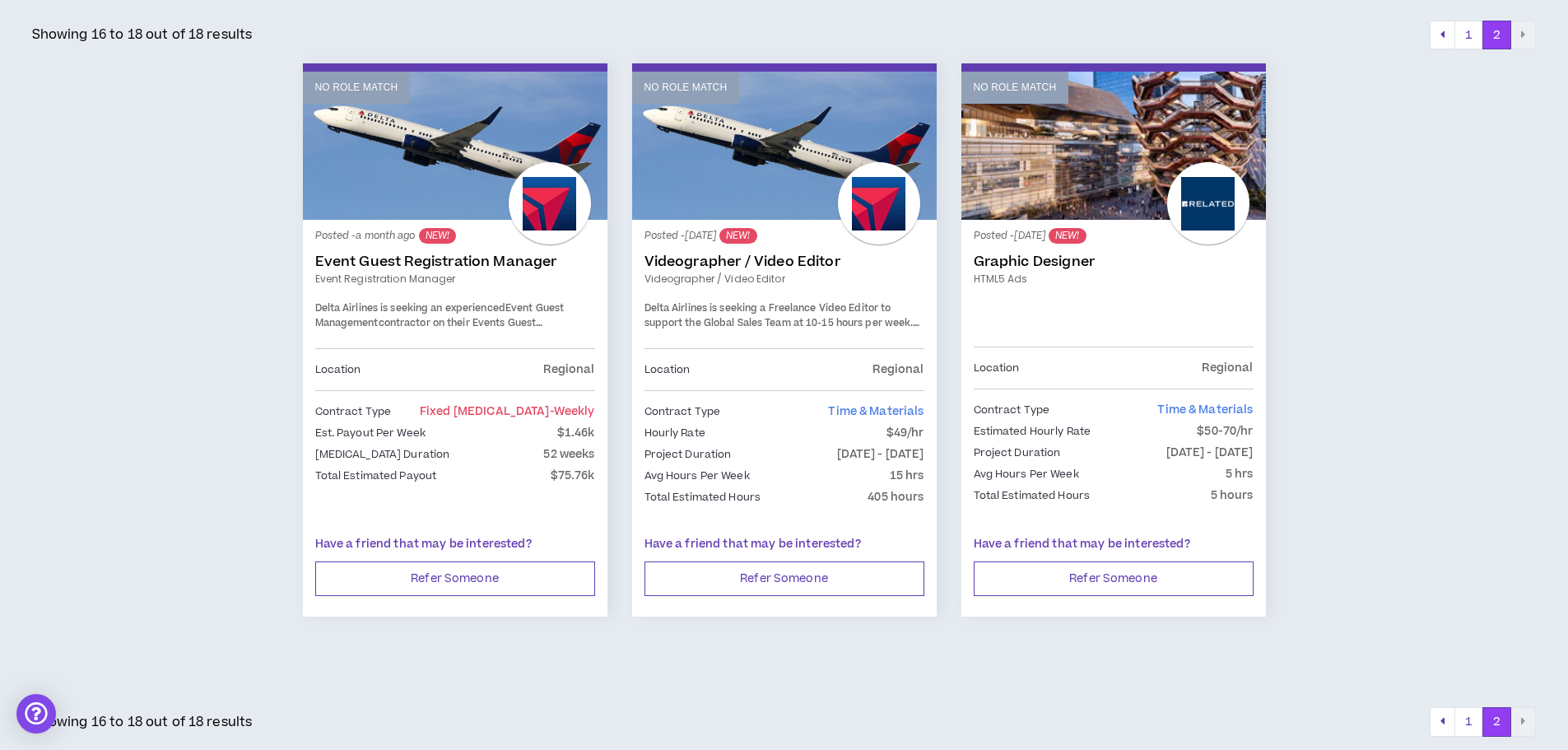
scroll to position [259, 0]
click at [1467, 722] on button "1" at bounding box center [1468, 721] width 28 height 29
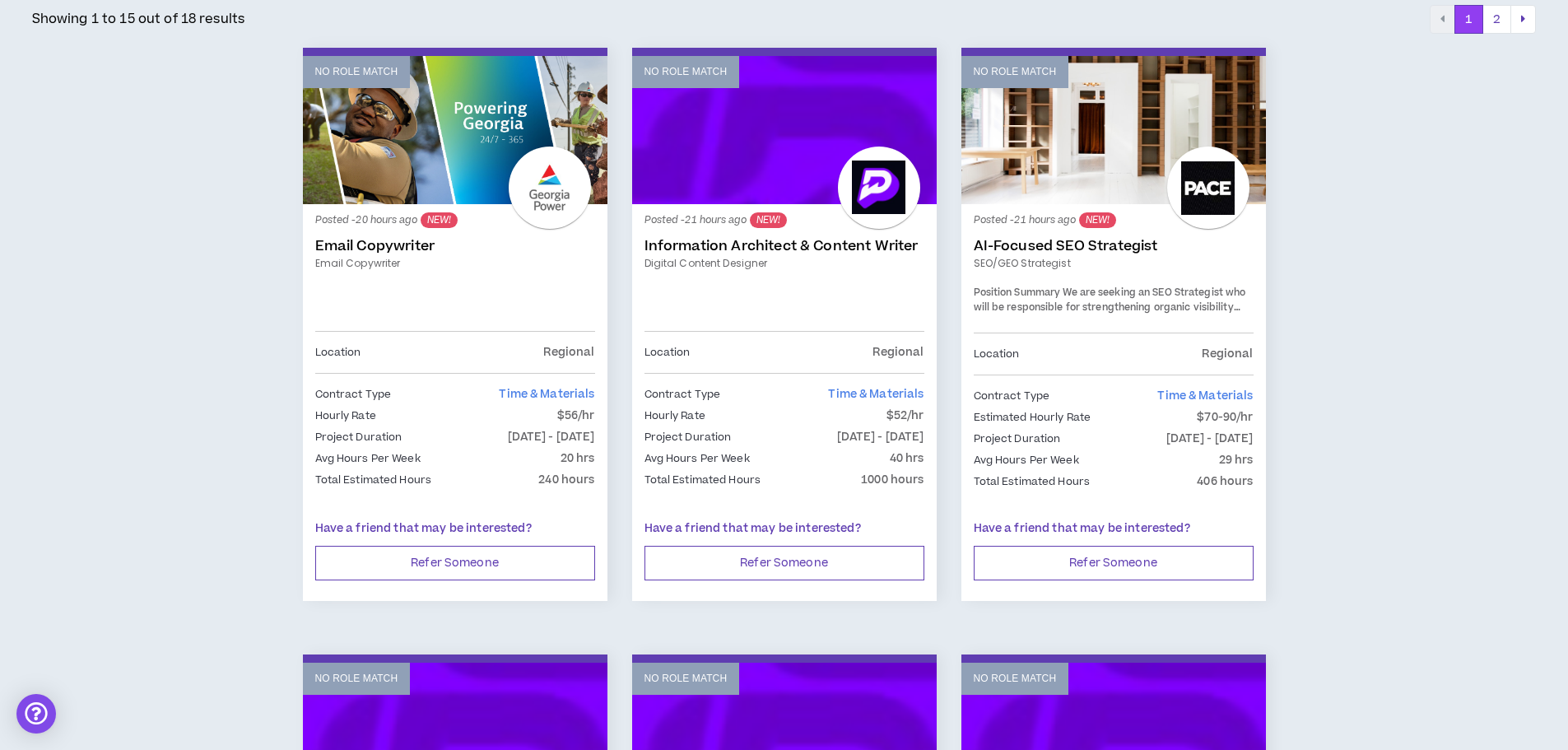
scroll to position [329, 0]
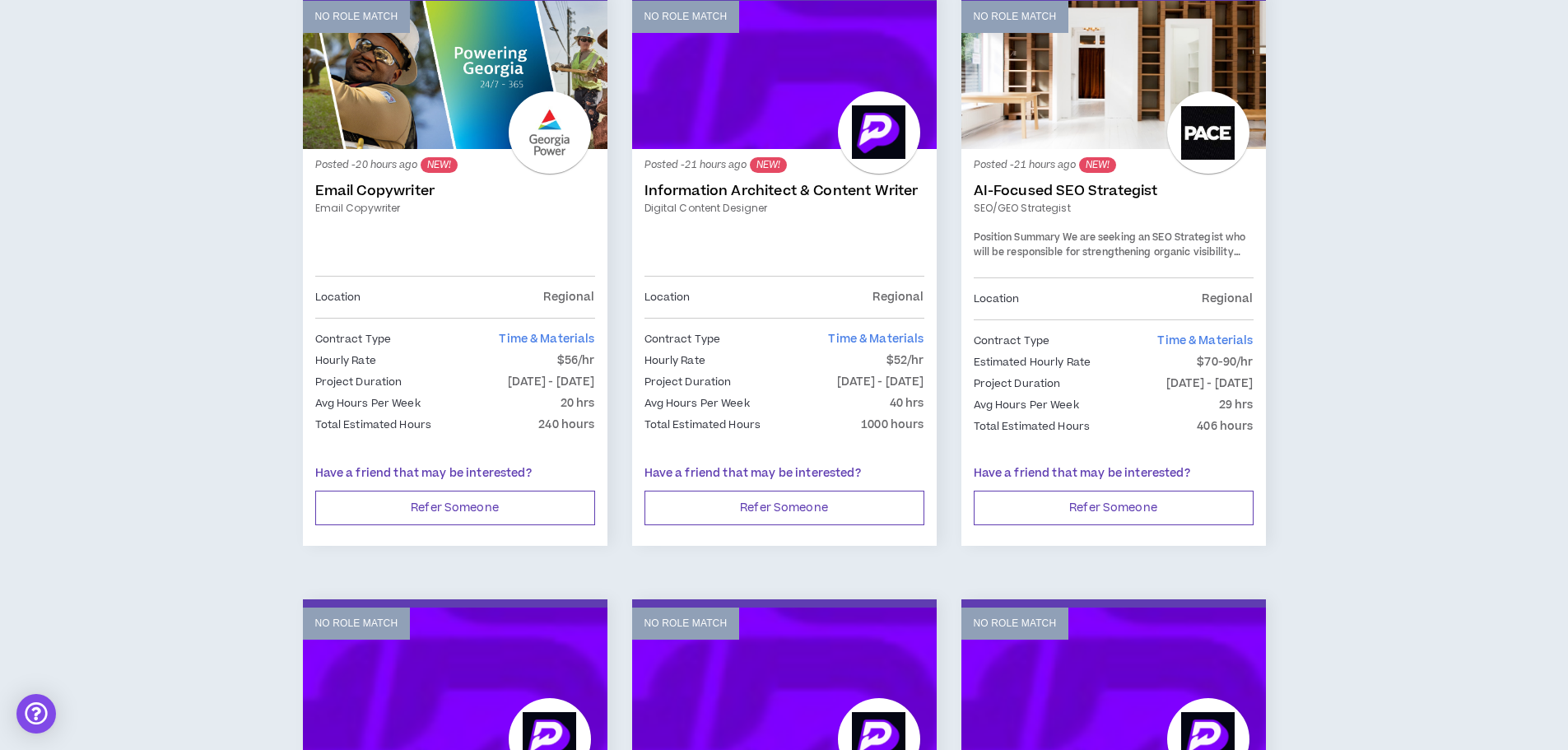
click at [756, 192] on link "Information Architect & Content Writer" at bounding box center [784, 190] width 279 height 16
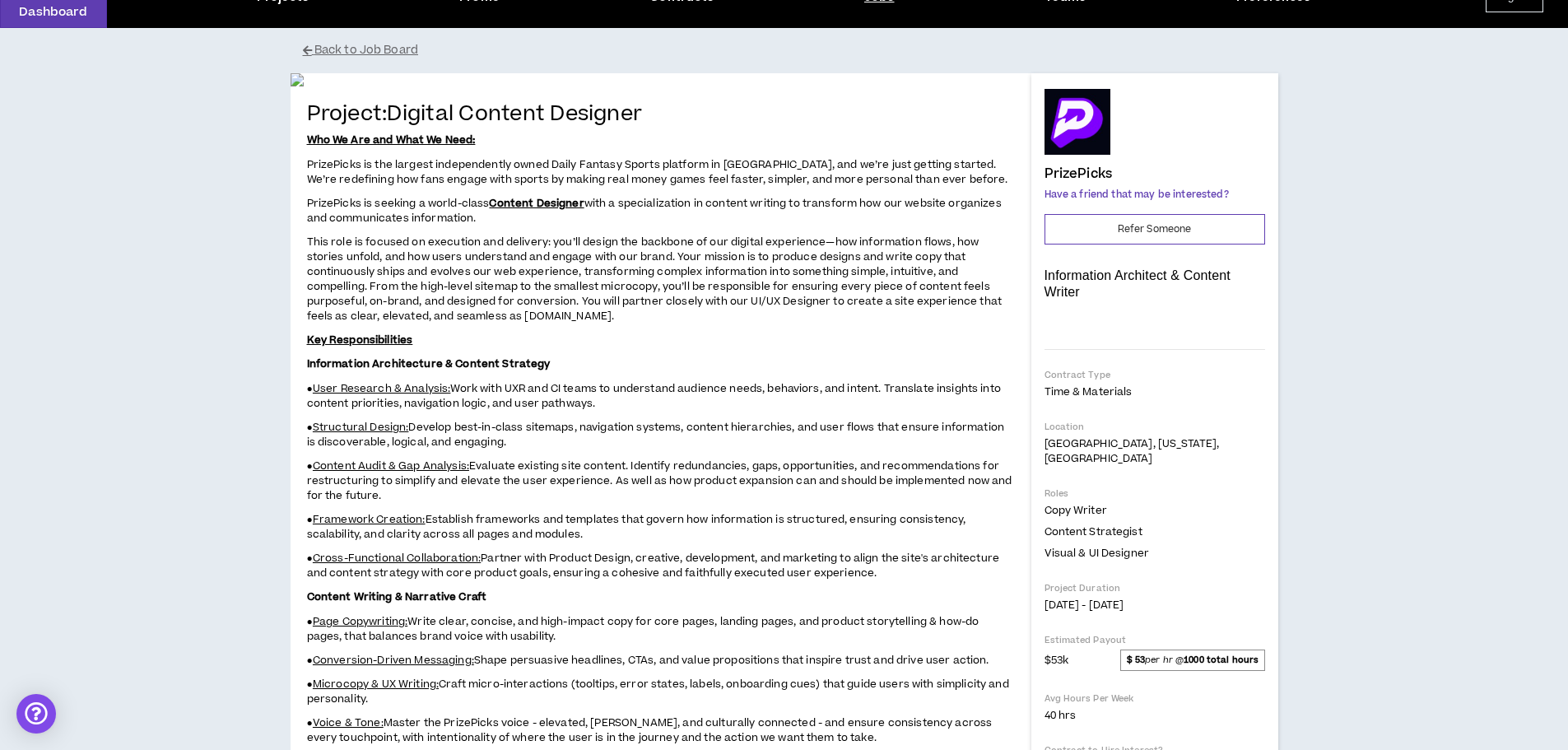
scroll to position [82, 0]
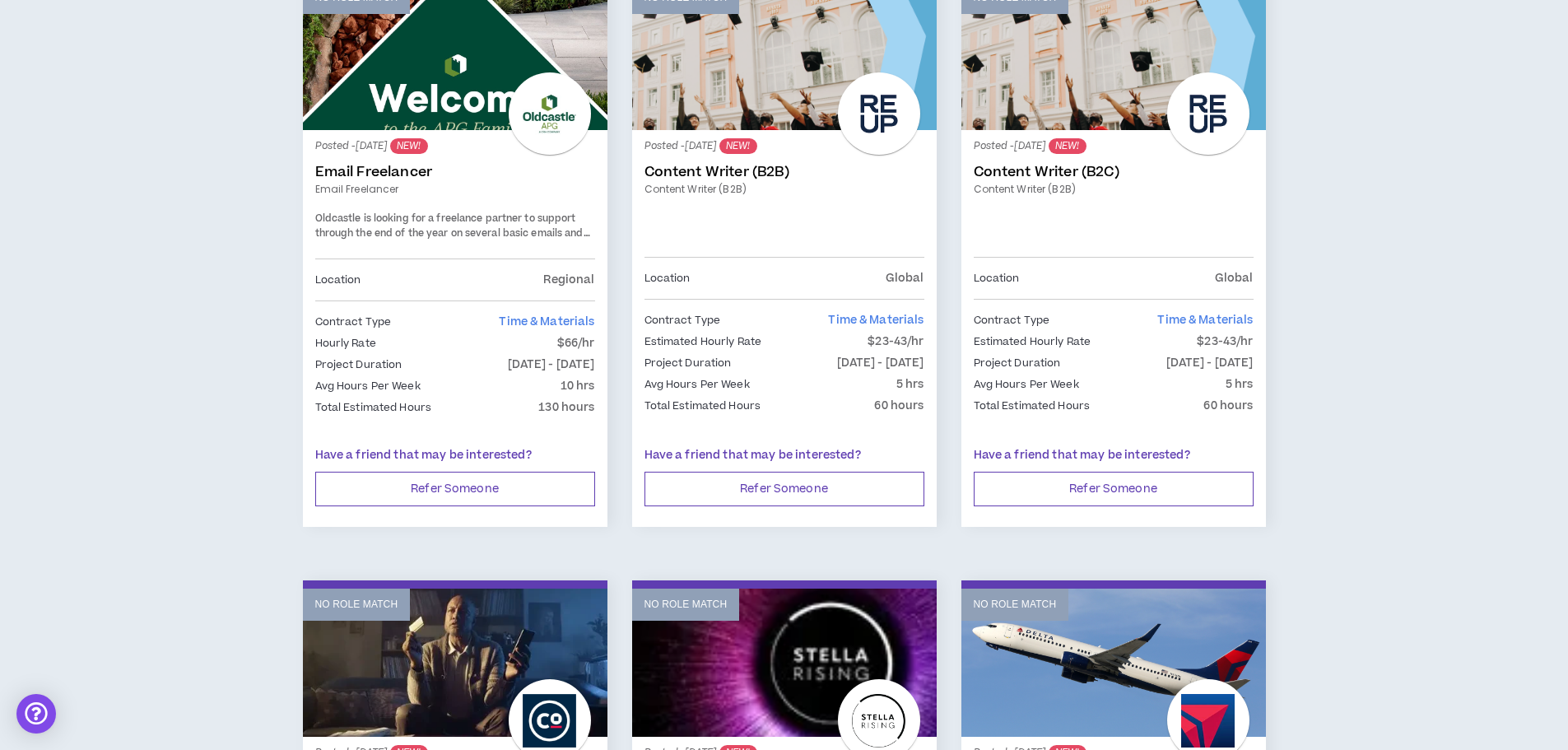
scroll to position [1563, 0]
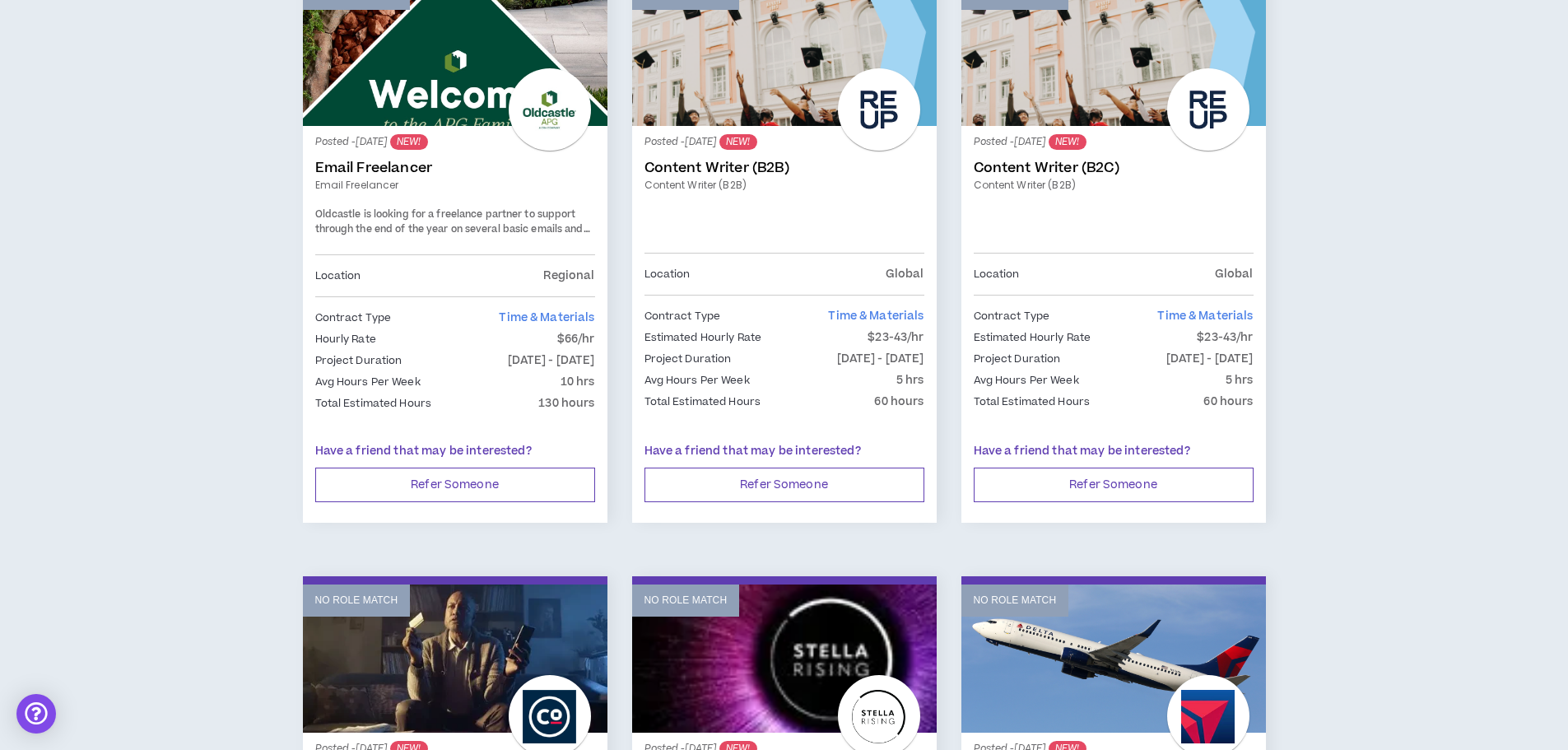
click at [385, 167] on link "Email Freelancer" at bounding box center [455, 167] width 279 height 16
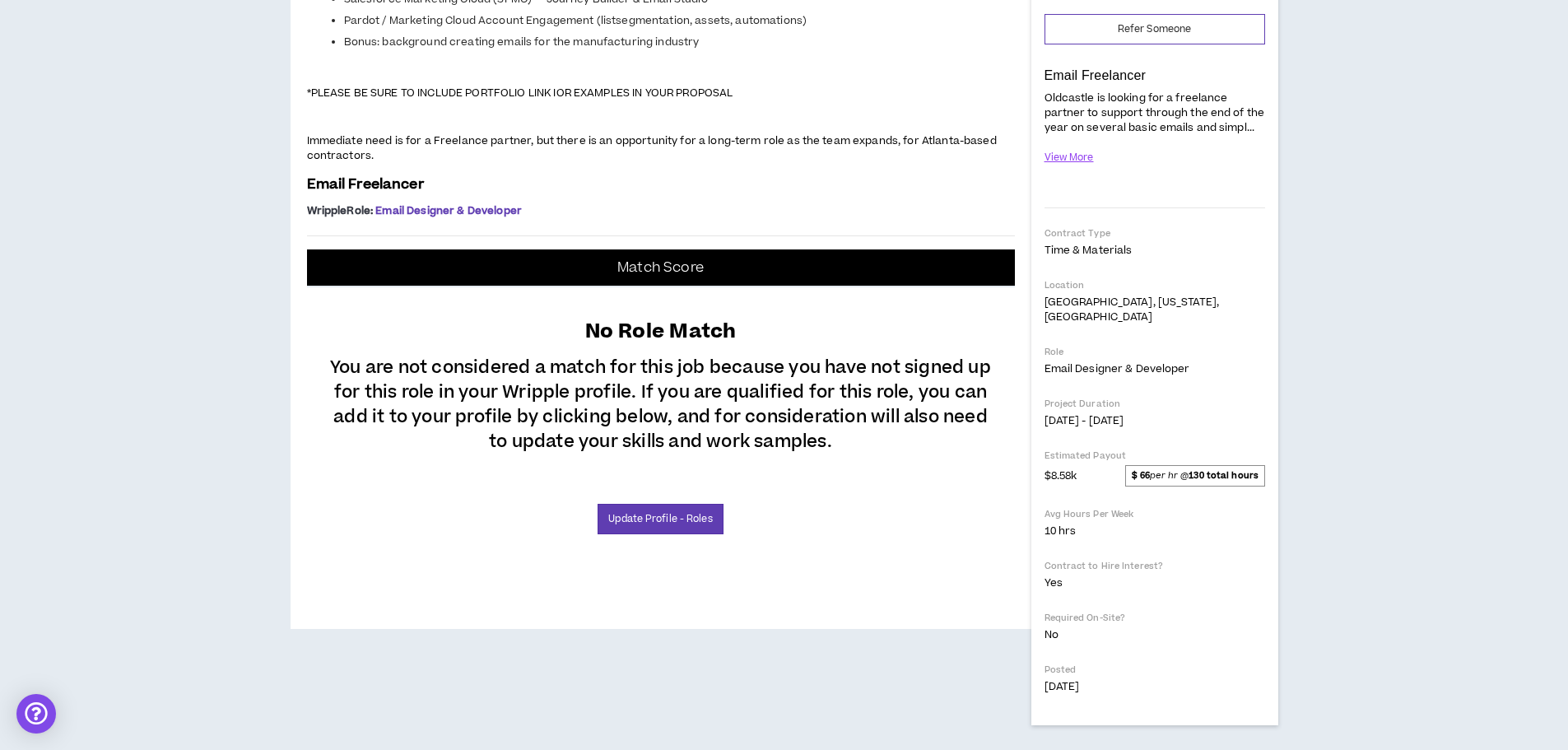
scroll to position [494, 0]
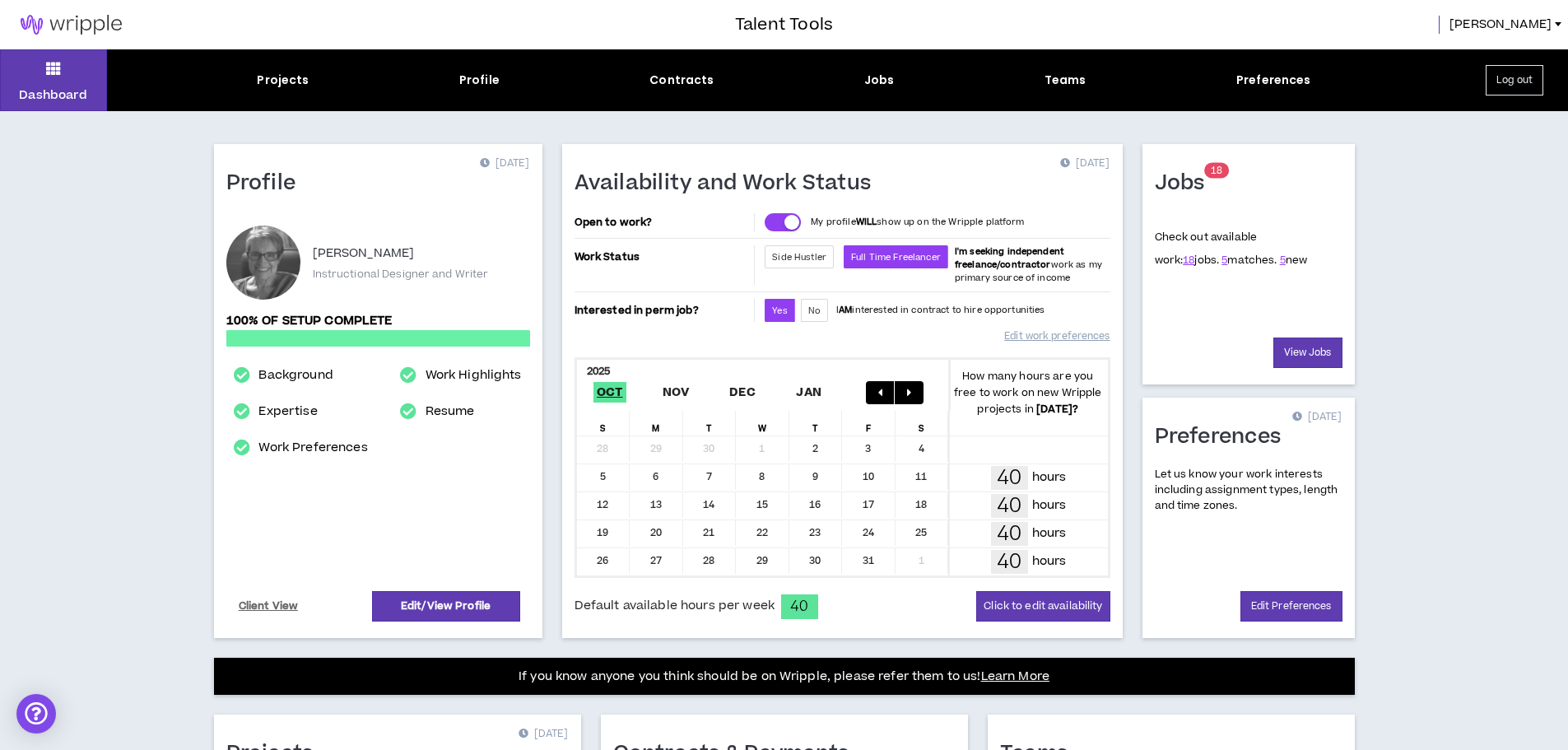
click at [675, 90] on div "Dashboard Projects Profile Contracts Jobs Teams Preferences Log out" at bounding box center [784, 79] width 1568 height 61
click at [675, 79] on div "Contracts" at bounding box center [682, 79] width 64 height 17
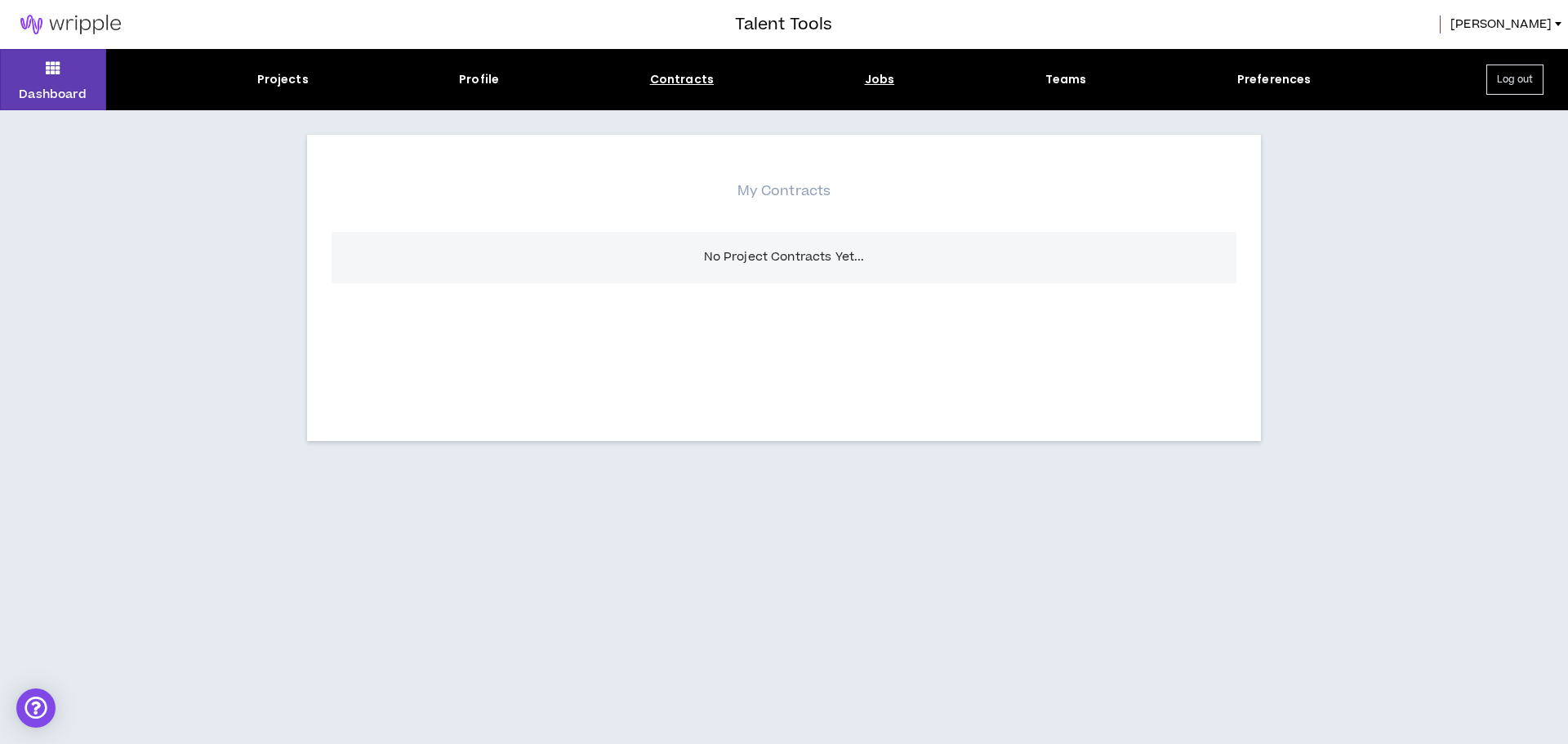
click at [878, 80] on div "Jobs" at bounding box center [879, 79] width 30 height 17
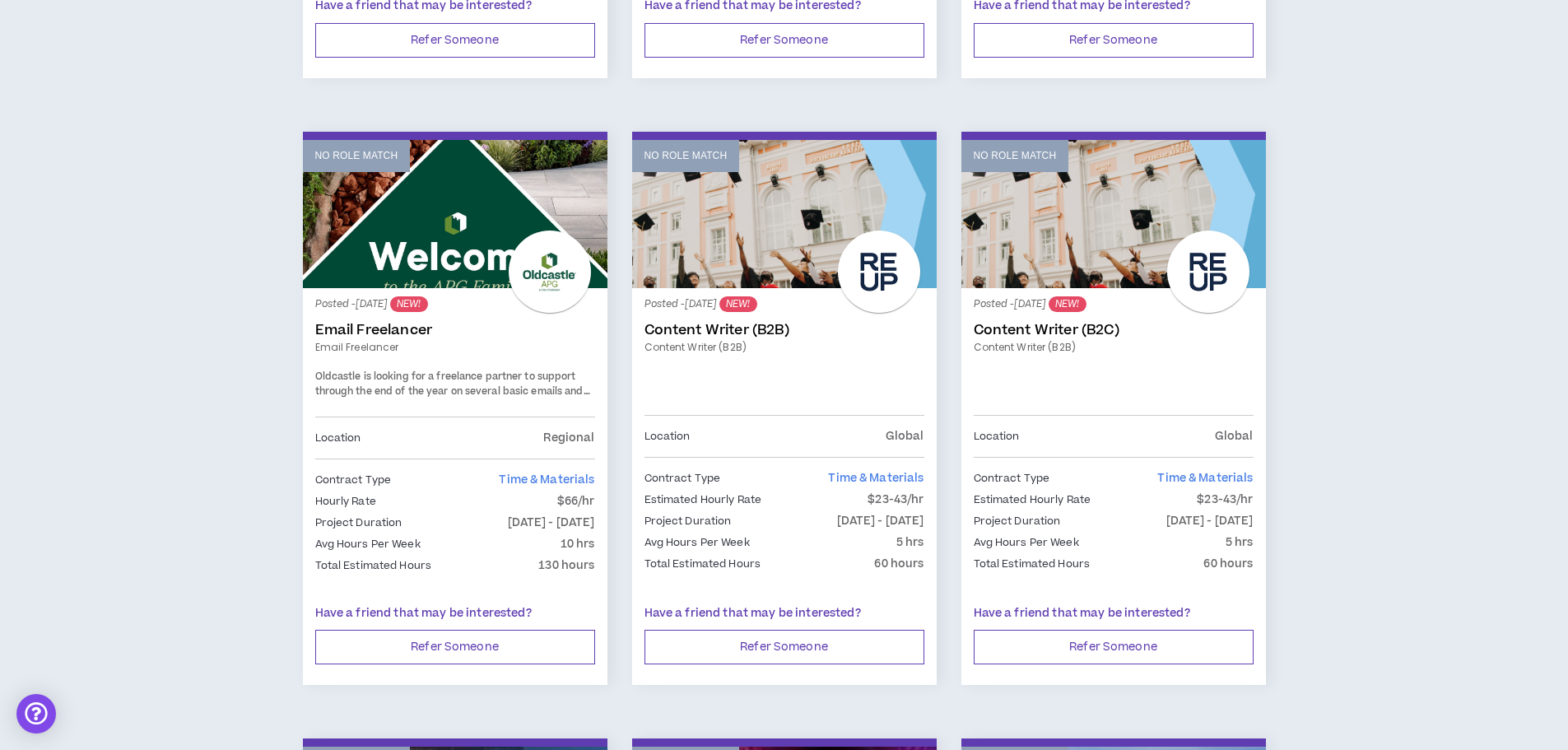
scroll to position [1481, 0]
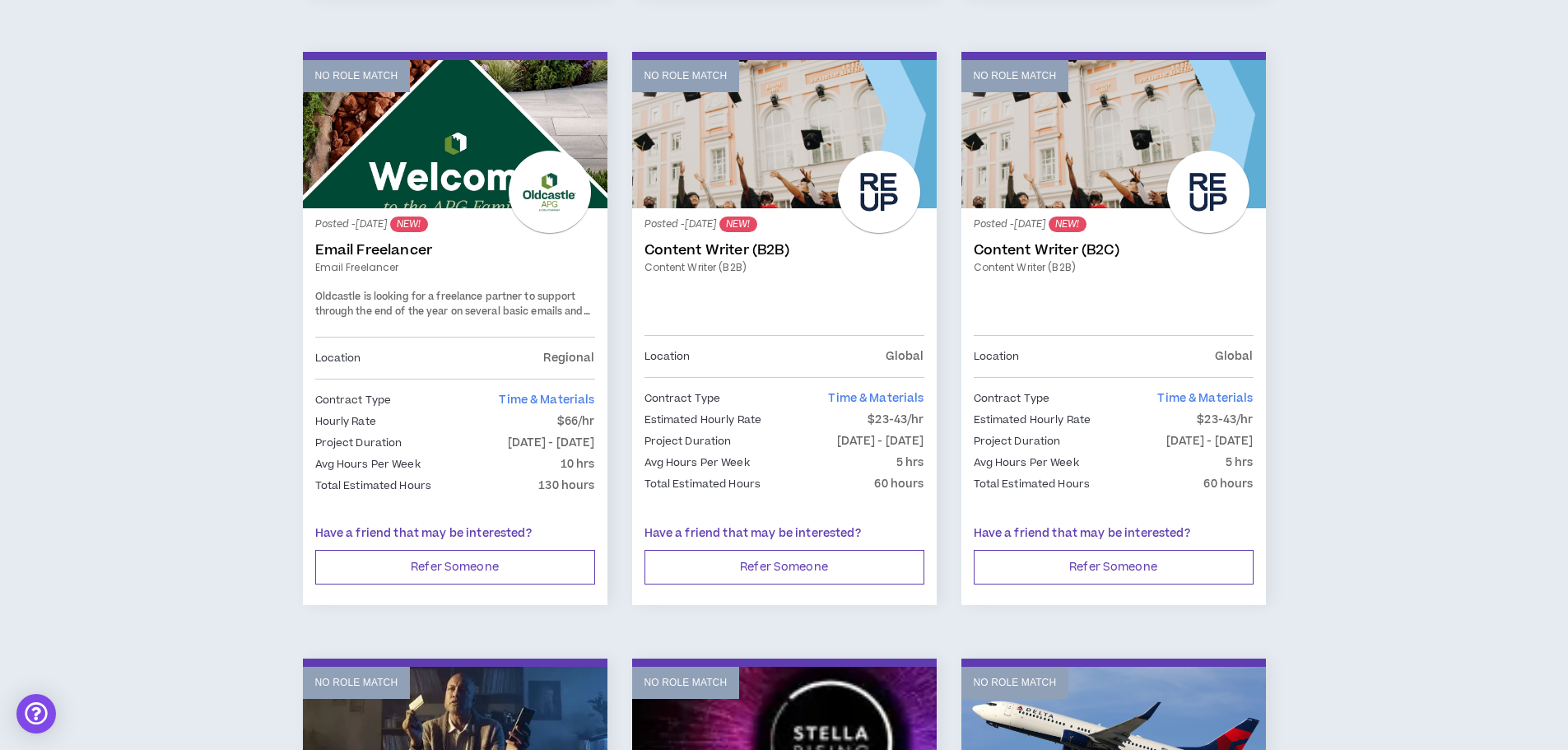
click at [679, 247] on link "Content Writer (B2B)" at bounding box center [784, 250] width 279 height 16
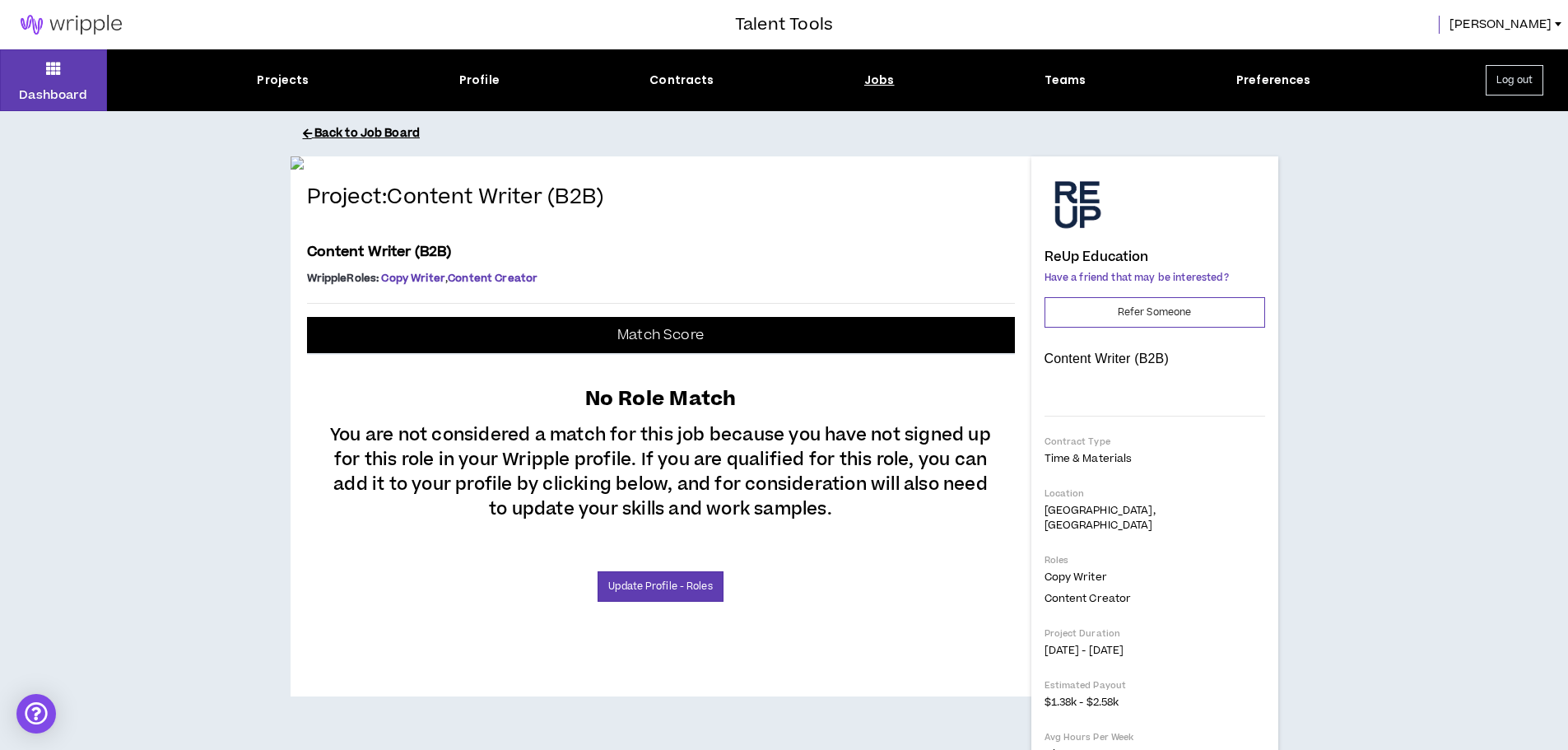
click at [351, 137] on button "Back to Job Board" at bounding box center [796, 133] width 988 height 28
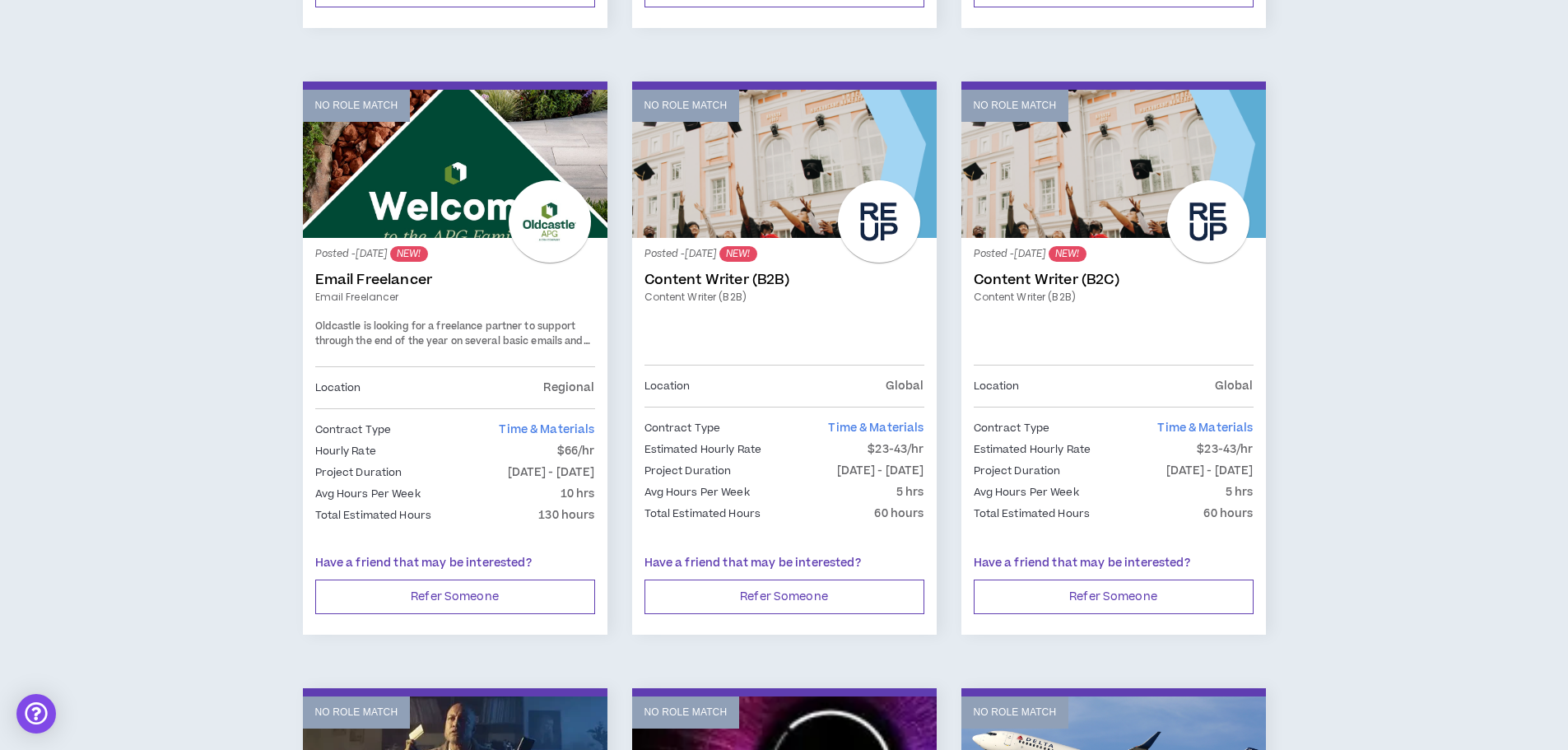
scroll to position [1481, 0]
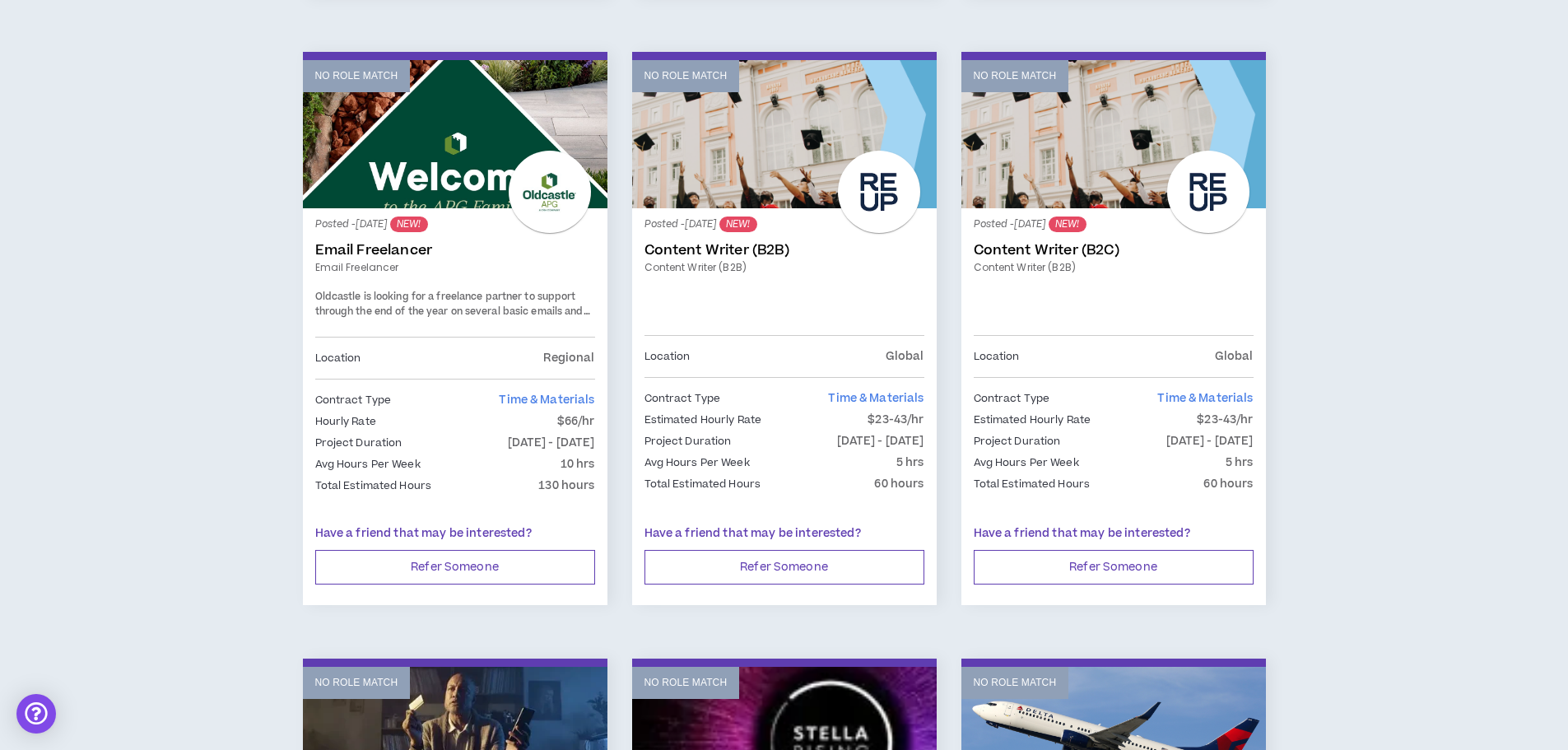
click at [1050, 246] on link "Content Writer (B2C)" at bounding box center [1113, 250] width 279 height 16
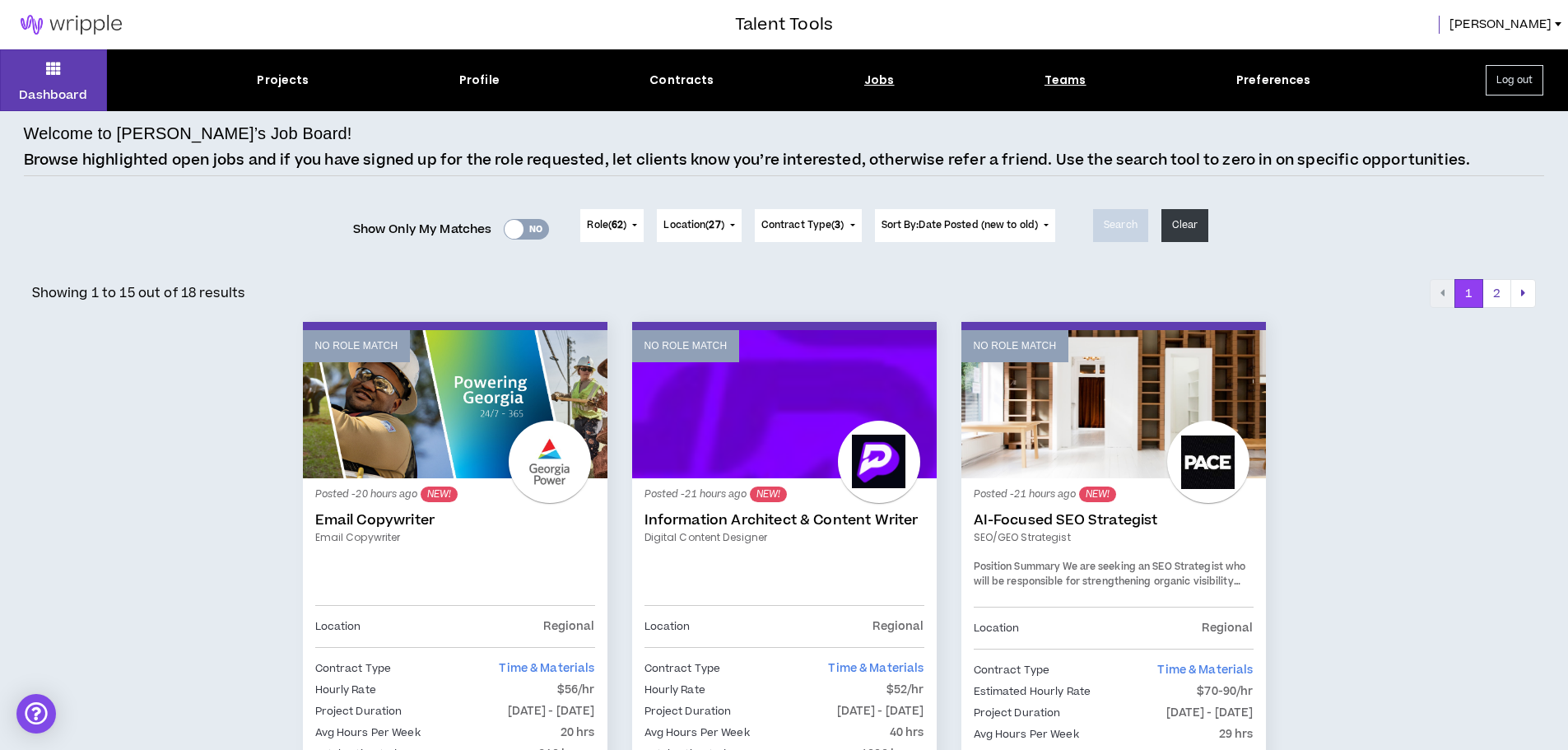
click at [1066, 78] on div "Teams" at bounding box center [1065, 79] width 42 height 17
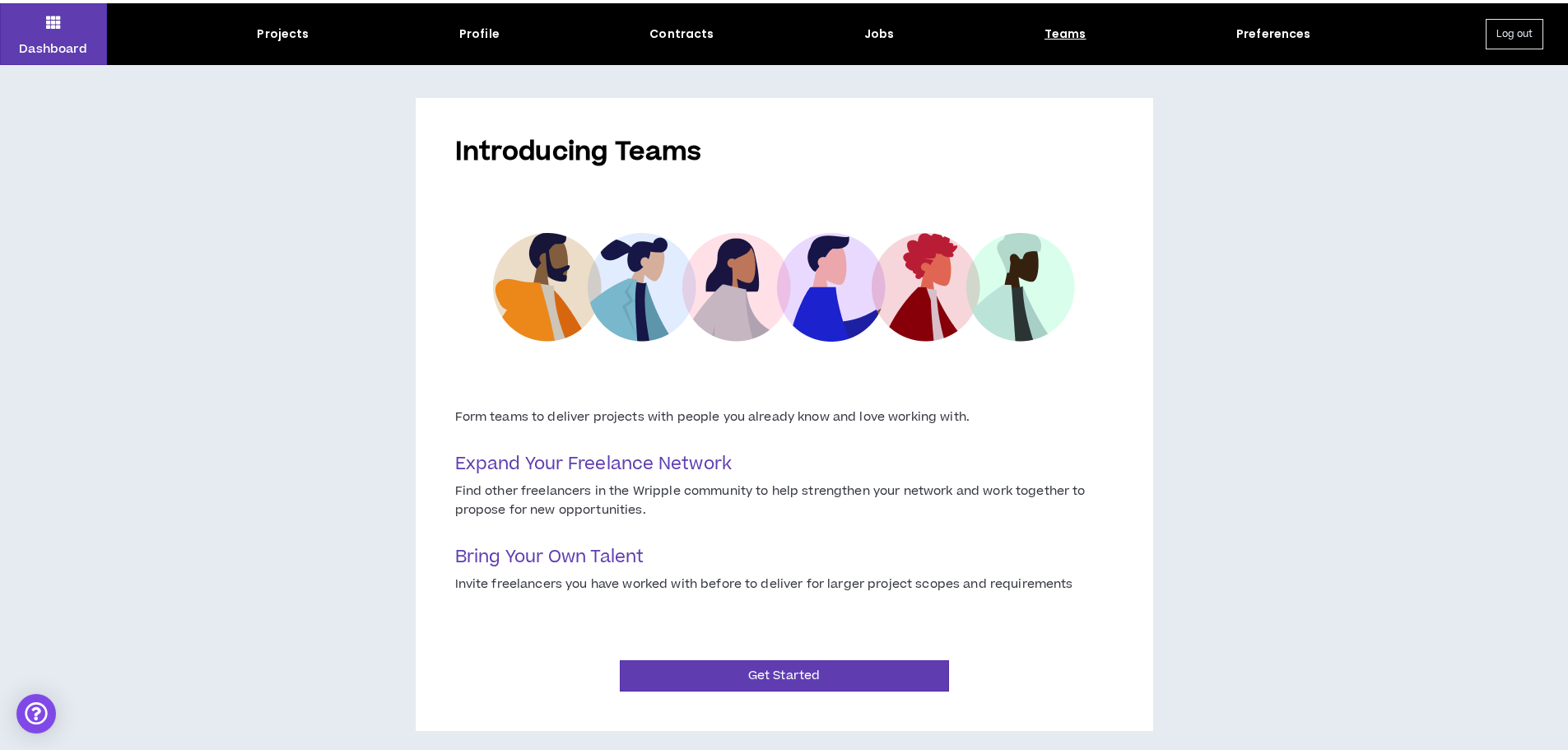
scroll to position [60, 0]
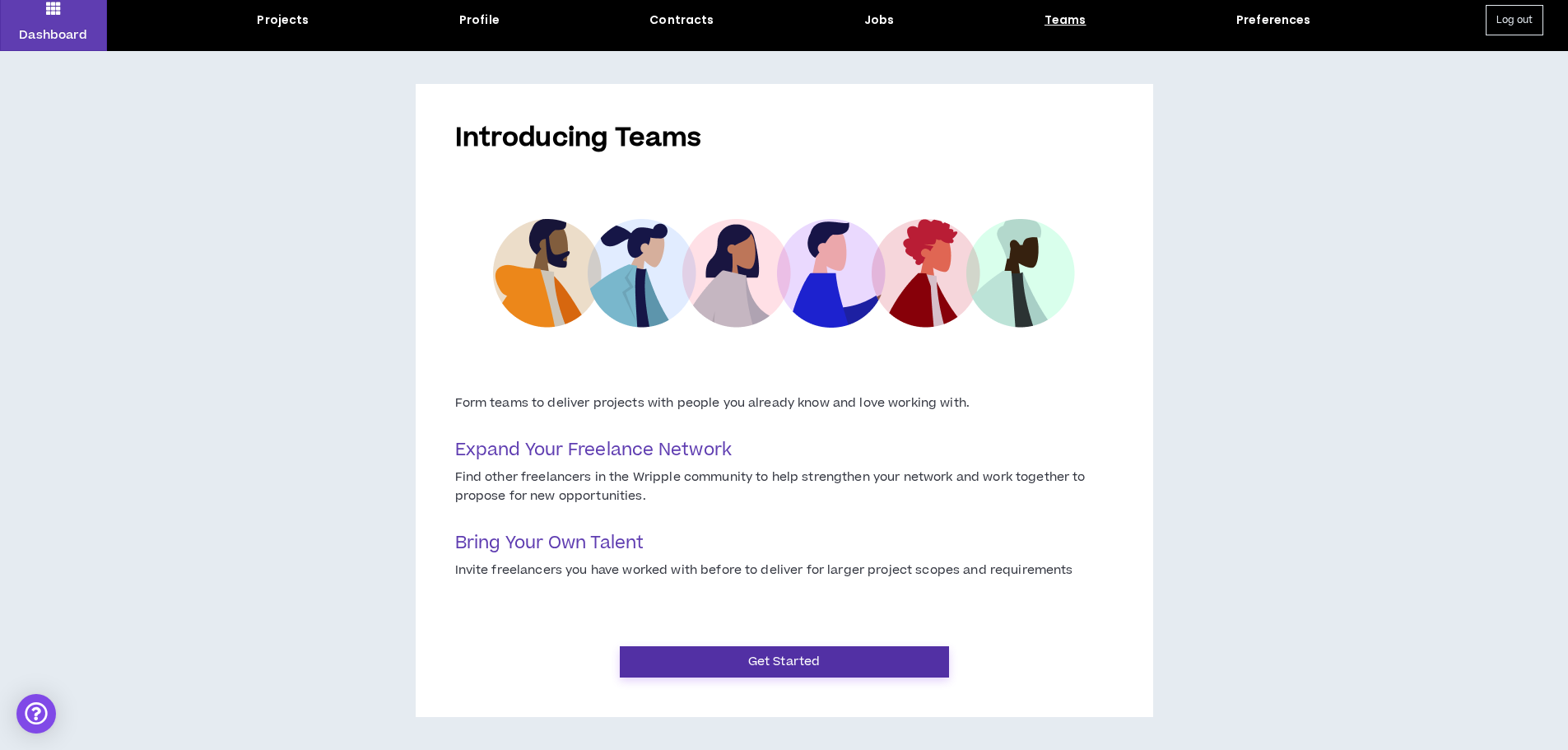
click at [808, 665] on button "Get Started" at bounding box center [784, 661] width 329 height 31
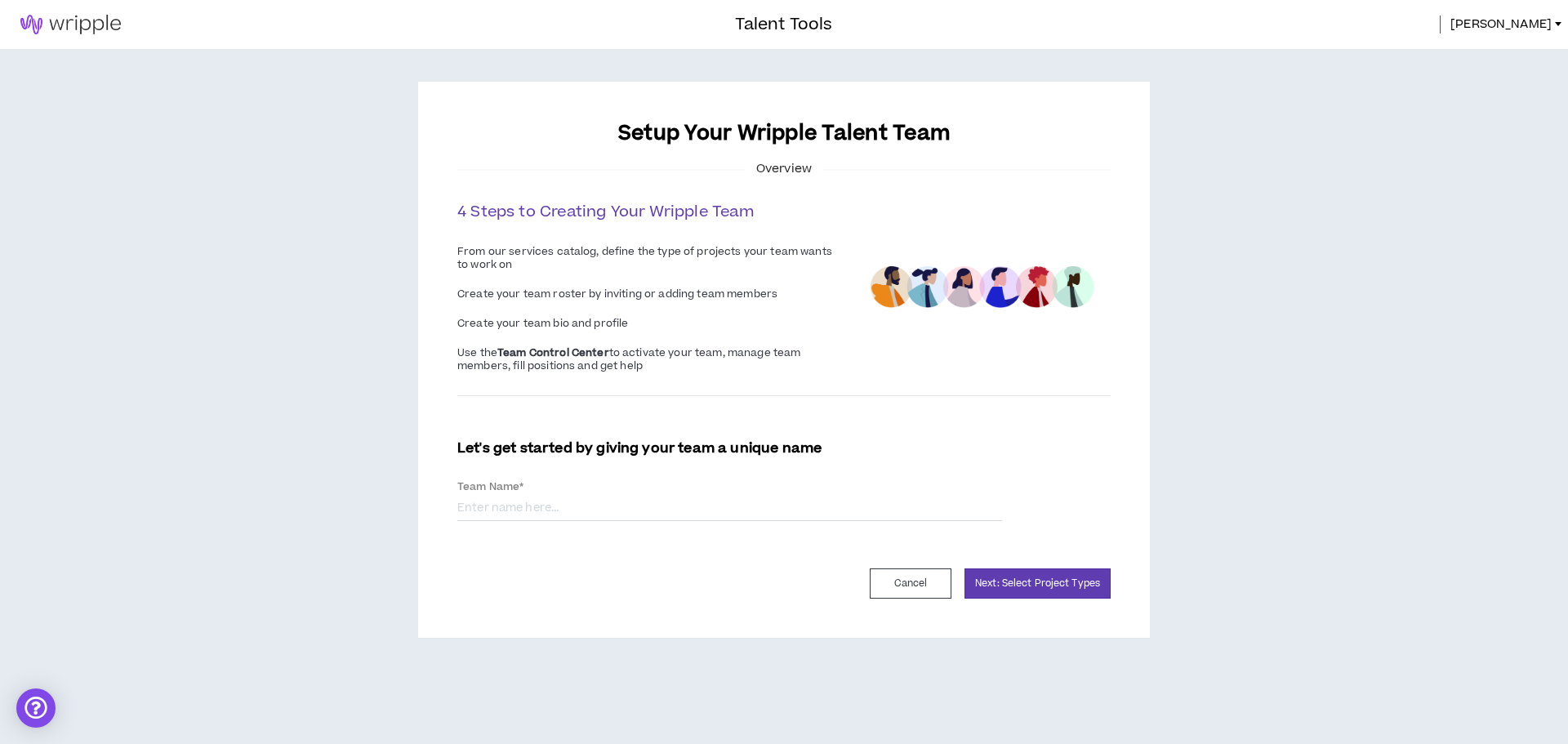
drag, startPoint x: 80, startPoint y: 25, endPoint x: 106, endPoint y: 41, distance: 30.5
click at [80, 25] on img at bounding box center [71, 25] width 141 height 19
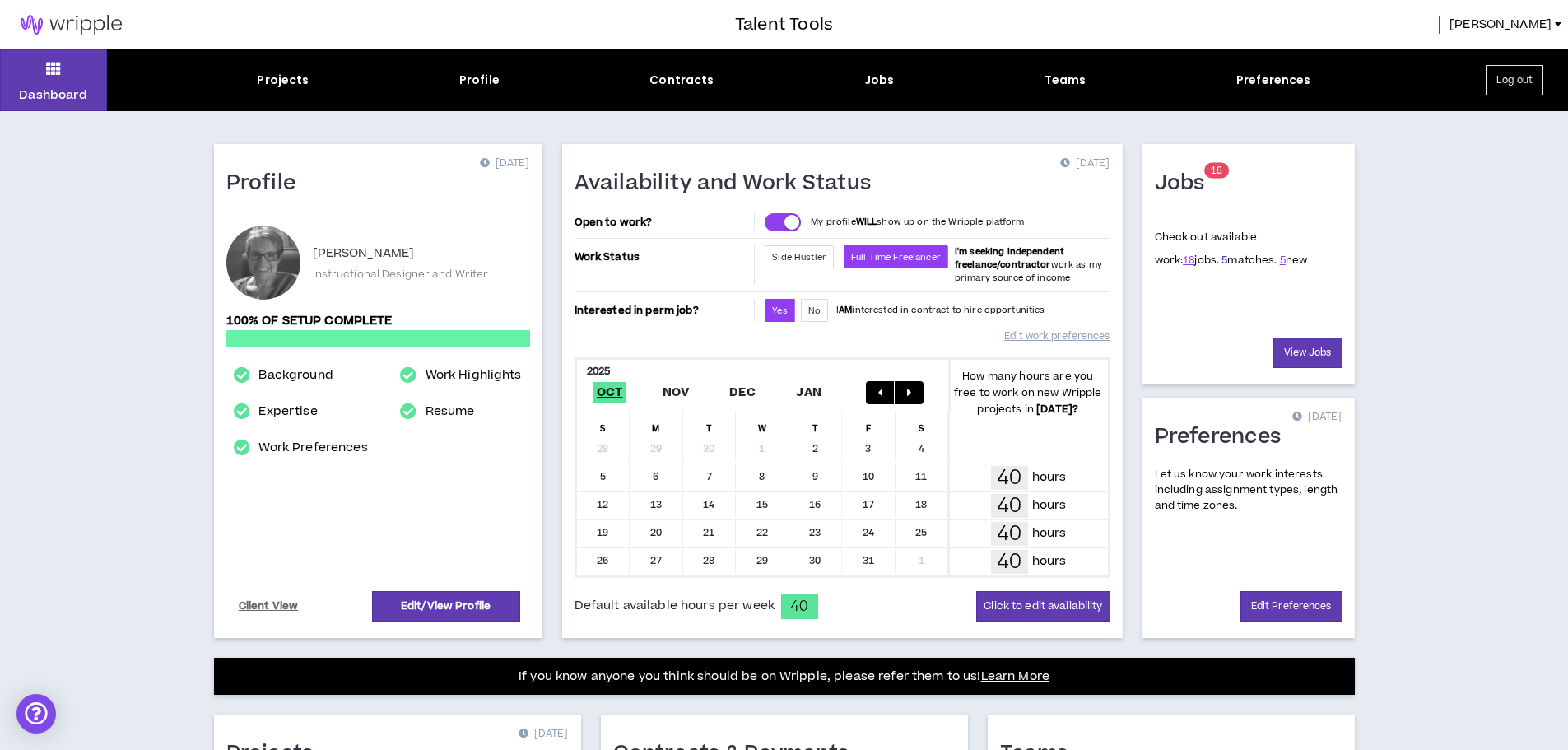
click at [1221, 258] on link "5" at bounding box center [1224, 260] width 5 height 15
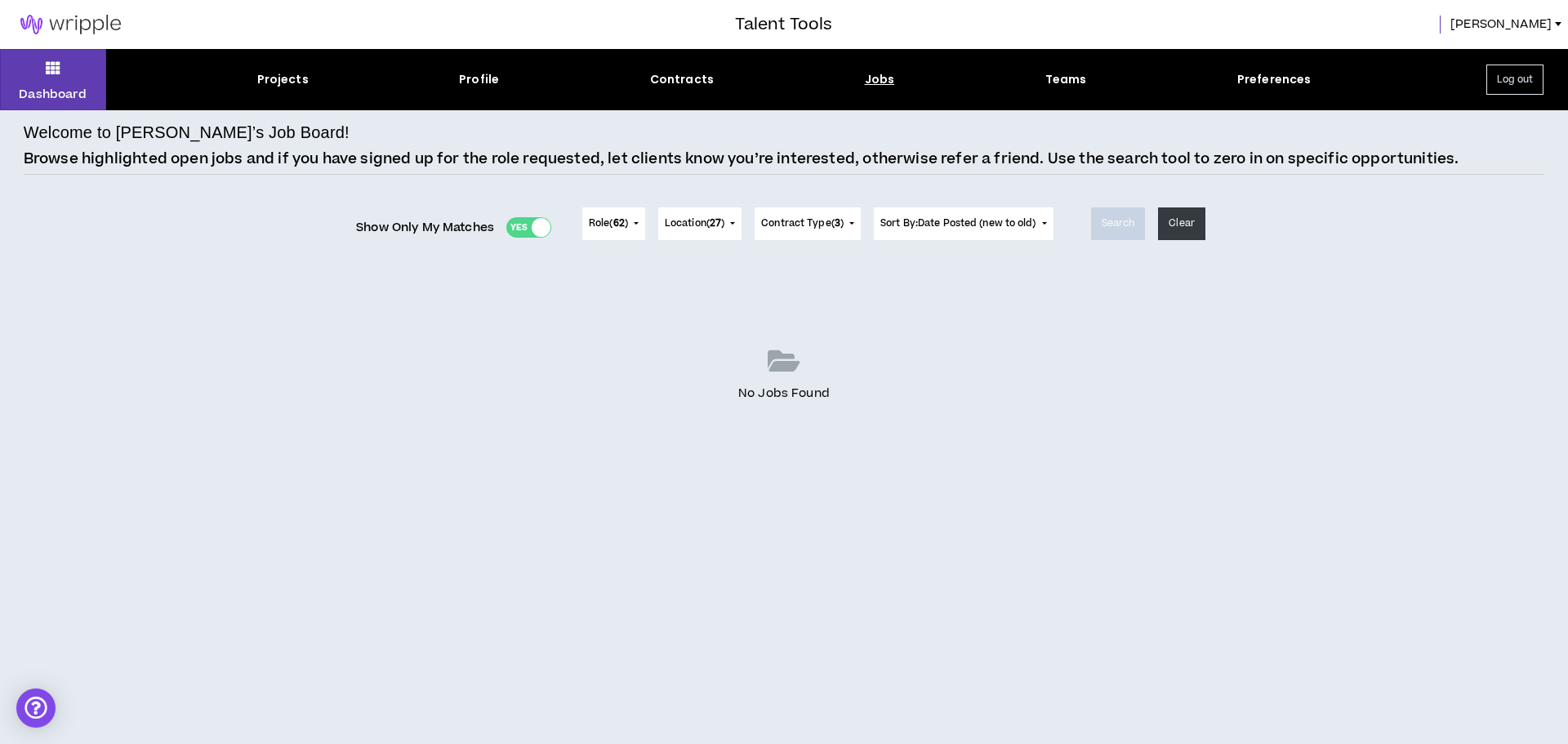
click at [519, 222] on div "Yes No" at bounding box center [528, 227] width 45 height 20
